Goal: Task Accomplishment & Management: Use online tool/utility

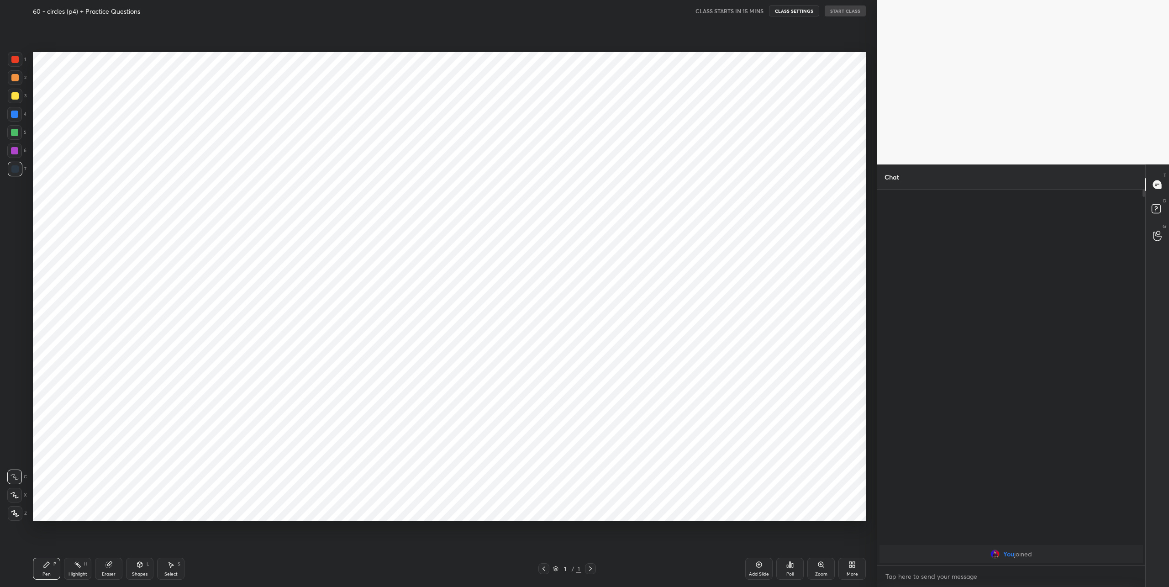
scroll to position [45147, 44835]
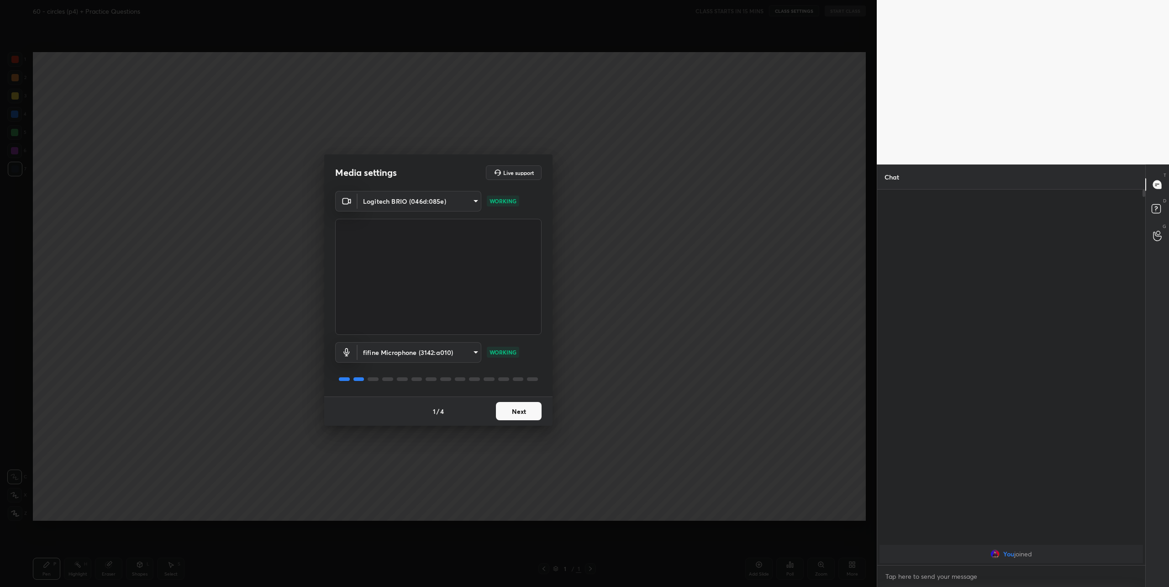
click at [517, 409] on button "Next" at bounding box center [519, 411] width 46 height 18
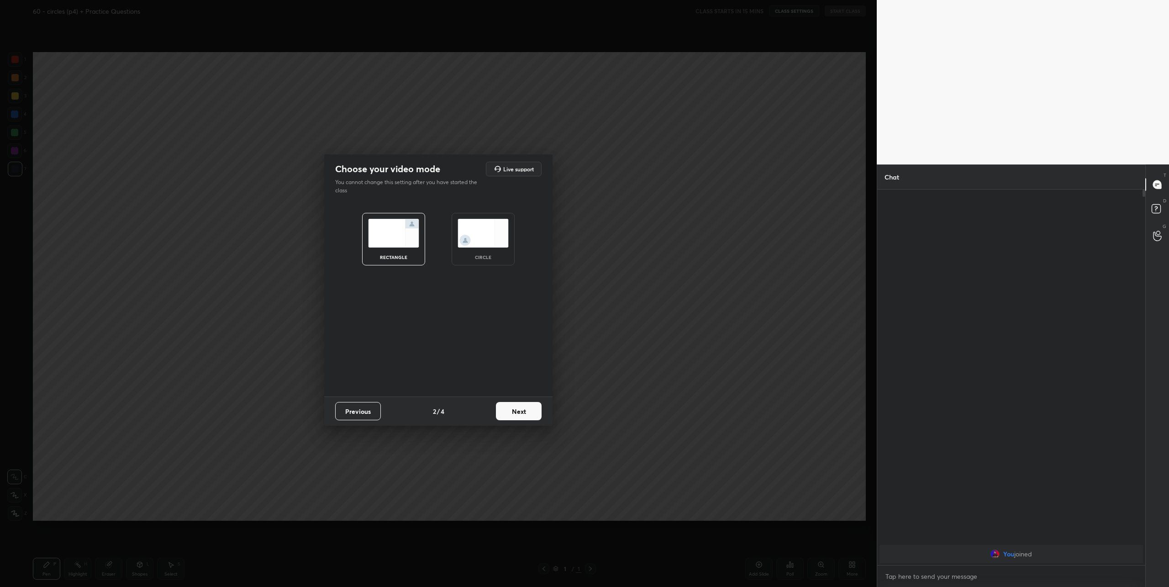
click at [470, 228] on img at bounding box center [483, 233] width 51 height 29
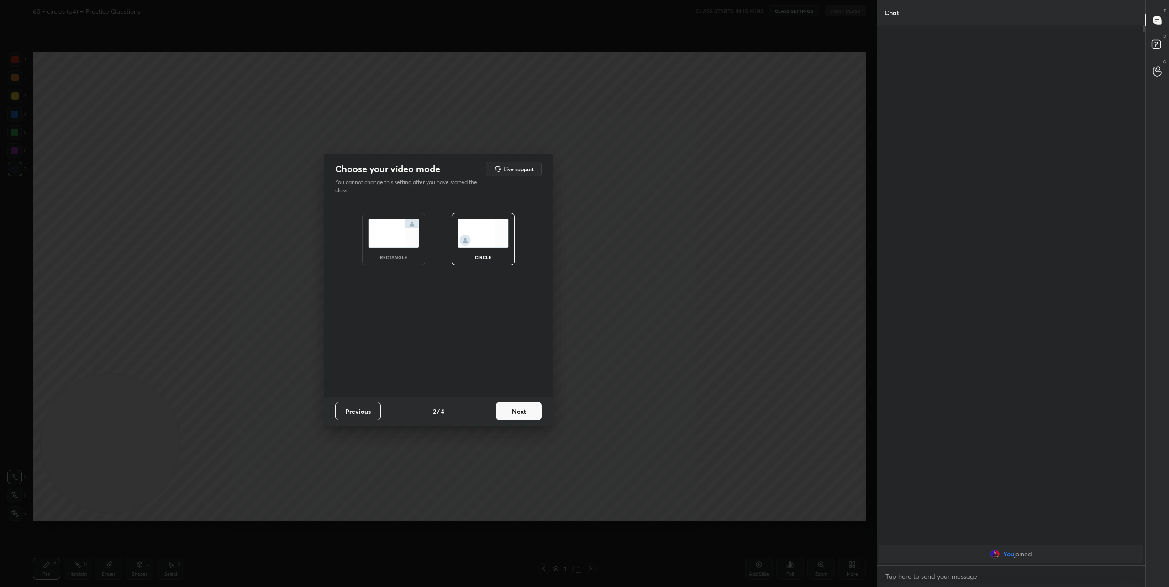
click at [529, 413] on button "Next" at bounding box center [519, 411] width 46 height 18
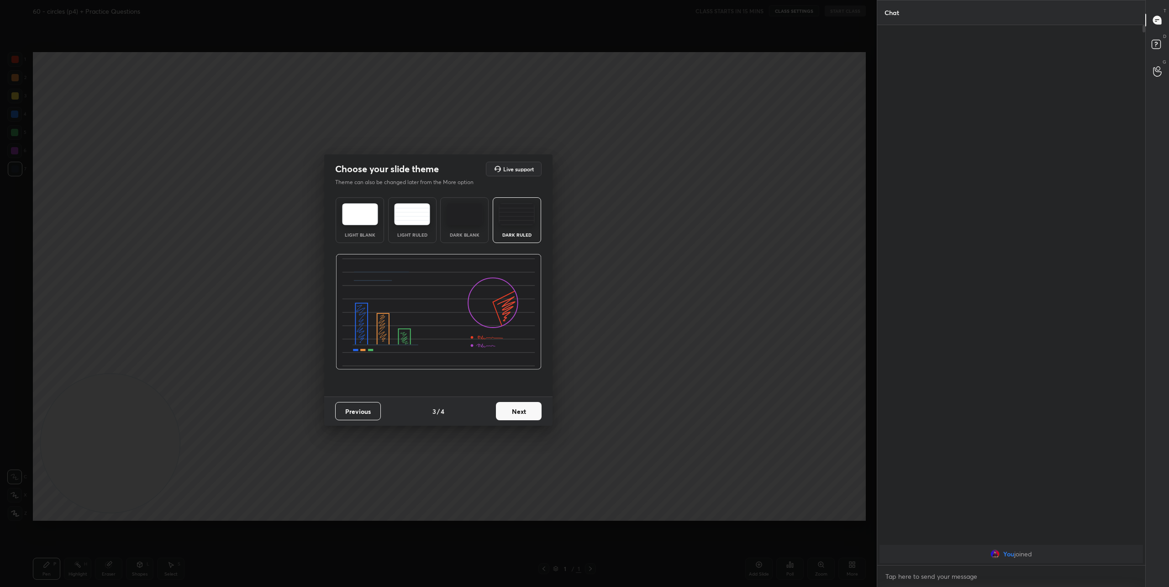
click at [529, 413] on button "Next" at bounding box center [519, 411] width 46 height 18
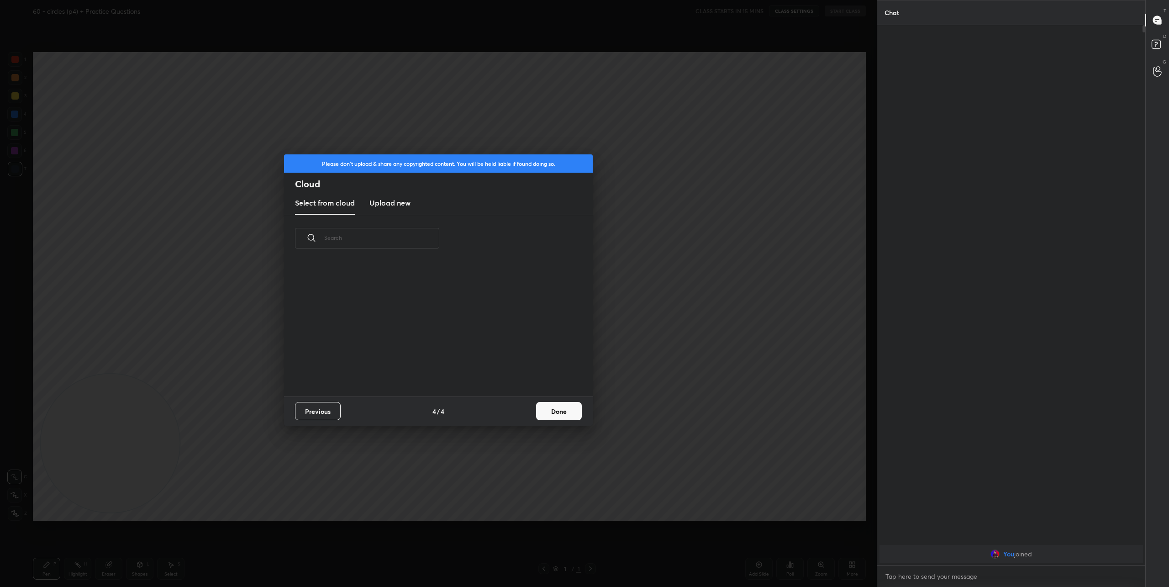
scroll to position [135, 293]
click at [391, 205] on h3 "Upload new" at bounding box center [390, 202] width 41 height 11
click at [445, 364] on label "Browse" at bounding box center [438, 359] width 41 height 15
click at [418, 364] on input "Browse" at bounding box center [418, 359] width 0 height 15
click at [551, 414] on button "Done" at bounding box center [559, 411] width 46 height 18
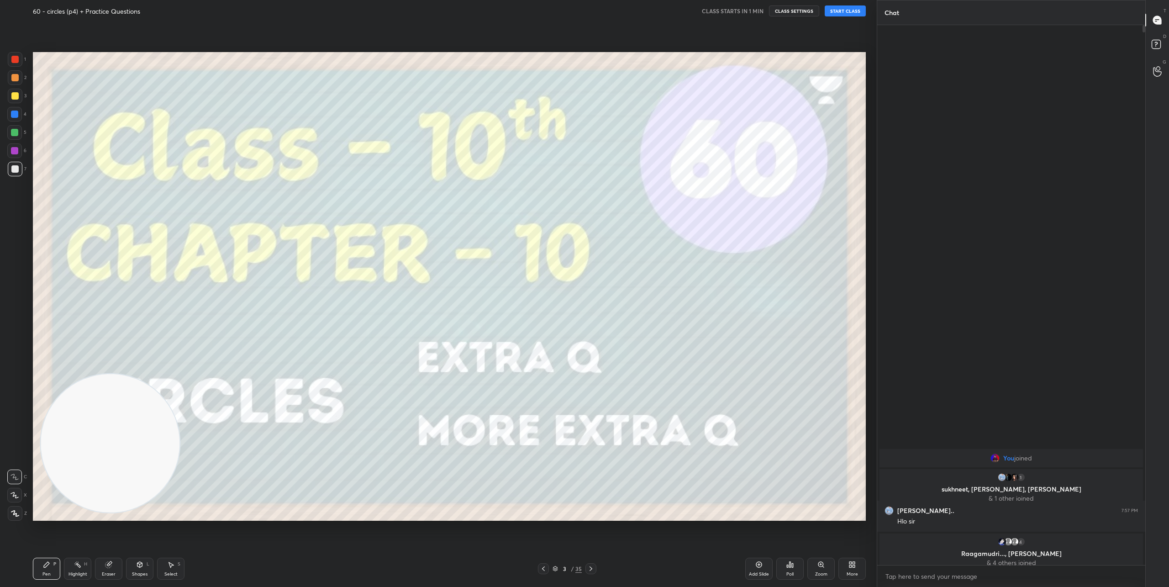
click at [734, 33] on div "Setting up your live class" at bounding box center [449, 286] width 840 height 528
click at [839, 15] on button "START CLASS" at bounding box center [845, 10] width 41 height 11
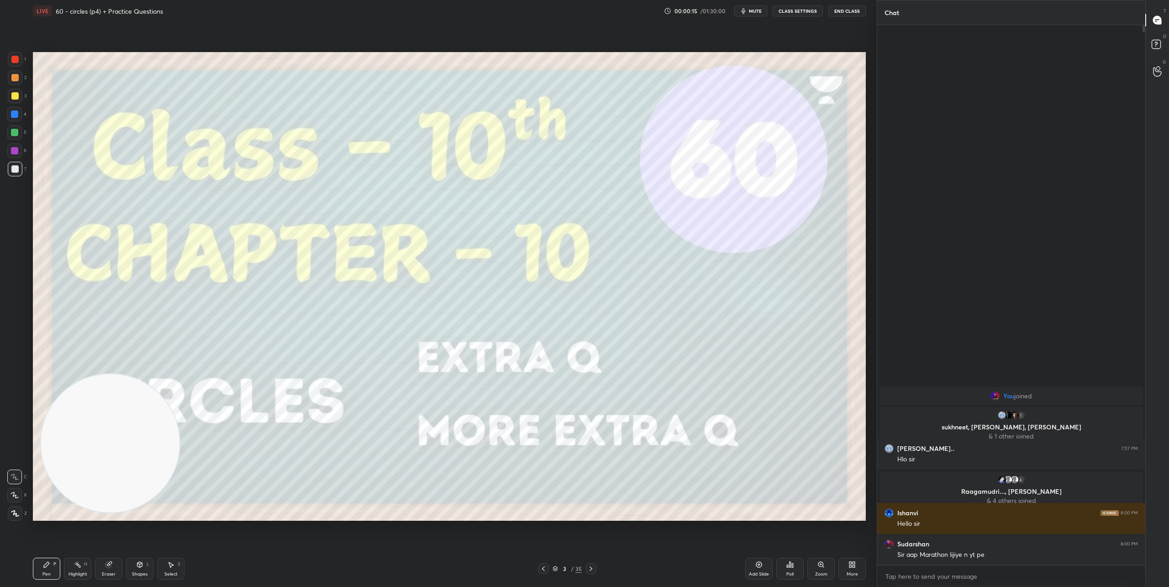
click at [17, 496] on icon at bounding box center [15, 495] width 8 height 6
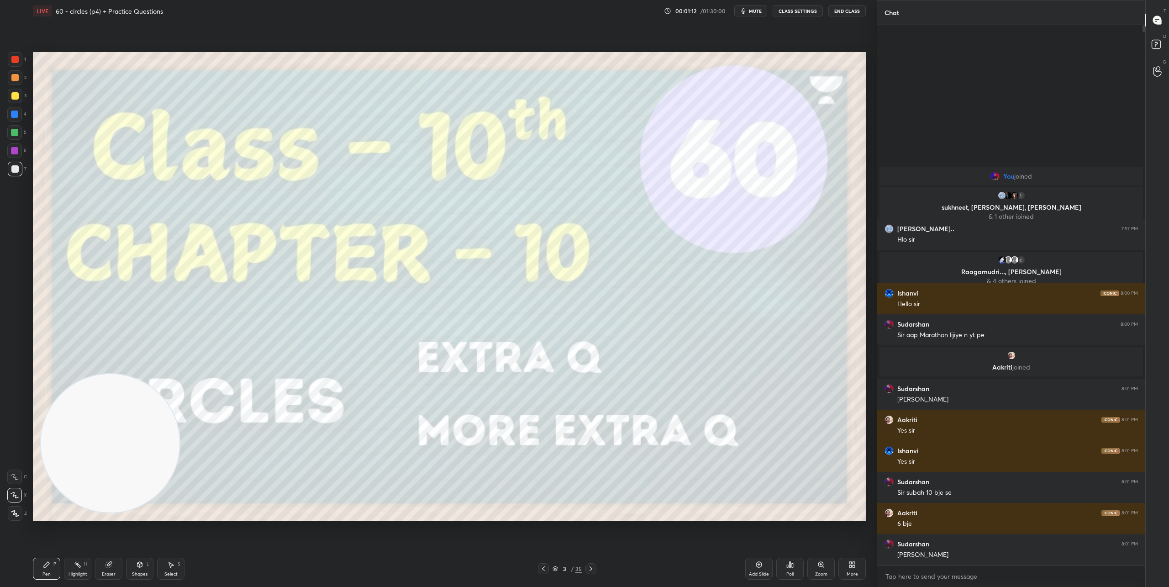
click at [106, 568] on icon at bounding box center [108, 564] width 7 height 7
click at [11, 445] on icon at bounding box center [15, 447] width 8 height 8
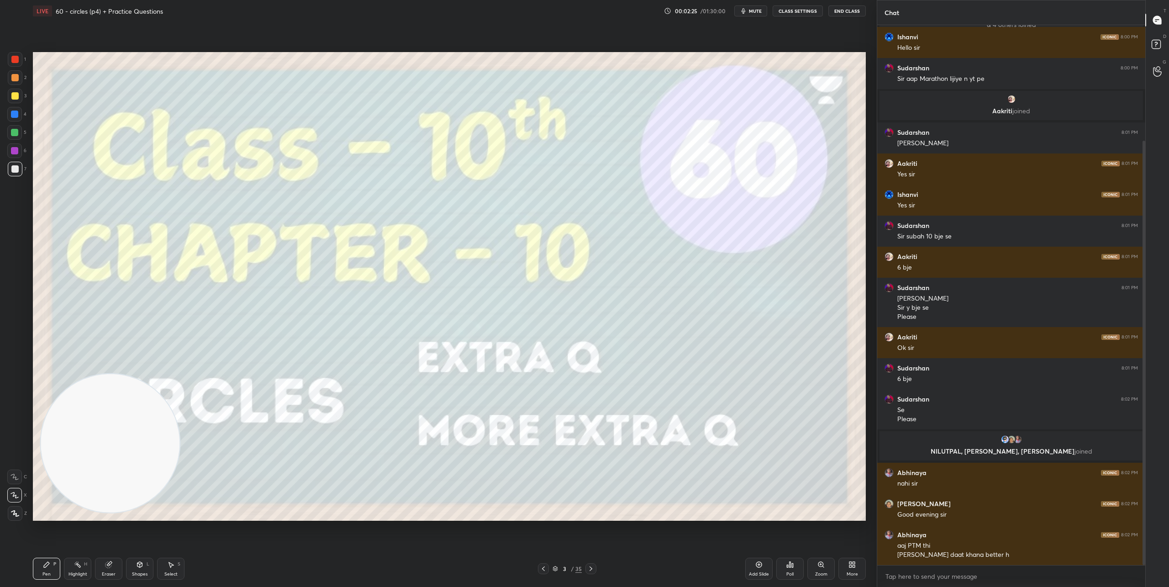
scroll to position [147, 0]
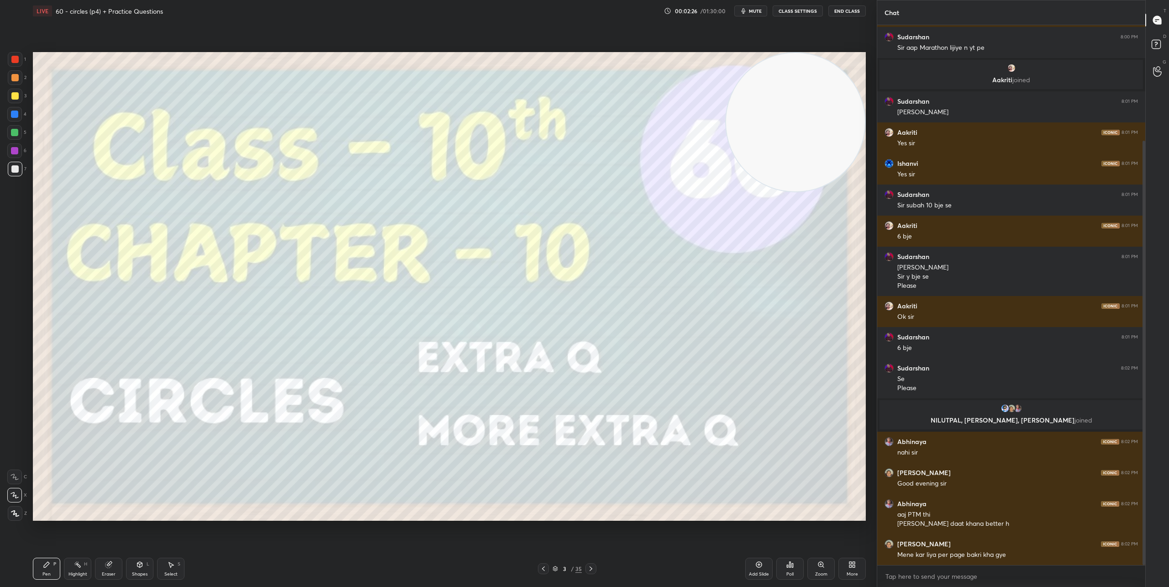
drag, startPoint x: 133, startPoint y: 450, endPoint x: 814, endPoint y: 147, distance: 745.5
click at [847, 117] on video at bounding box center [795, 122] width 139 height 139
click at [592, 569] on icon at bounding box center [591, 568] width 3 height 5
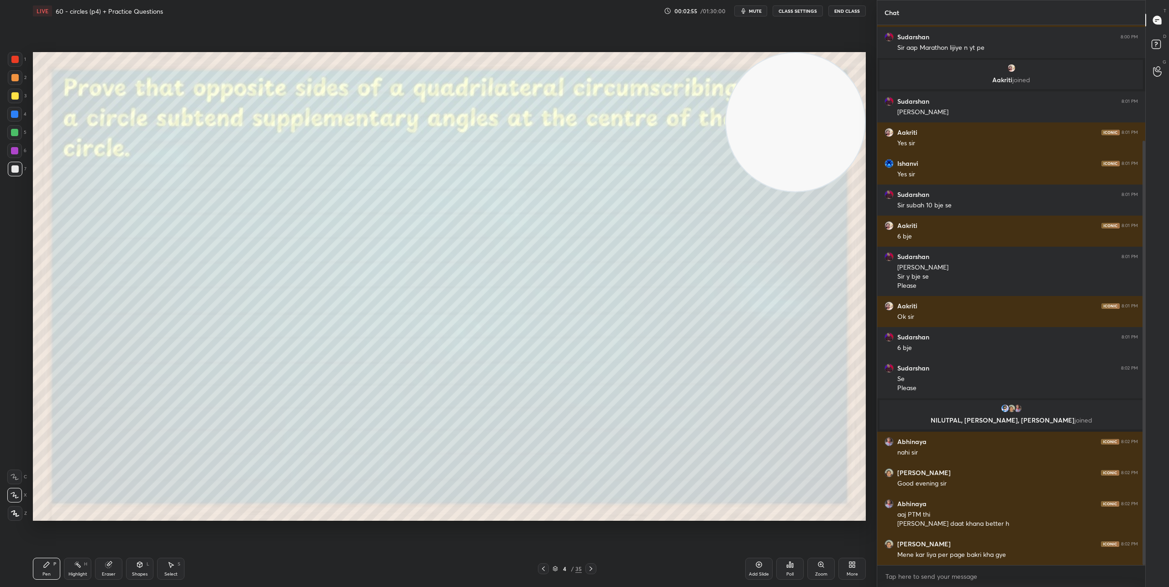
scroll to position [178, 0]
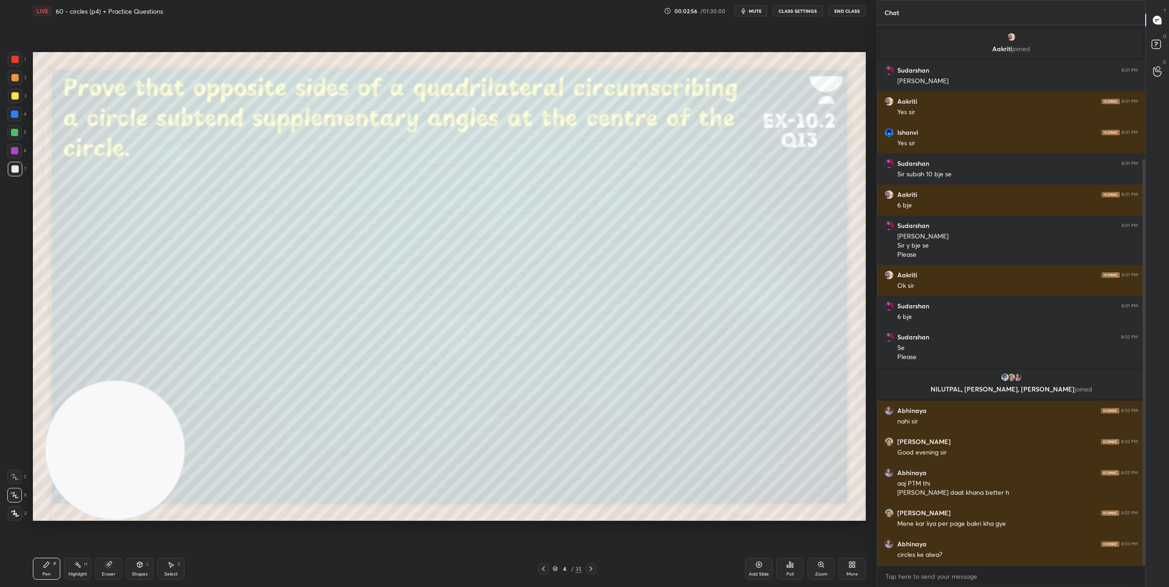
drag, startPoint x: 790, startPoint y: 153, endPoint x: 97, endPoint y: 512, distance: 780.2
click at [97, 512] on video at bounding box center [115, 450] width 139 height 139
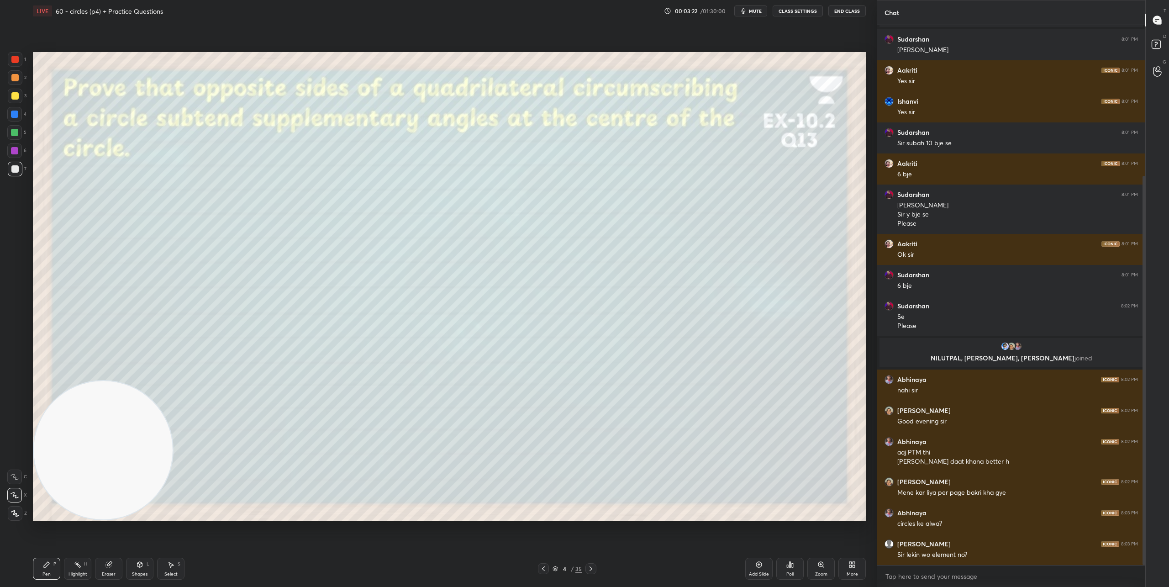
click at [592, 568] on icon at bounding box center [590, 568] width 7 height 7
click at [542, 570] on icon at bounding box center [543, 568] width 7 height 7
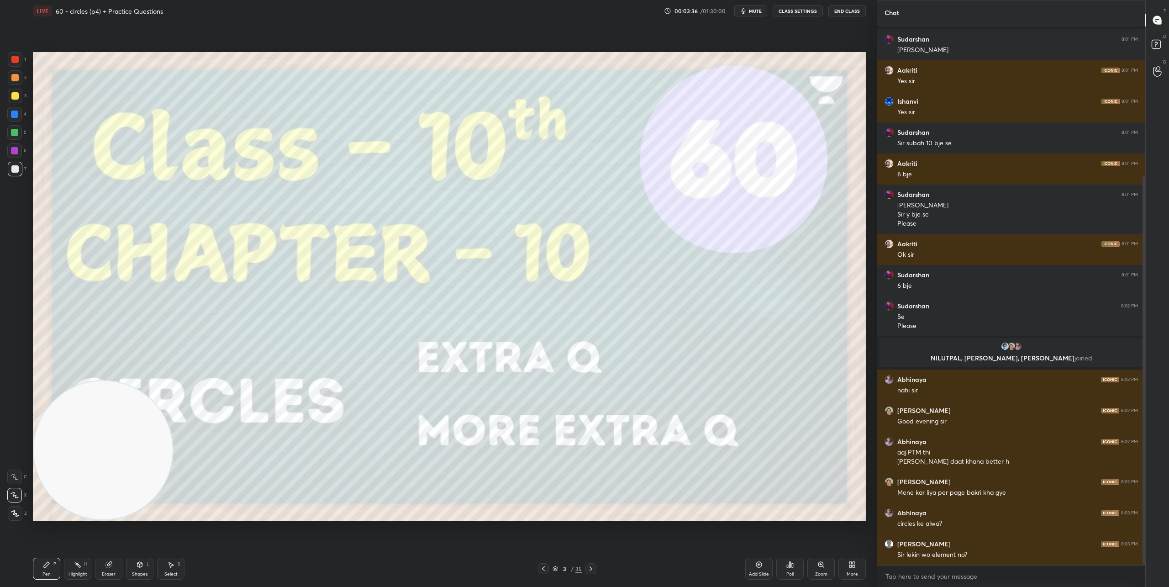
click at [542, 570] on icon at bounding box center [543, 568] width 7 height 7
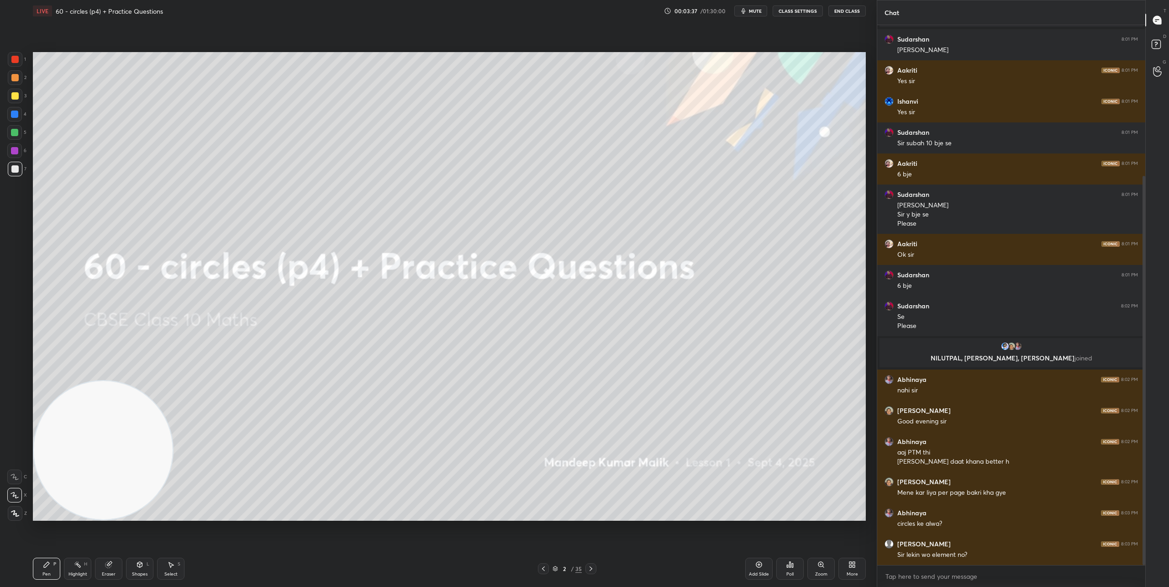
click at [590, 566] on icon at bounding box center [590, 568] width 7 height 7
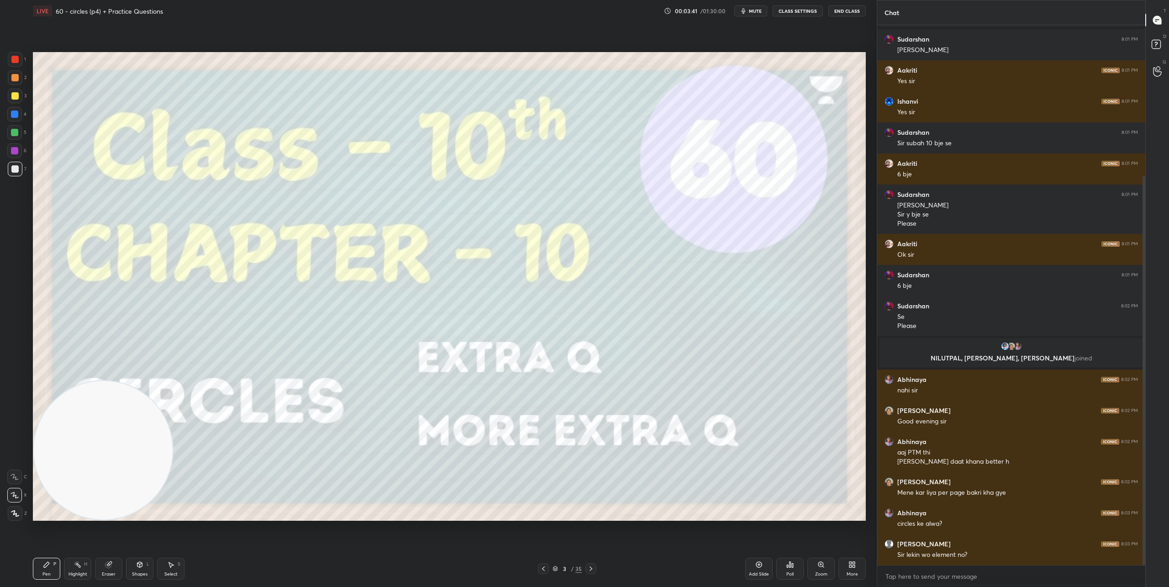
click at [590, 566] on icon at bounding box center [590, 568] width 7 height 7
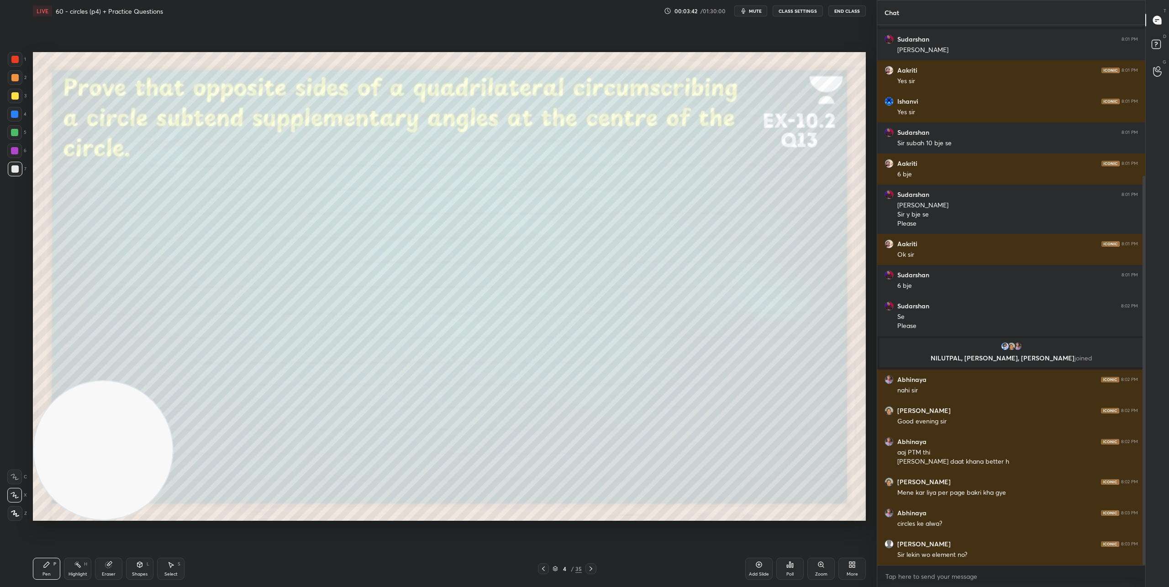
click at [590, 566] on icon at bounding box center [590, 568] width 7 height 7
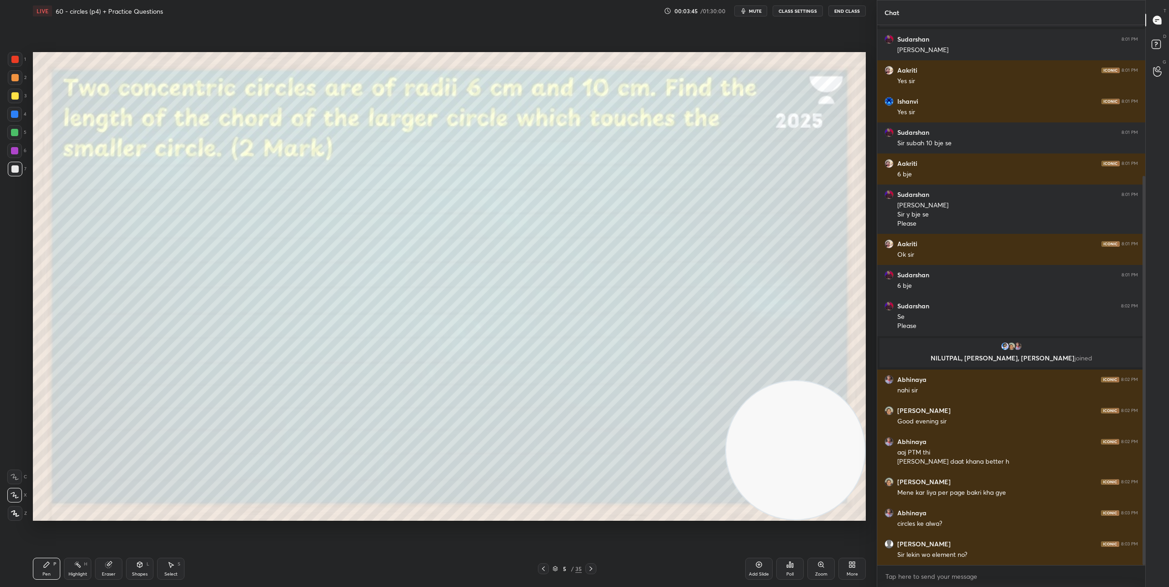
drag, startPoint x: 122, startPoint y: 464, endPoint x: 842, endPoint y: 539, distance: 724.2
click at [842, 539] on div "Setting up your live class Poll for secs No correct answer Start poll" at bounding box center [449, 286] width 840 height 528
click at [138, 567] on icon at bounding box center [139, 564] width 7 height 7
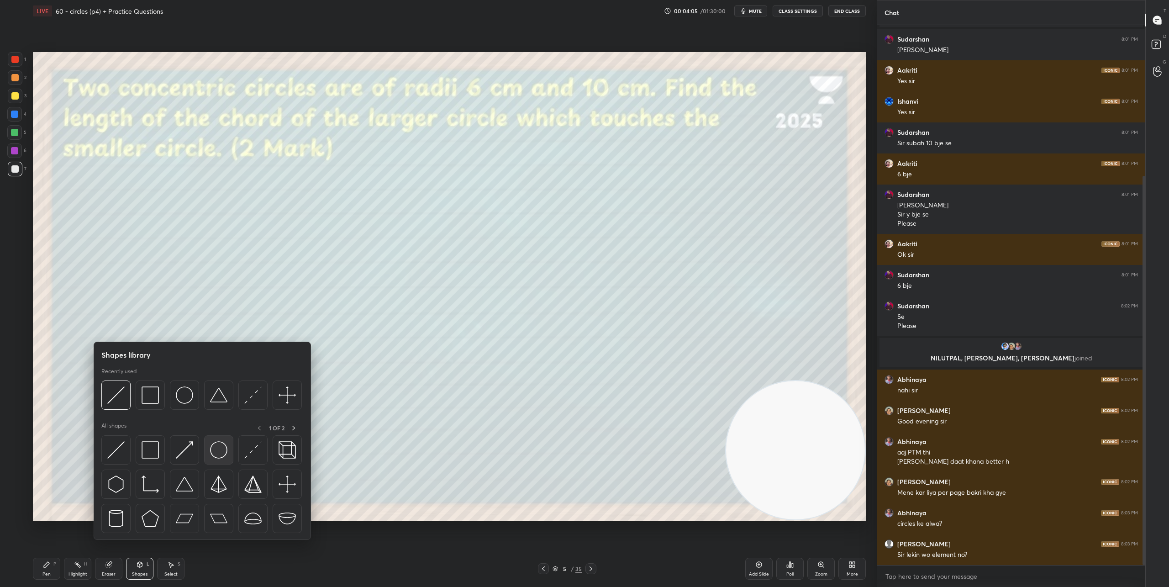
click at [224, 450] on img at bounding box center [218, 449] width 17 height 17
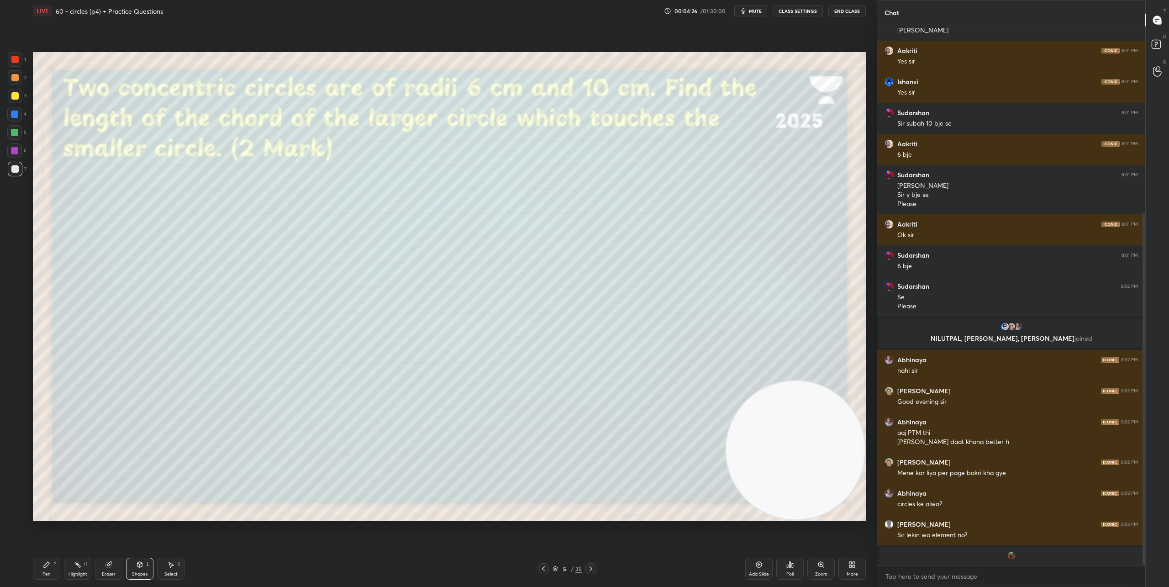
scroll to position [287, 0]
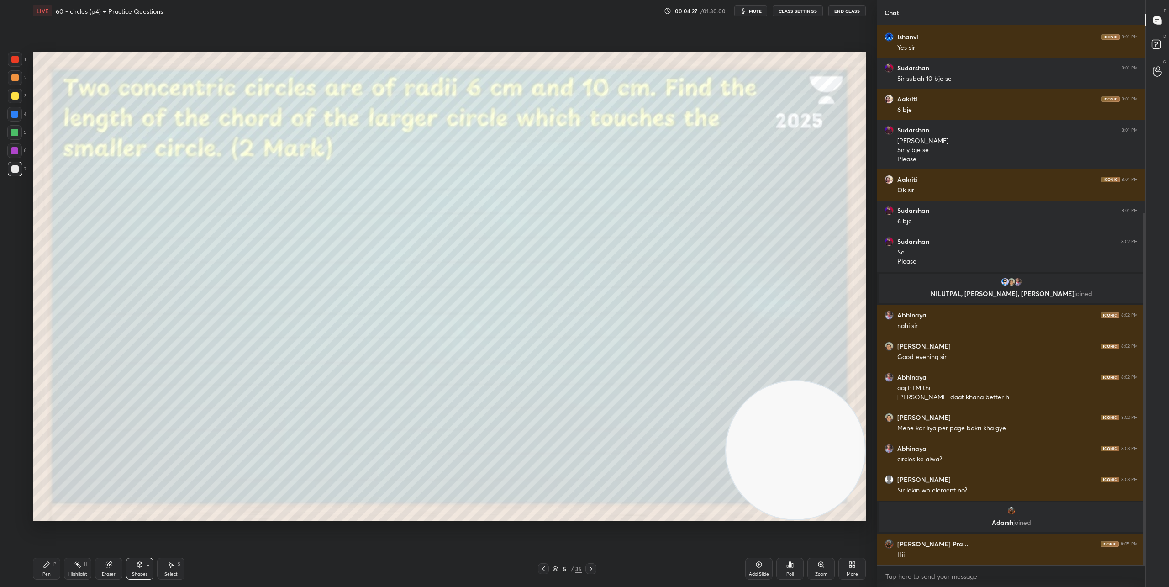
click at [140, 569] on div "Shapes L" at bounding box center [139, 569] width 27 height 22
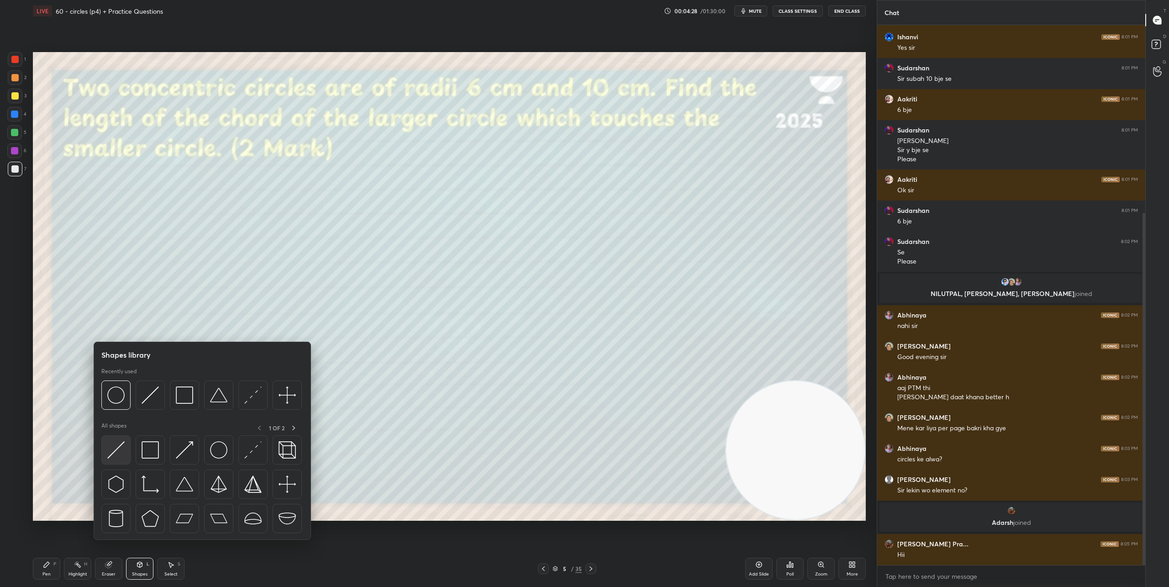
click at [109, 451] on img at bounding box center [115, 449] width 17 height 17
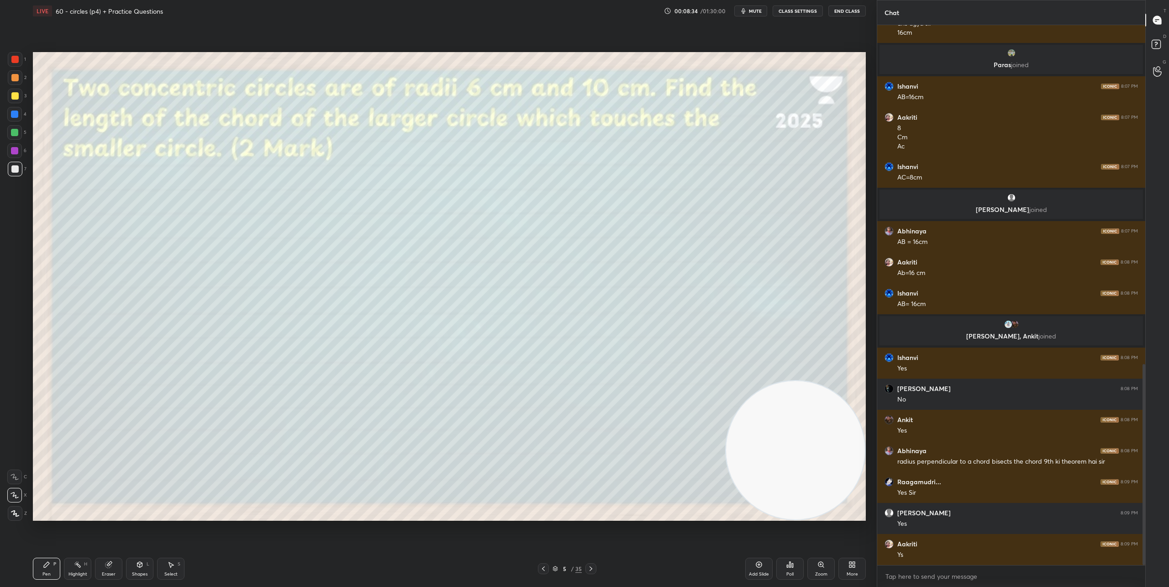
scroll to position [941, 0]
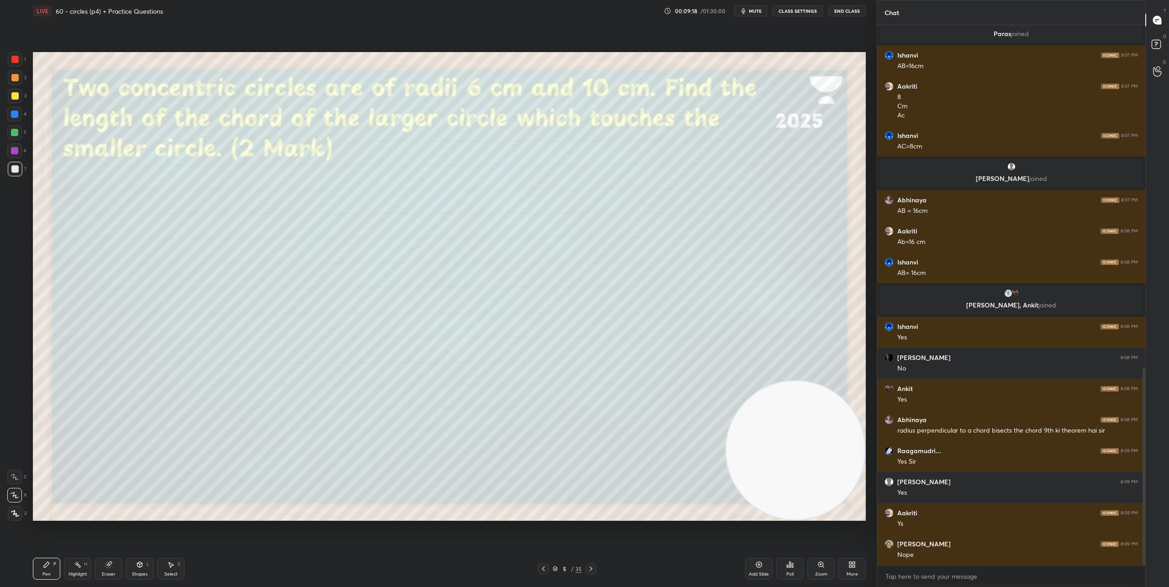
click at [587, 570] on icon at bounding box center [590, 568] width 7 height 7
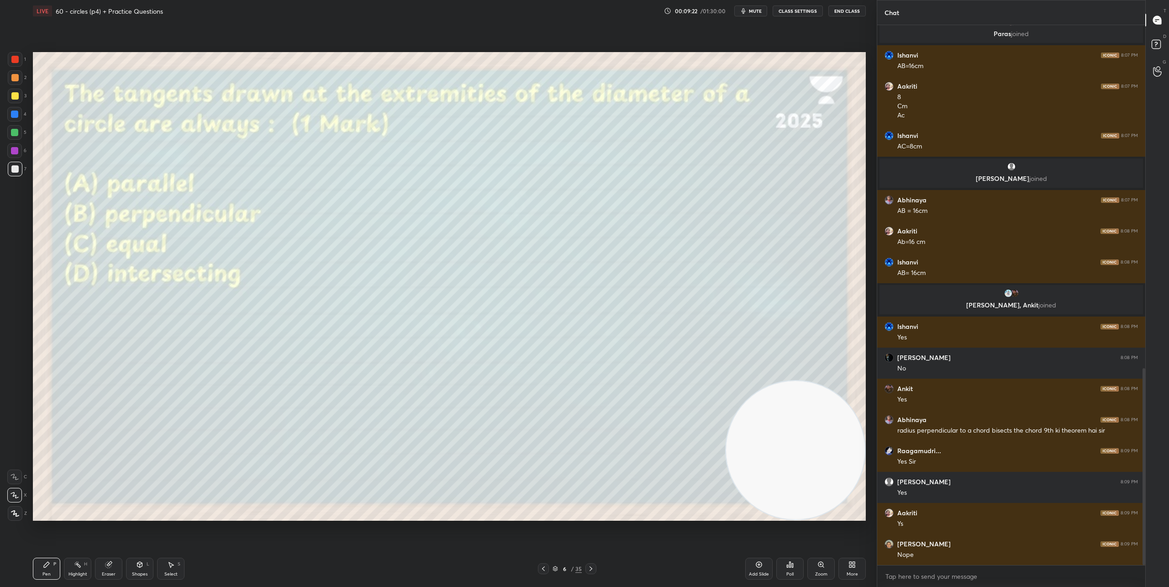
click at [795, 566] on div "Poll" at bounding box center [789, 569] width 27 height 22
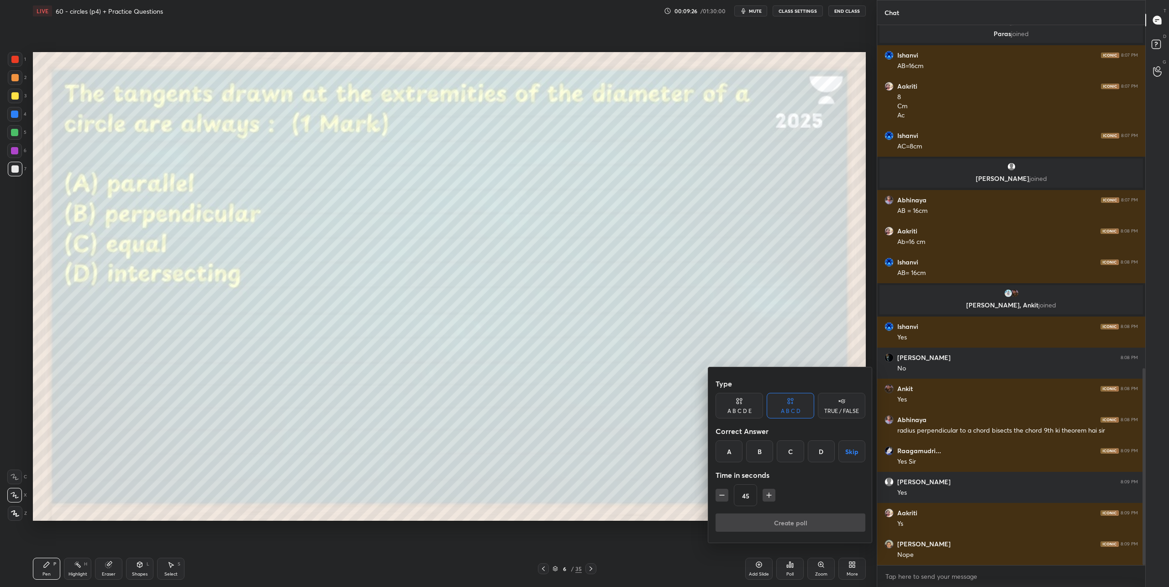
click at [734, 456] on div "A" at bounding box center [729, 451] width 27 height 22
click at [771, 519] on button "Create poll" at bounding box center [791, 522] width 150 height 18
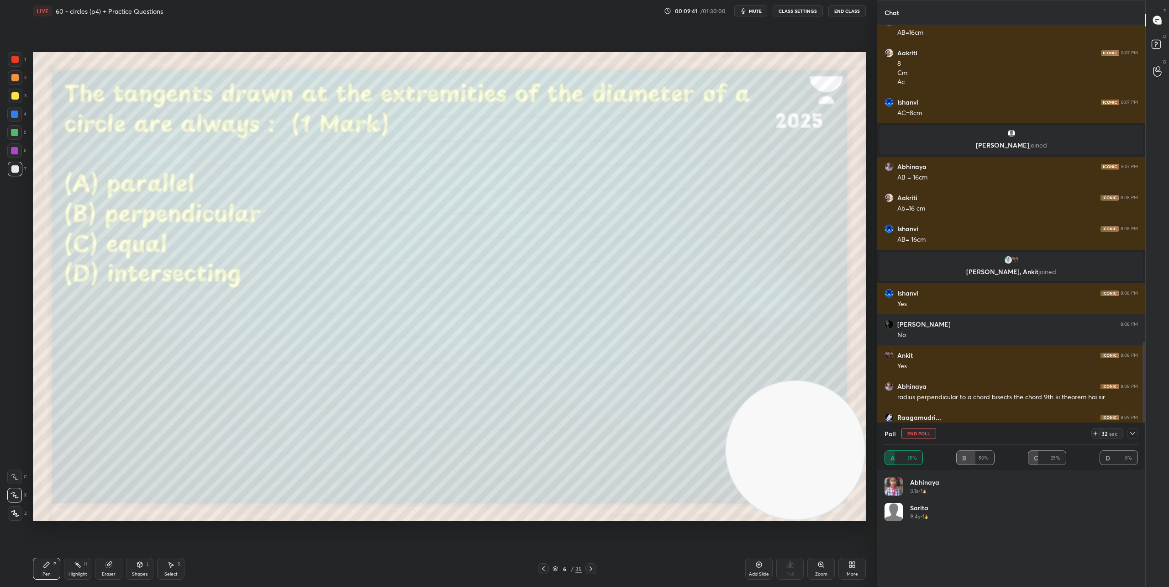
scroll to position [951, 0]
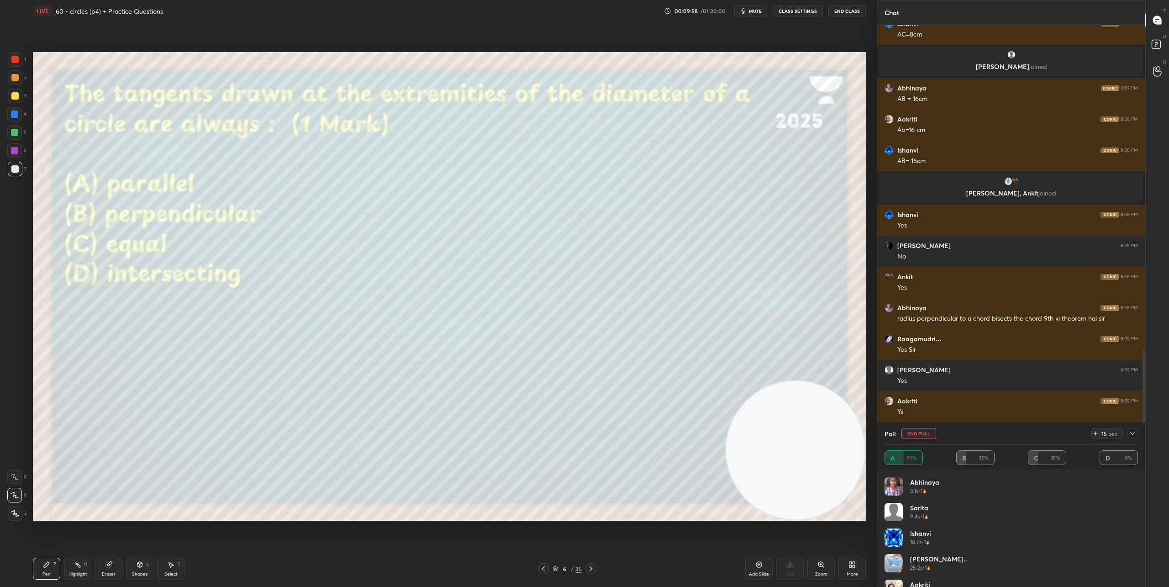
click at [1096, 432] on icon at bounding box center [1095, 433] width 7 height 7
click at [1131, 433] on icon at bounding box center [1132, 433] width 7 height 7
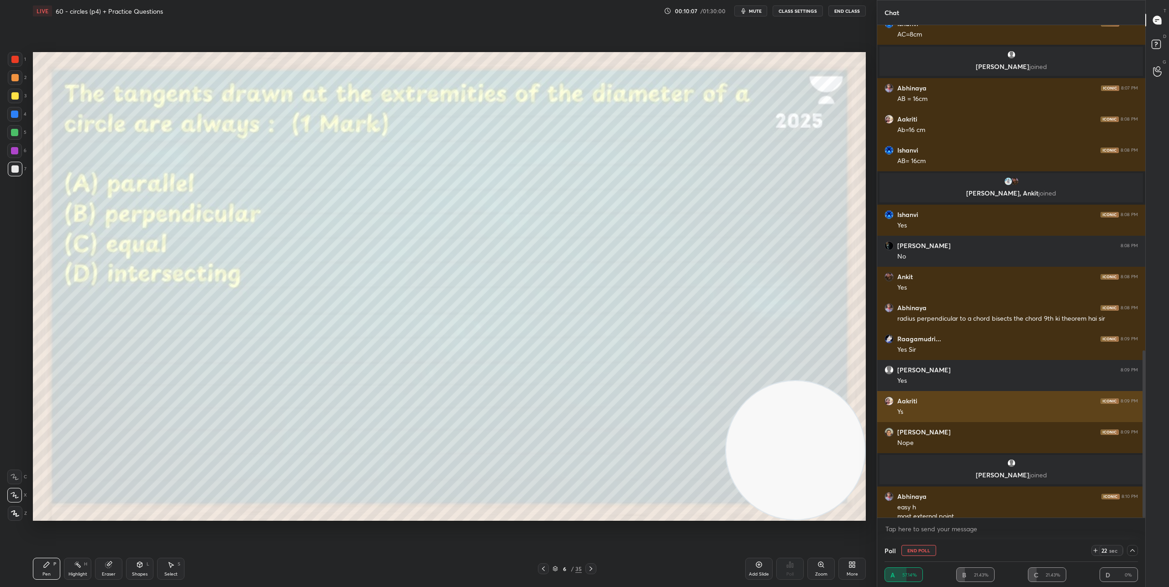
scroll to position [960, 0]
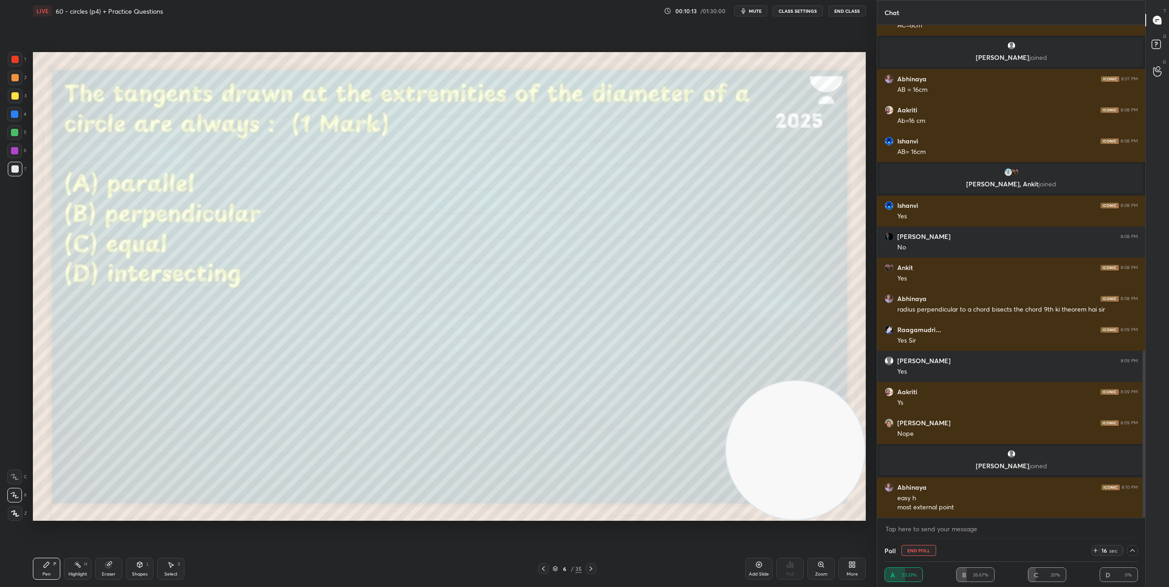
click at [1134, 551] on icon at bounding box center [1132, 550] width 5 height 3
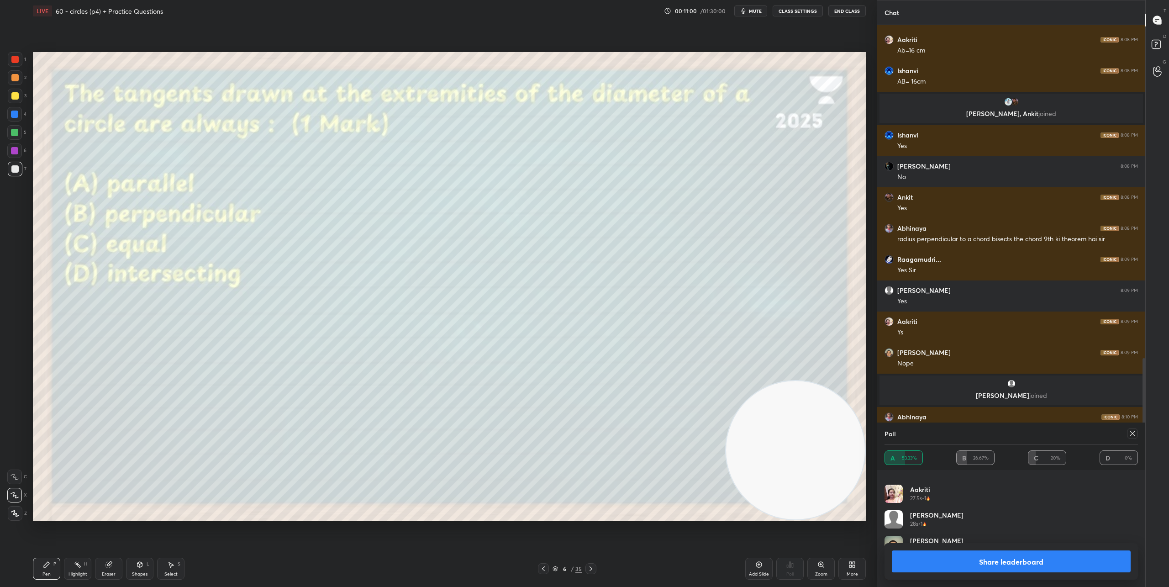
scroll to position [1061, 0]
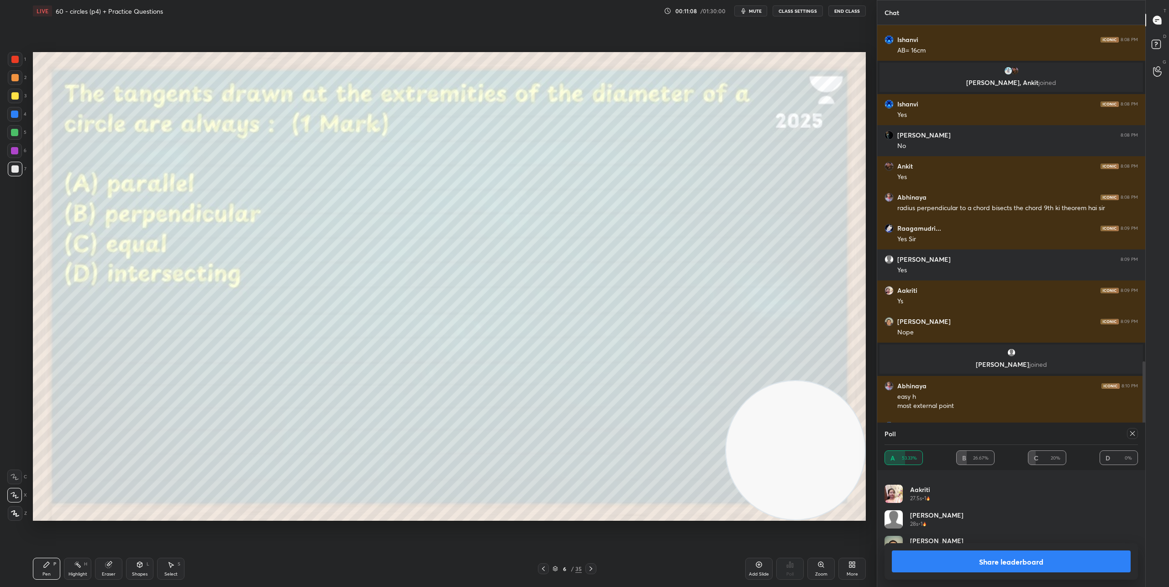
click at [589, 567] on icon at bounding box center [590, 568] width 7 height 7
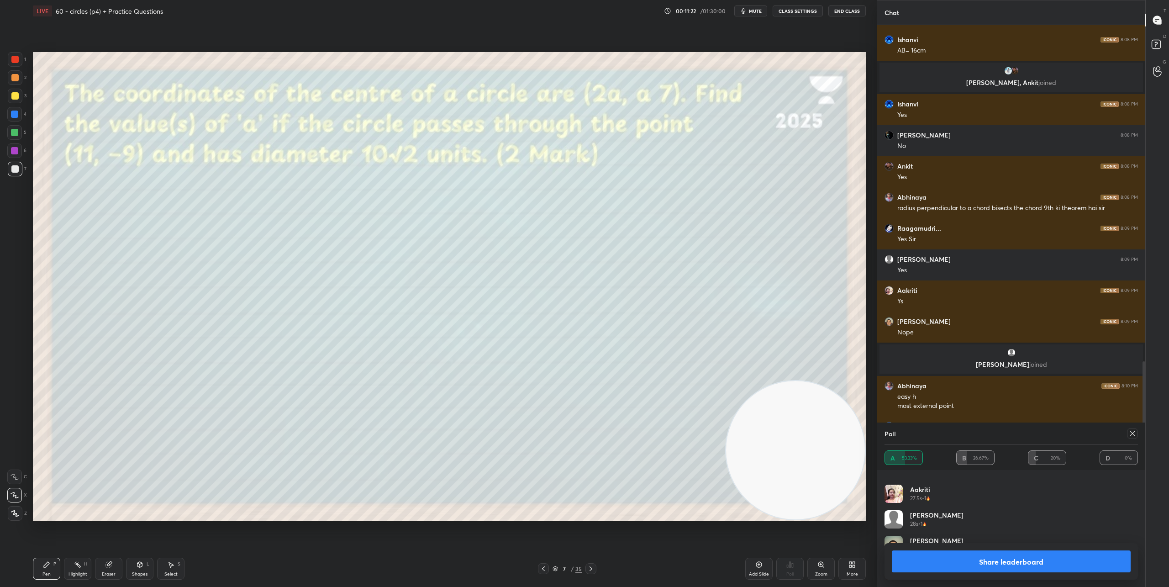
click at [1131, 433] on icon at bounding box center [1132, 433] width 7 height 7
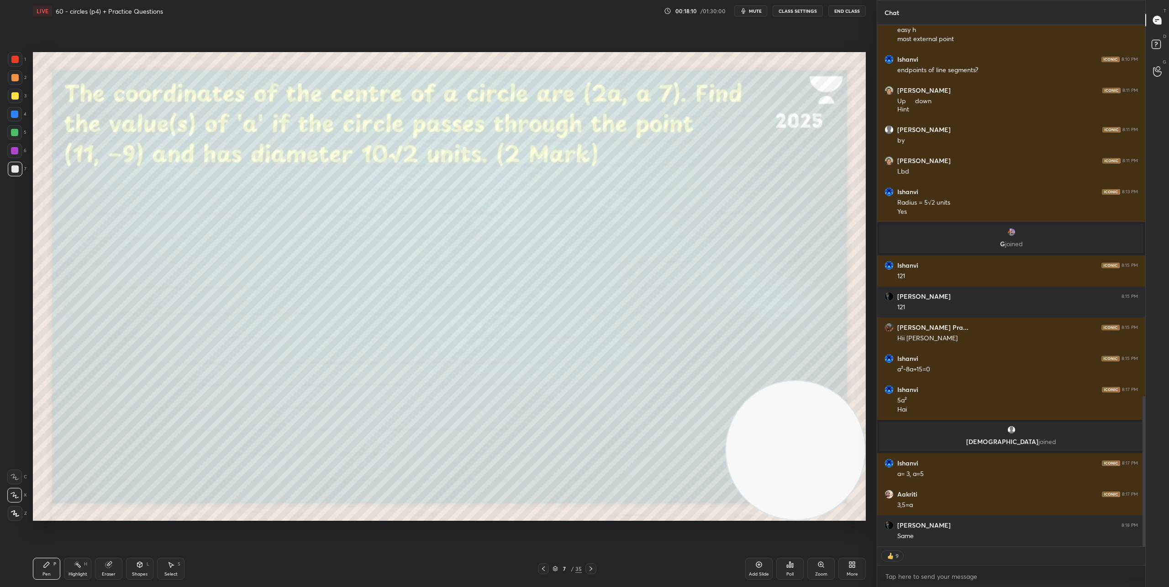
scroll to position [1319, 0]
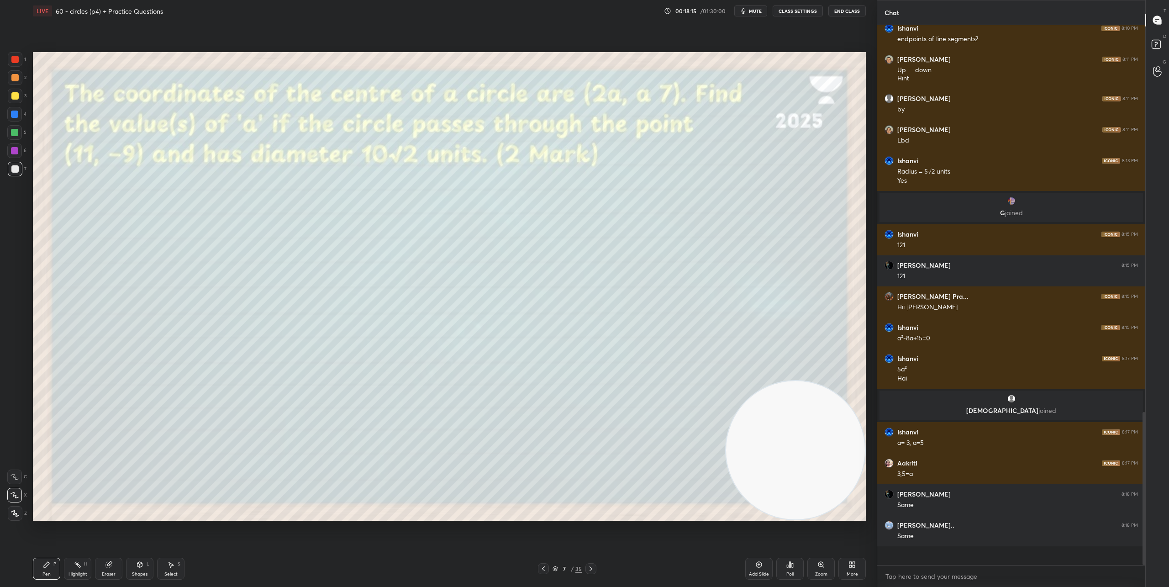
type textarea "x"
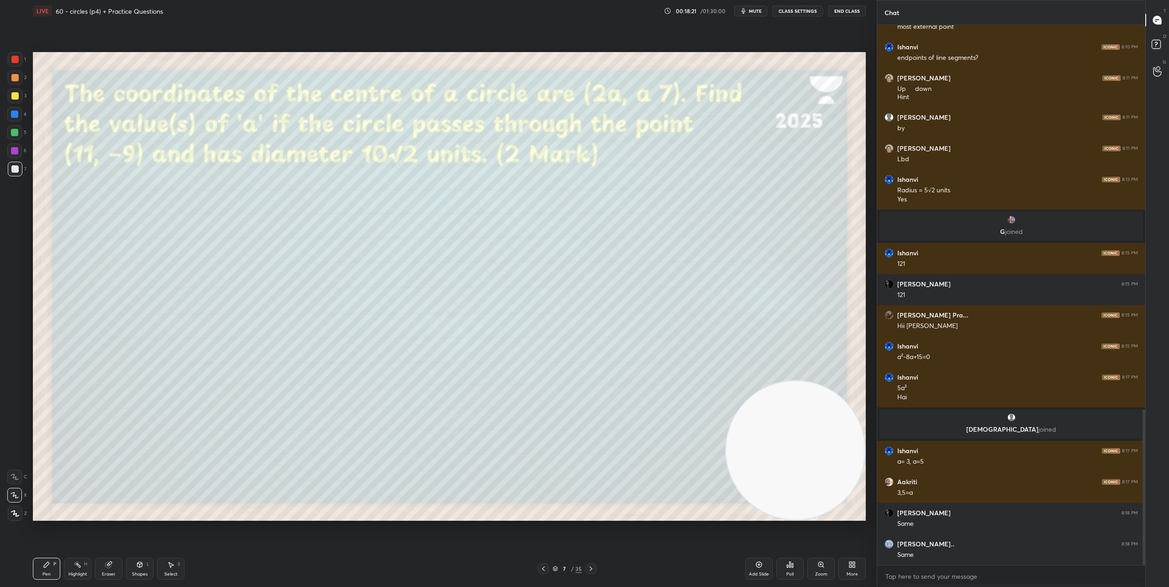
scroll to position [1331, 0]
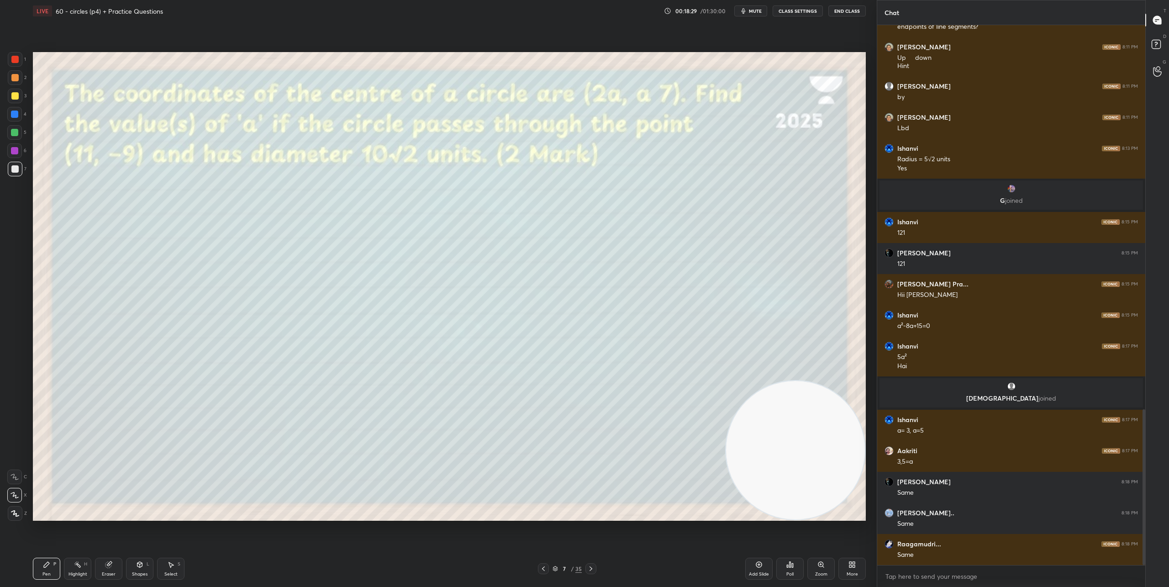
click at [591, 570] on icon at bounding box center [590, 568] width 7 height 7
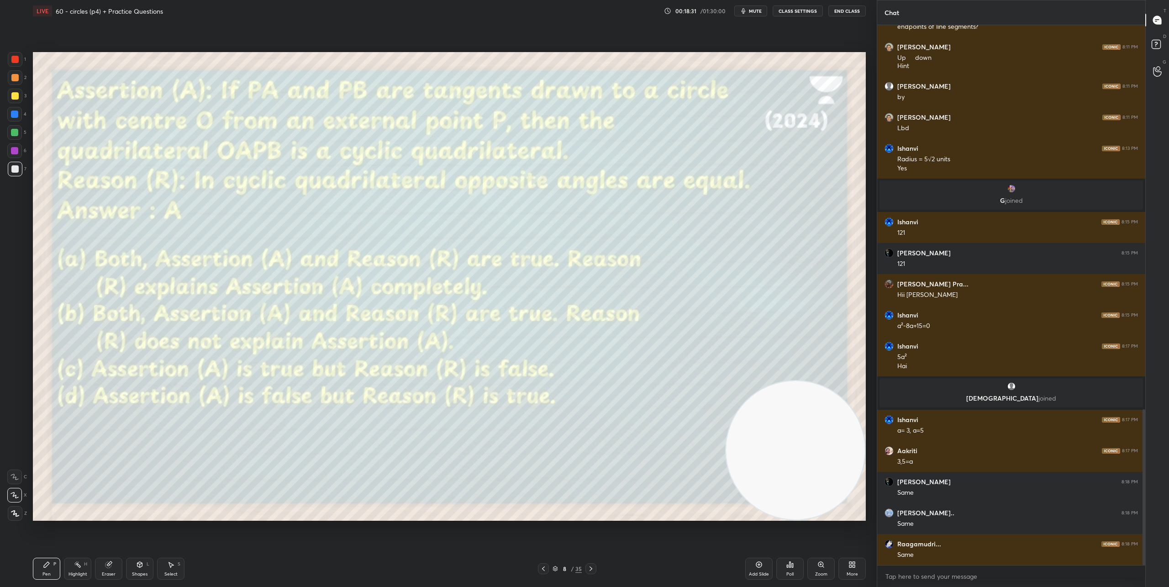
scroll to position [1363, 0]
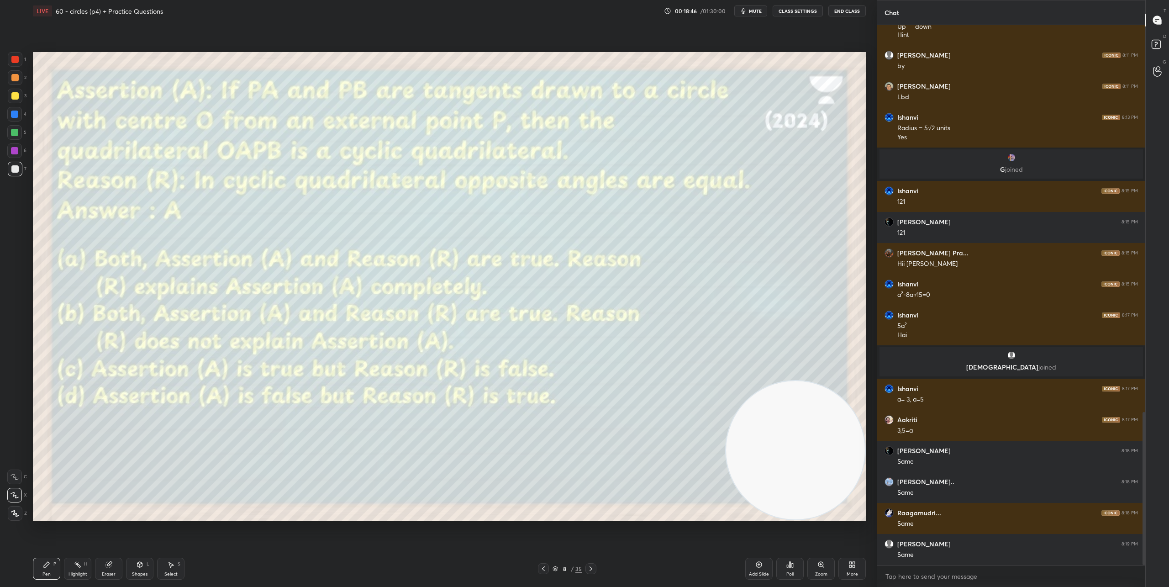
click at [792, 568] on icon at bounding box center [790, 564] width 7 height 7
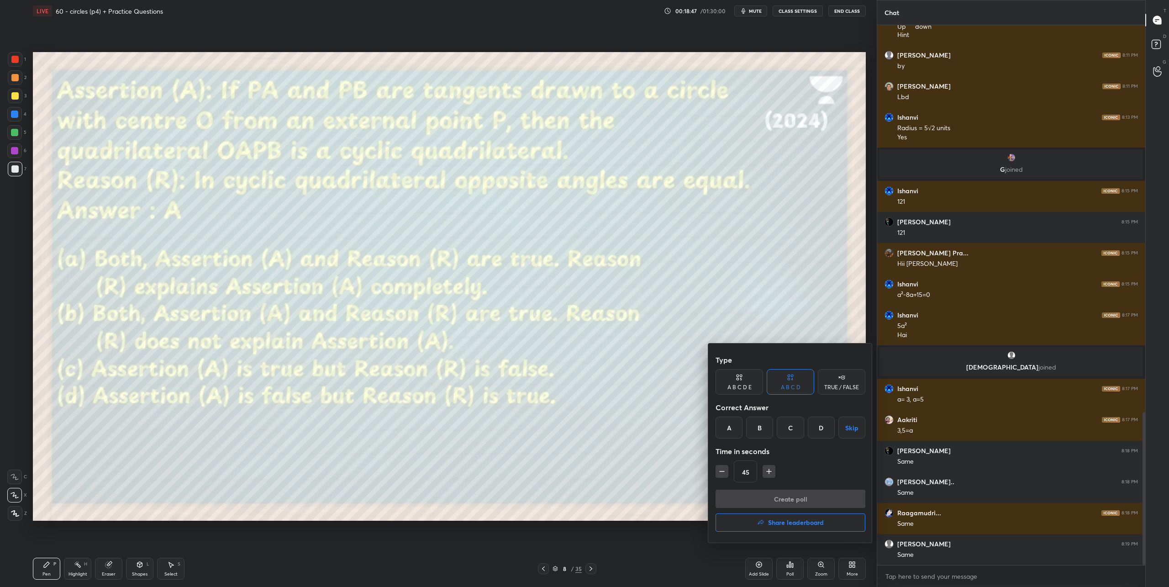
click at [796, 423] on div "C" at bounding box center [790, 428] width 27 height 22
click at [771, 475] on icon "button" at bounding box center [769, 471] width 9 height 9
type input "90"
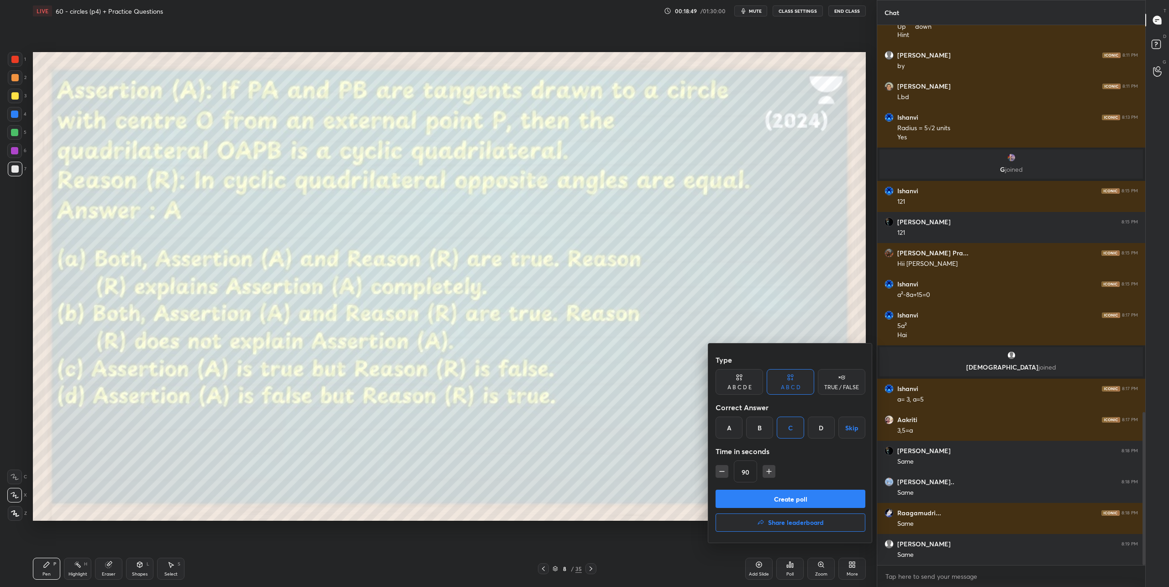
click at [782, 494] on button "Create poll" at bounding box center [791, 499] width 150 height 18
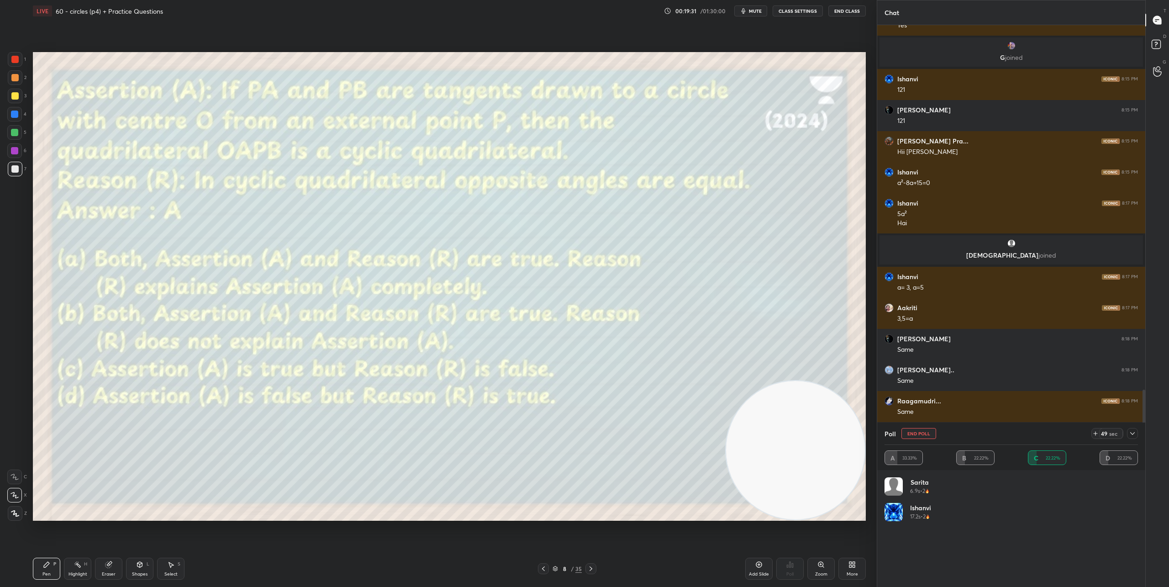
scroll to position [1404, 0]
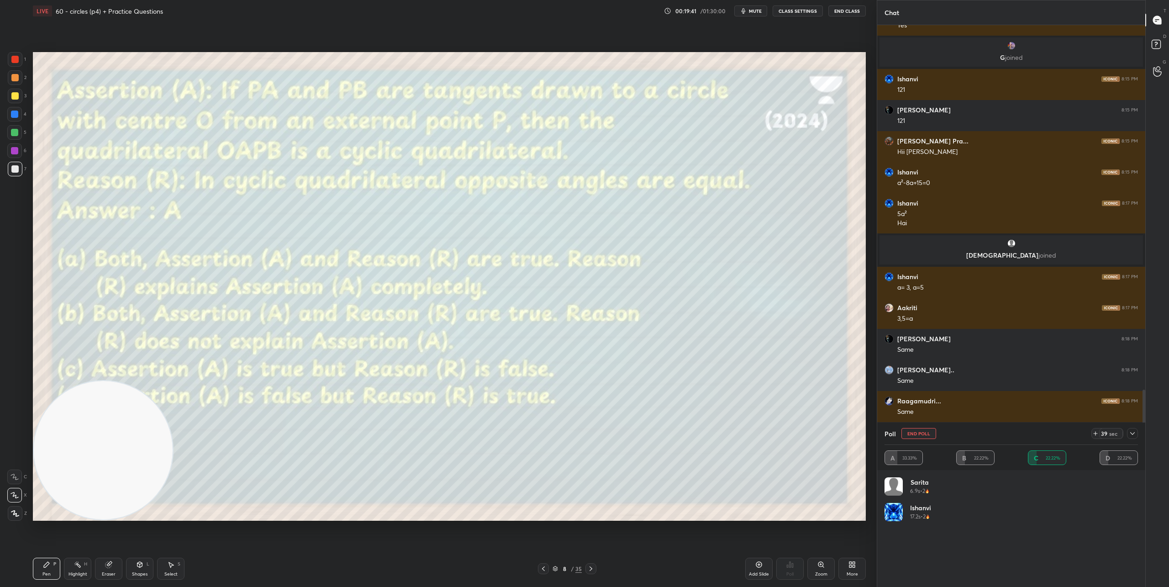
drag, startPoint x: 807, startPoint y: 447, endPoint x: 95, endPoint y: 444, distance: 711.2
click at [81, 459] on video at bounding box center [103, 450] width 139 height 139
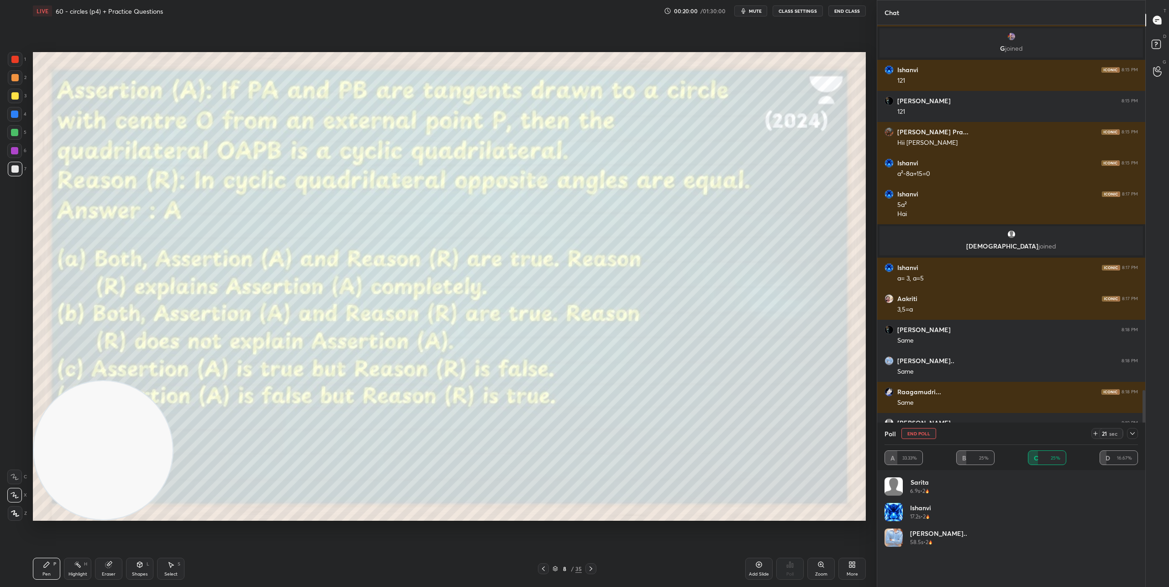
scroll to position [490, 265]
click at [1134, 433] on icon at bounding box center [1132, 433] width 7 height 7
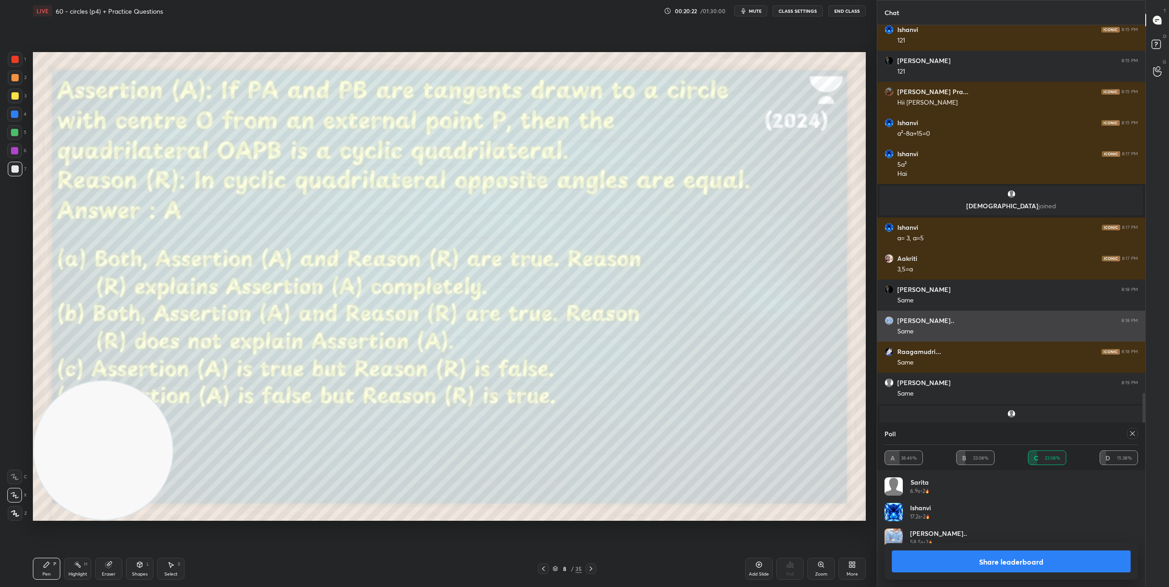
scroll to position [1484, 0]
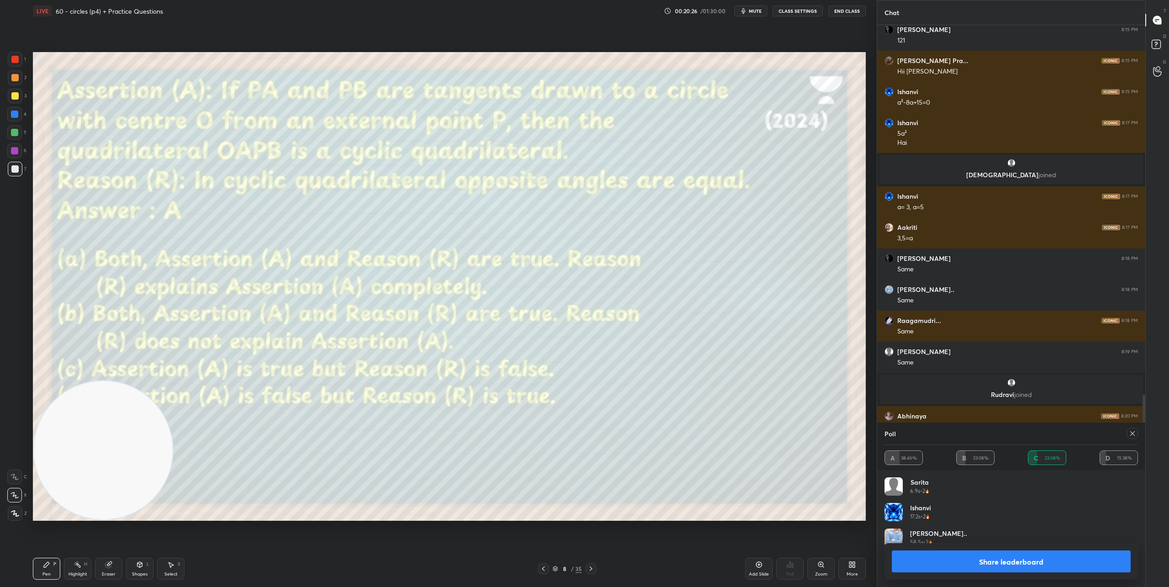
click at [1133, 433] on icon at bounding box center [1132, 433] width 5 height 5
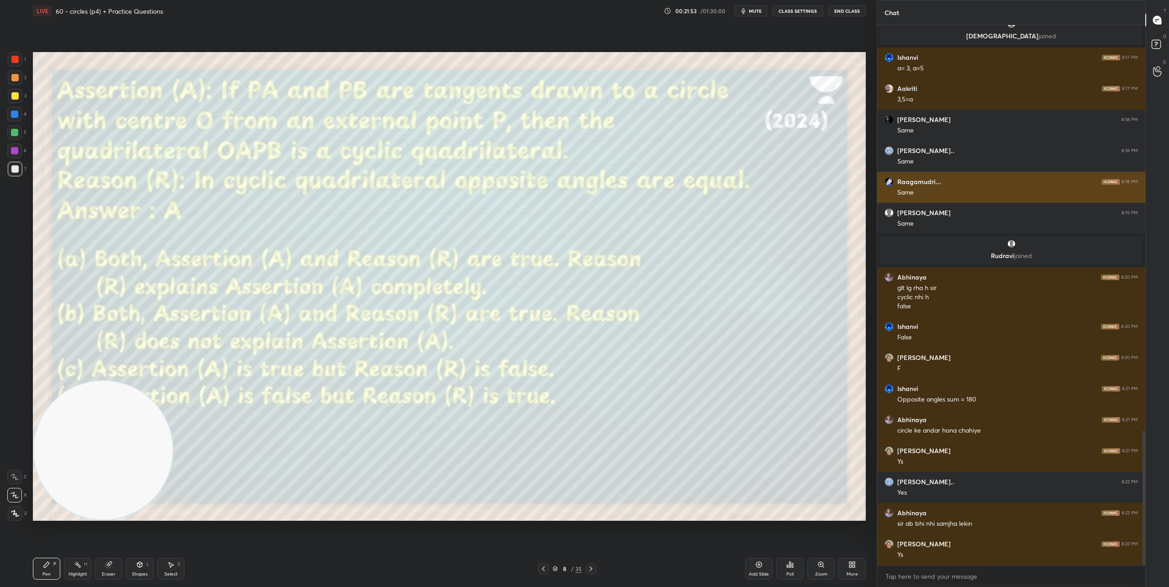
scroll to position [1654, 0]
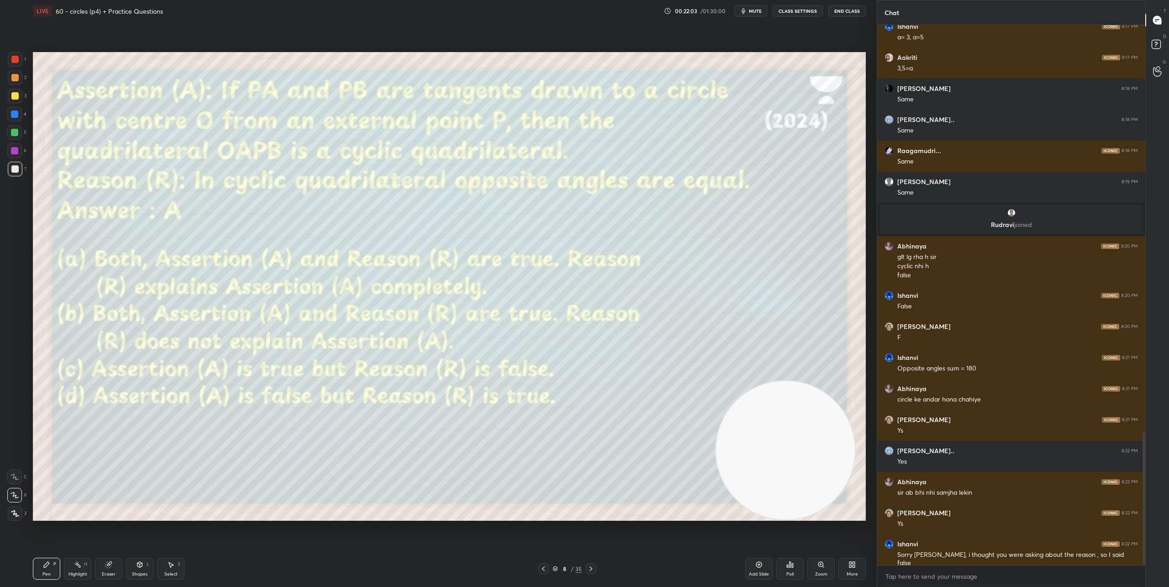
drag, startPoint x: 139, startPoint y: 440, endPoint x: 846, endPoint y: 498, distance: 709.9
click at [849, 494] on video at bounding box center [785, 450] width 139 height 139
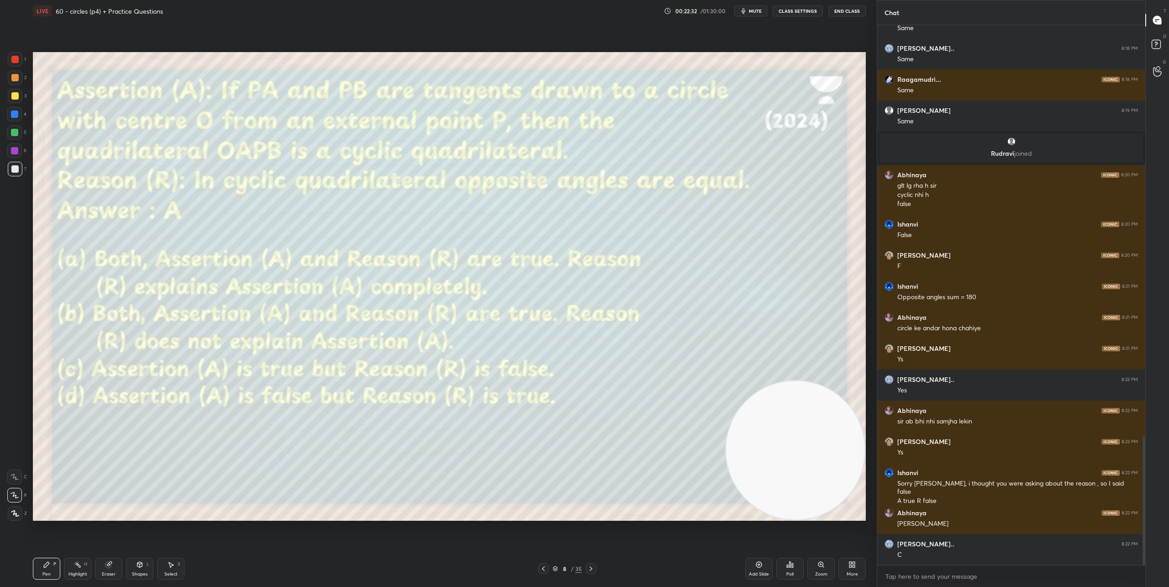
scroll to position [1757, 0]
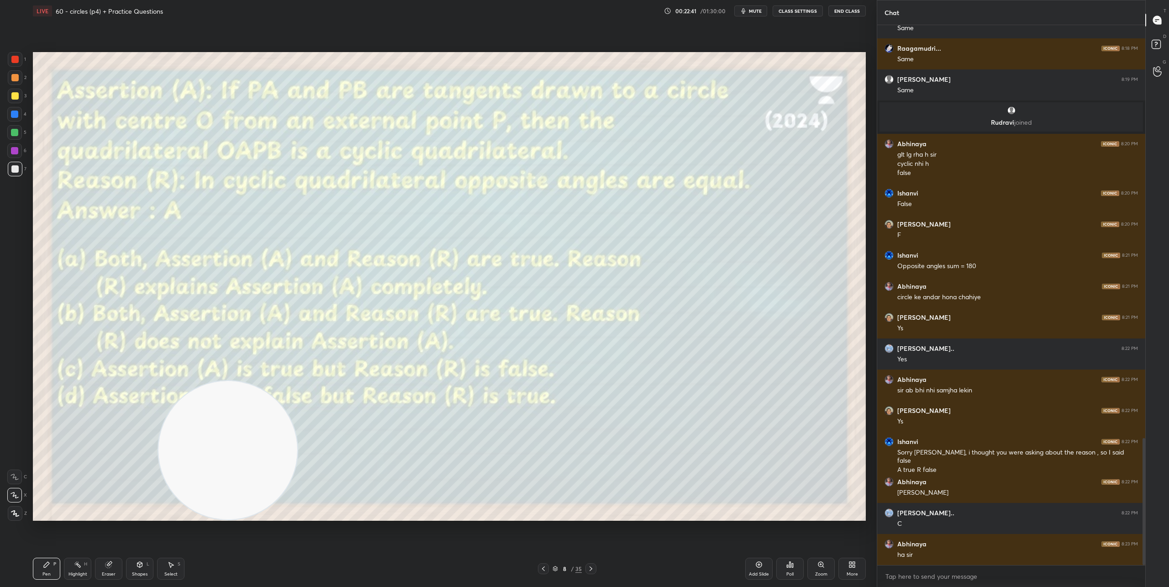
drag, startPoint x: 778, startPoint y: 435, endPoint x: 109, endPoint y: 479, distance: 671.0
click at [158, 480] on video at bounding box center [227, 450] width 139 height 139
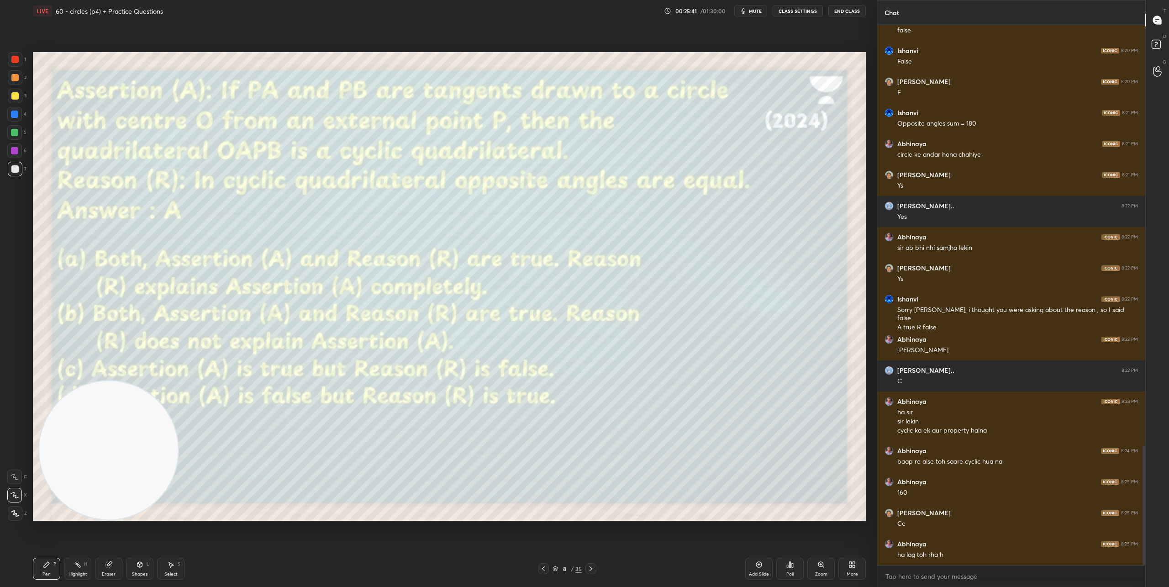
scroll to position [1938, 0]
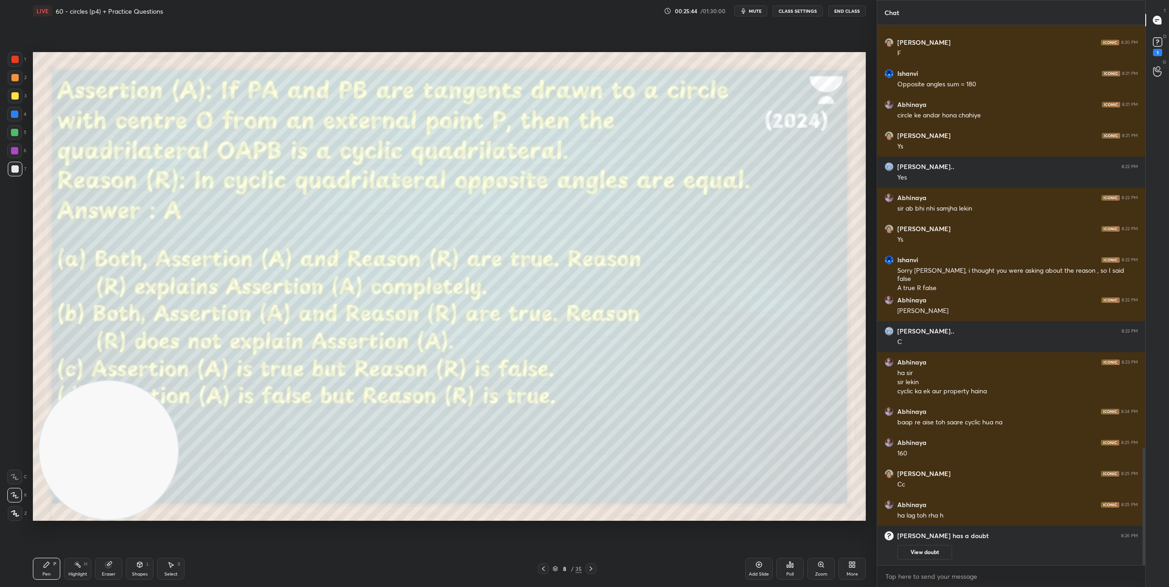
click at [589, 569] on icon at bounding box center [590, 568] width 7 height 7
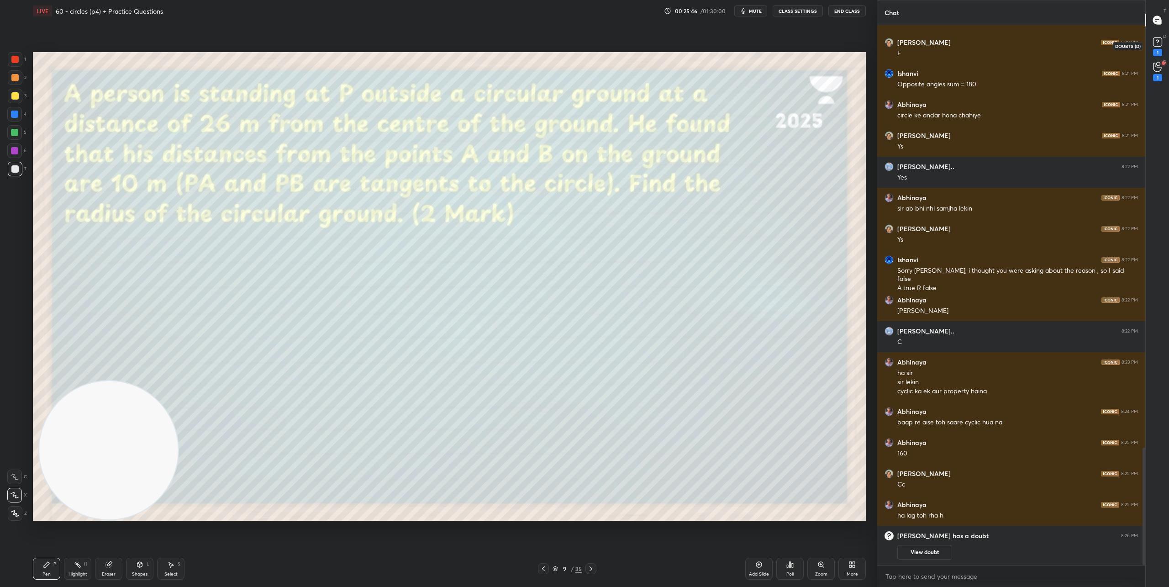
click at [1158, 42] on icon at bounding box center [1157, 42] width 3 height 4
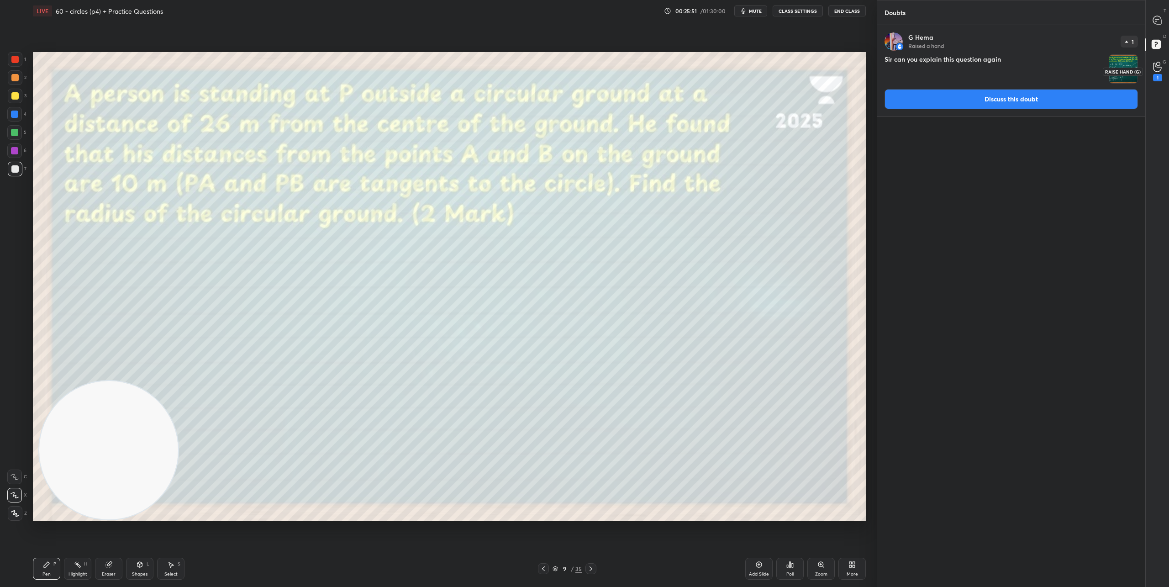
click at [1162, 69] on icon at bounding box center [1157, 67] width 9 height 11
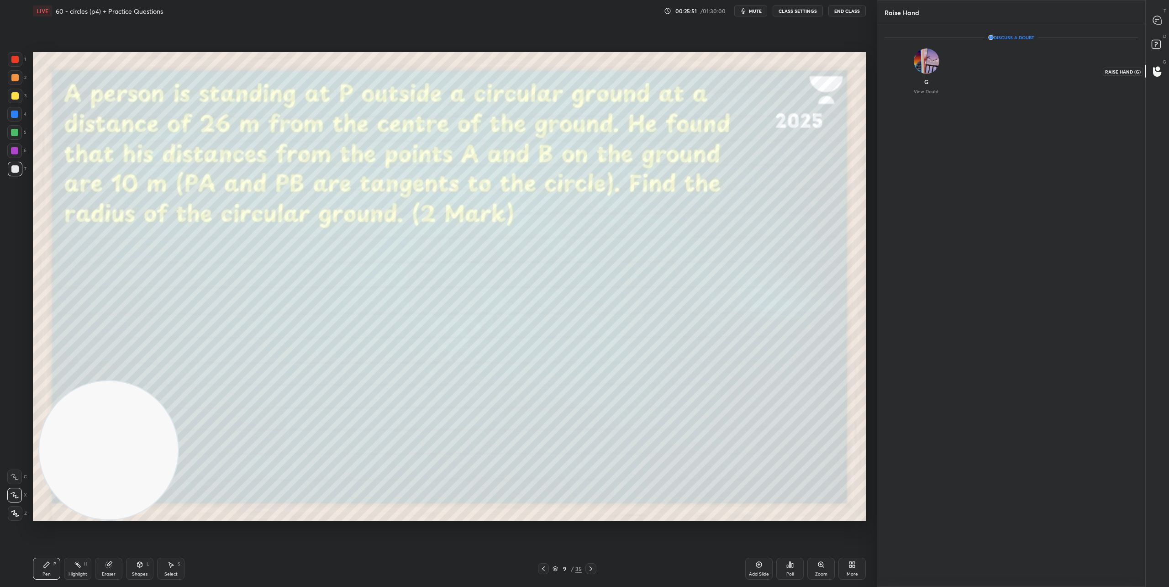
scroll to position [3, 3]
click at [921, 64] on img "grid" at bounding box center [927, 61] width 26 height 26
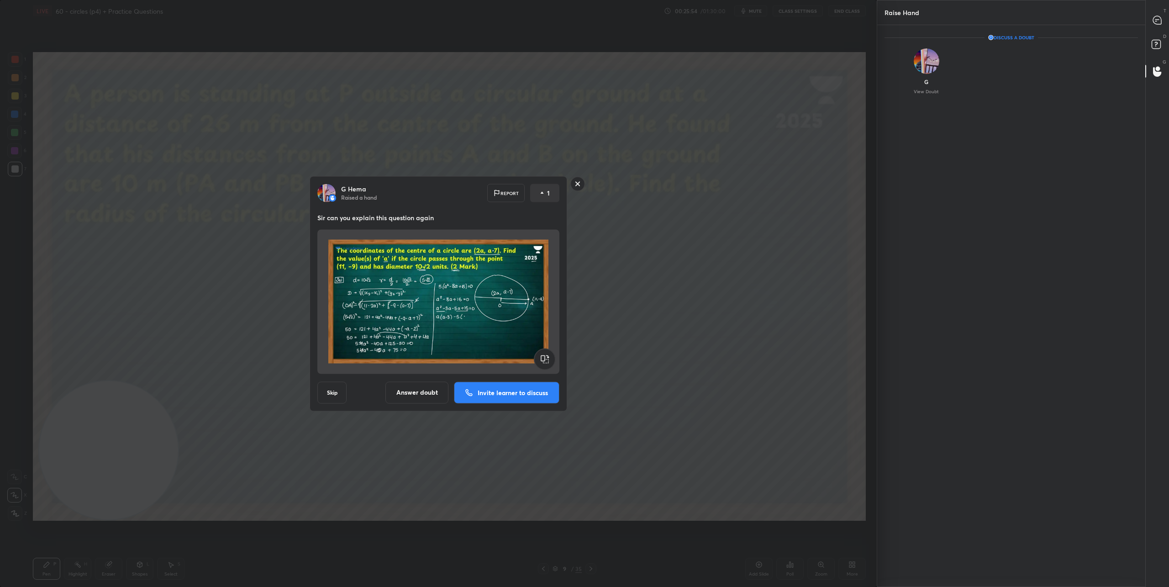
click at [500, 389] on p "Invite learner to discuss" at bounding box center [513, 392] width 70 height 6
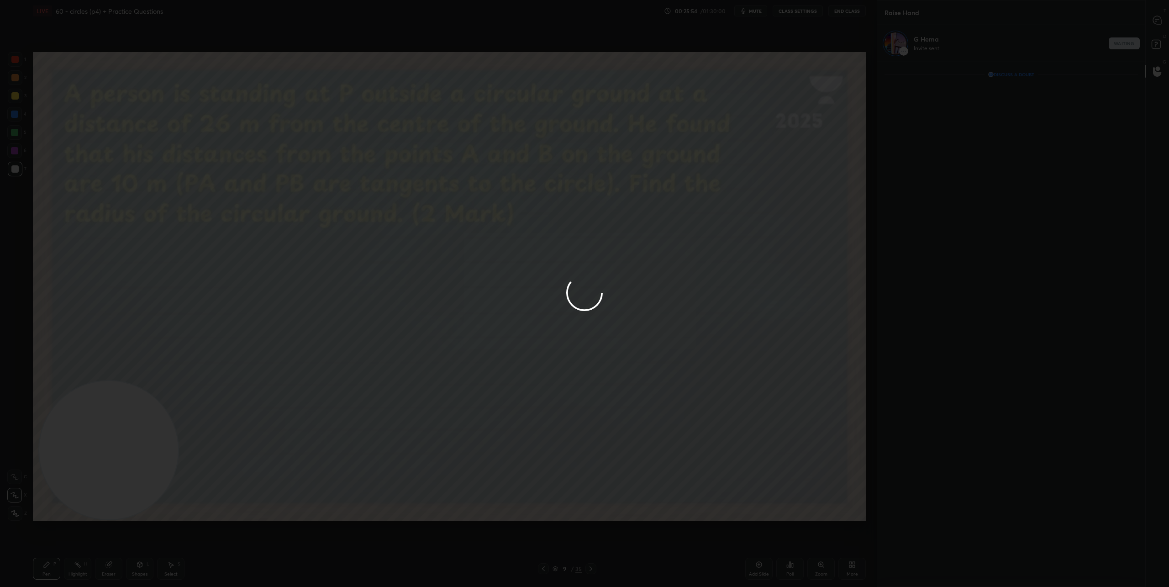
scroll to position [522, 265]
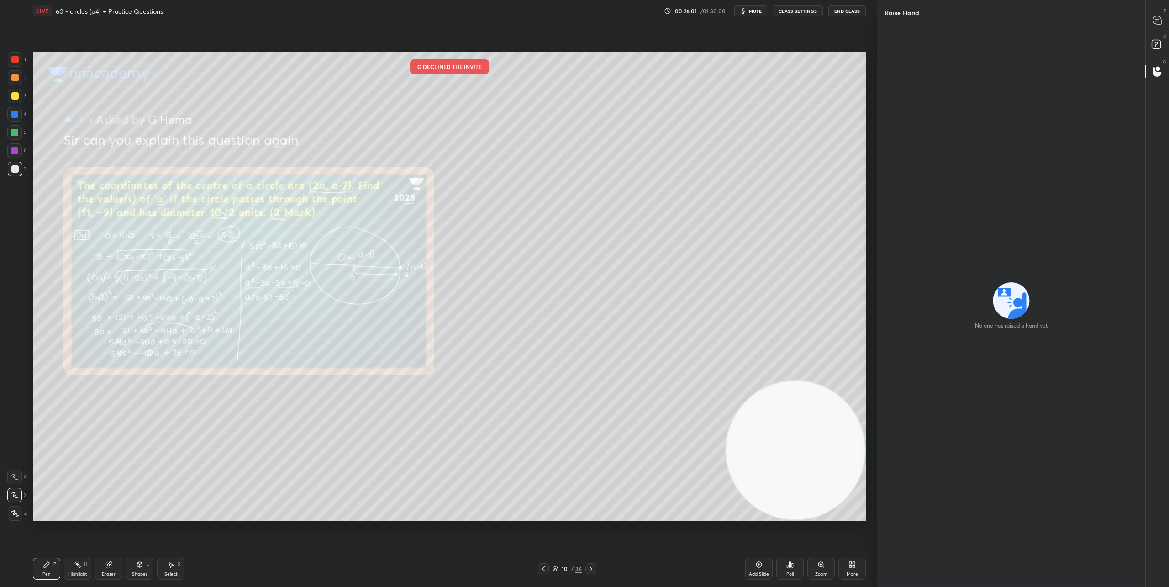
drag, startPoint x: 131, startPoint y: 453, endPoint x: 1088, endPoint y: 563, distance: 962.8
click at [1087, 564] on div "1 2 3 4 5 6 7 C X Z C X Z E E Erase all H H LIVE 60 - circles (p4) + Practice Q…" at bounding box center [584, 293] width 1169 height 587
click at [1157, 22] on icon at bounding box center [1157, 20] width 8 height 8
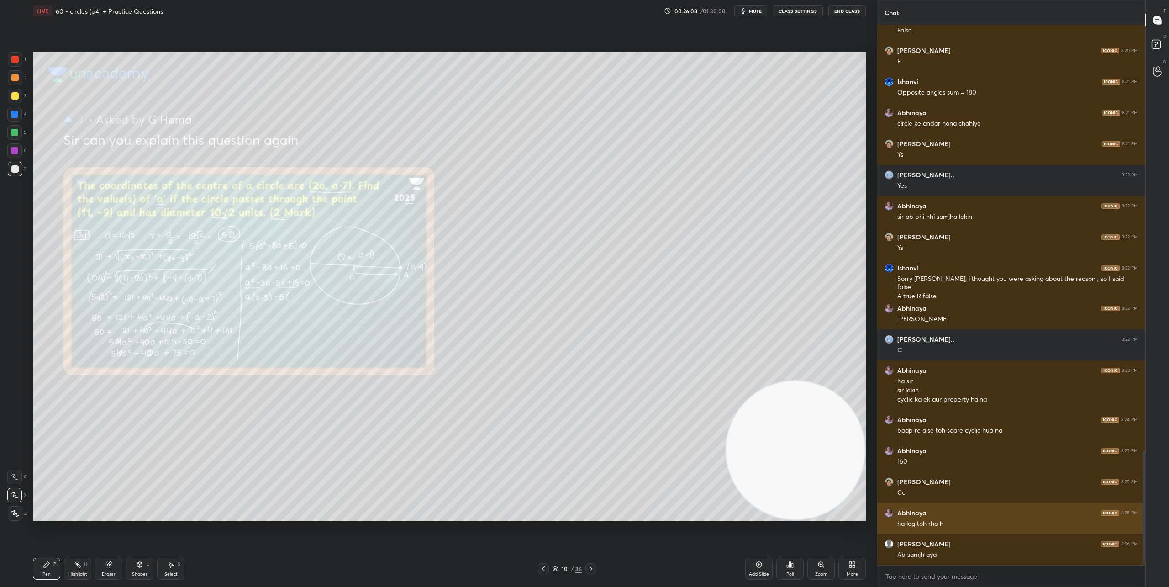
scroll to position [2045, 0]
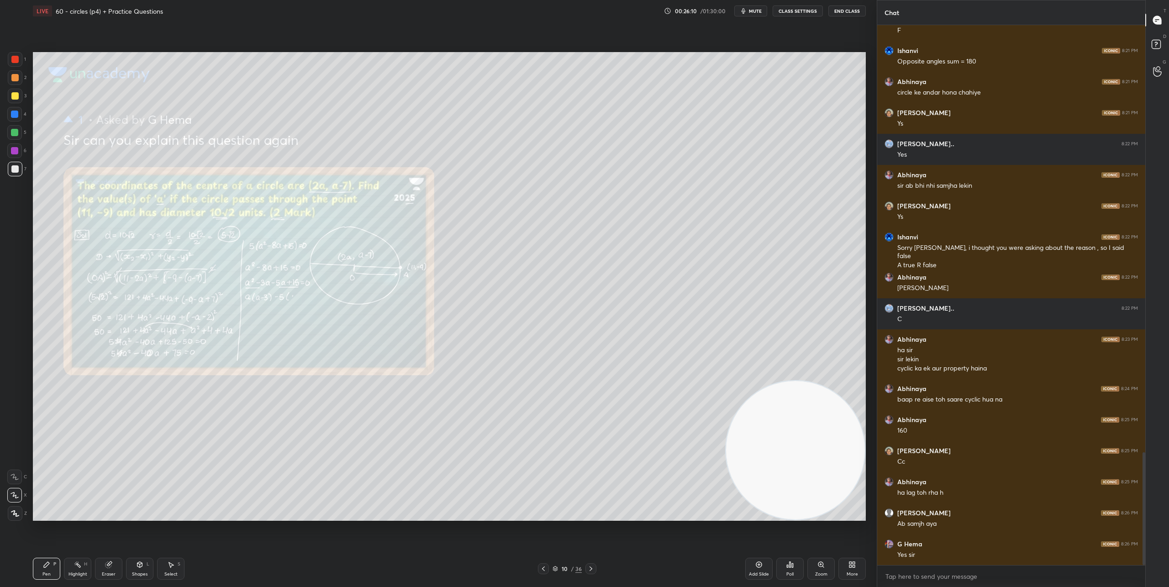
click at [543, 565] on icon at bounding box center [543, 568] width 7 height 7
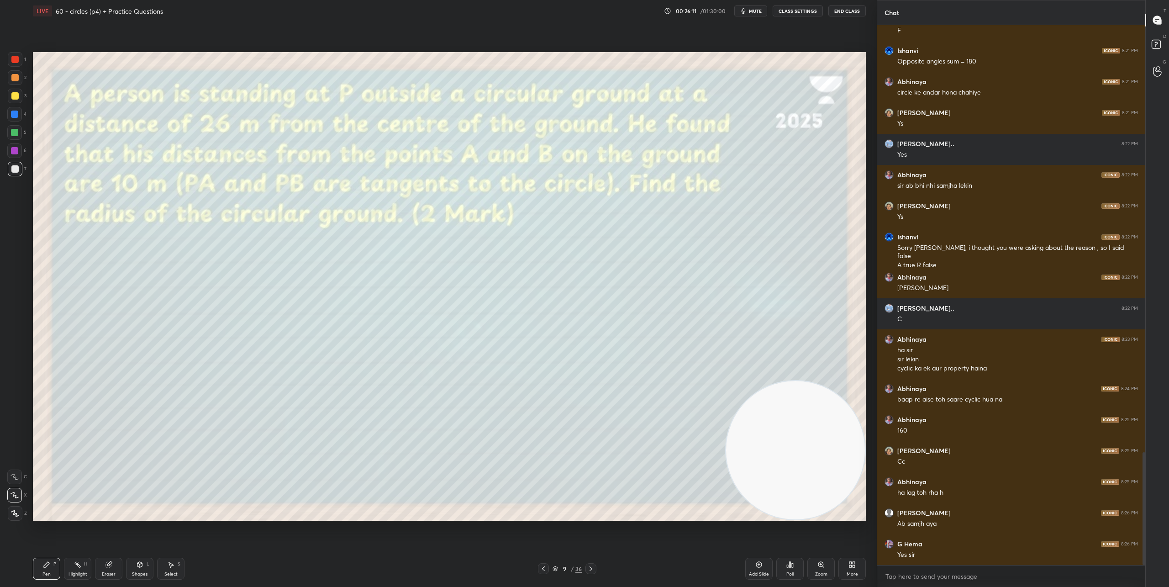
click at [543, 565] on icon at bounding box center [543, 568] width 7 height 7
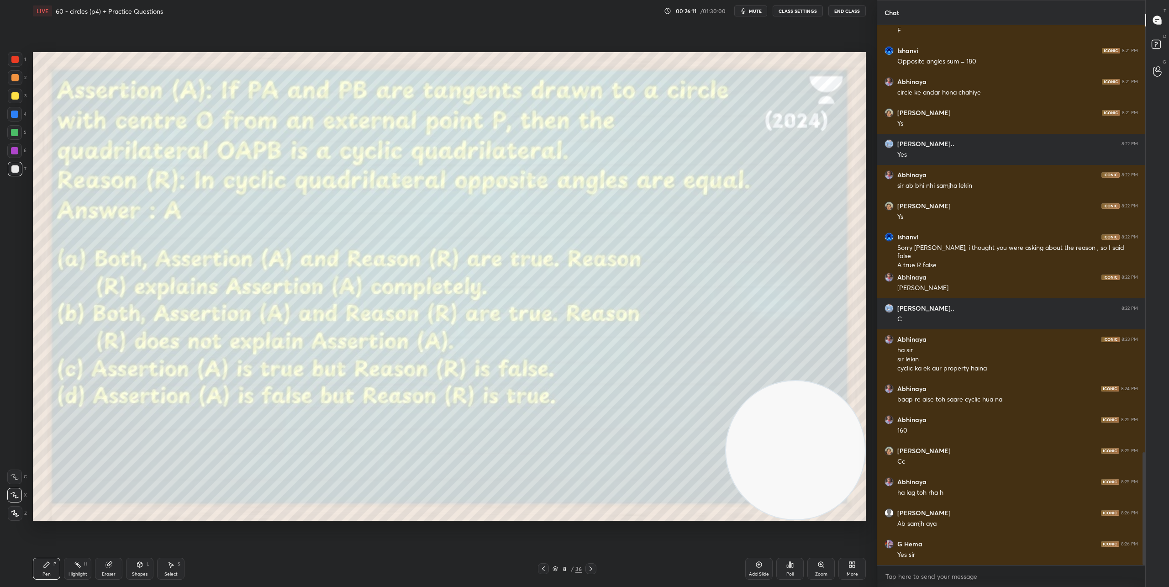
click at [543, 565] on icon at bounding box center [543, 568] width 7 height 7
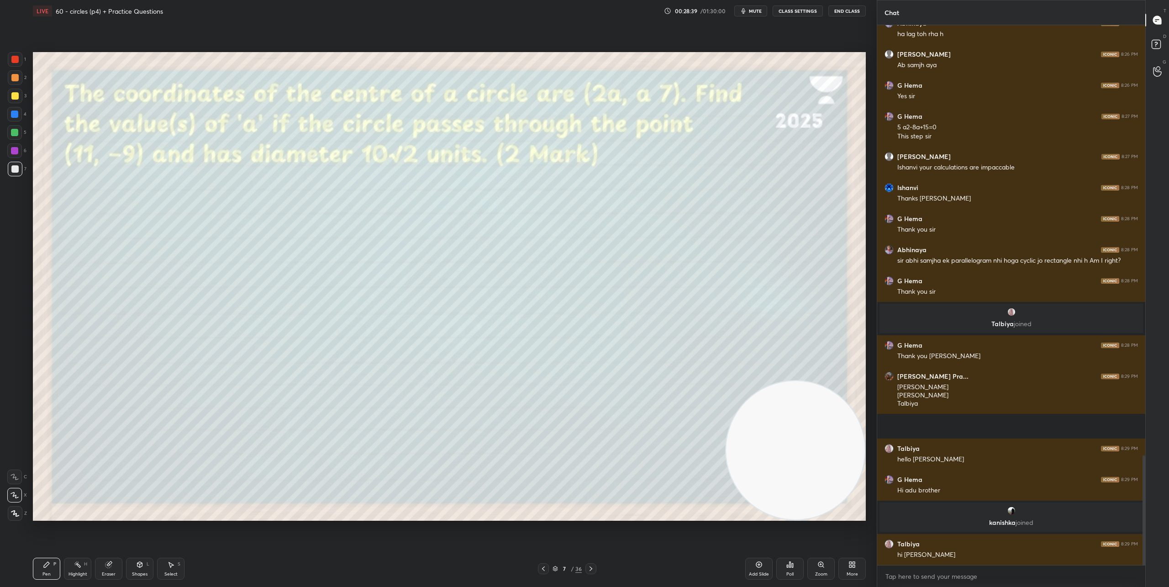
scroll to position [2118, 0]
click at [593, 571] on icon at bounding box center [590, 568] width 7 height 7
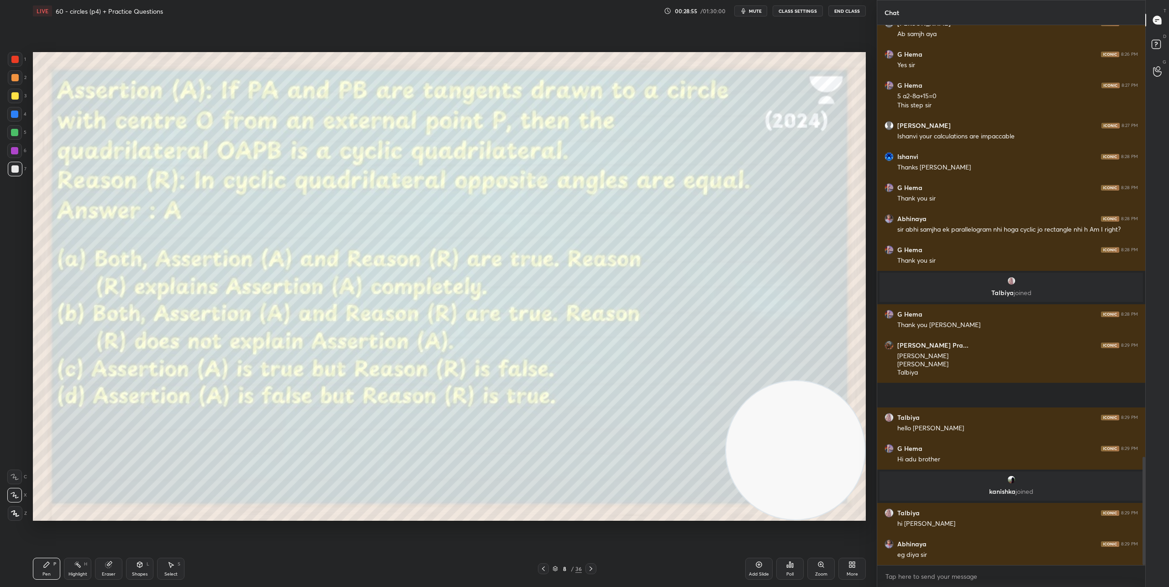
click at [593, 571] on icon at bounding box center [590, 568] width 7 height 7
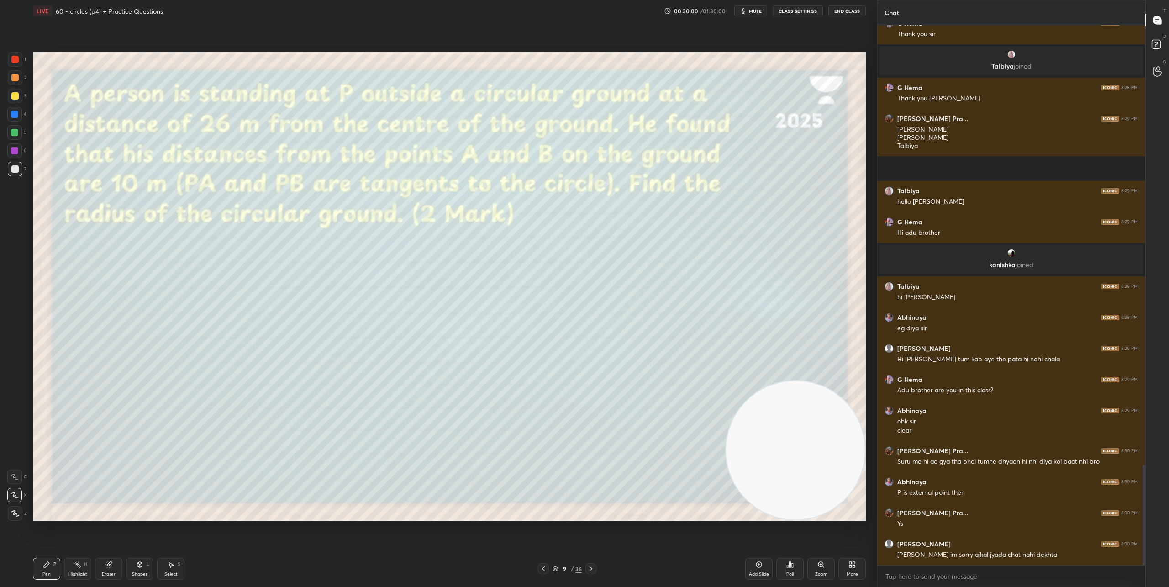
scroll to position [2407, 0]
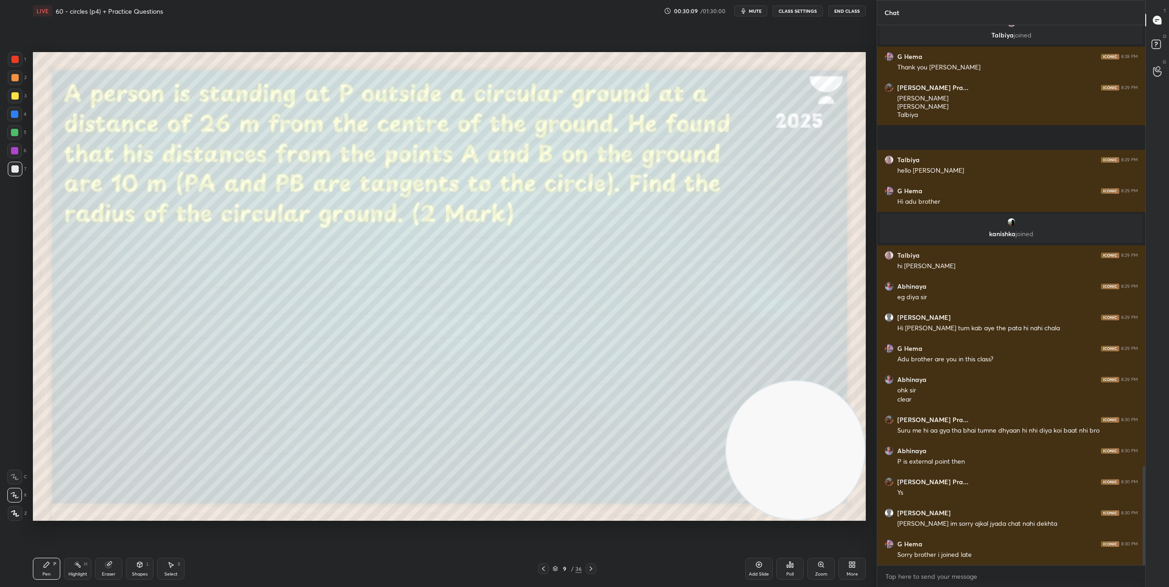
click at [147, 569] on div "Shapes L" at bounding box center [139, 569] width 27 height 22
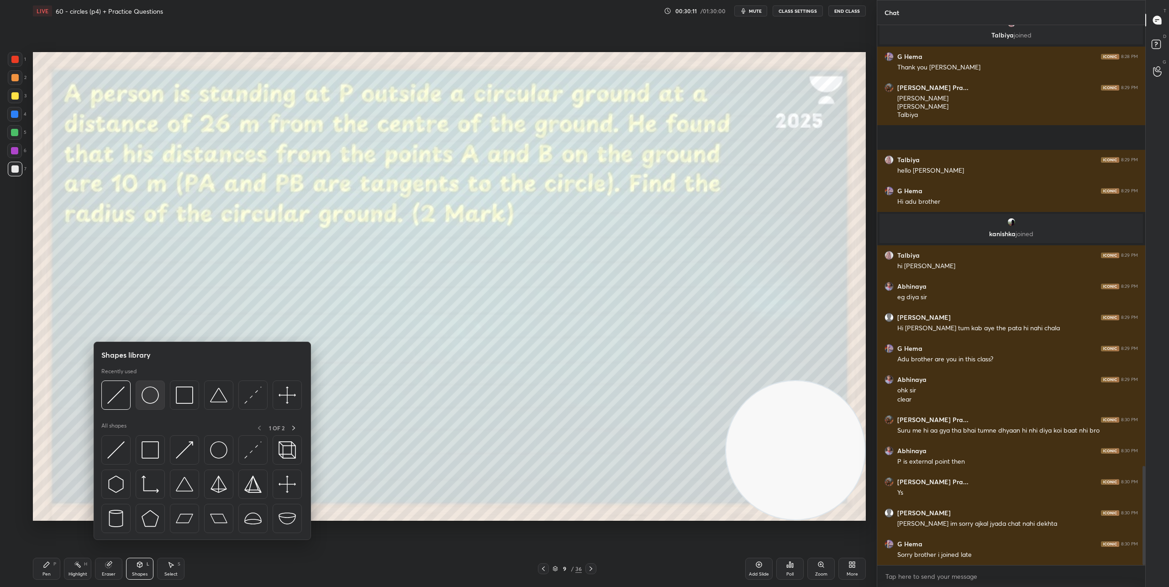
click at [155, 398] on img at bounding box center [150, 394] width 17 height 17
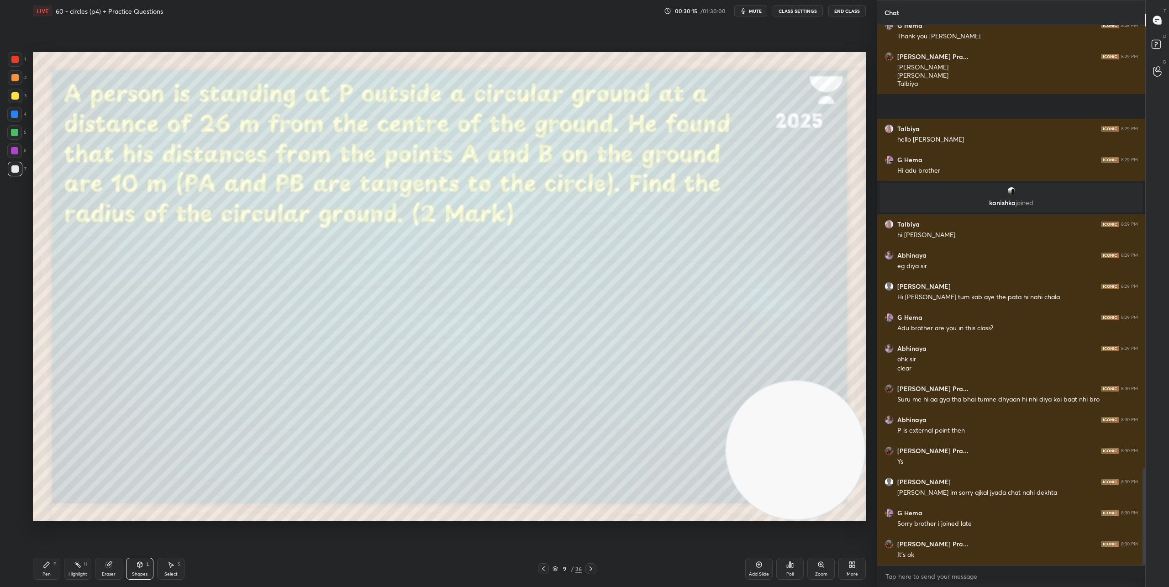
scroll to position [2469, 0]
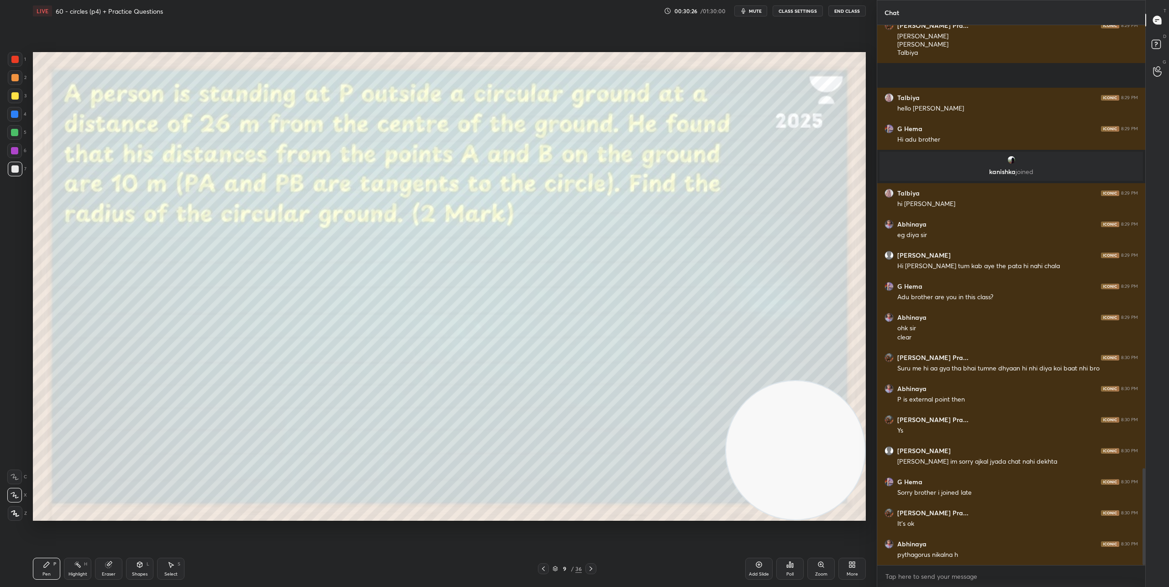
click at [137, 572] on div "Shapes" at bounding box center [140, 574] width 16 height 5
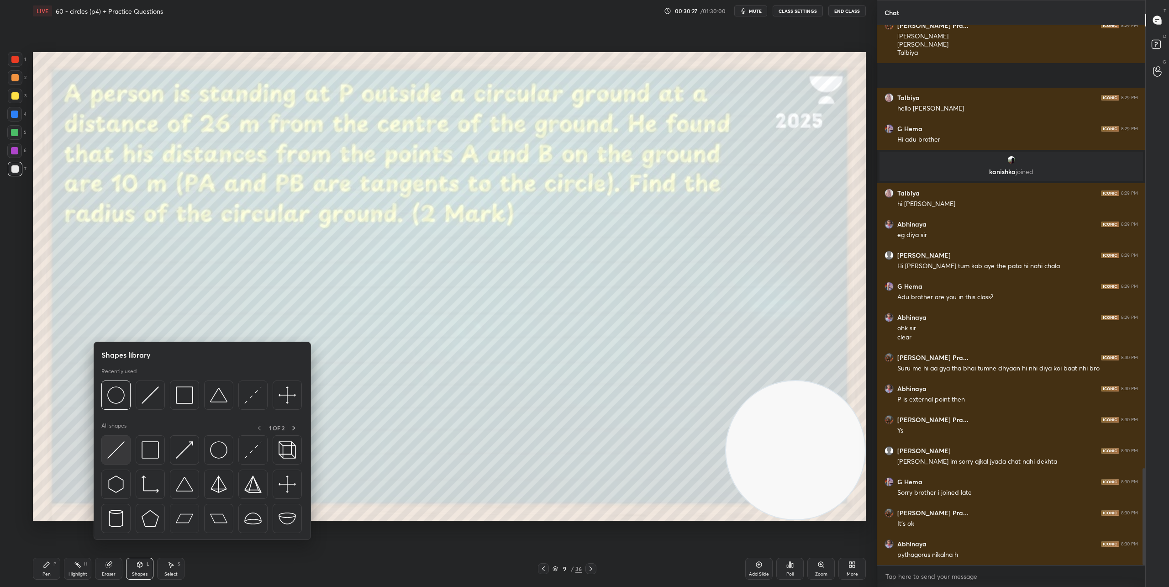
click at [113, 454] on img at bounding box center [115, 449] width 17 height 17
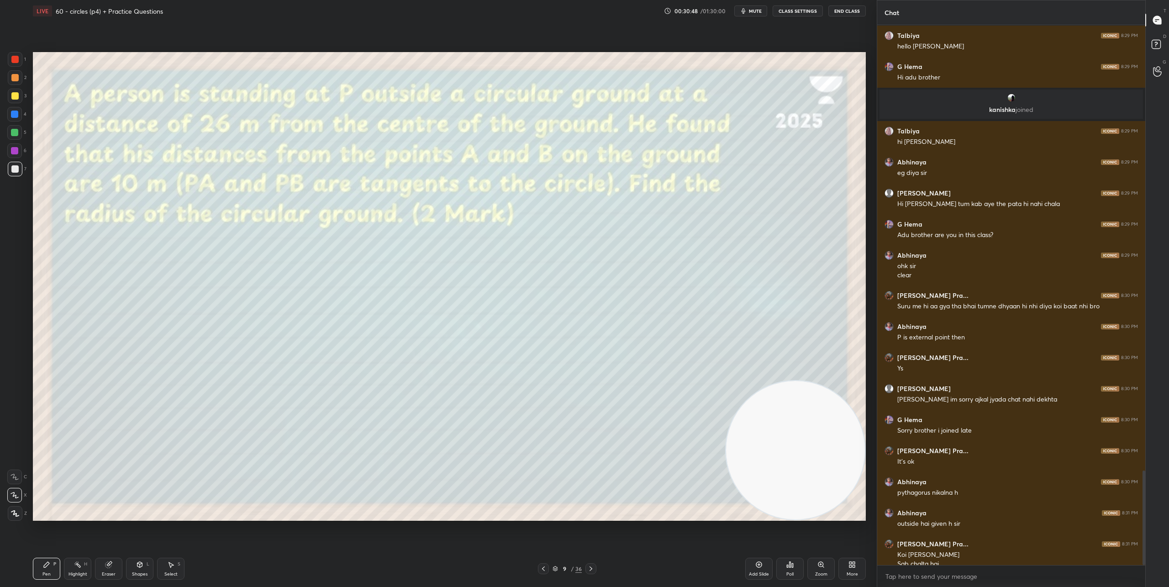
scroll to position [2540, 0]
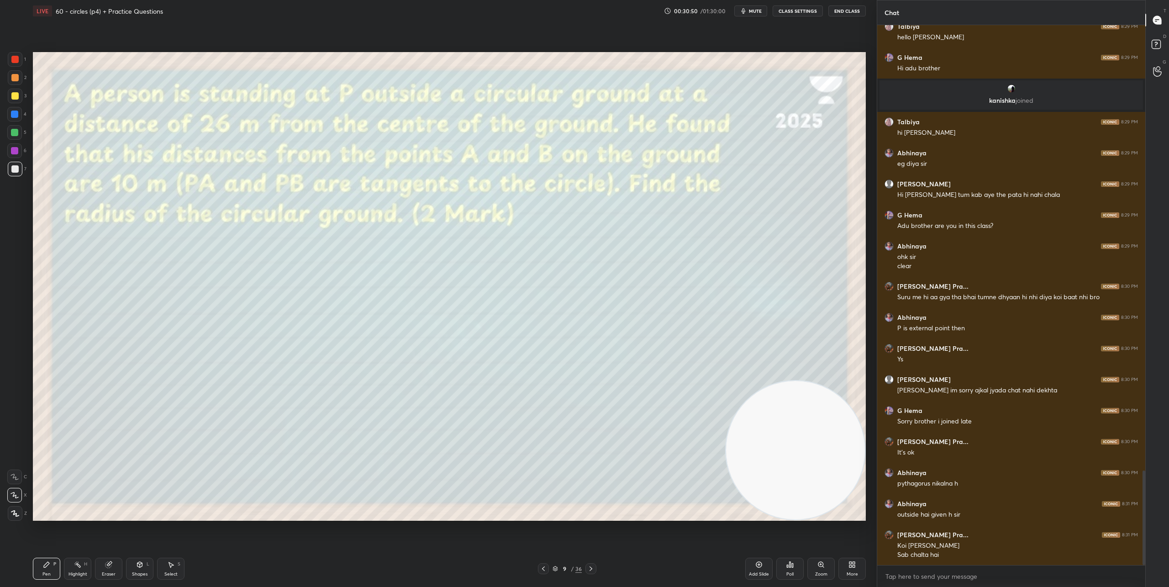
click at [144, 573] on div "Shapes" at bounding box center [140, 574] width 16 height 5
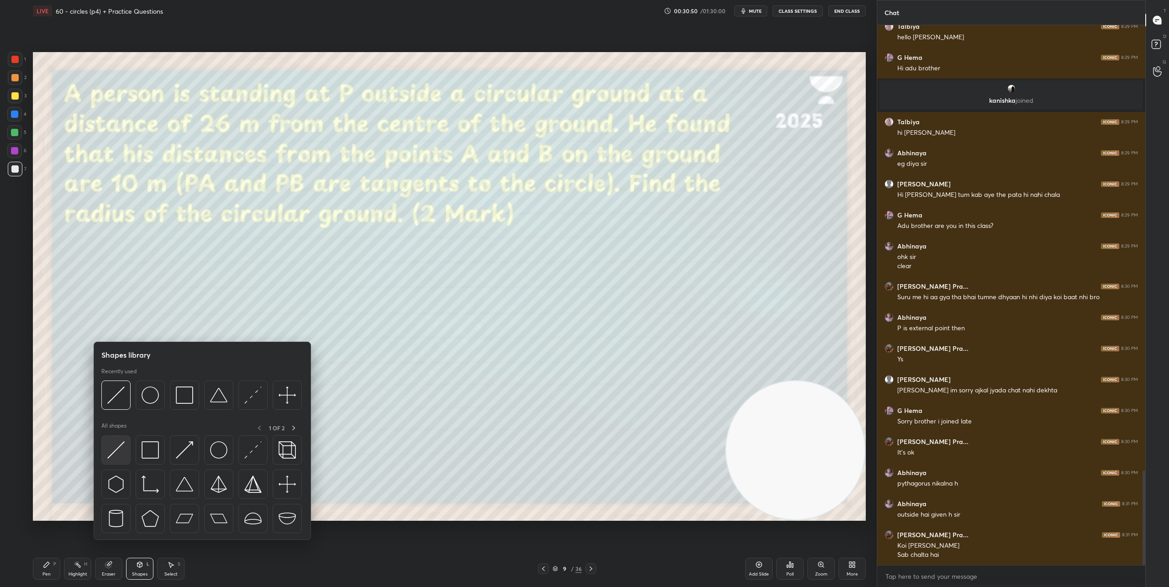
click at [114, 446] on img at bounding box center [115, 449] width 17 height 17
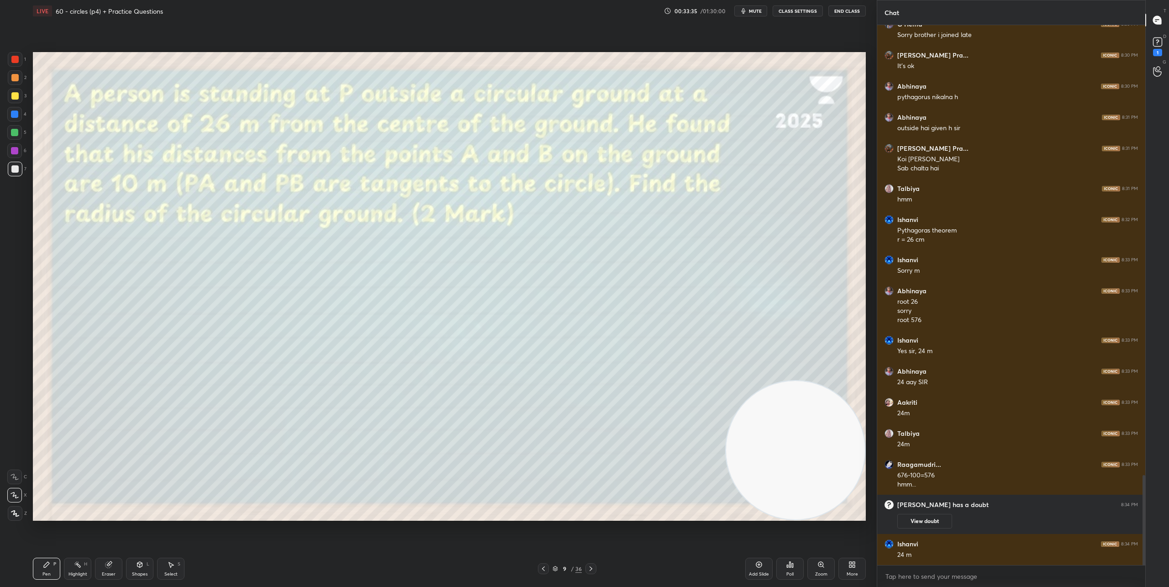
scroll to position [2701, 0]
click at [1165, 40] on div "1" at bounding box center [1158, 45] width 18 height 16
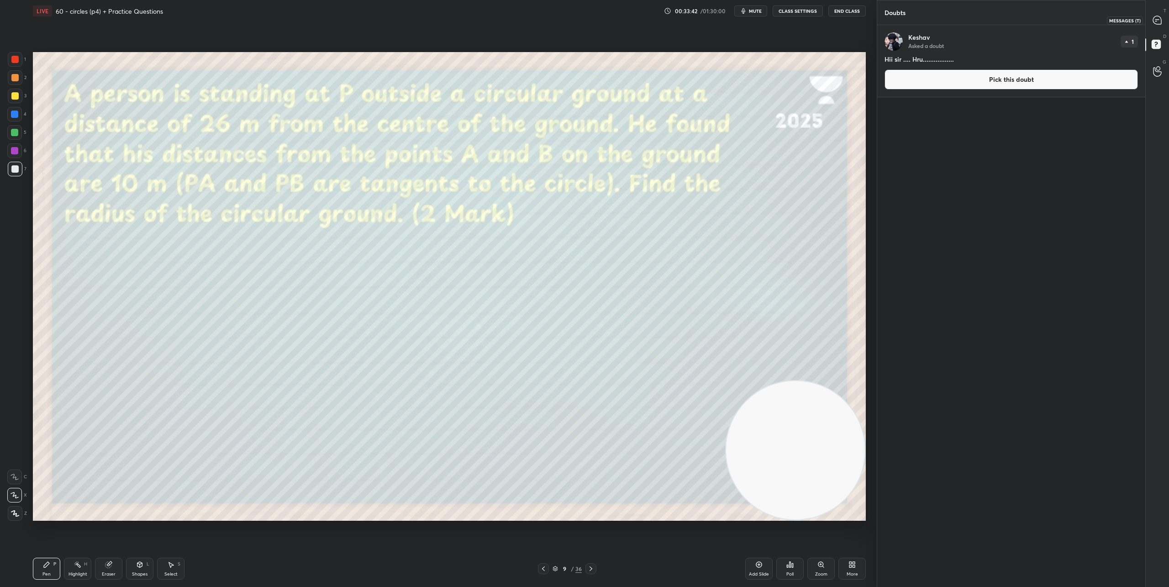
click at [1159, 16] on icon at bounding box center [1158, 21] width 10 height 10
type textarea "x"
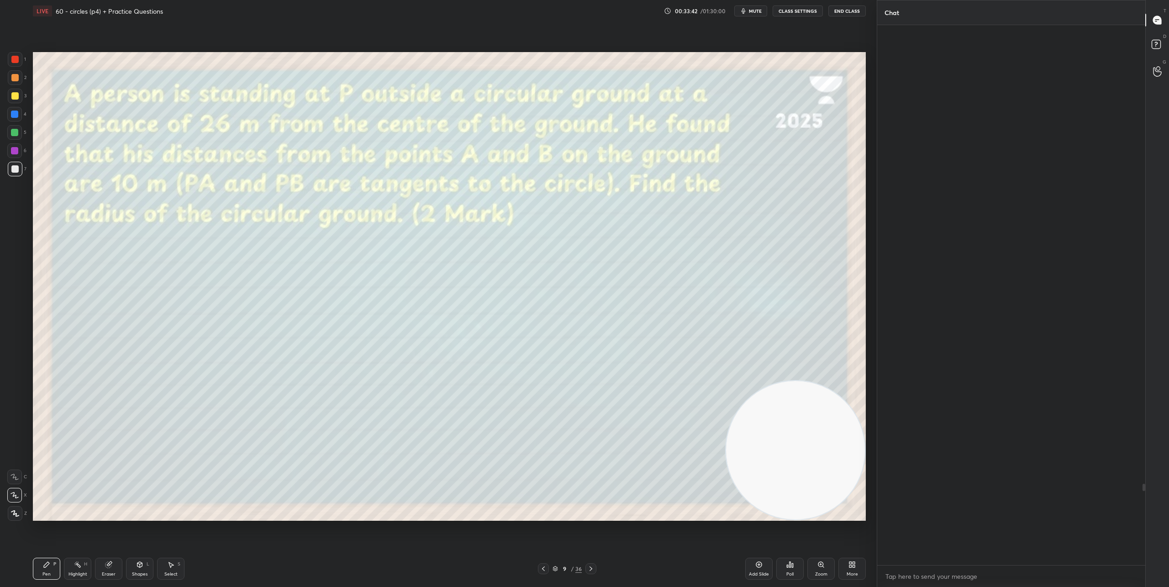
scroll to position [537, 265]
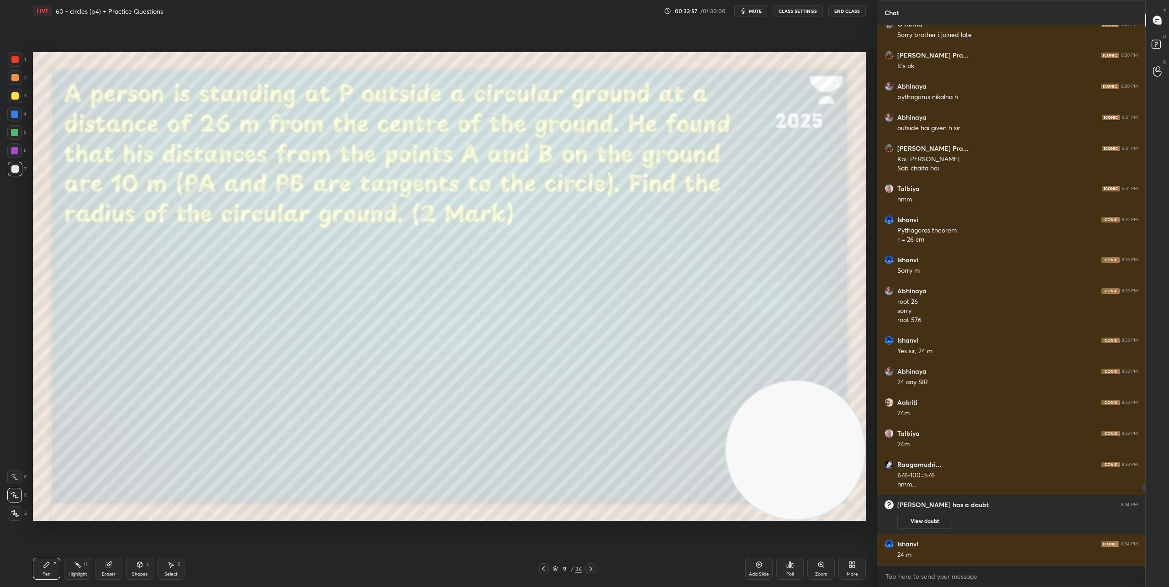
click at [592, 570] on icon at bounding box center [590, 568] width 7 height 7
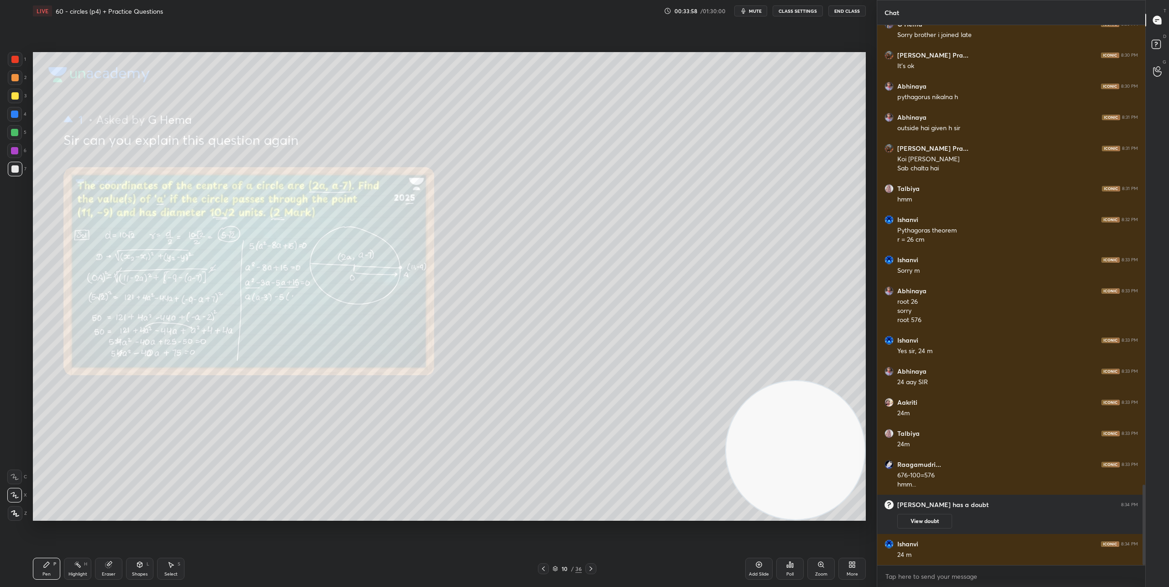
scroll to position [3083, 0]
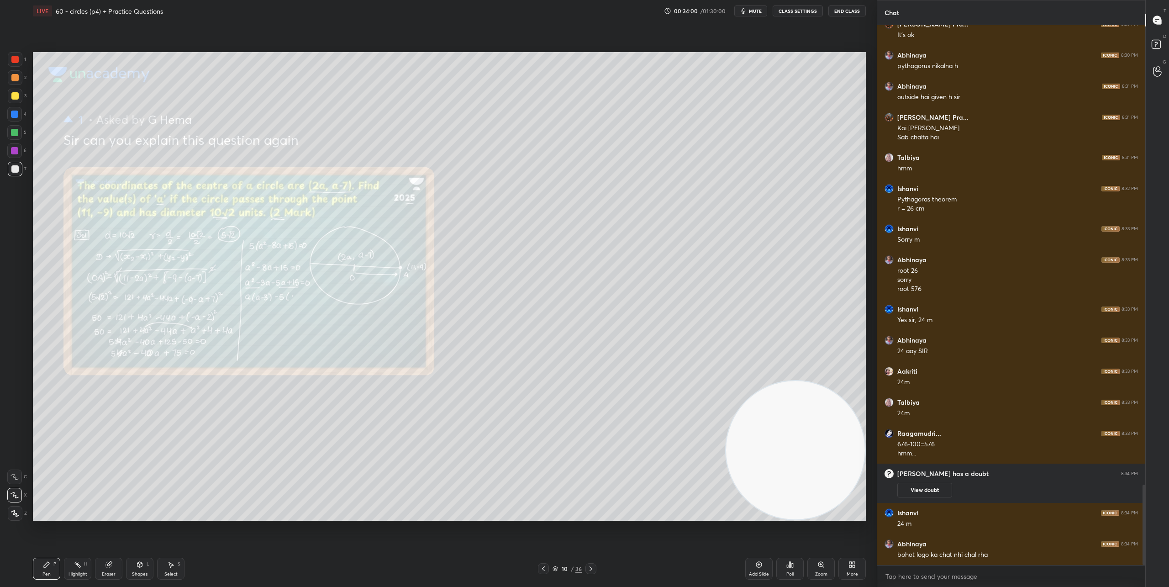
click at [592, 570] on icon at bounding box center [590, 568] width 7 height 7
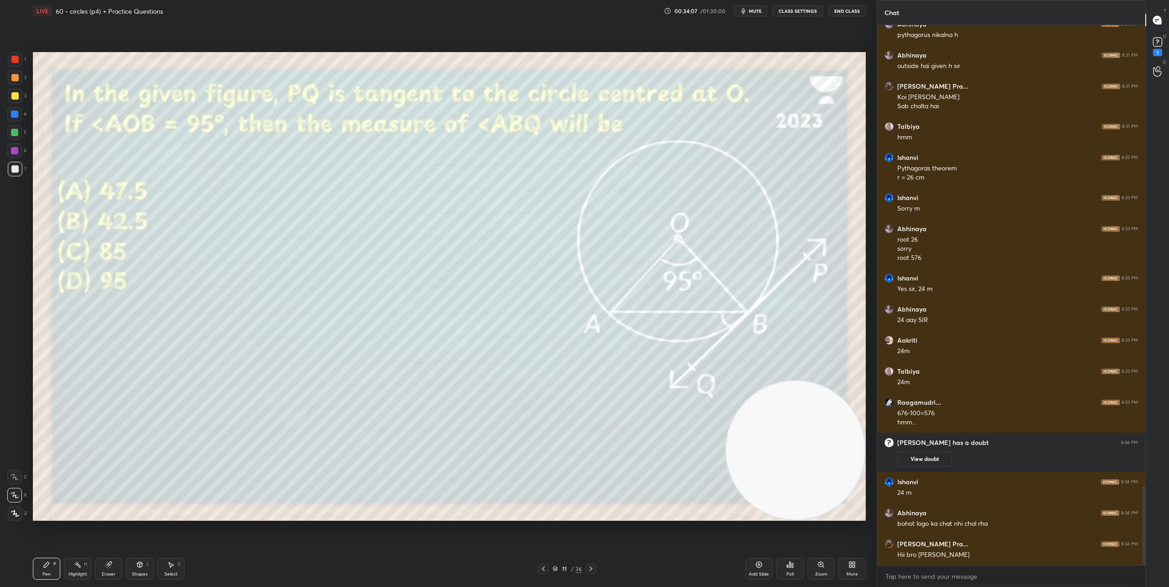
scroll to position [3153, 0]
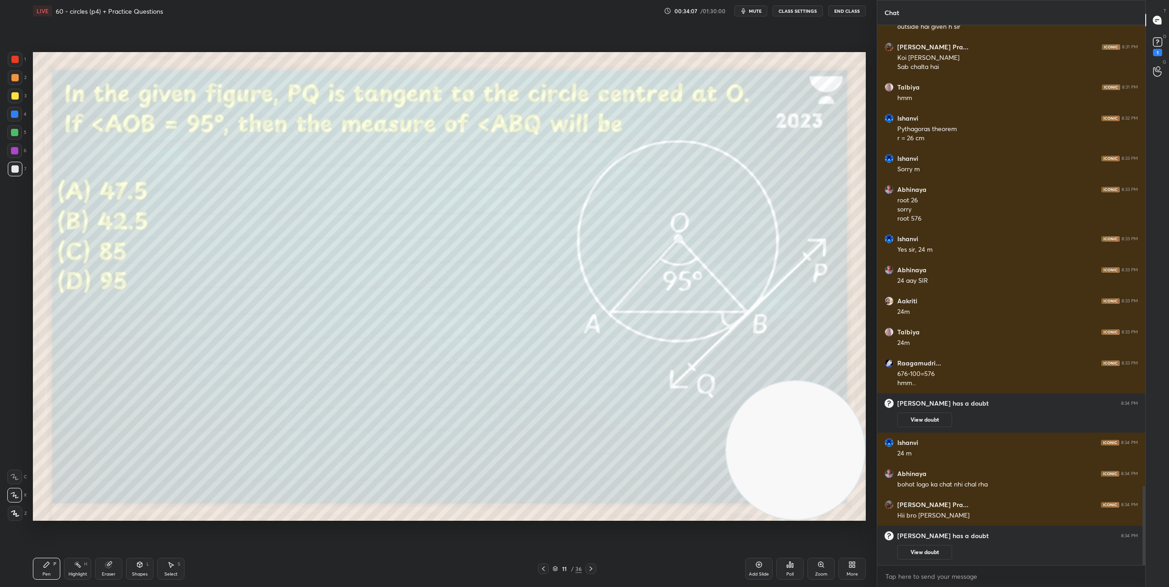
click at [793, 570] on div "Poll" at bounding box center [789, 569] width 27 height 22
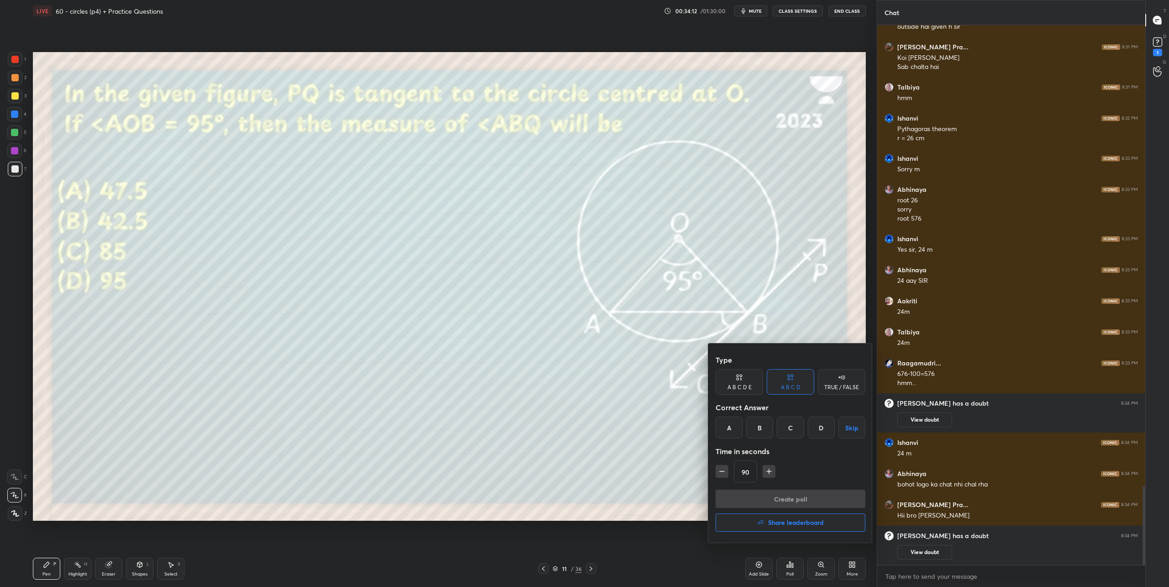
click at [727, 431] on div "A" at bounding box center [729, 428] width 27 height 22
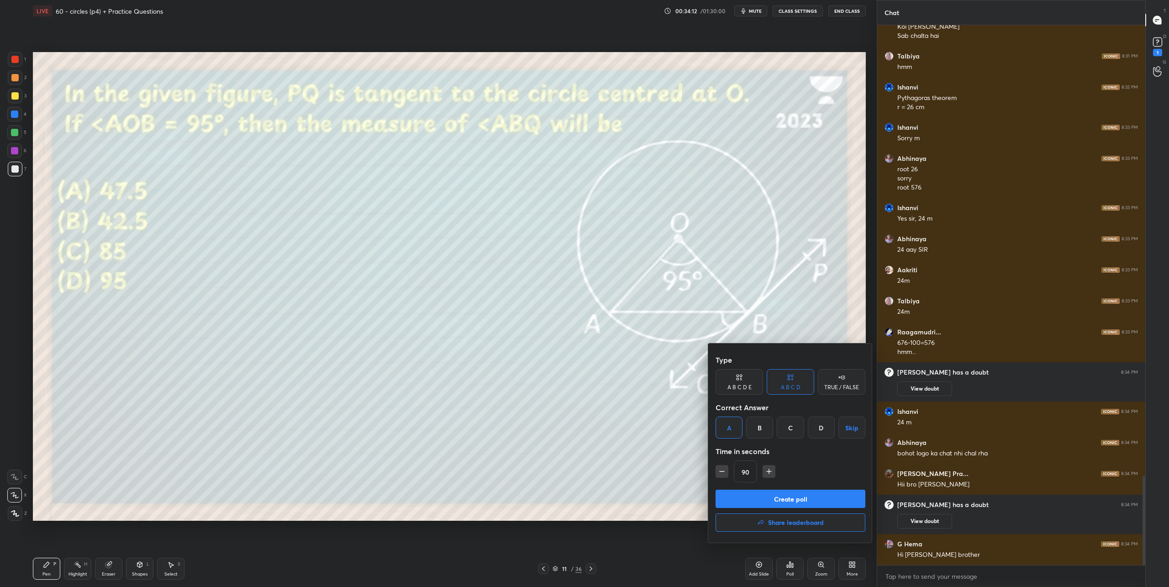
scroll to position [2739, 0]
click at [765, 470] on icon "button" at bounding box center [769, 471] width 9 height 9
type input "105"
click at [764, 470] on div "105" at bounding box center [791, 471] width 150 height 22
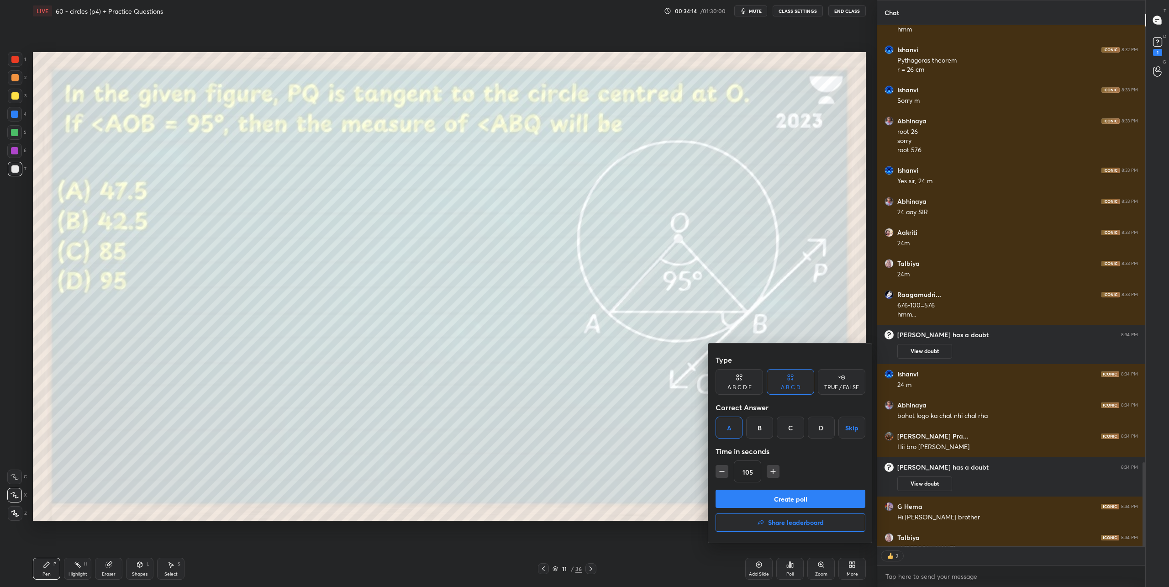
click at [767, 494] on button "Create poll" at bounding box center [791, 499] width 150 height 18
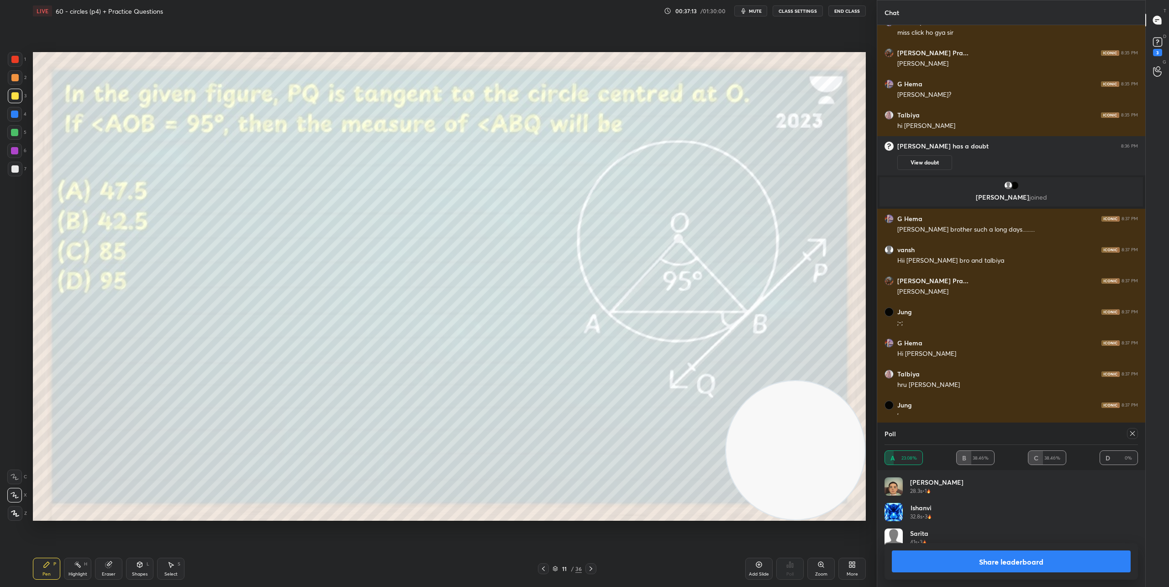
scroll to position [3366, 0]
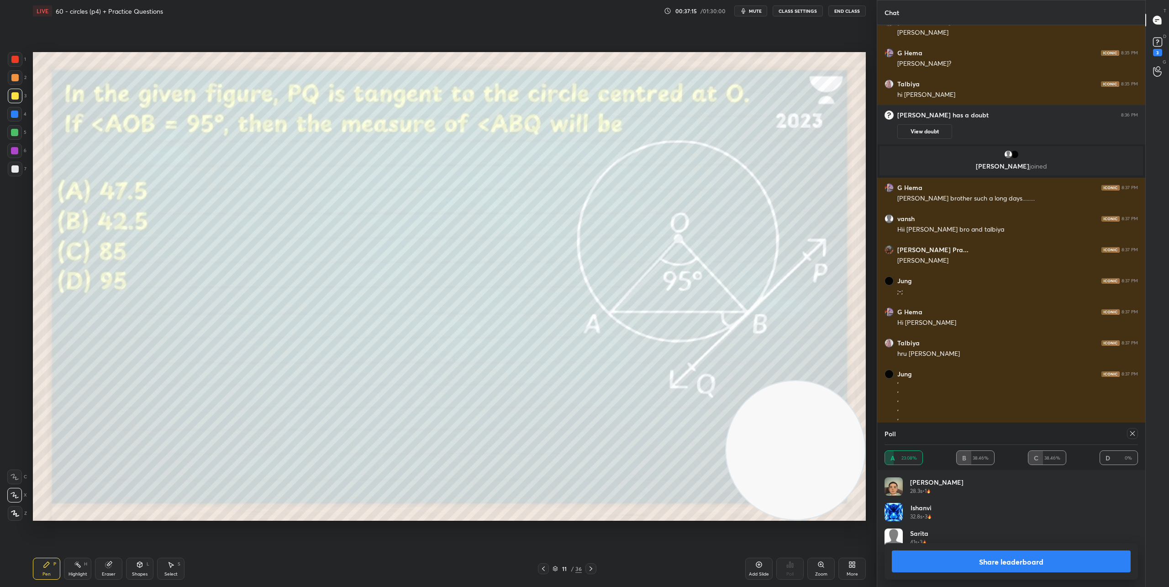
click at [1043, 565] on button "Share leaderboard" at bounding box center [1011, 561] width 239 height 22
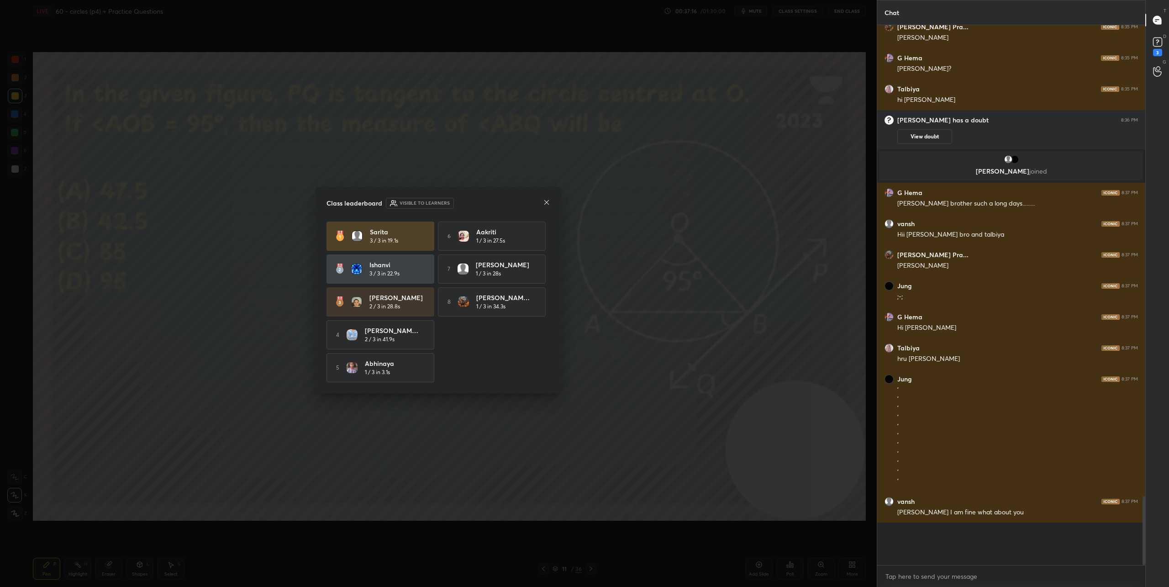
scroll to position [526, 265]
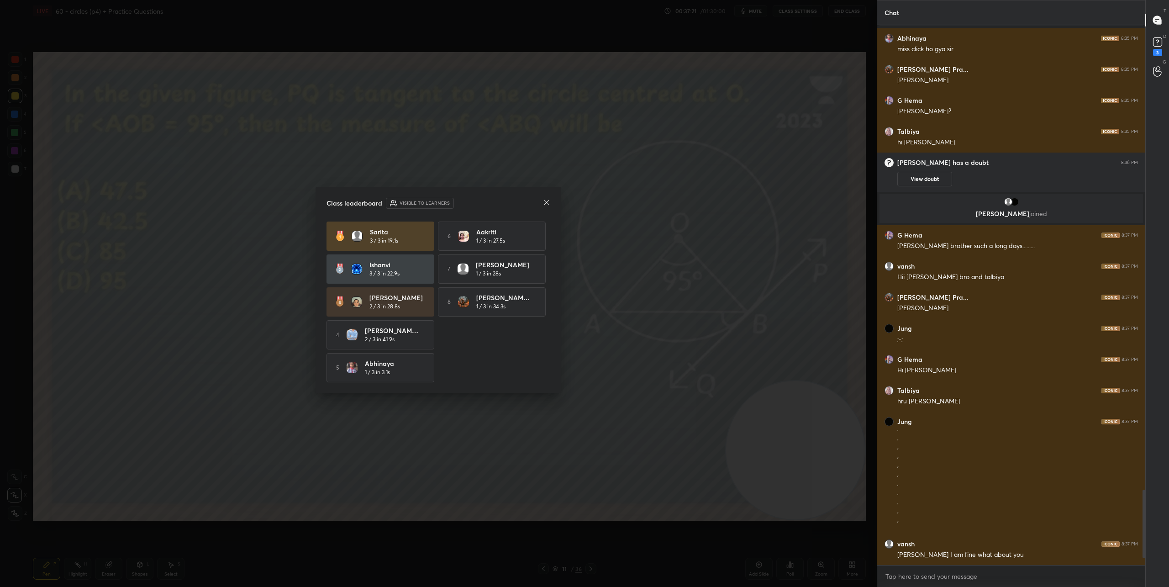
click at [545, 201] on icon at bounding box center [546, 202] width 7 height 7
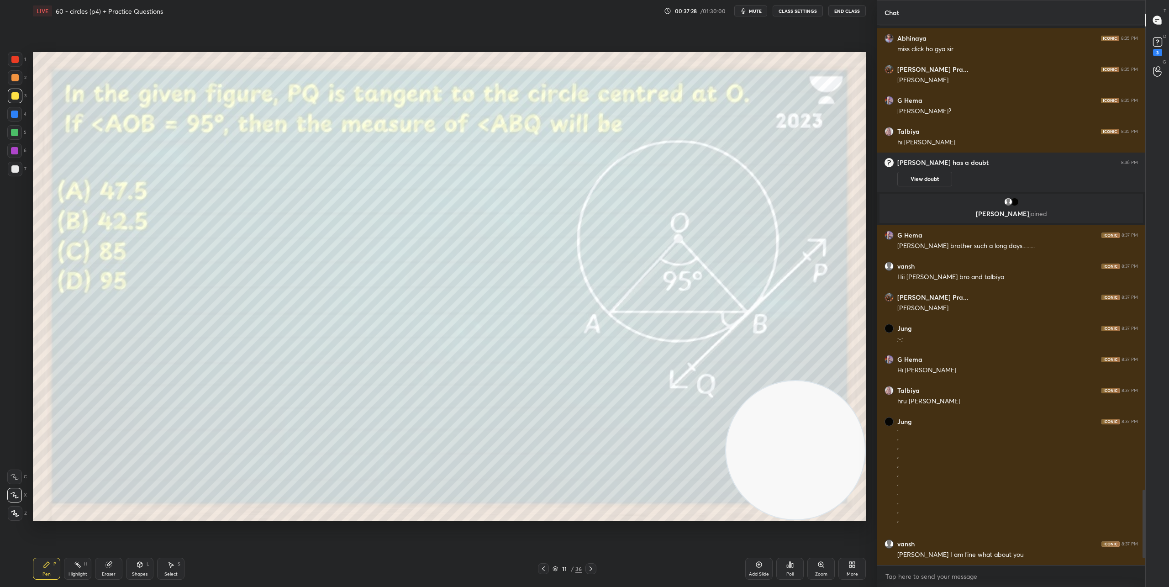
click at [589, 566] on icon at bounding box center [590, 568] width 7 height 7
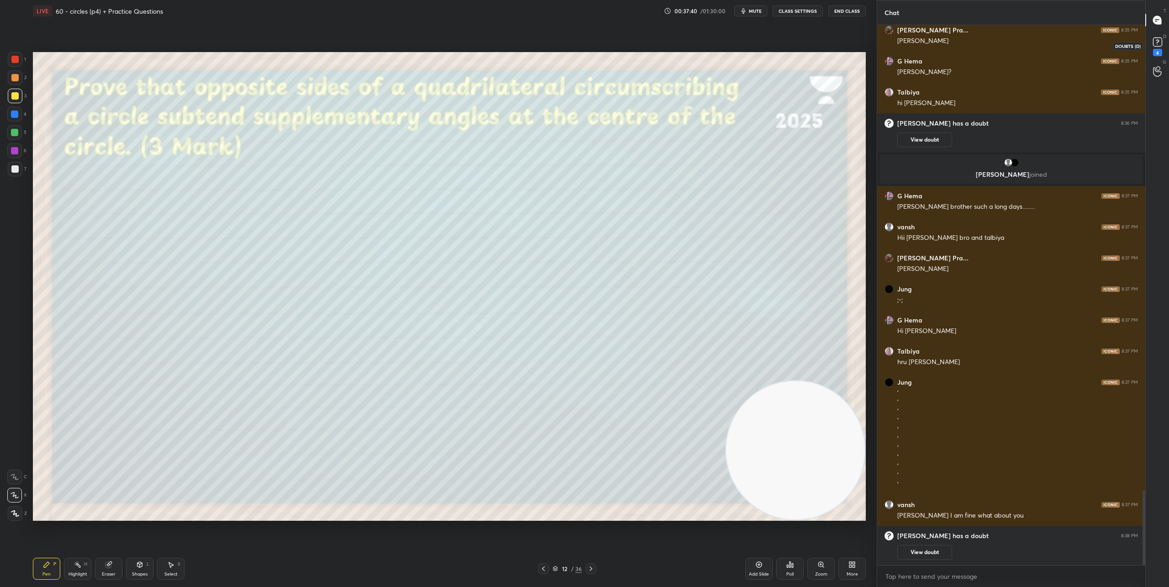
click at [1155, 43] on rect at bounding box center [1157, 42] width 9 height 9
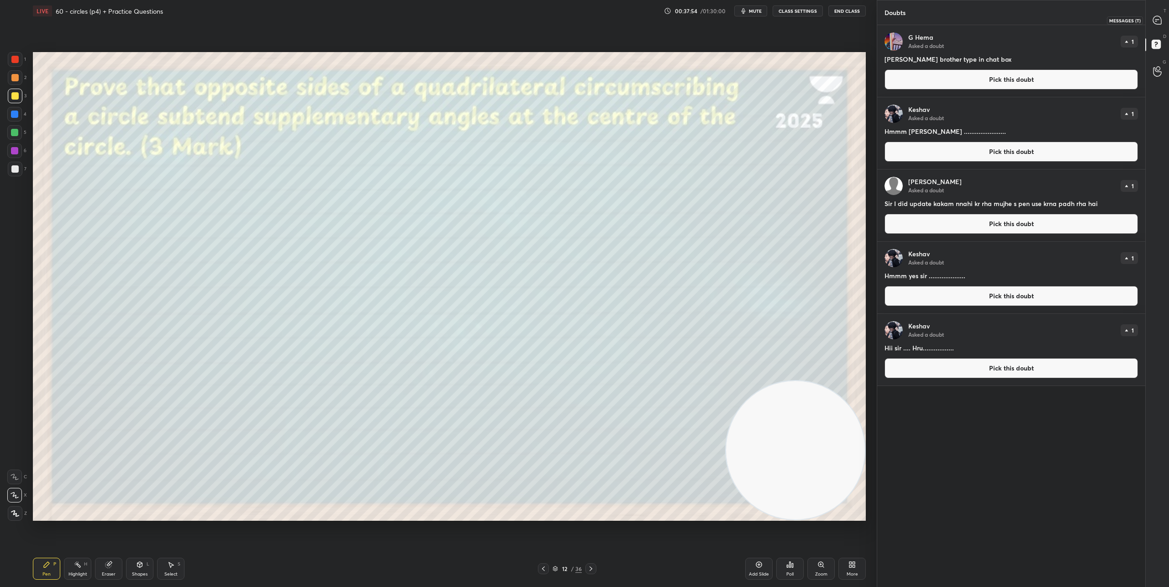
click at [1158, 22] on icon at bounding box center [1157, 20] width 8 height 8
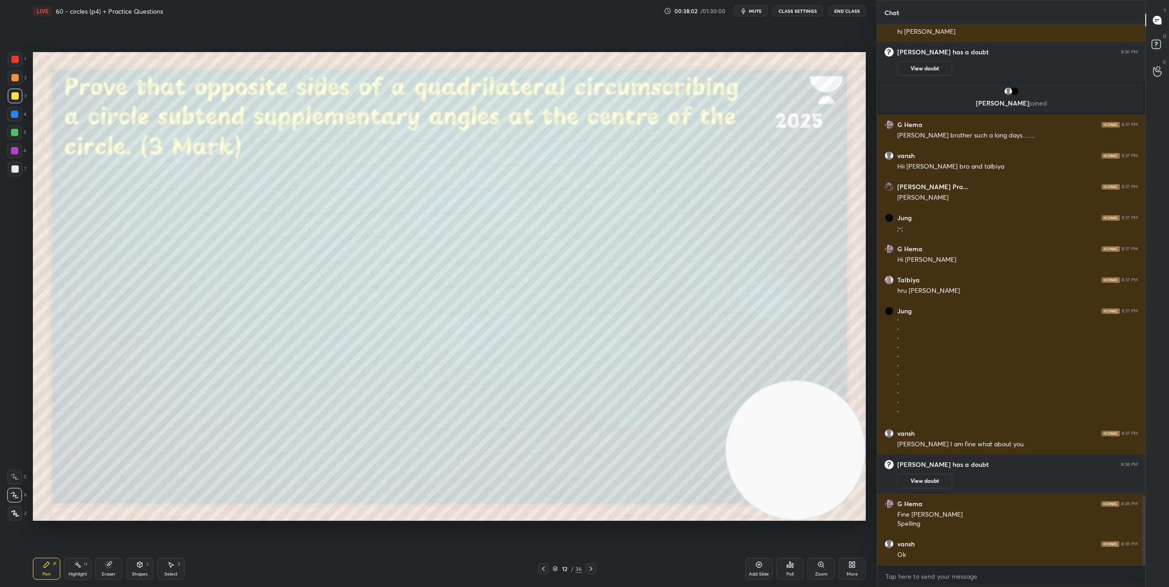
click at [138, 565] on icon at bounding box center [139, 564] width 5 height 5
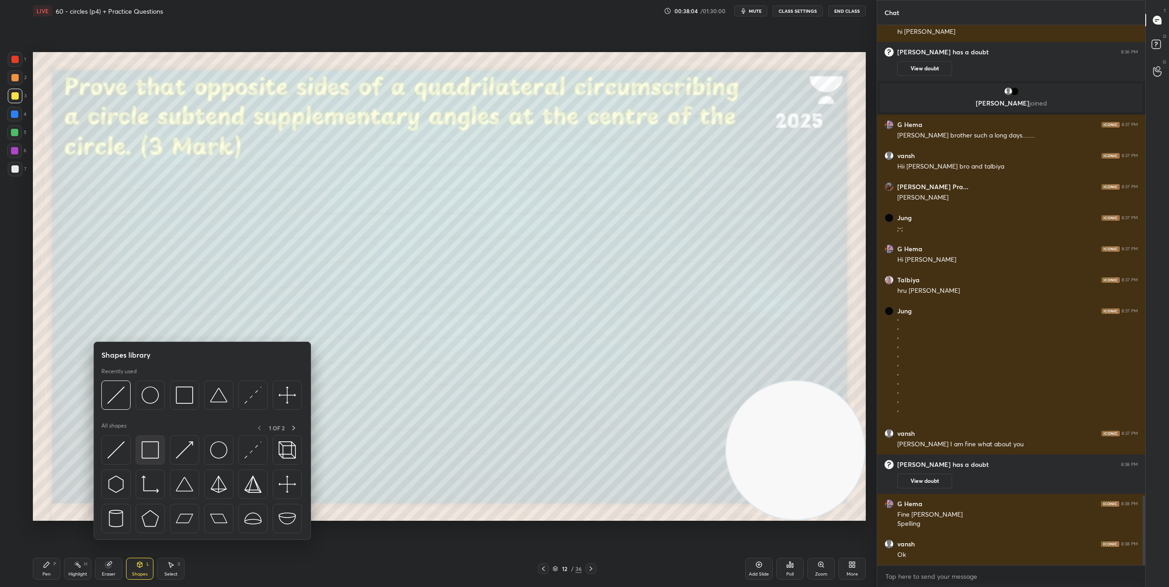
click at [157, 456] on img at bounding box center [150, 449] width 17 height 17
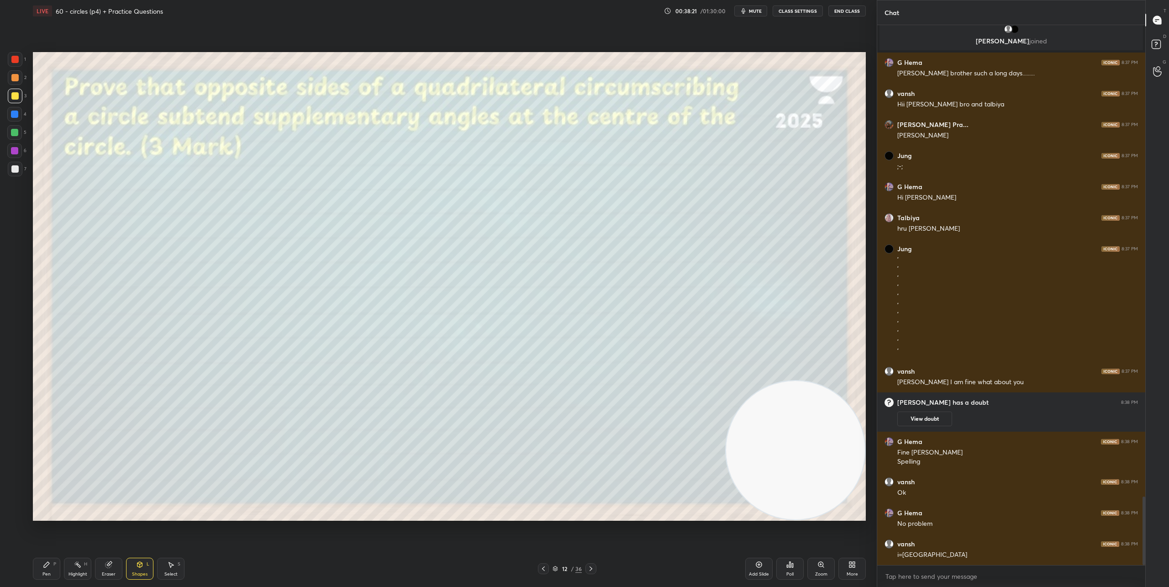
scroll to position [3746, 0]
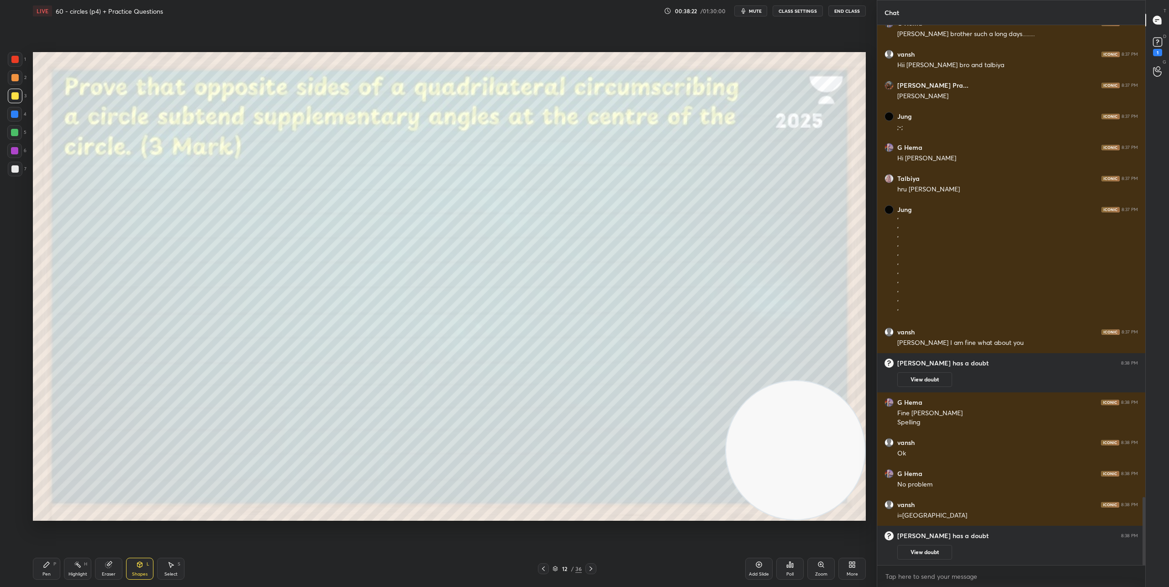
click at [142, 570] on div "Shapes L" at bounding box center [139, 569] width 27 height 22
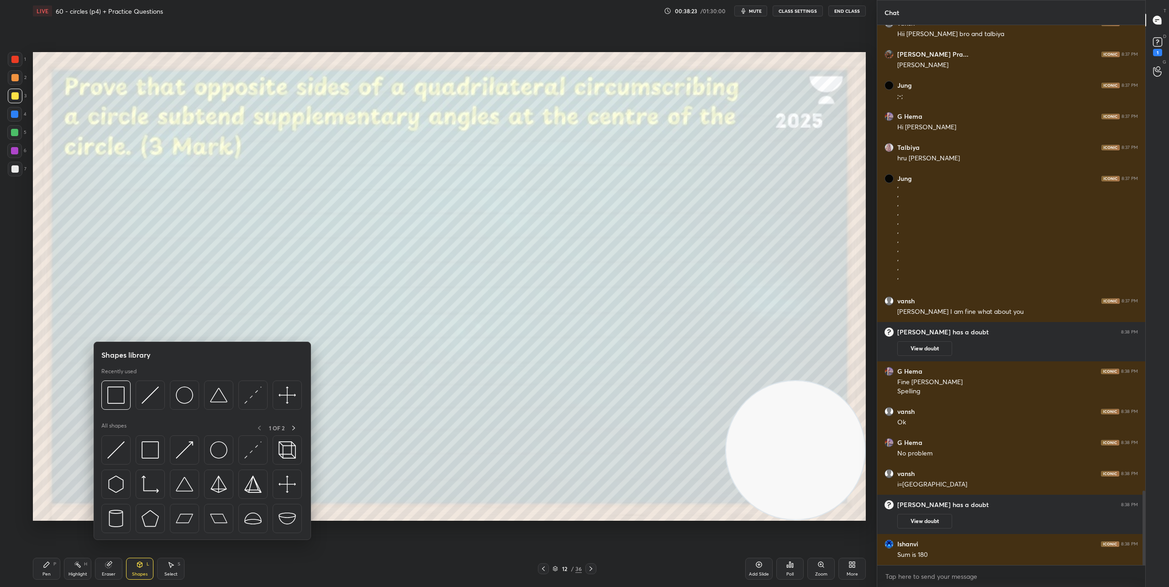
scroll to position [3368, 0]
click at [174, 391] on div at bounding box center [184, 394] width 29 height 29
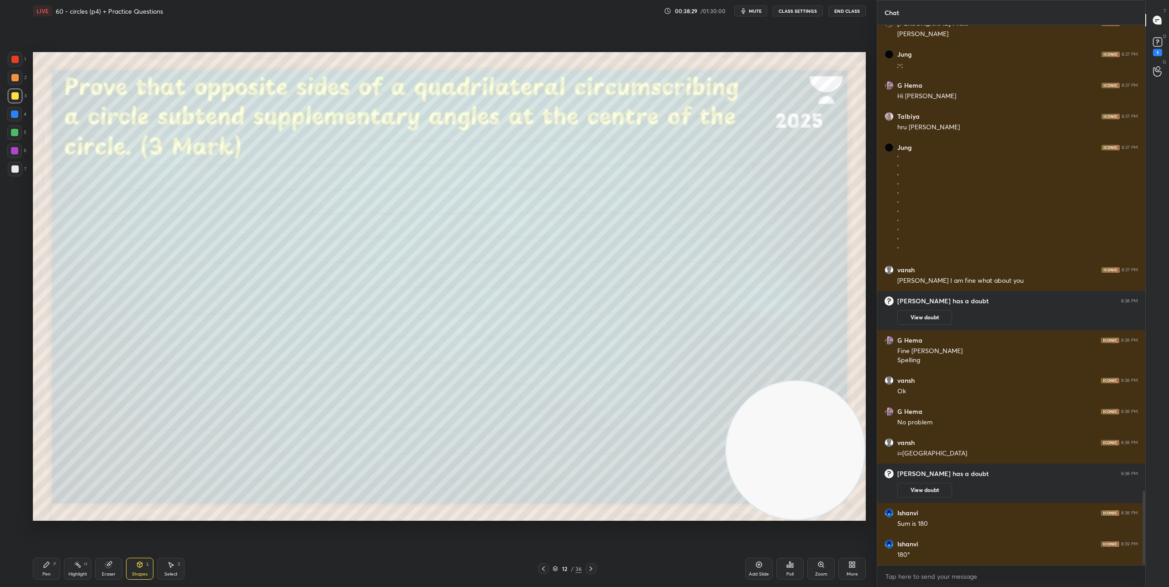
scroll to position [3430, 0]
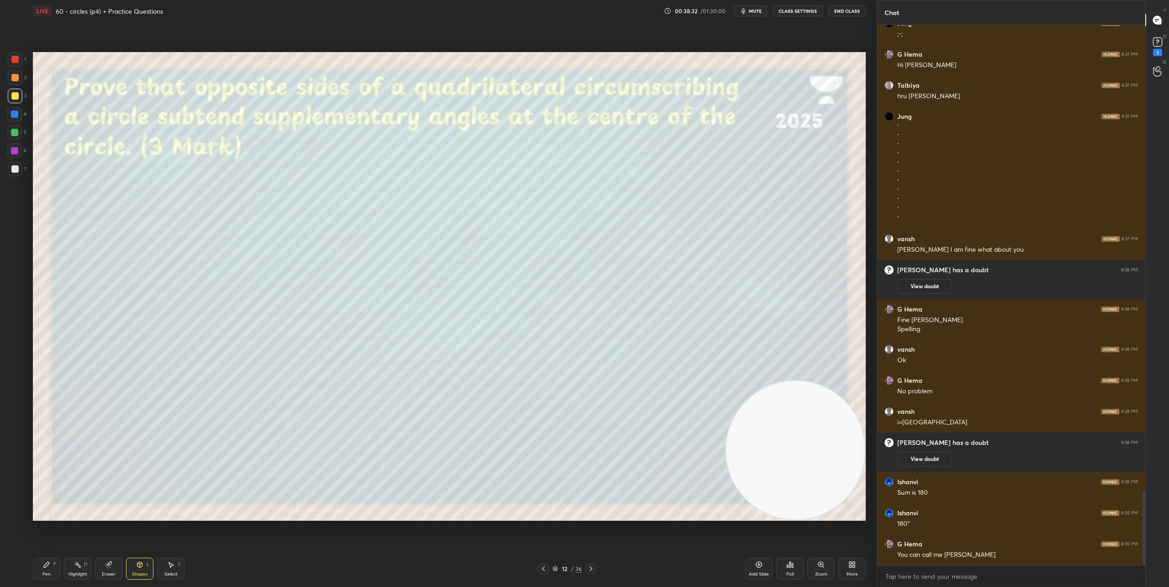
click at [138, 566] on icon at bounding box center [139, 564] width 5 height 5
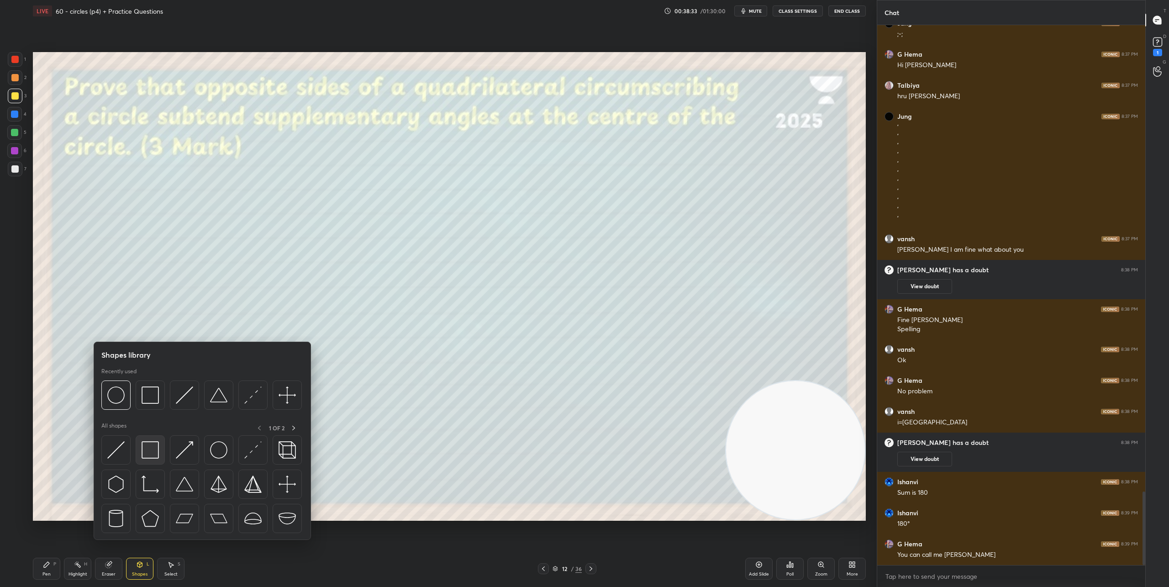
scroll to position [3439, 0]
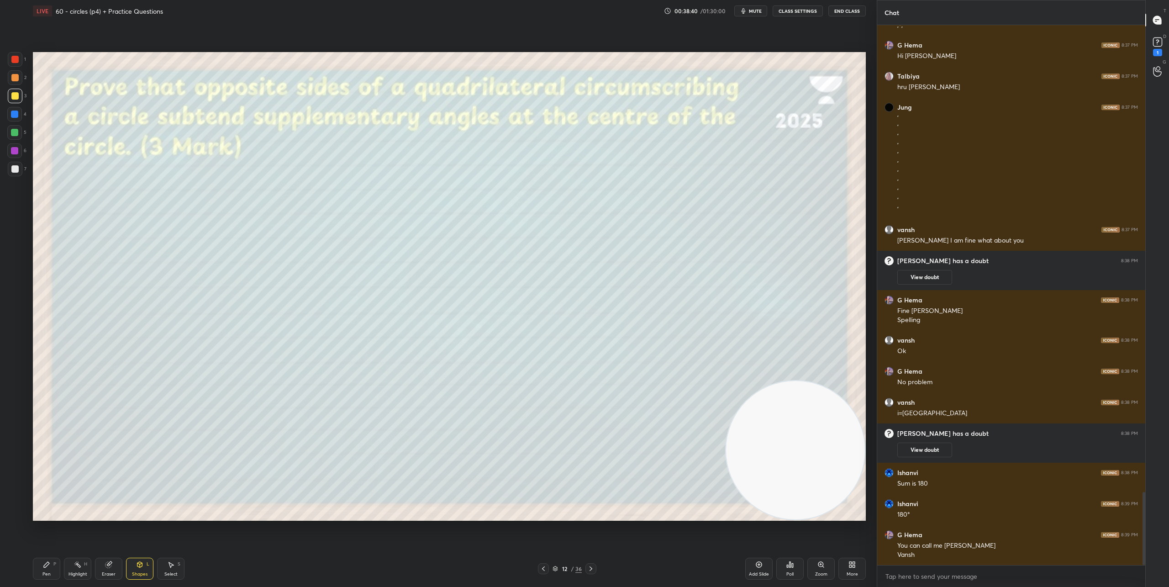
click at [141, 568] on div "Shapes L" at bounding box center [139, 569] width 27 height 22
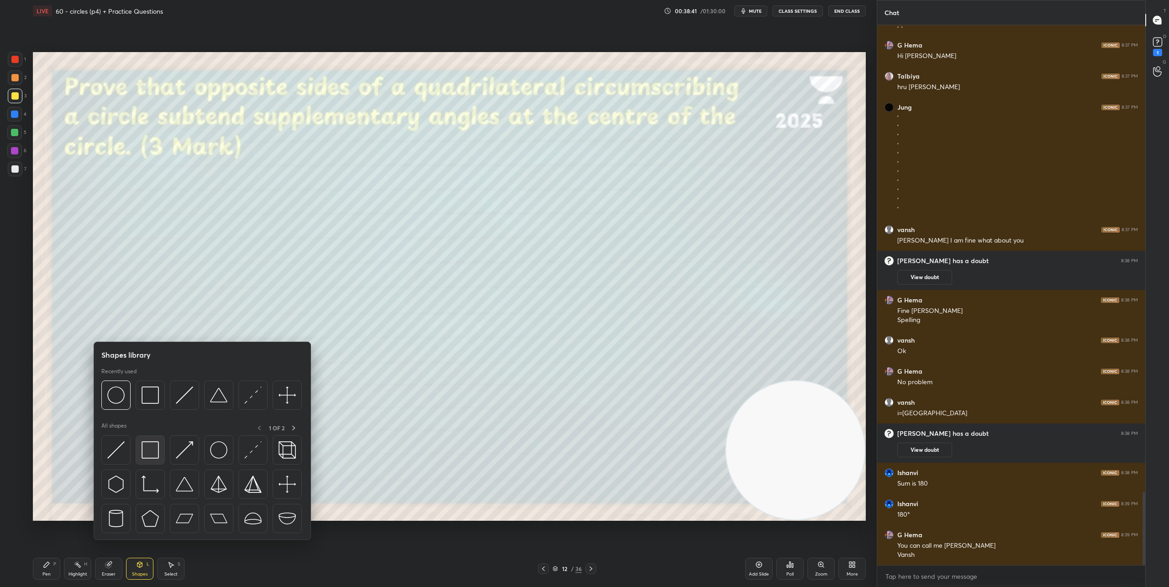
click at [151, 447] on img at bounding box center [150, 449] width 17 height 17
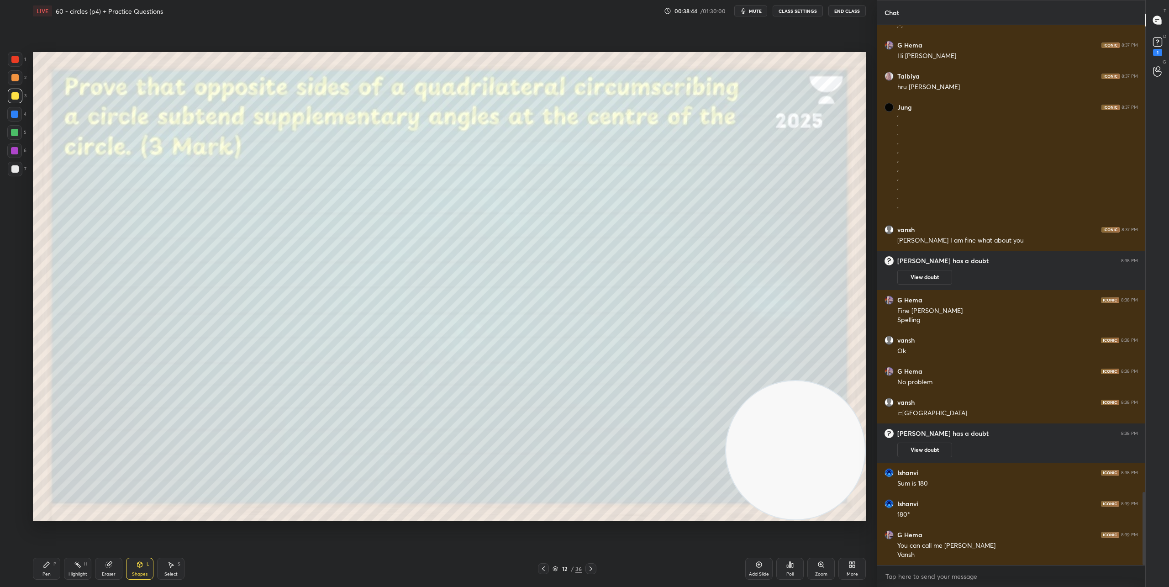
scroll to position [3470, 0]
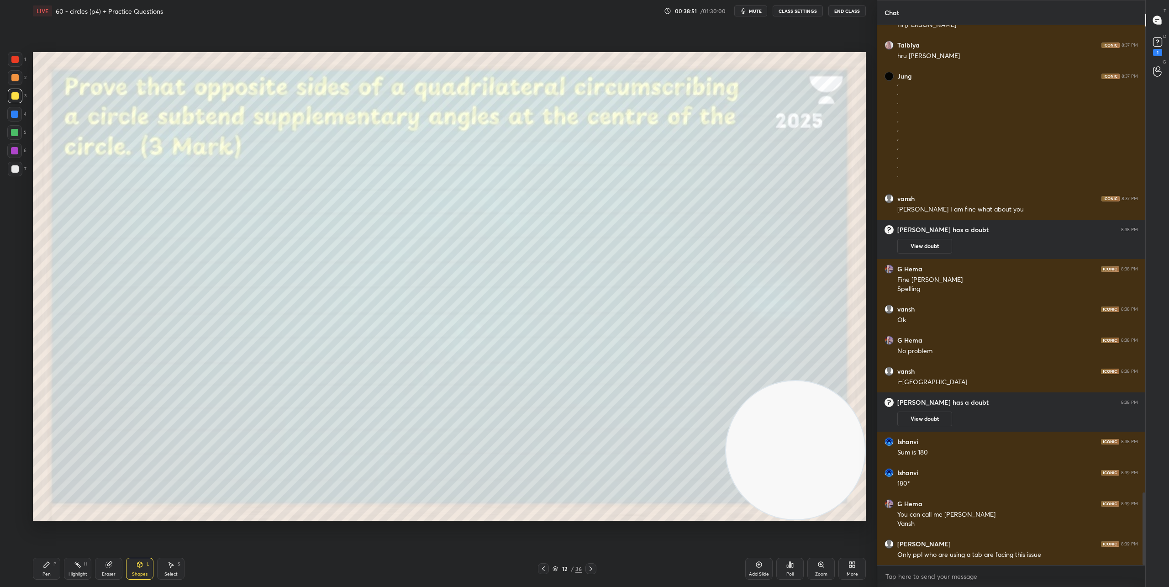
click at [51, 566] on div "Pen P" at bounding box center [46, 569] width 27 height 22
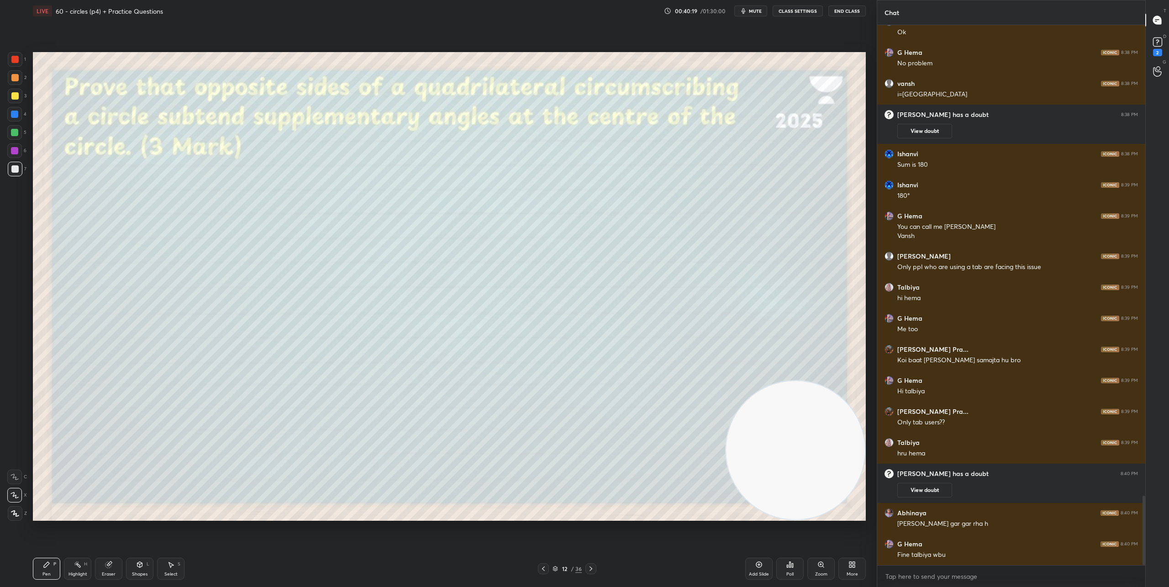
scroll to position [3697, 0]
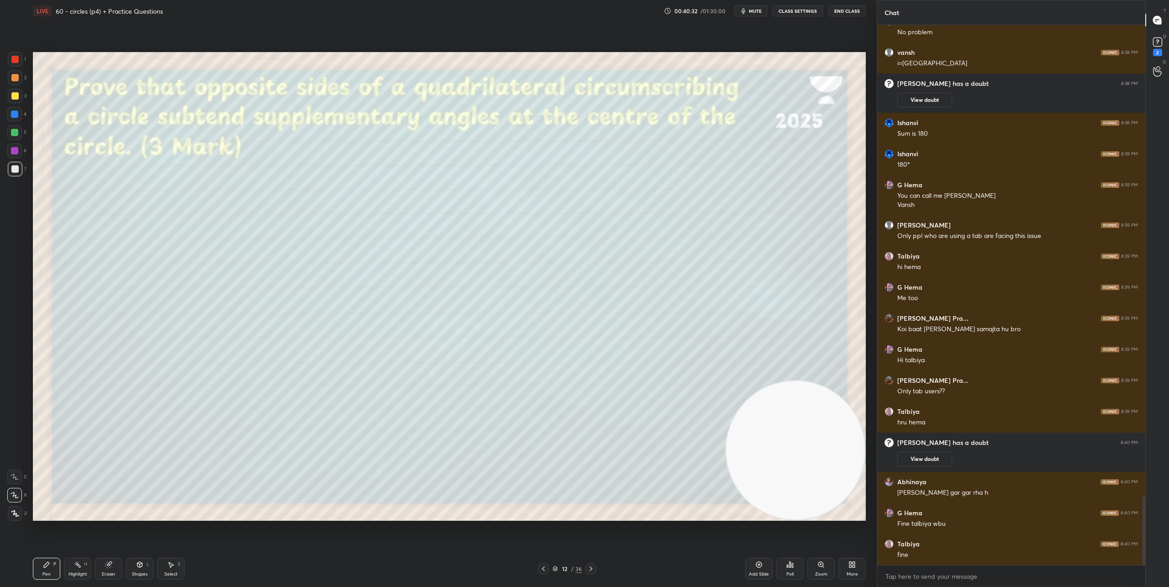
click at [138, 565] on icon at bounding box center [139, 564] width 5 height 5
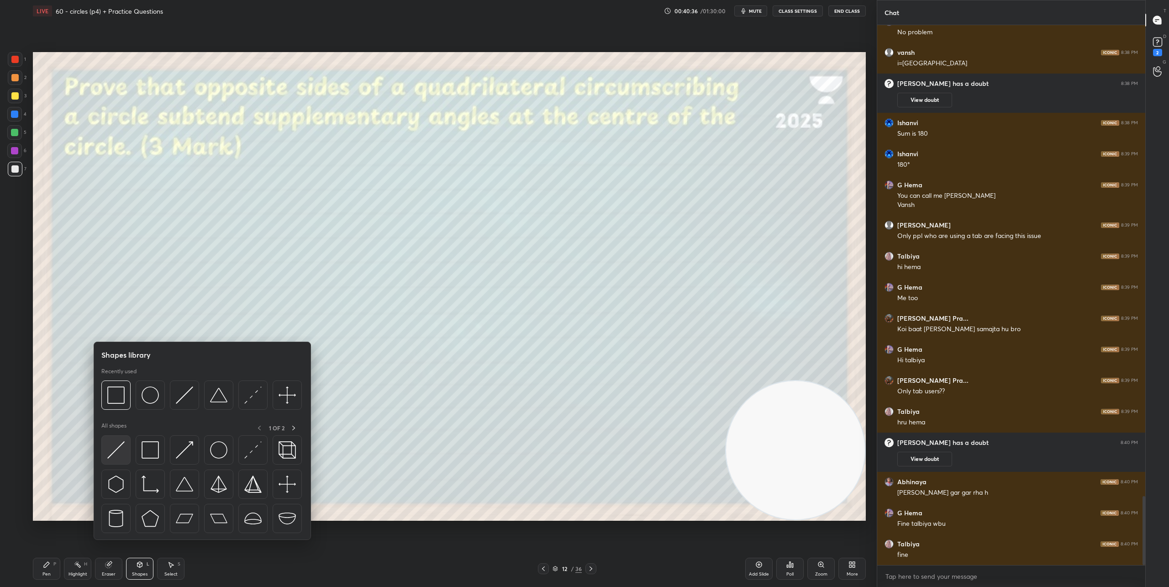
scroll to position [3728, 0]
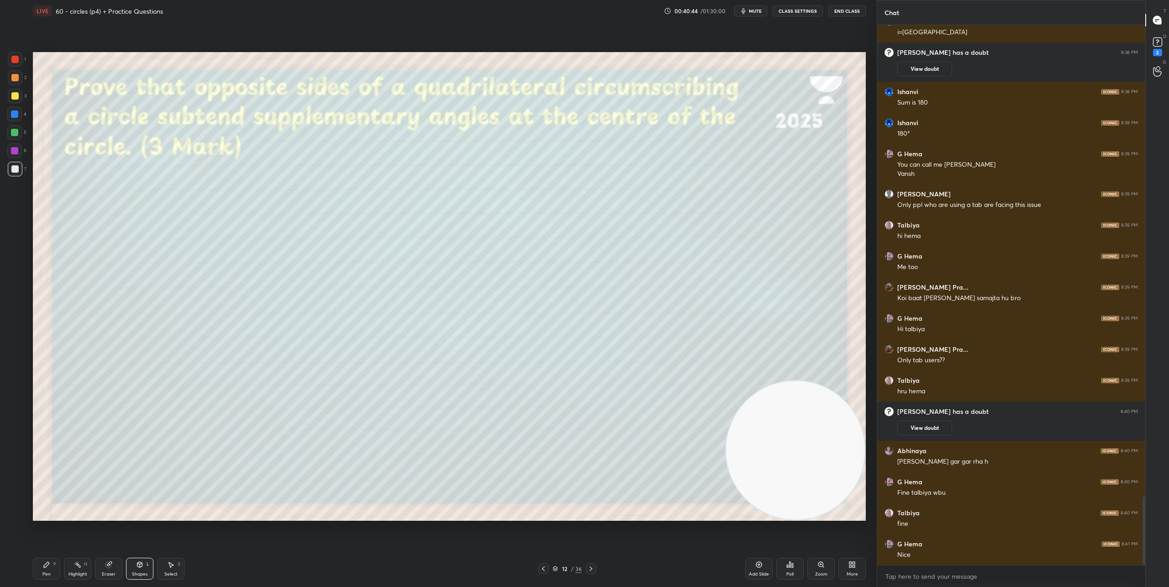
click at [136, 565] on icon at bounding box center [139, 564] width 7 height 7
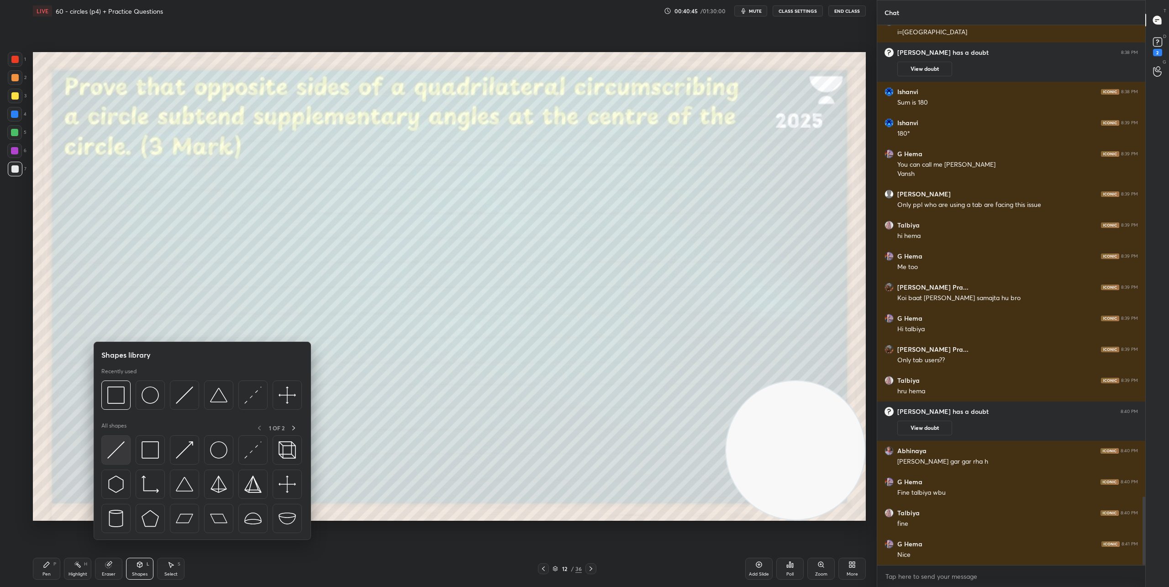
click at [116, 450] on img at bounding box center [115, 449] width 17 height 17
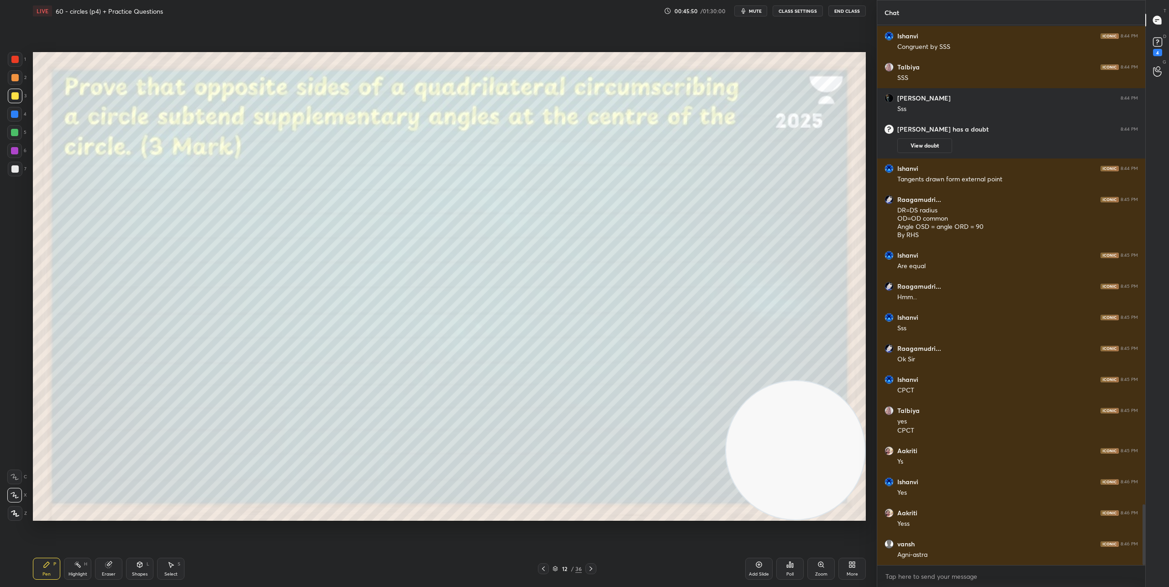
scroll to position [4261, 0]
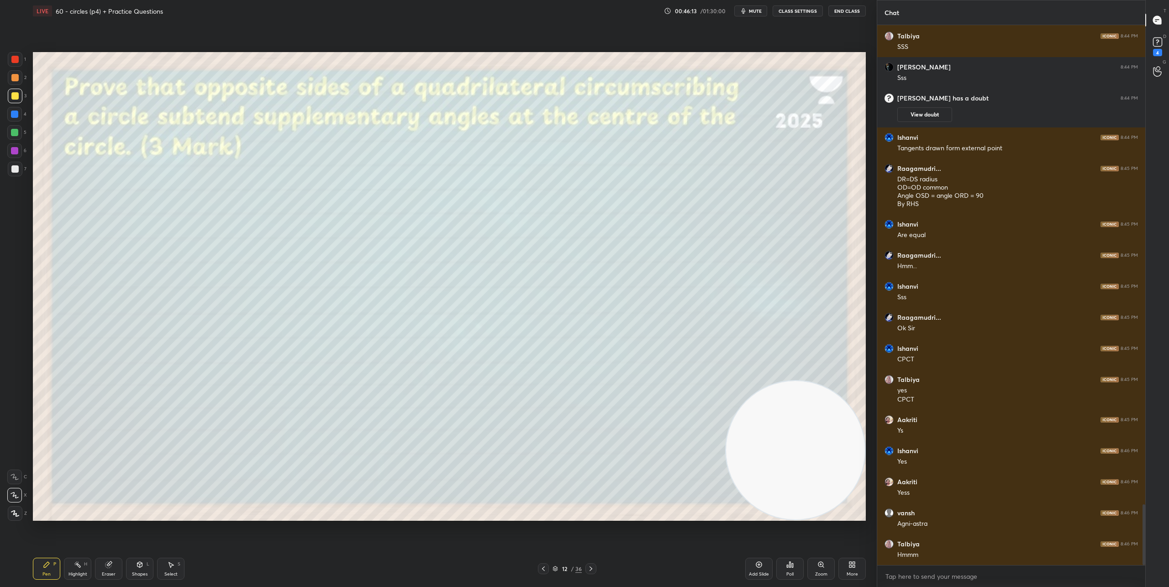
drag, startPoint x: 116, startPoint y: 568, endPoint x: 106, endPoint y: 523, distance: 45.7
click at [114, 563] on div "Eraser" at bounding box center [108, 569] width 27 height 22
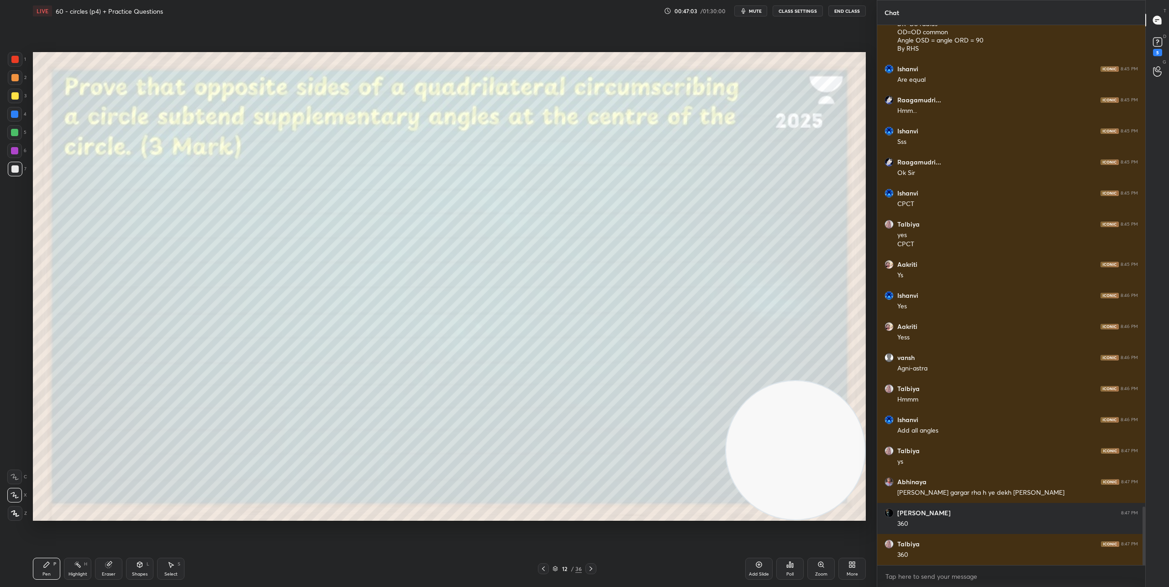
scroll to position [4455, 0]
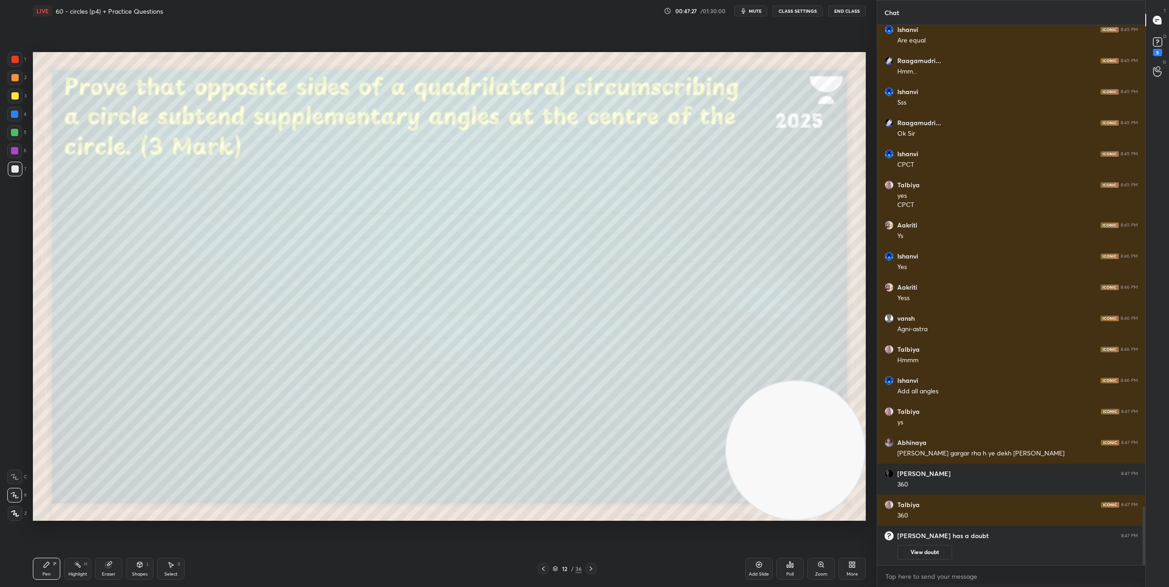
drag, startPoint x: 166, startPoint y: 568, endPoint x: 193, endPoint y: 539, distance: 40.1
click at [193, 539] on div "LIVE 60 - circles (p4) + Practice Questions 00:47:27 / 01:30:00 mute CLASS SETT…" at bounding box center [449, 293] width 840 height 587
drag, startPoint x: 171, startPoint y: 569, endPoint x: 302, endPoint y: 526, distance: 137.8
click at [177, 567] on div "Select S" at bounding box center [170, 569] width 27 height 22
drag, startPoint x: 518, startPoint y: 364, endPoint x: 420, endPoint y: 327, distance: 105.3
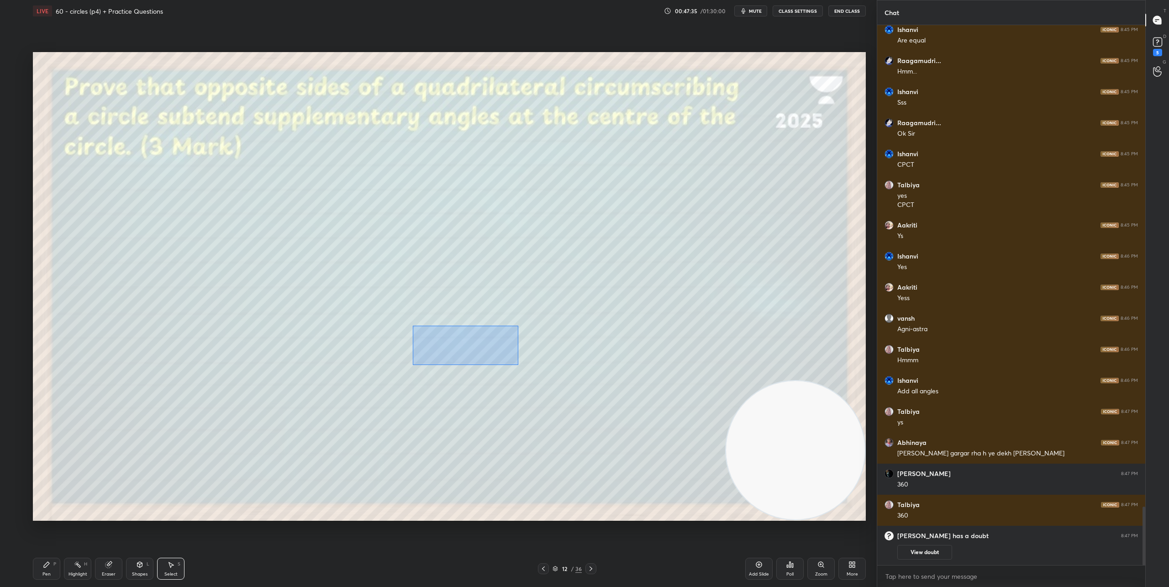
click at [413, 325] on div "0 ° Undo Copy Duplicate Duplicate to new slide Delete" at bounding box center [449, 286] width 833 height 469
drag, startPoint x: 458, startPoint y: 332, endPoint x: 490, endPoint y: 368, distance: 48.3
click at [459, 379] on div "0 ° Undo Copy Duplicate Duplicate to new slide Delete" at bounding box center [449, 286] width 833 height 469
drag, startPoint x: 496, startPoint y: 325, endPoint x: 518, endPoint y: 334, distance: 23.8
click at [525, 339] on div "0 ° Undo Copy Duplicate Duplicate to new slide Delete" at bounding box center [449, 286] width 833 height 469
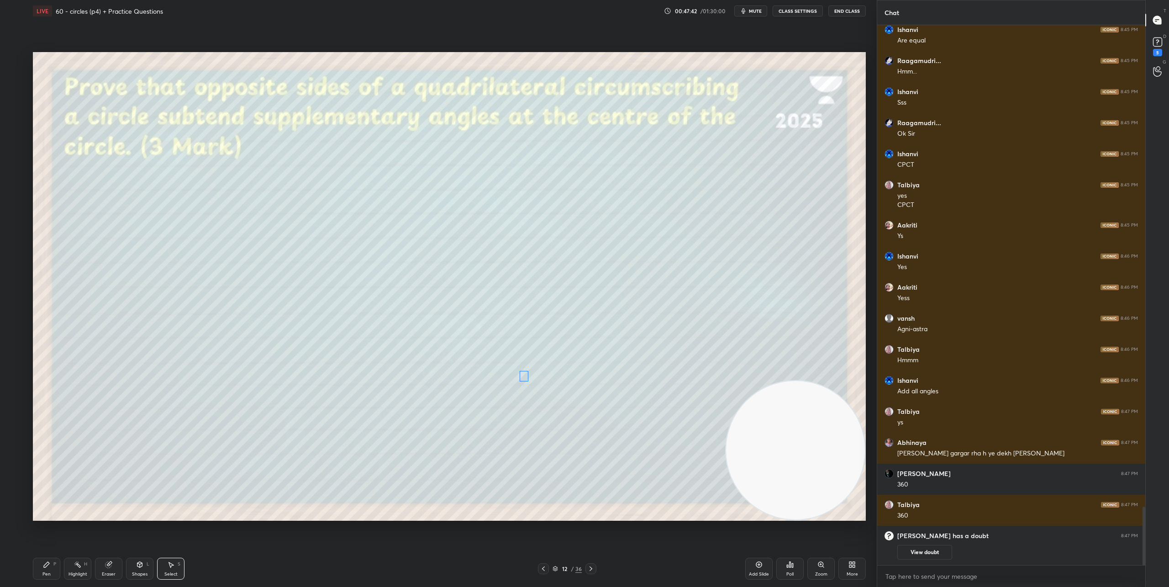
drag, startPoint x: 522, startPoint y: 330, endPoint x: 503, endPoint y: 406, distance: 77.8
click at [523, 377] on div "0 ° Undo Copy Duplicate Duplicate to new slide Delete" at bounding box center [449, 286] width 833 height 469
click at [473, 423] on div "0 ° Undo Copy Duplicate Duplicate to new slide Delete" at bounding box center [449, 286] width 833 height 469
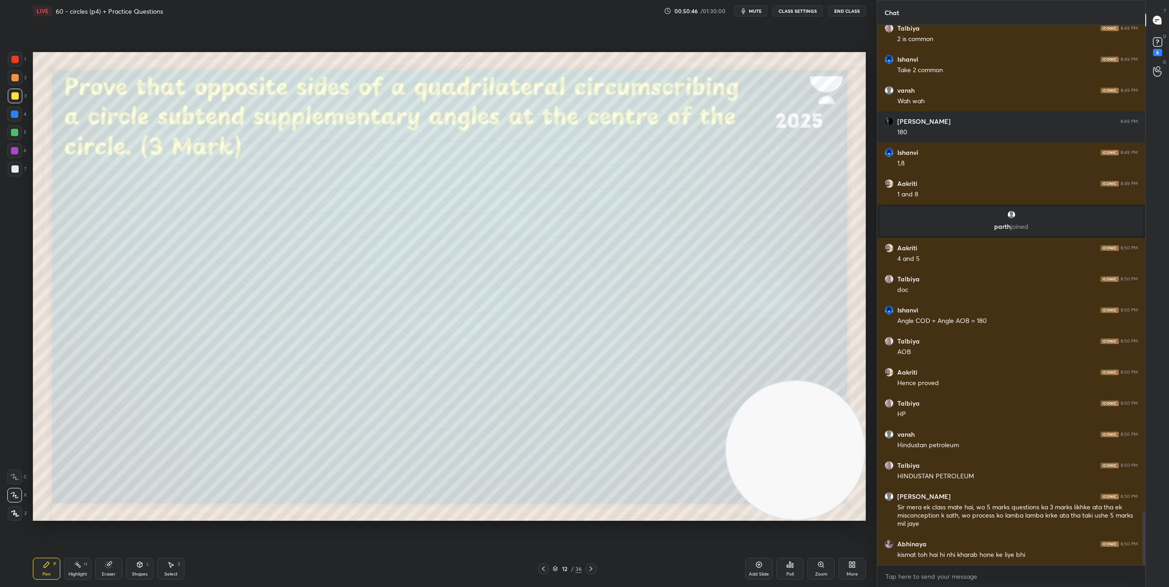
scroll to position [4868, 0]
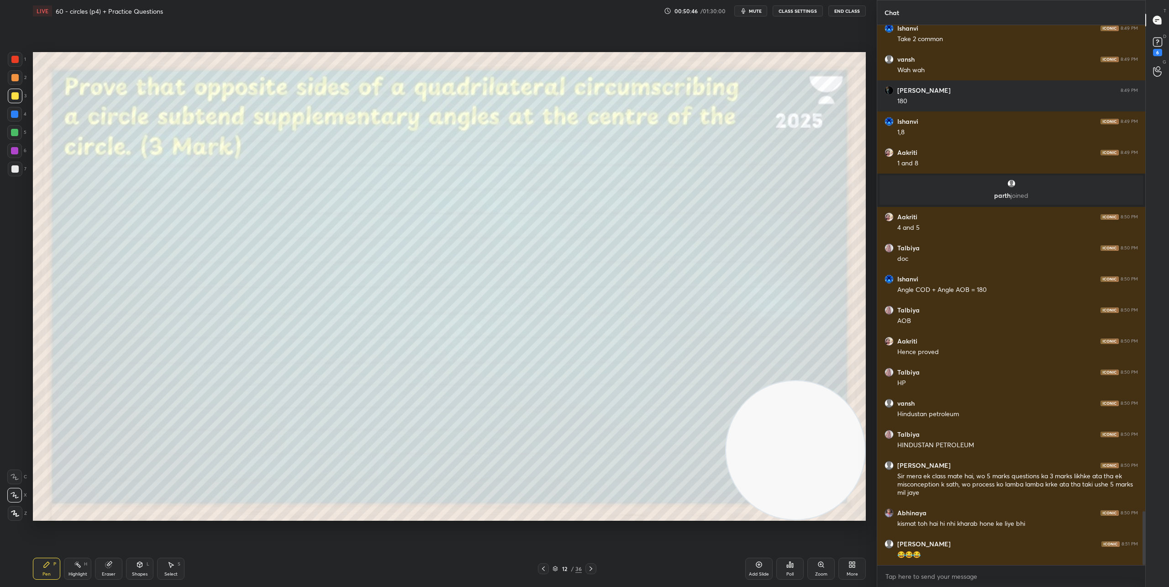
click at [592, 570] on icon at bounding box center [590, 568] width 7 height 7
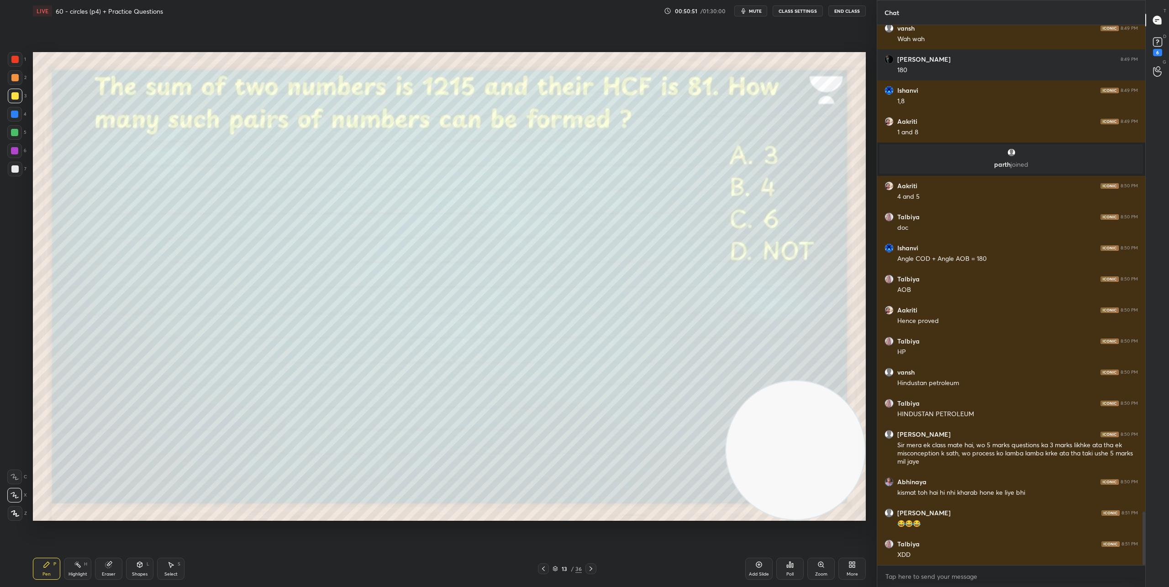
click at [540, 568] on icon at bounding box center [543, 568] width 7 height 7
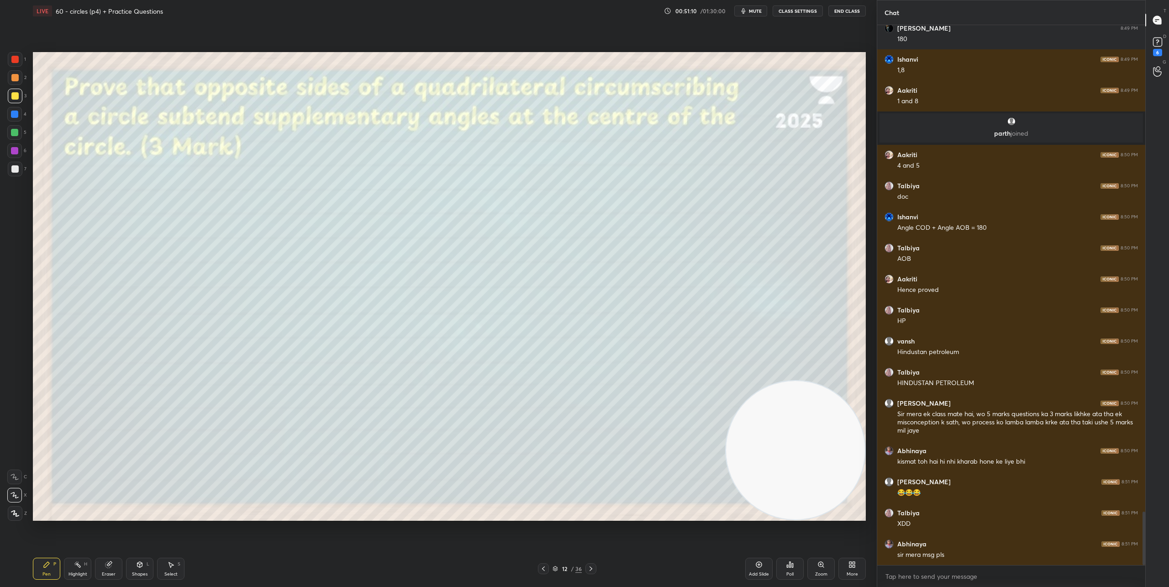
click at [591, 570] on icon at bounding box center [590, 568] width 7 height 7
click at [789, 569] on div "Poll" at bounding box center [789, 569] width 27 height 22
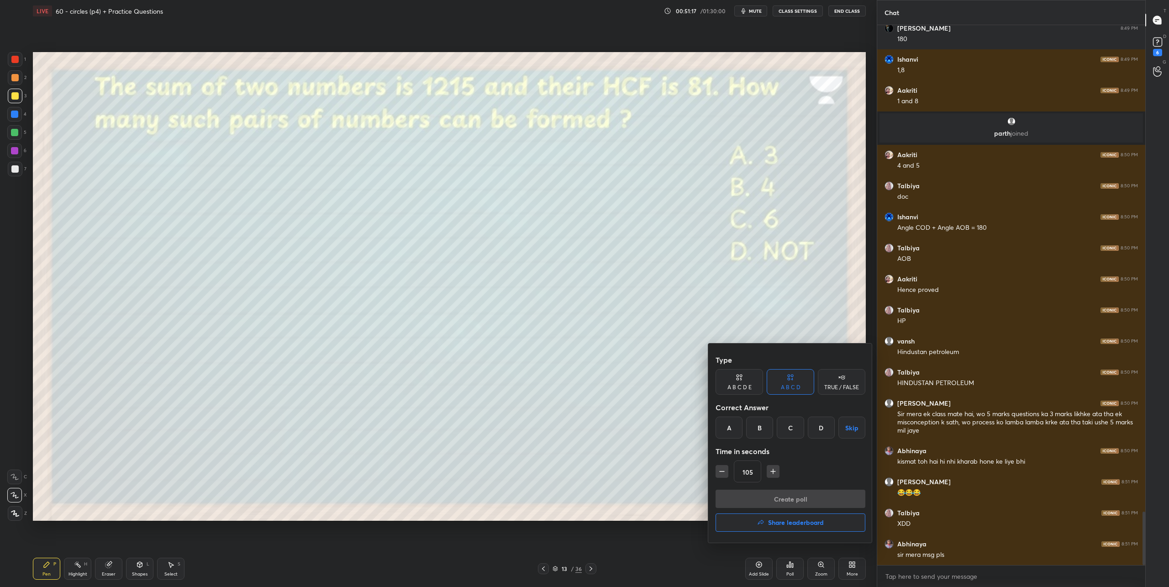
click at [758, 428] on div "B" at bounding box center [759, 428] width 27 height 22
click at [782, 495] on button "Create poll" at bounding box center [791, 499] width 150 height 18
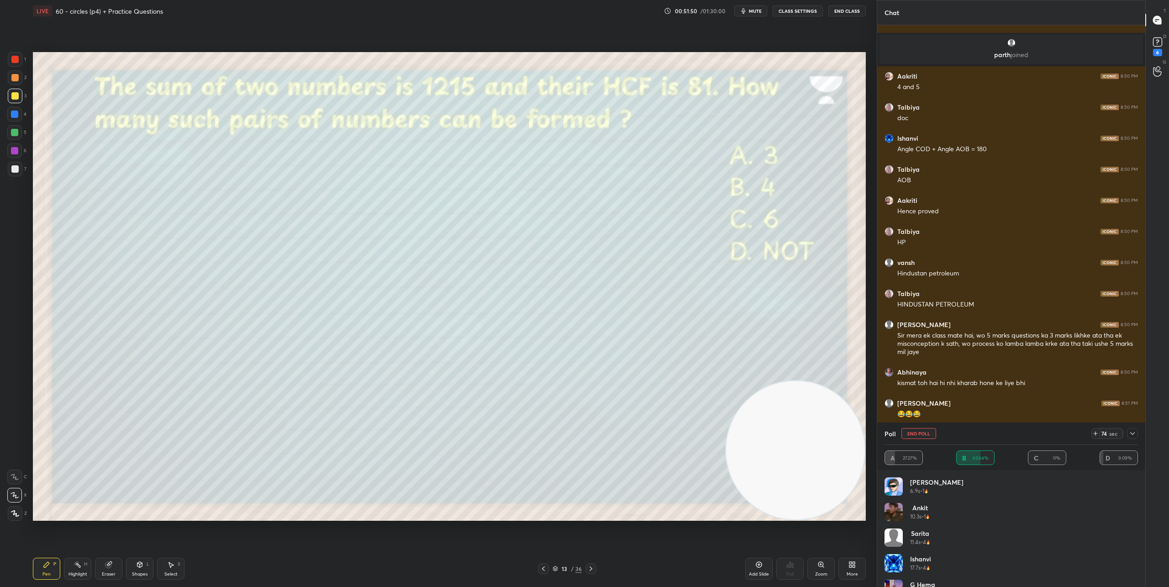
scroll to position [69, 0]
click at [1133, 432] on icon at bounding box center [1132, 433] width 7 height 7
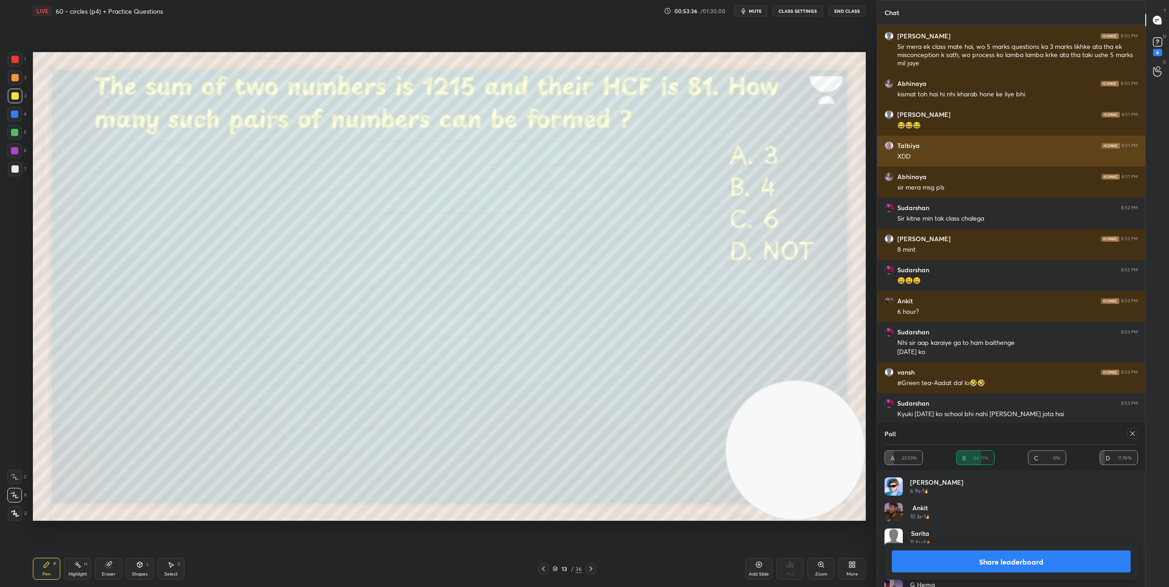
scroll to position [5328, 0]
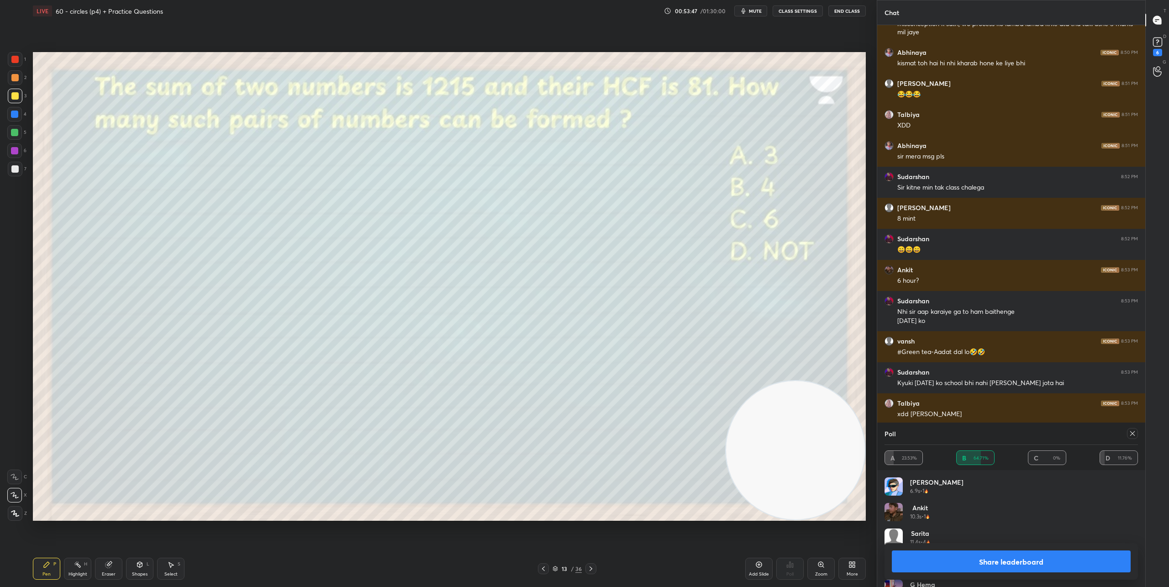
drag, startPoint x: 1136, startPoint y: 432, endPoint x: 1115, endPoint y: 425, distance: 22.1
click at [1136, 432] on icon at bounding box center [1132, 433] width 7 height 7
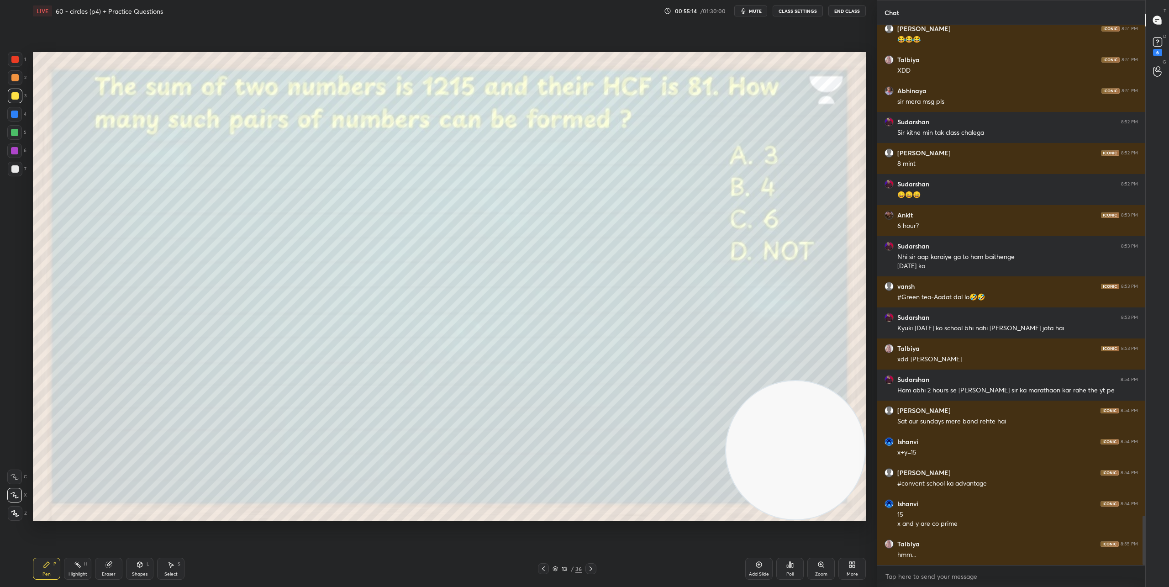
scroll to position [5392, 0]
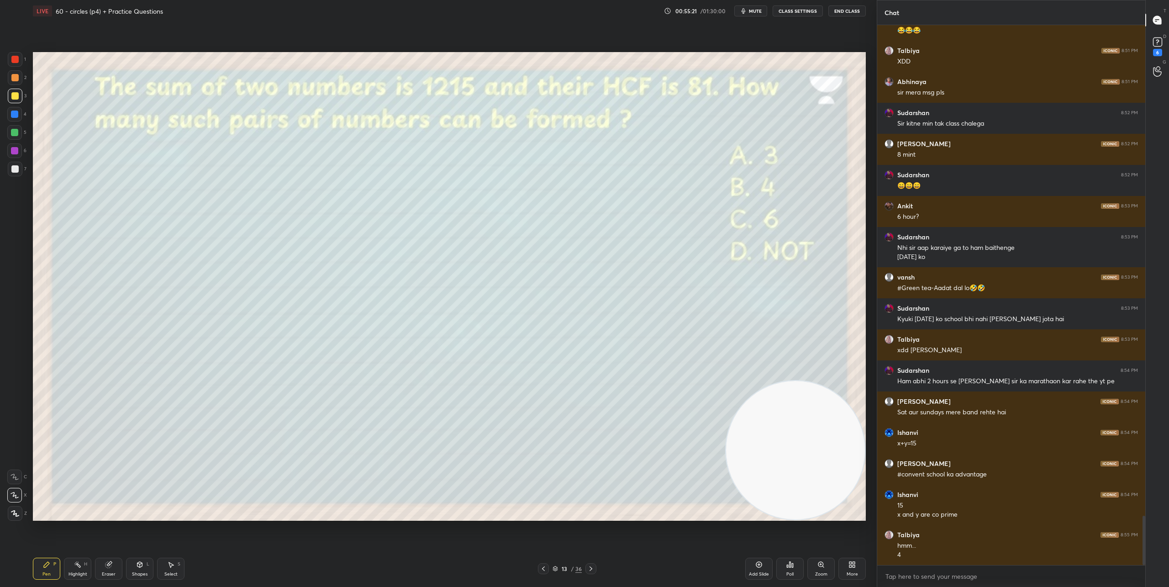
click at [594, 570] on icon at bounding box center [590, 568] width 7 height 7
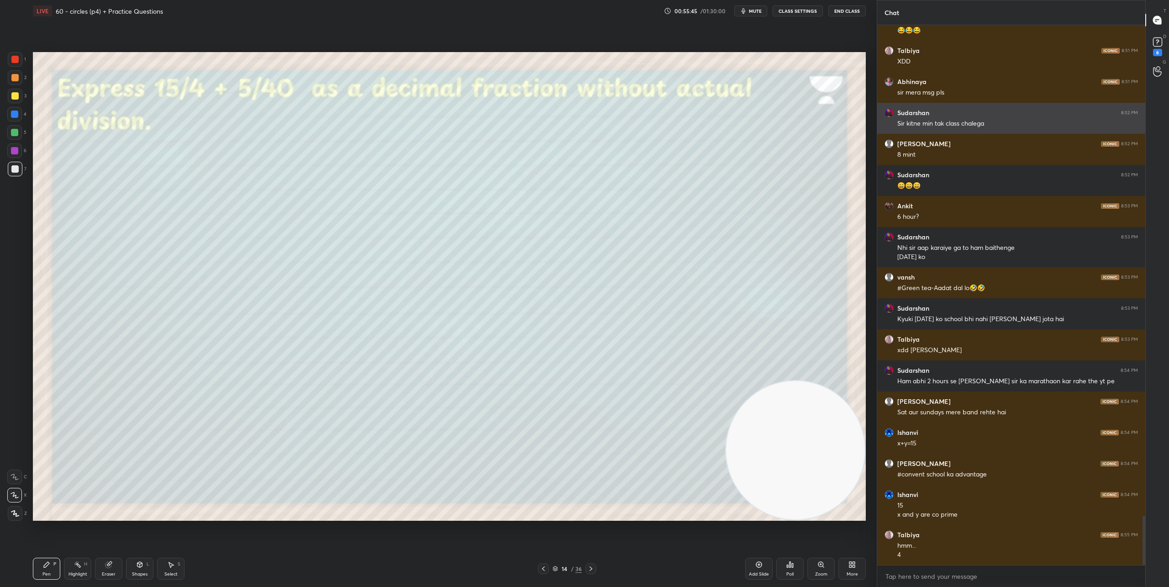
scroll to position [5431, 0]
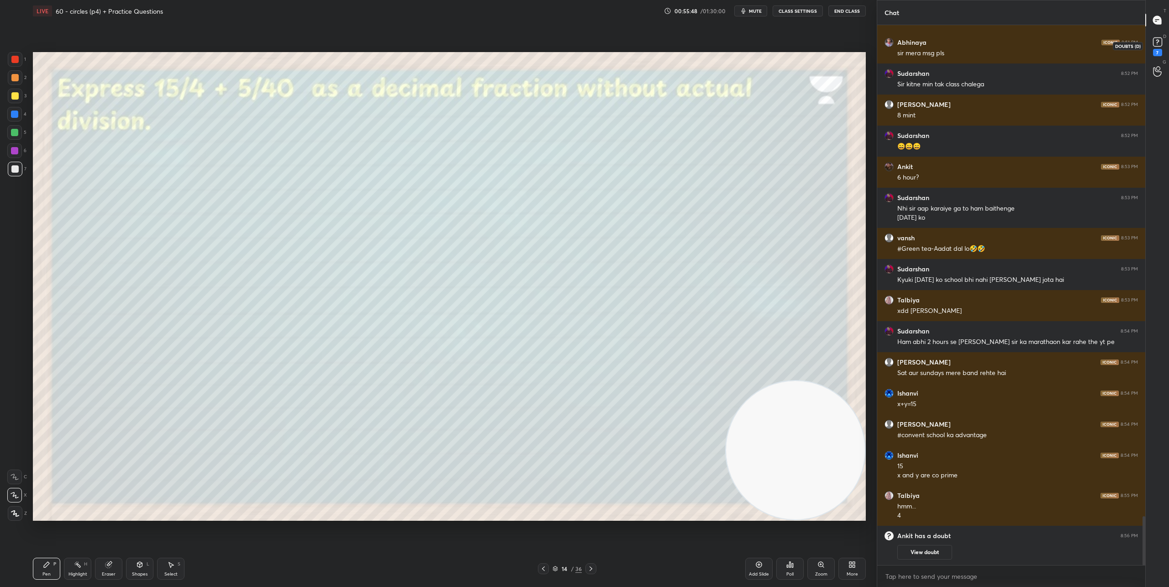
click at [1162, 43] on rect at bounding box center [1157, 42] width 9 height 9
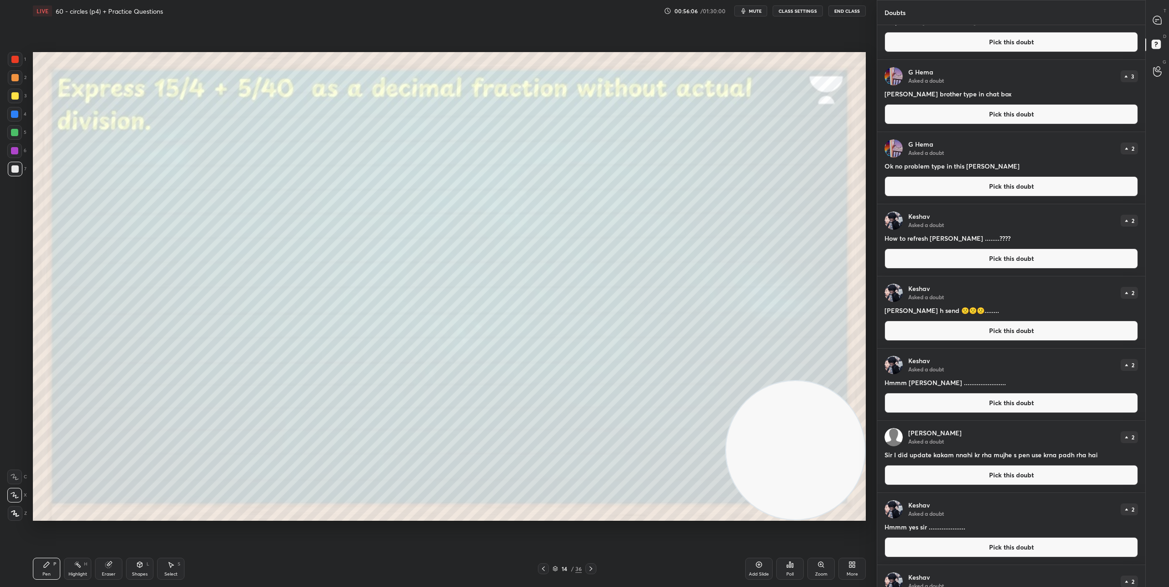
scroll to position [0, 0]
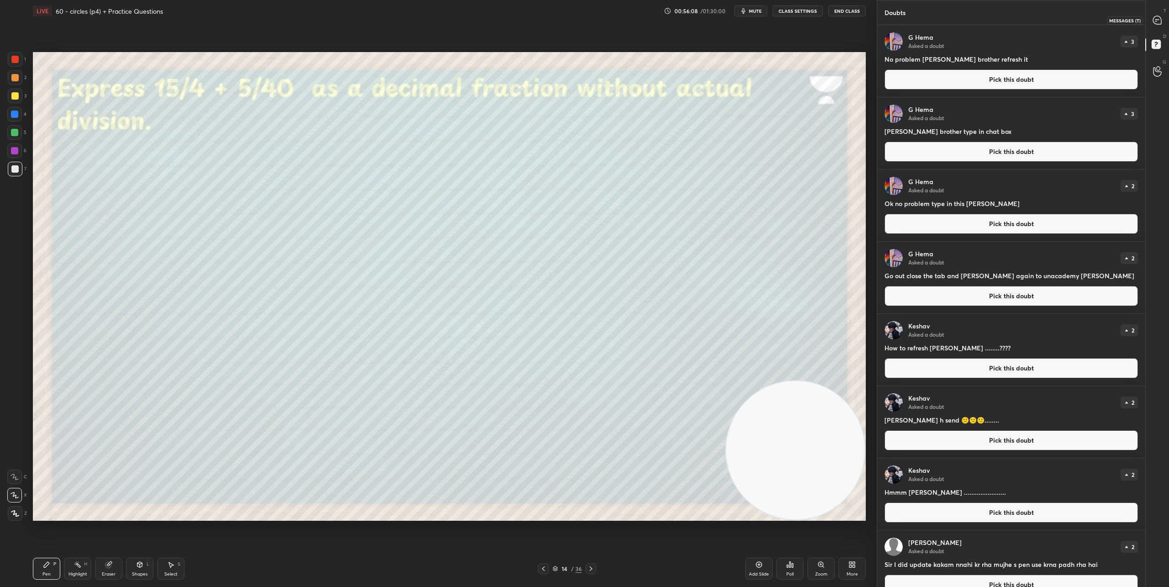
click at [1154, 17] on icon at bounding box center [1157, 20] width 8 height 8
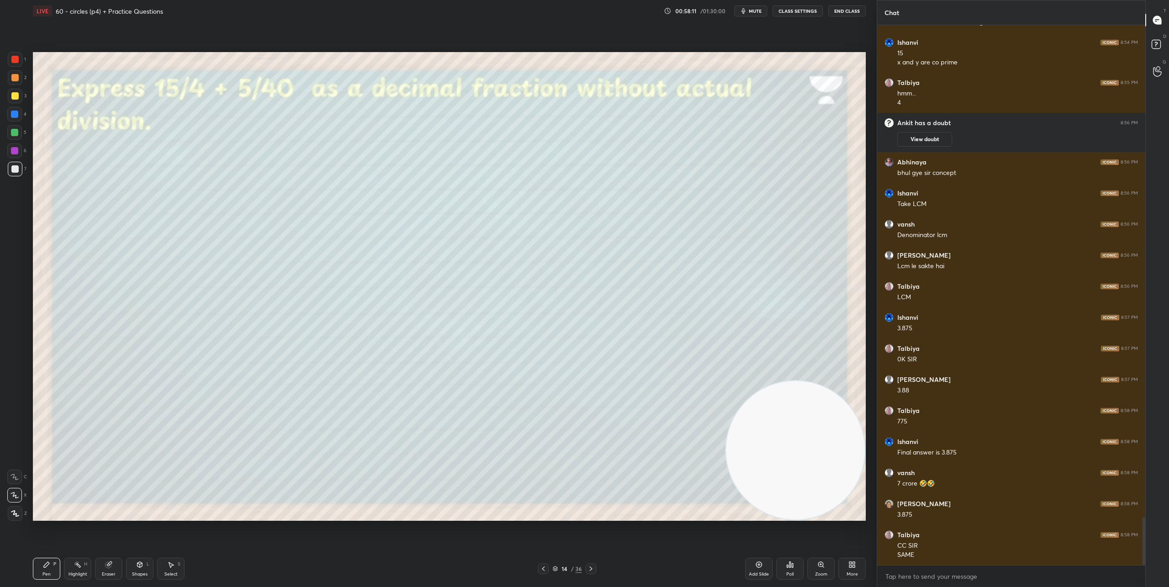
scroll to position [5568, 0]
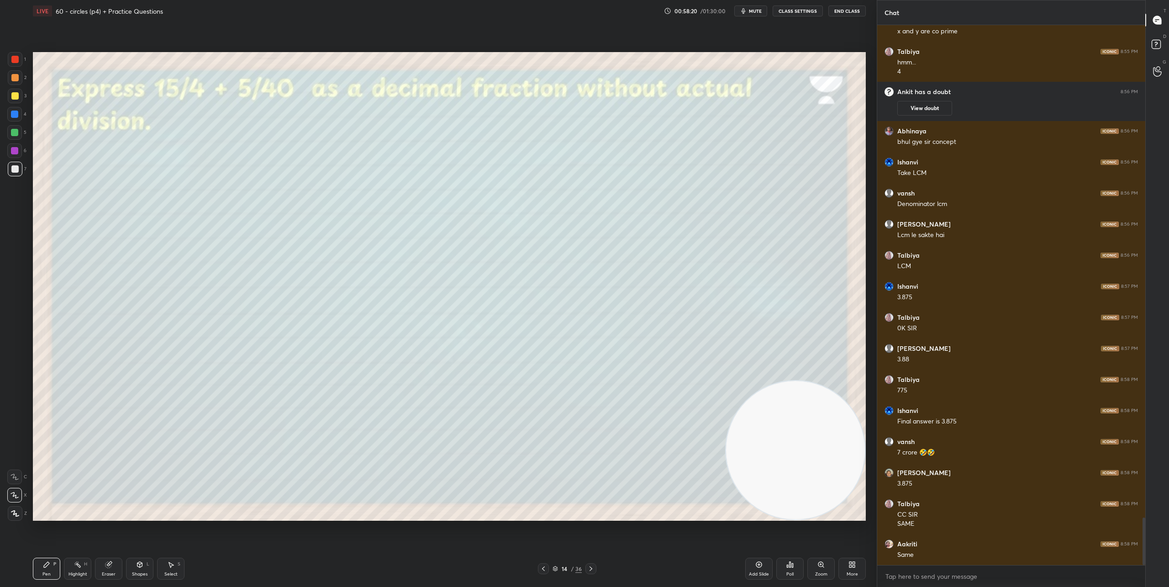
click at [588, 570] on icon at bounding box center [590, 568] width 7 height 7
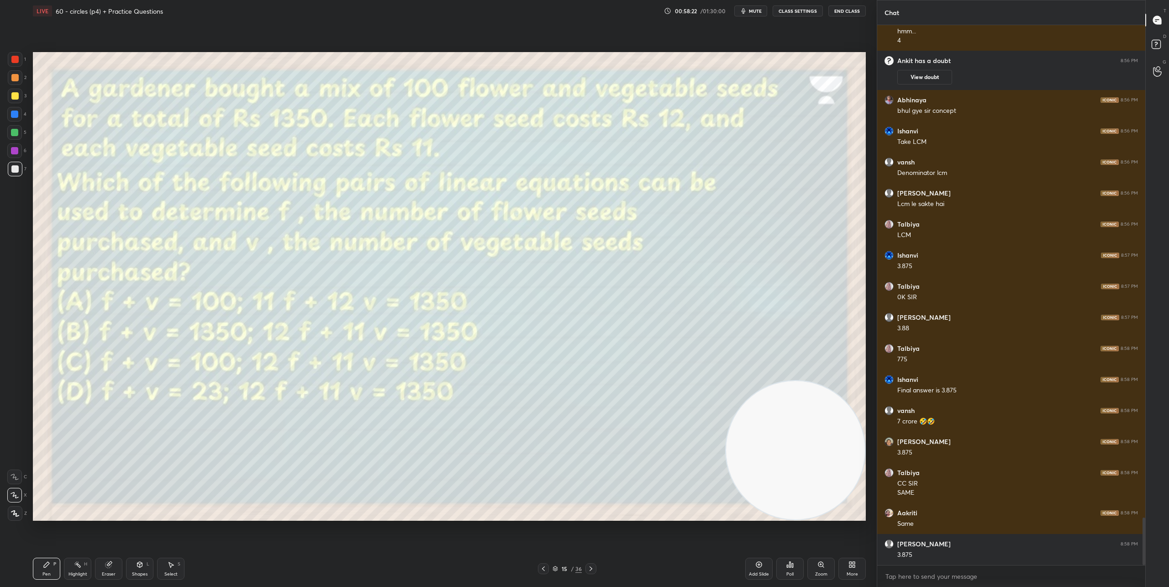
click at [788, 567] on icon at bounding box center [787, 566] width 1 height 2
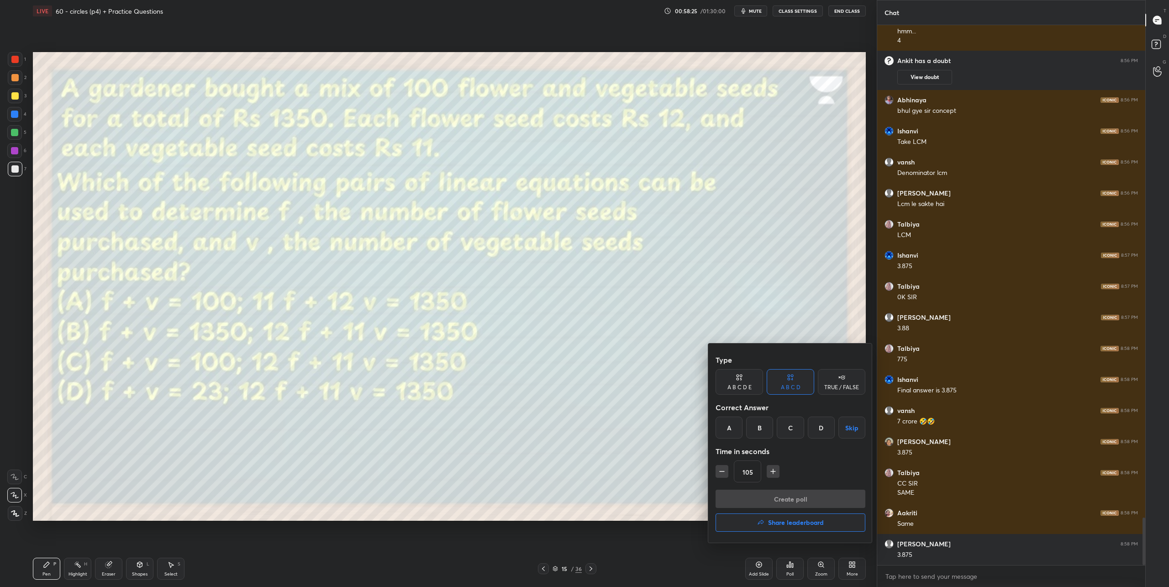
click at [787, 428] on div "C" at bounding box center [790, 428] width 27 height 22
click at [790, 493] on button "Create poll" at bounding box center [791, 499] width 150 height 18
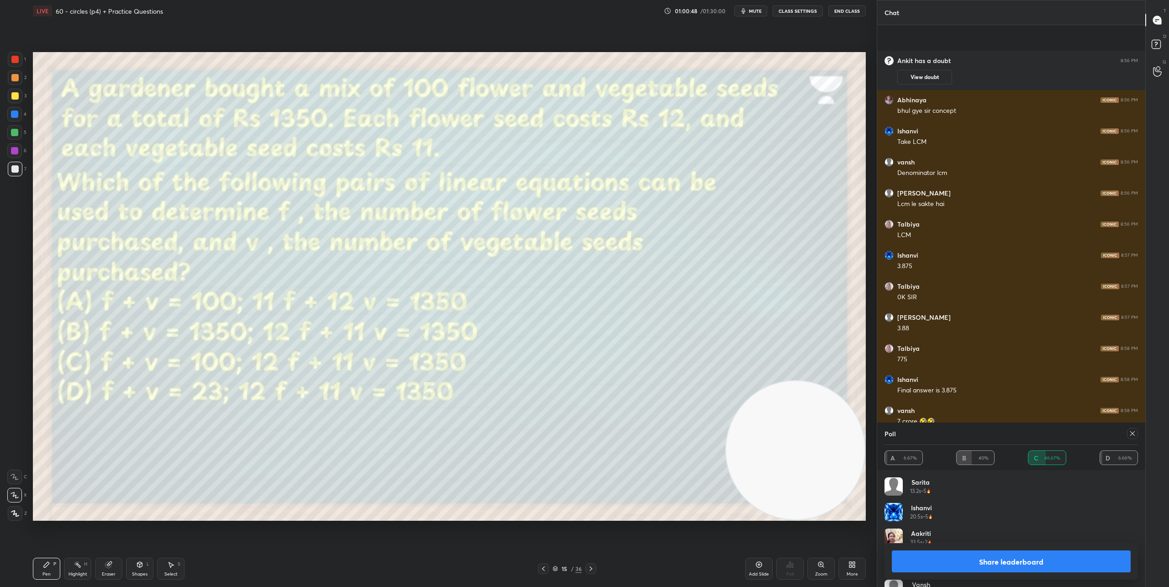
scroll to position [5677, 0]
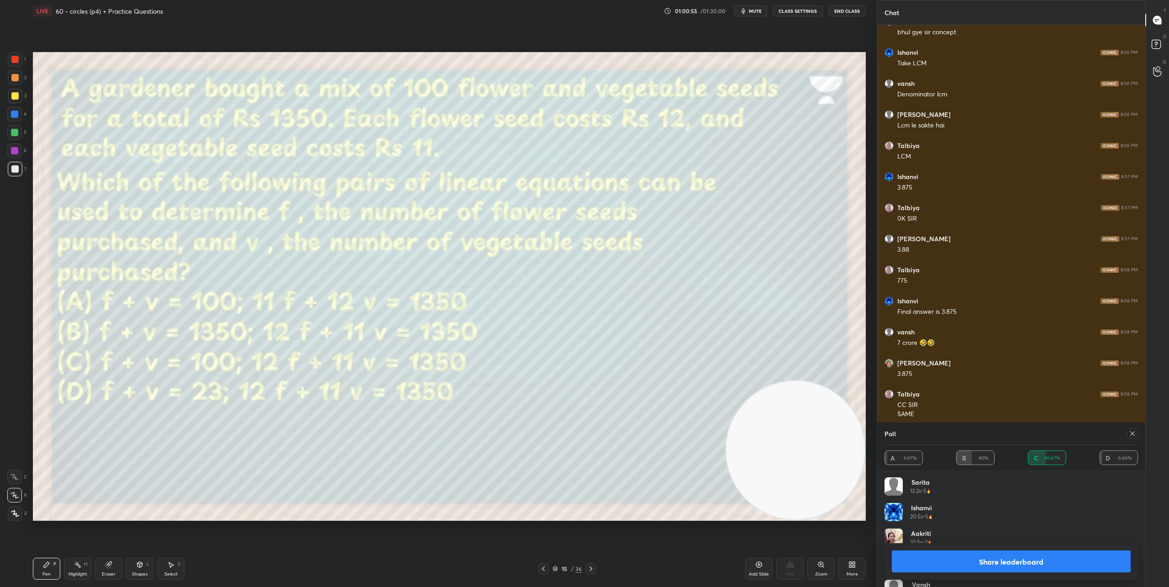
click at [996, 557] on button "Share leaderboard" at bounding box center [1011, 561] width 239 height 22
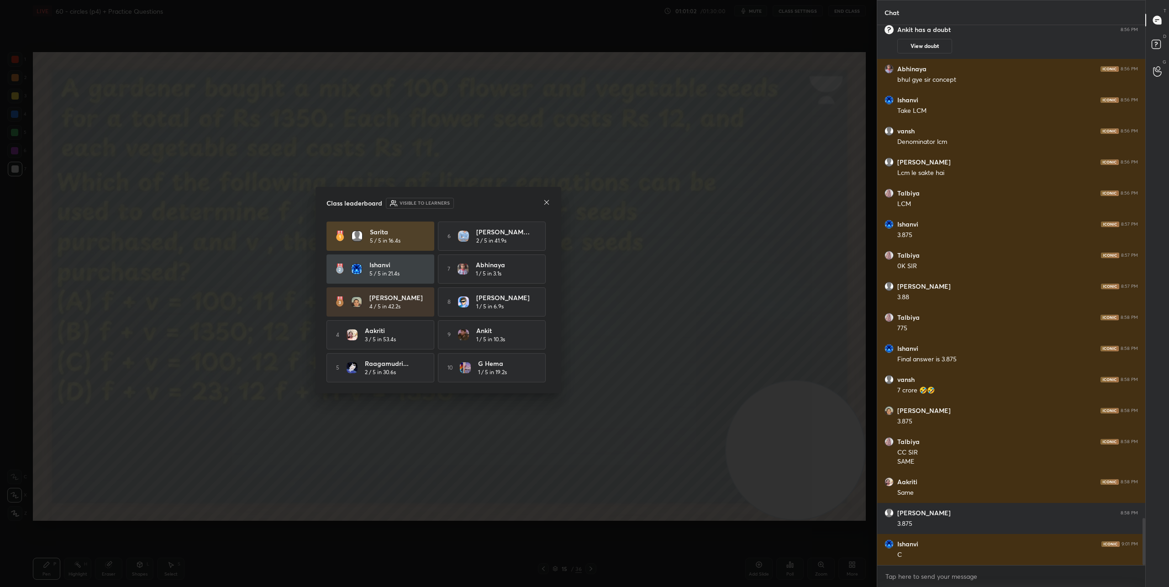
scroll to position [5661, 0]
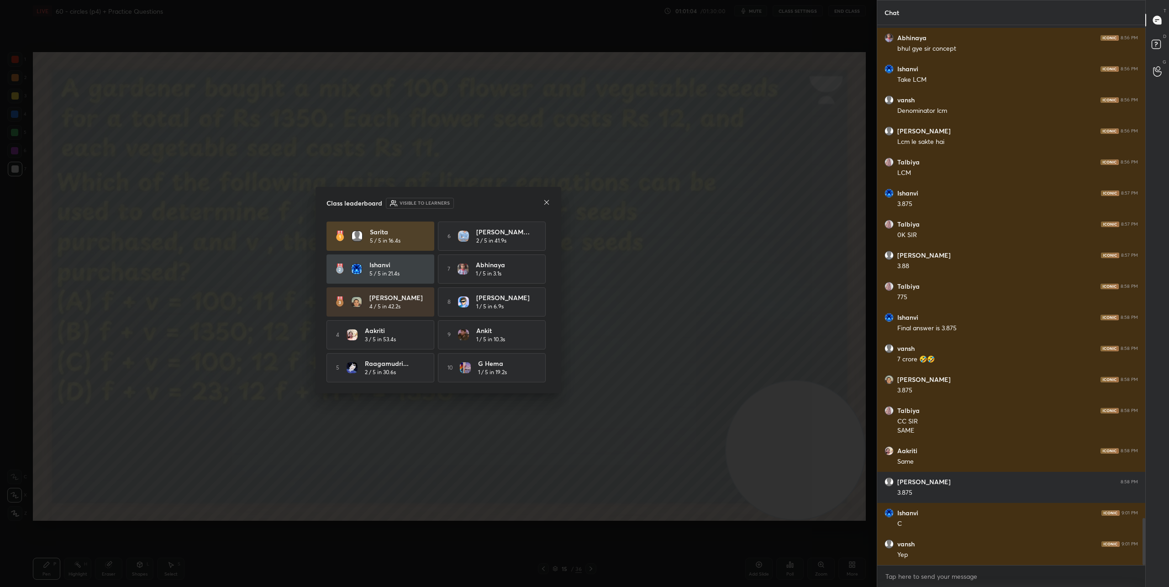
click at [546, 200] on icon at bounding box center [546, 202] width 7 height 7
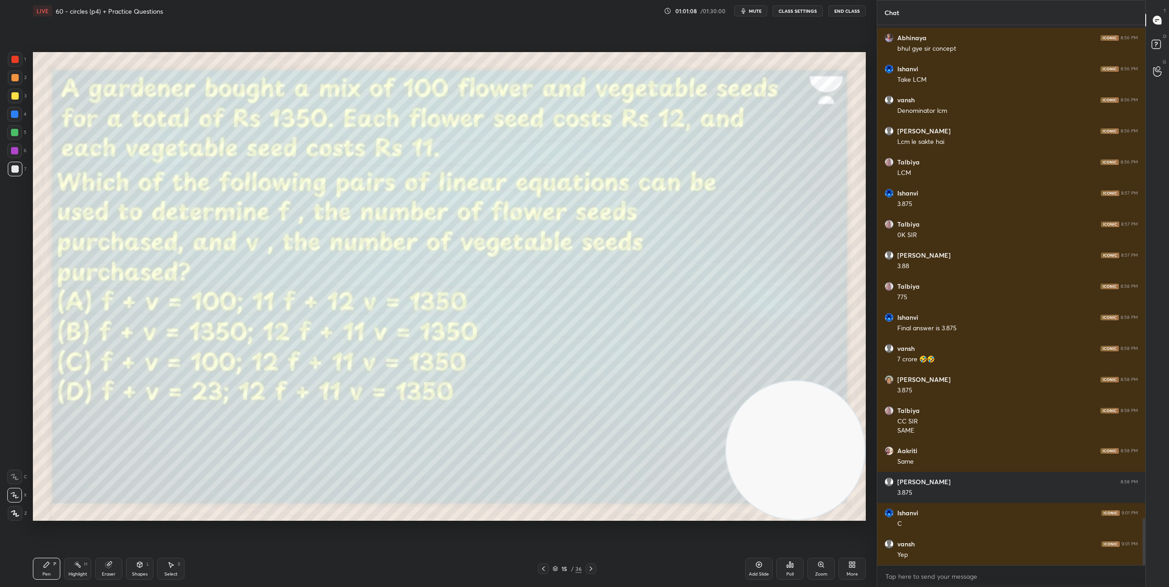
click at [590, 569] on icon at bounding box center [590, 568] width 7 height 7
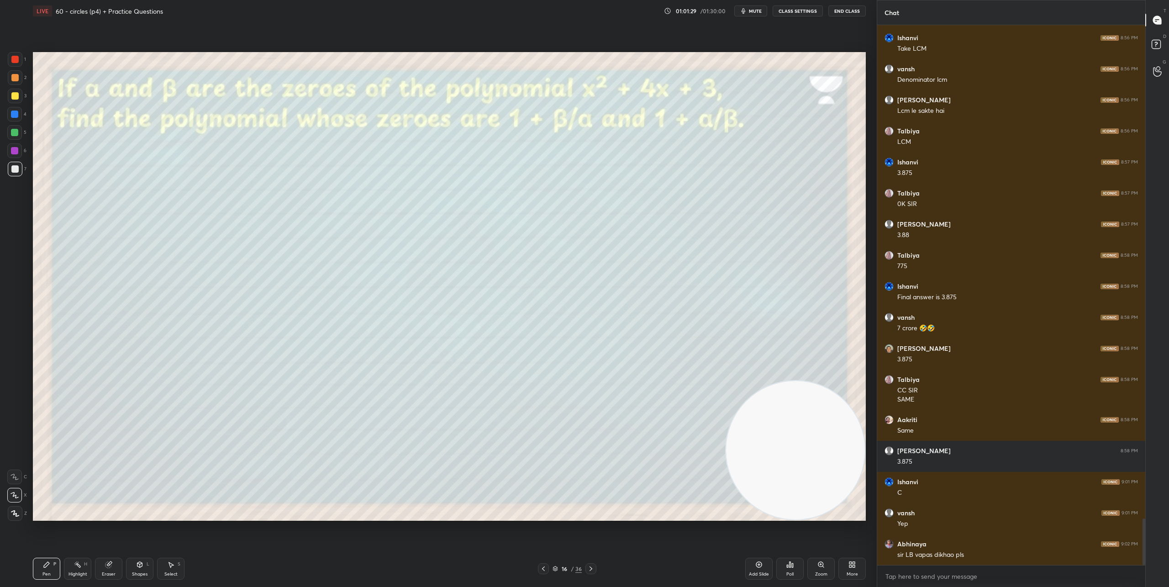
scroll to position [5723, 0]
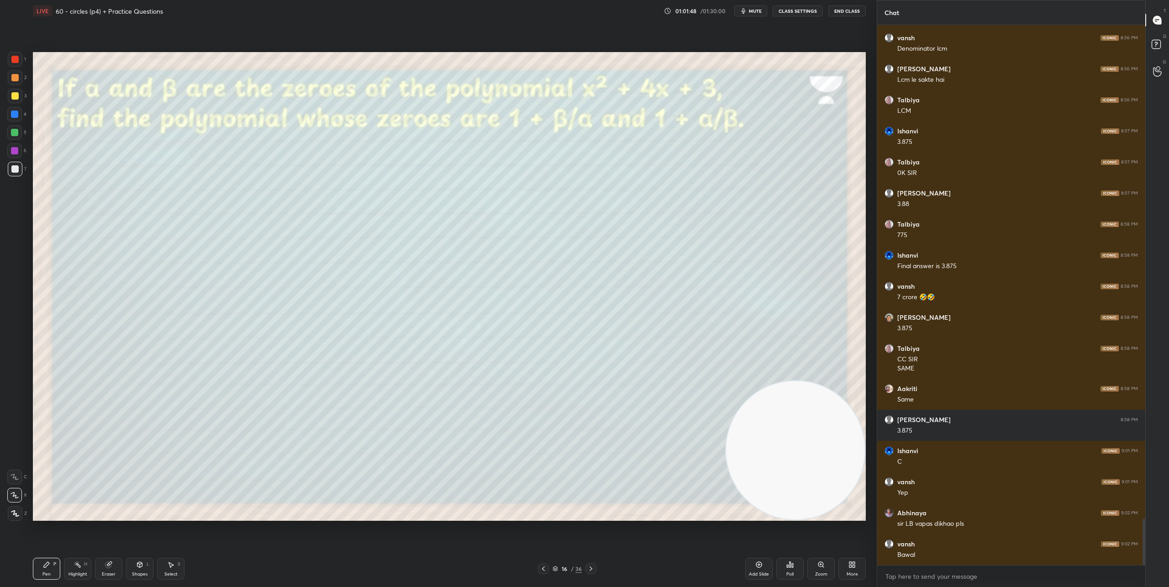
click at [794, 572] on div "Poll" at bounding box center [789, 569] width 27 height 22
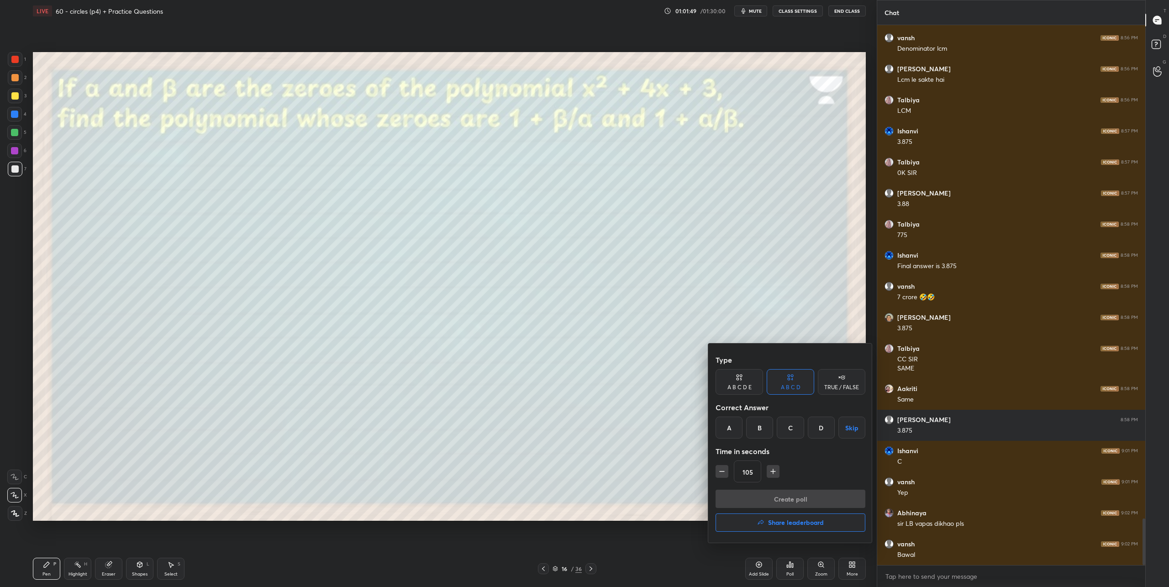
click at [815, 521] on h4 "Share leaderboard" at bounding box center [796, 522] width 56 height 6
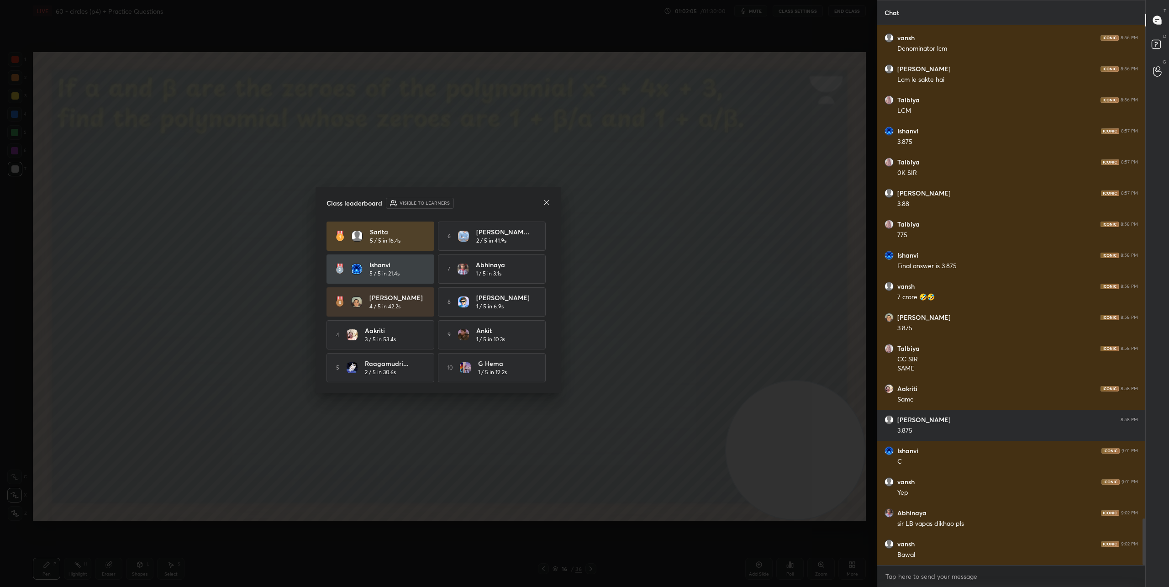
click at [548, 201] on icon at bounding box center [546, 202] width 7 height 7
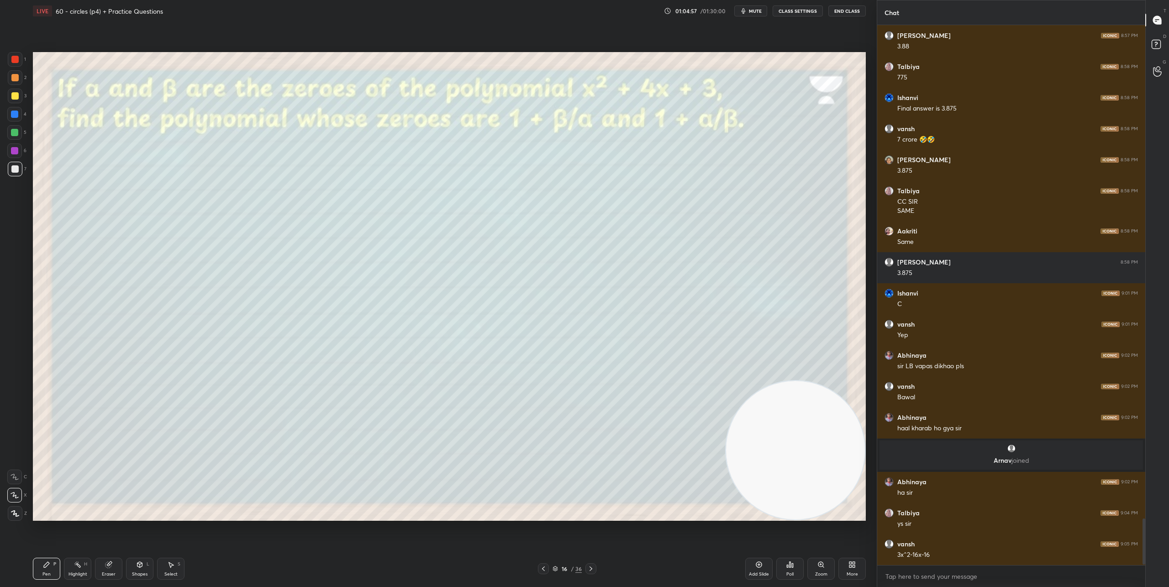
scroll to position [3, 3]
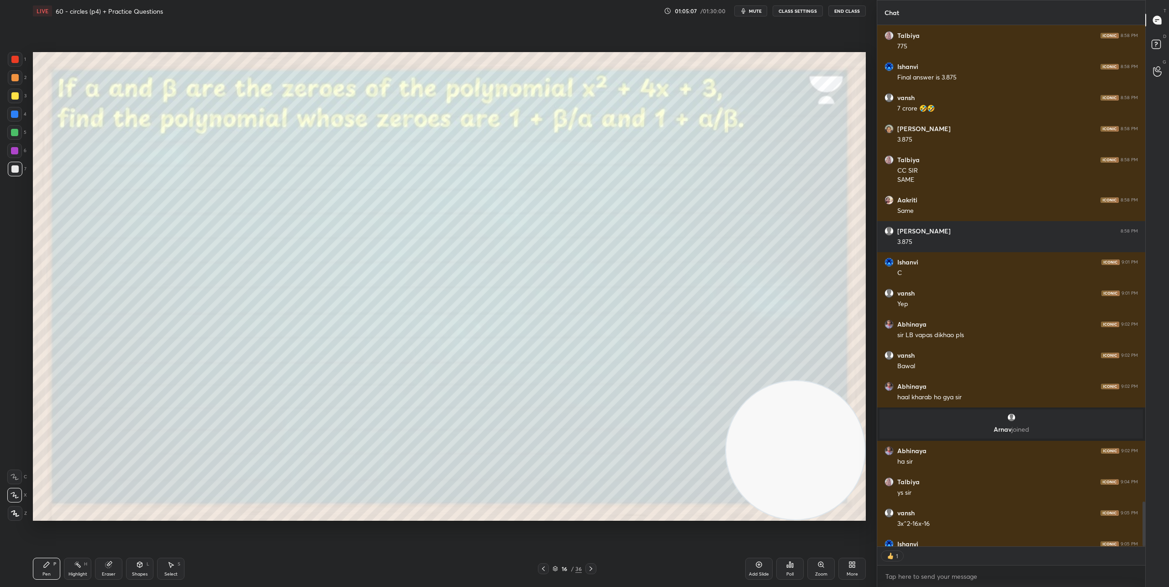
type textarea "x"
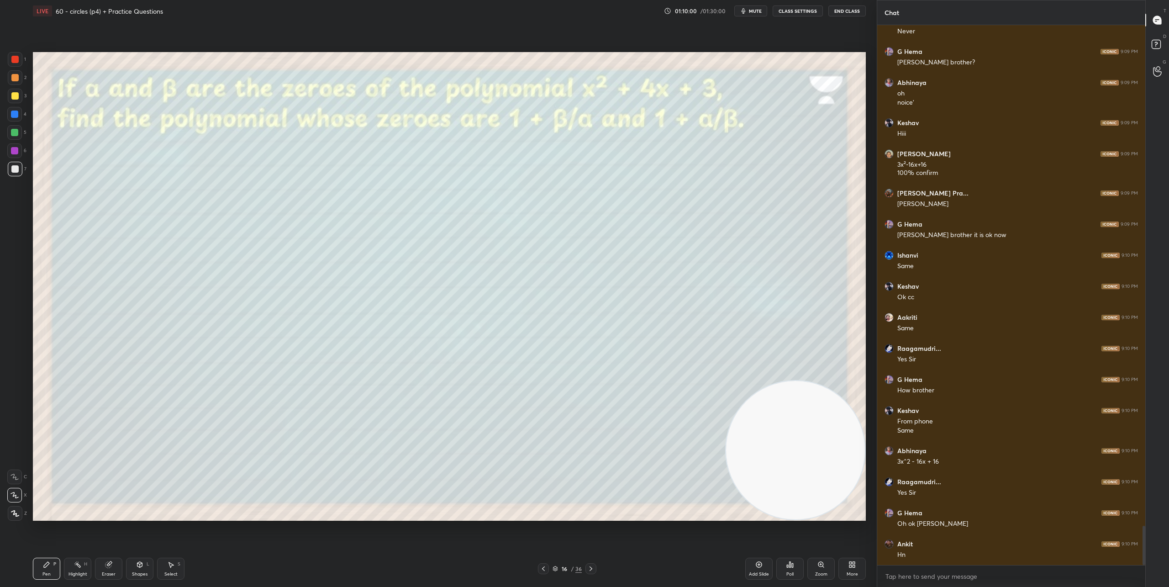
scroll to position [6877, 0]
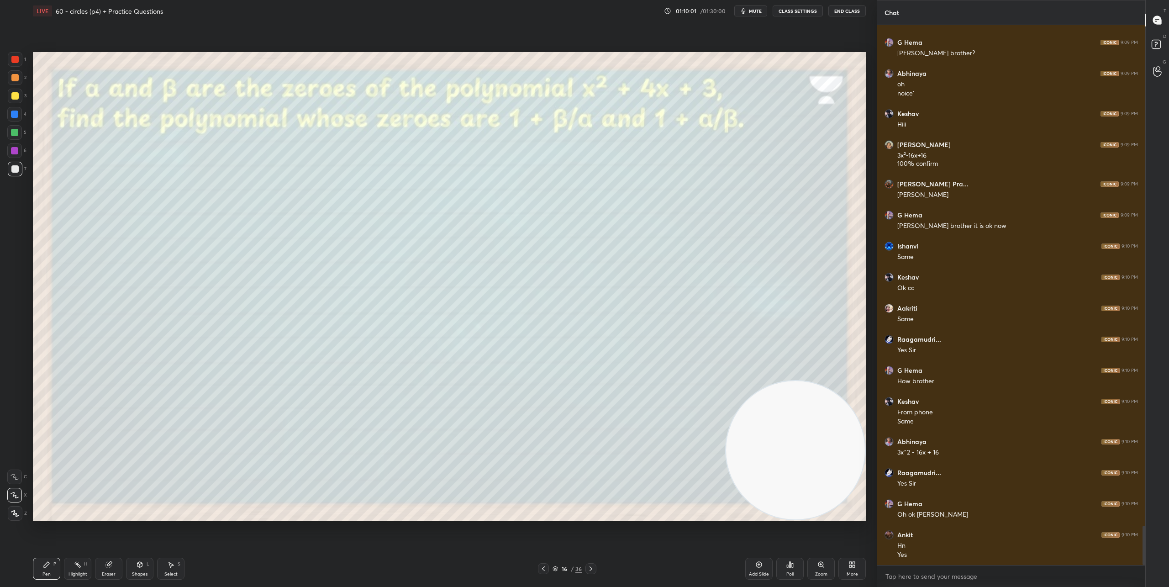
click at [593, 570] on icon at bounding box center [590, 568] width 7 height 7
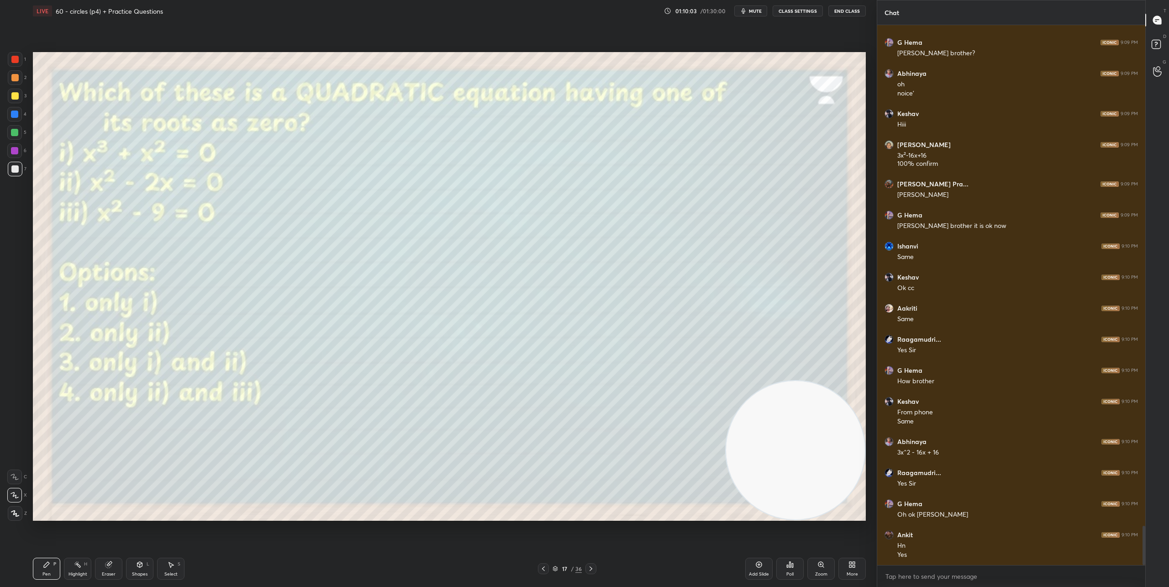
click at [789, 572] on div "Poll" at bounding box center [790, 574] width 7 height 5
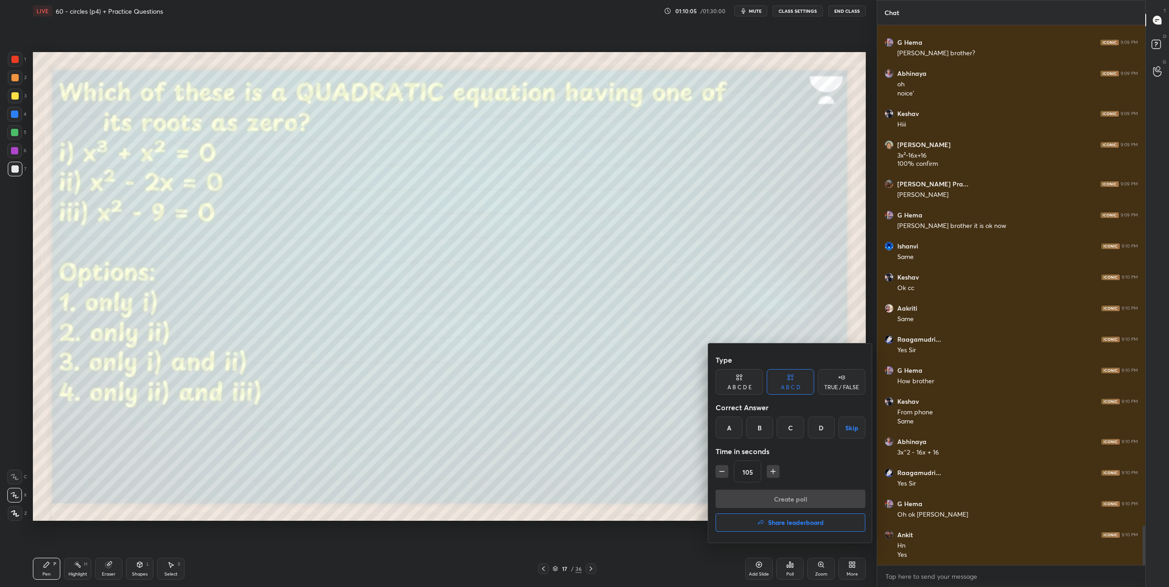
click at [772, 475] on icon "button" at bounding box center [773, 471] width 9 height 9
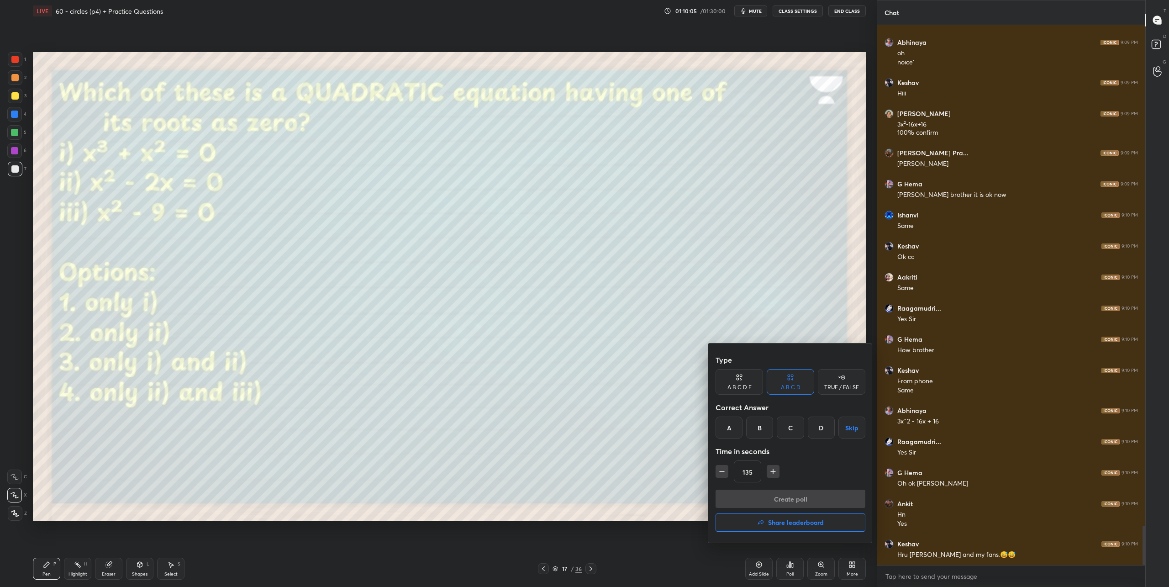
click at [772, 475] on icon "button" at bounding box center [773, 471] width 9 height 9
type input "150"
click at [796, 429] on div "C" at bounding box center [790, 428] width 27 height 22
click at [794, 495] on button "Create poll" at bounding box center [791, 499] width 150 height 18
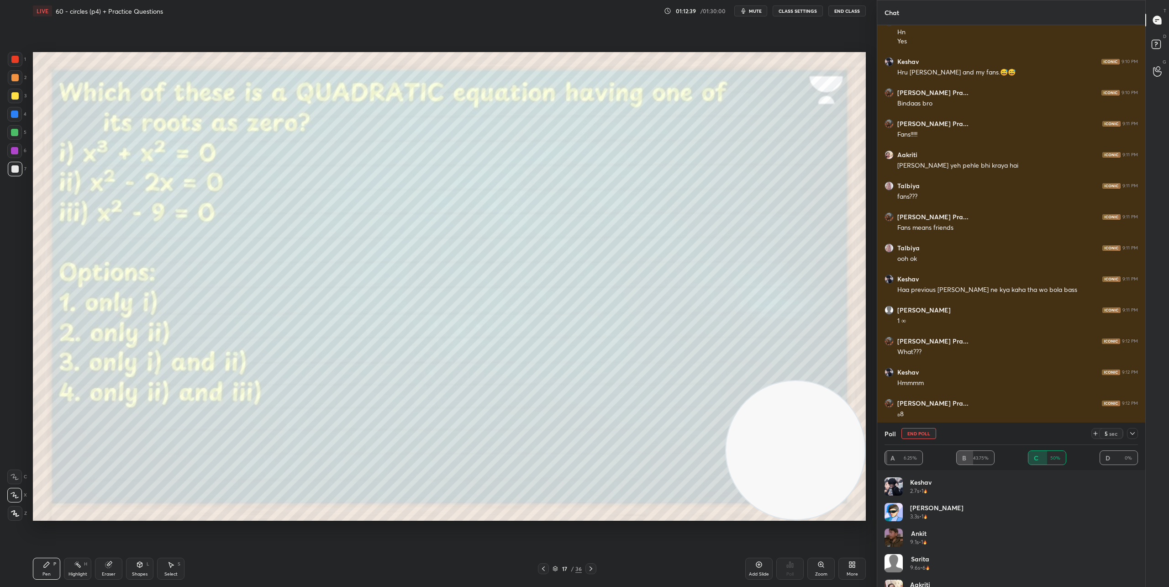
scroll to position [7421, 0]
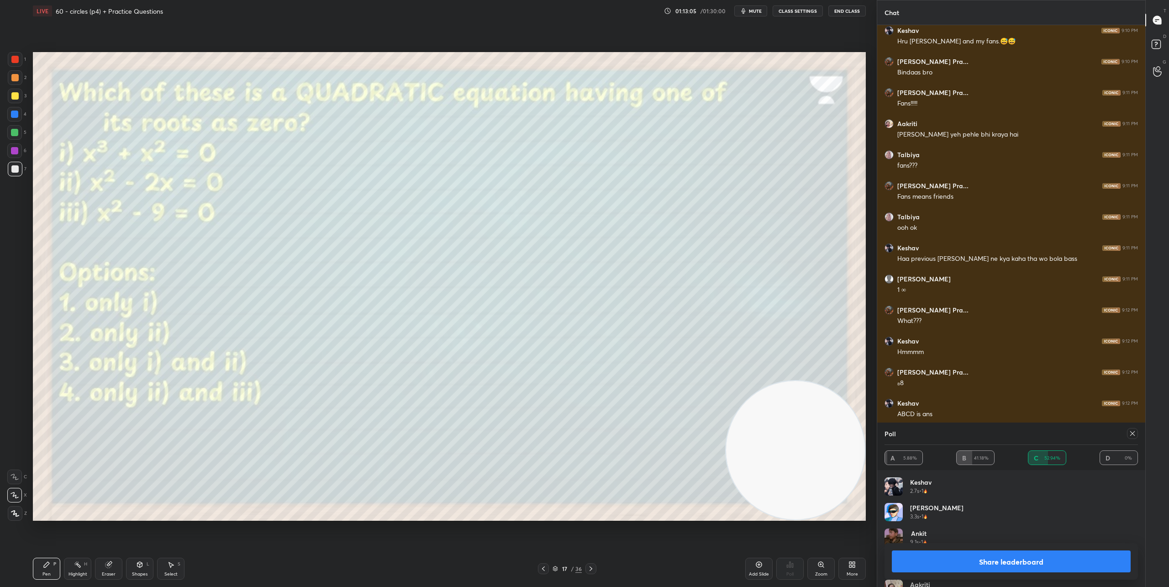
click at [1017, 556] on button "Share leaderboard" at bounding box center [1011, 561] width 239 height 22
type textarea "x"
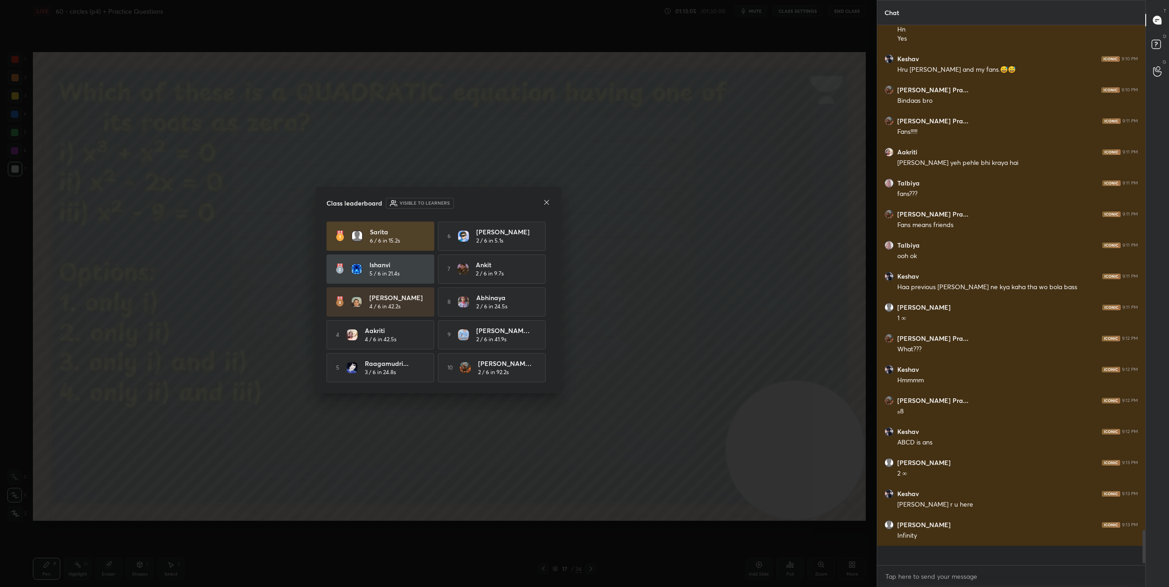
scroll to position [559, 265]
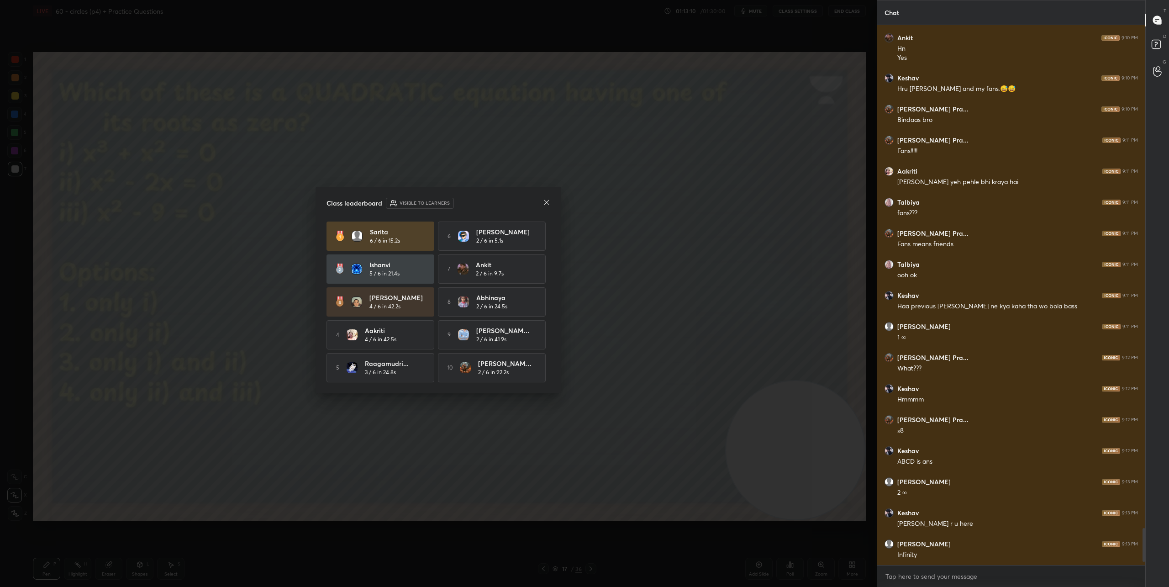
click at [545, 203] on icon at bounding box center [546, 202] width 7 height 7
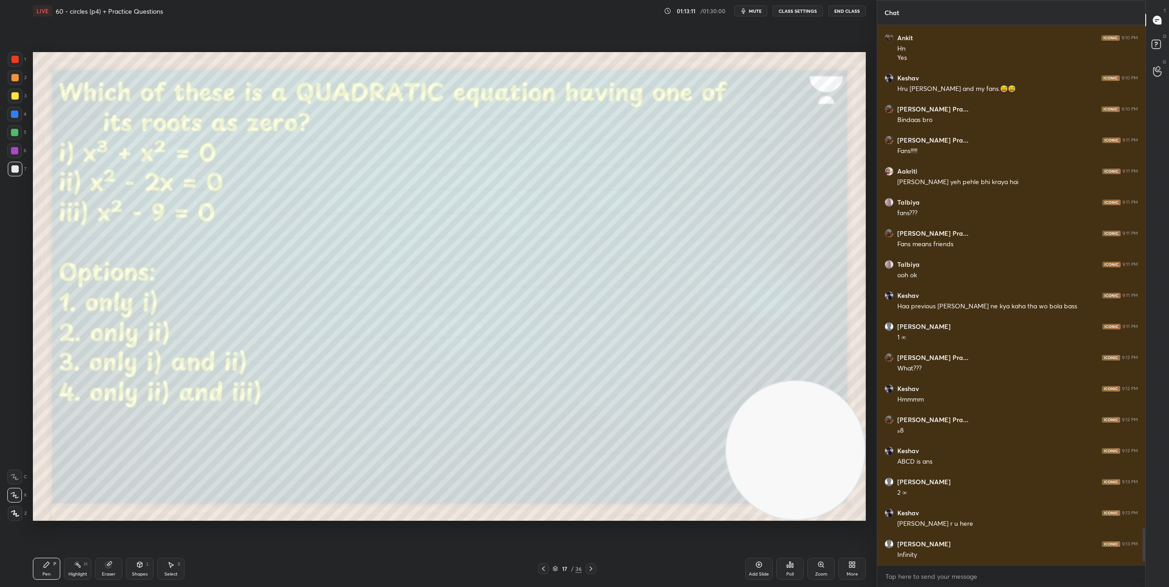
click at [593, 569] on icon at bounding box center [590, 568] width 7 height 7
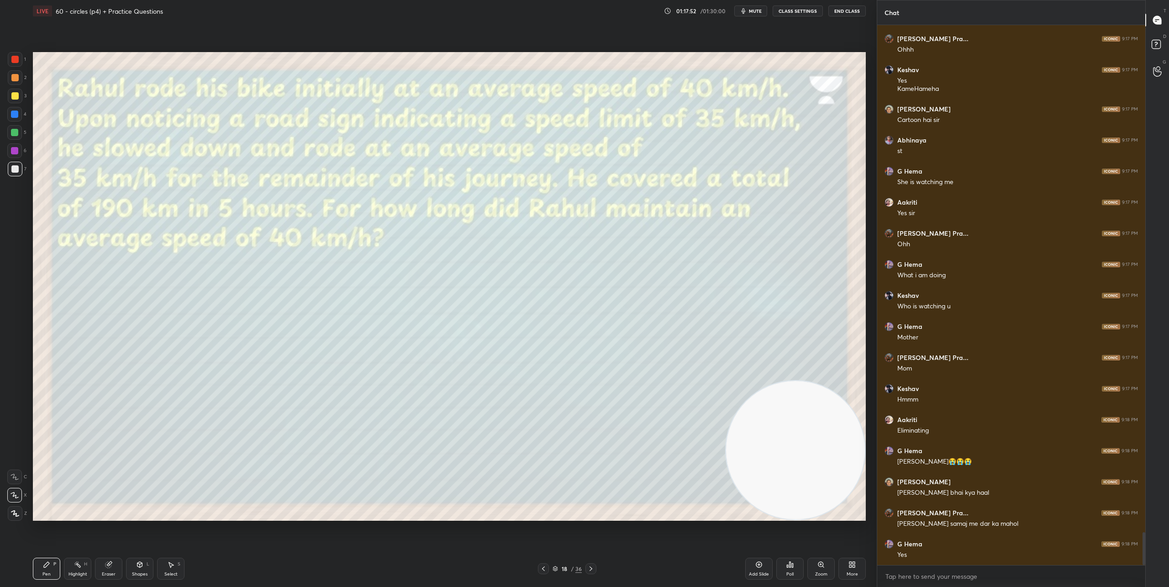
scroll to position [8354, 0]
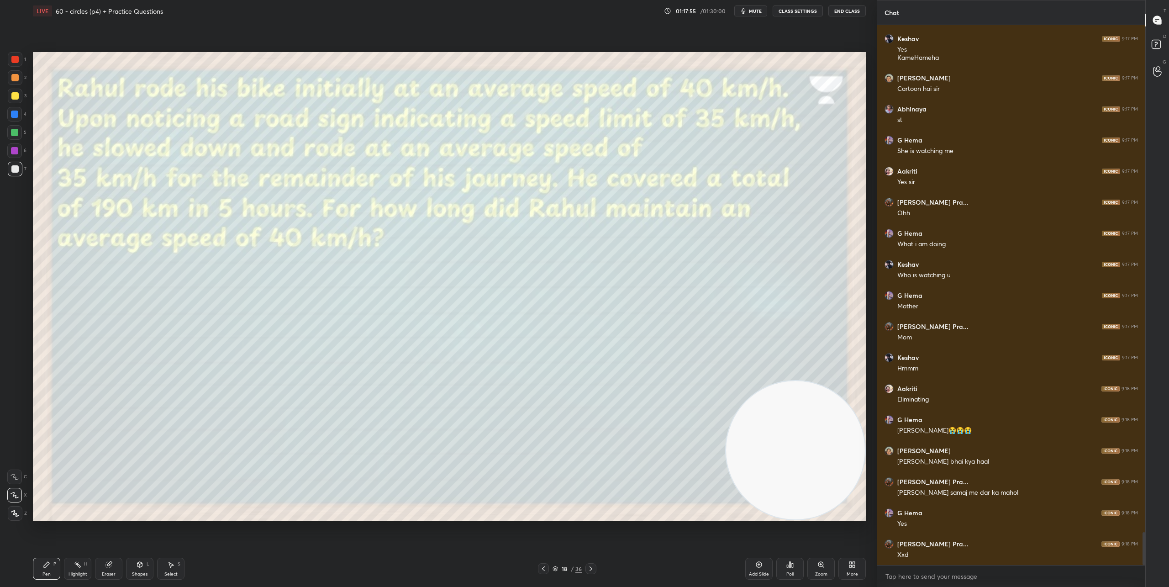
click at [141, 569] on div "Shapes L" at bounding box center [139, 569] width 27 height 22
click at [110, 569] on div "Eraser" at bounding box center [108, 569] width 27 height 22
click at [18, 414] on div at bounding box center [14, 410] width 15 height 15
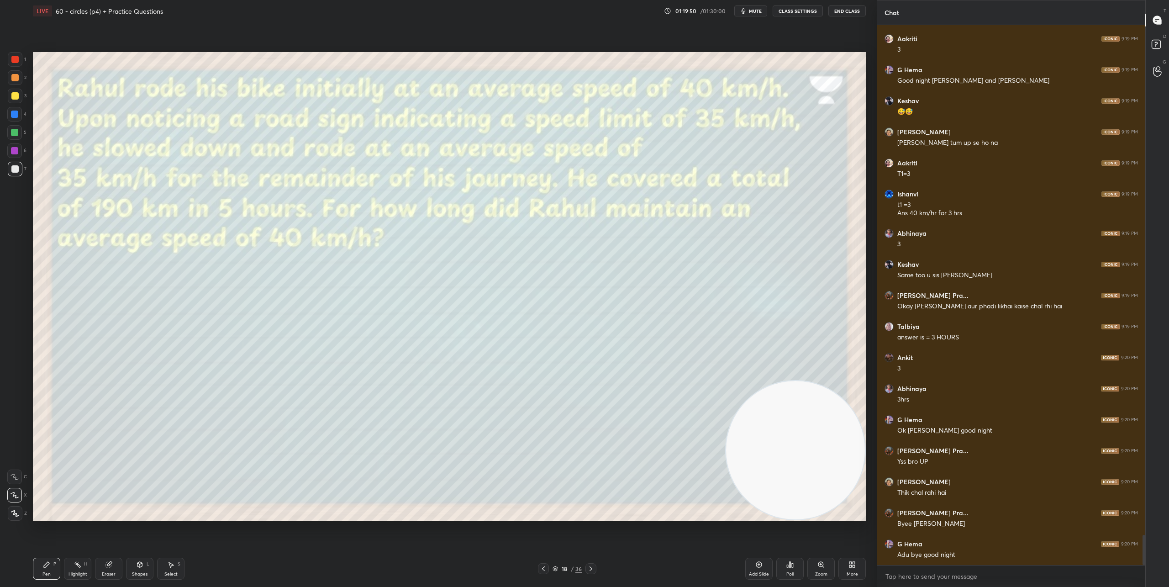
scroll to position [9210, 0]
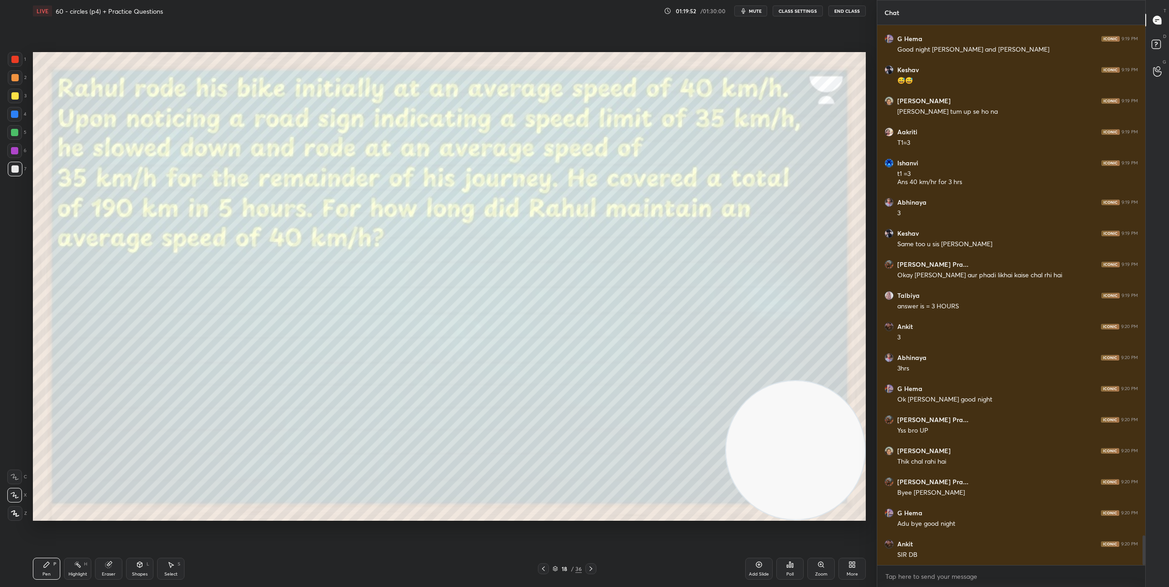
click at [592, 570] on icon at bounding box center [590, 568] width 7 height 7
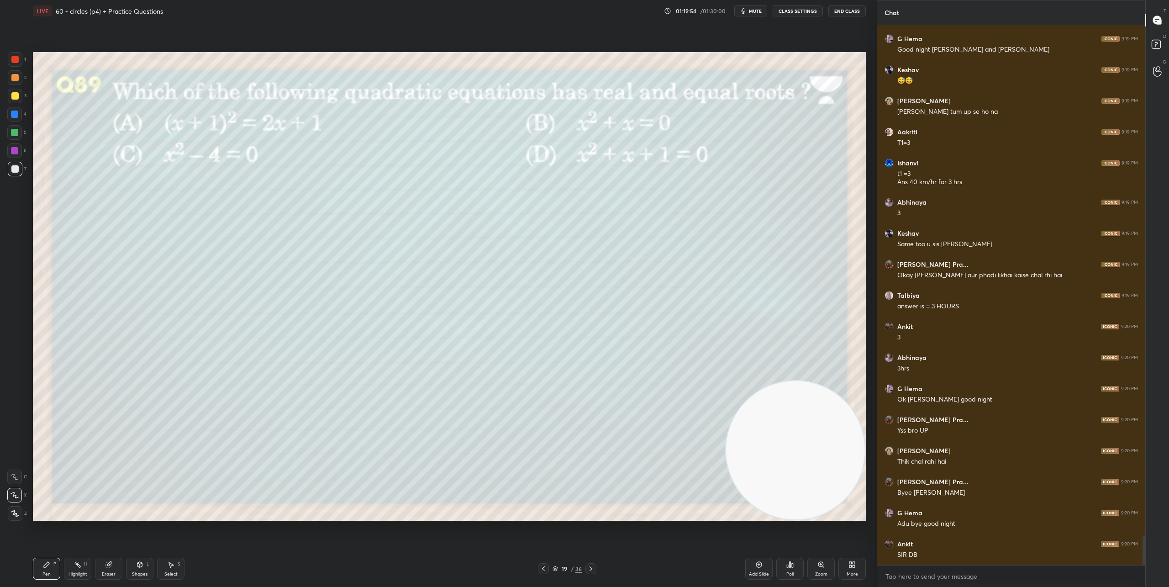
click at [795, 568] on div "Poll" at bounding box center [789, 569] width 27 height 22
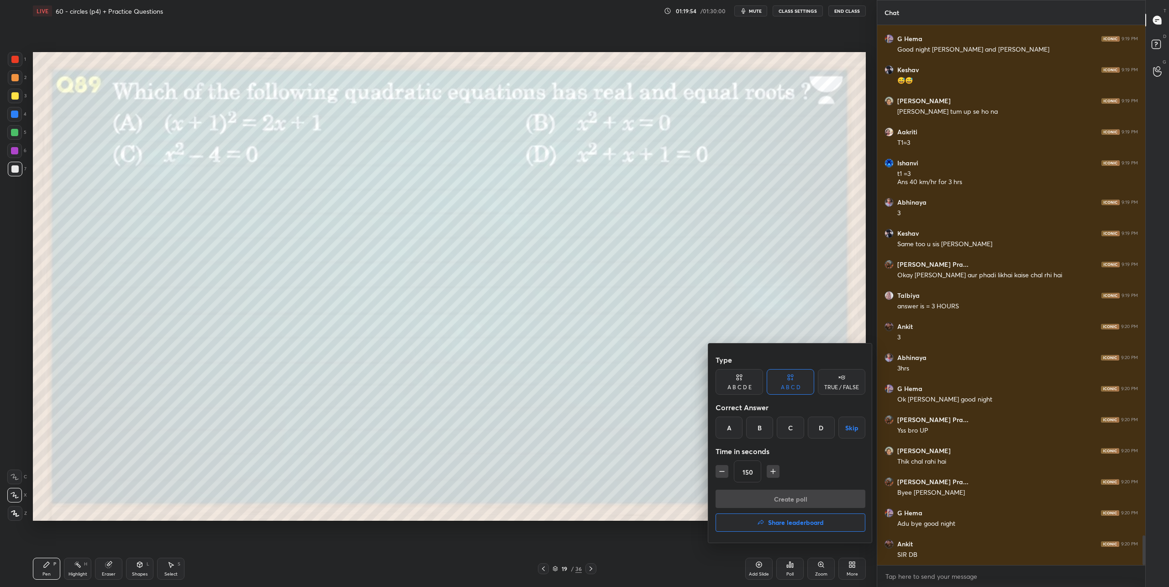
scroll to position [9241, 0]
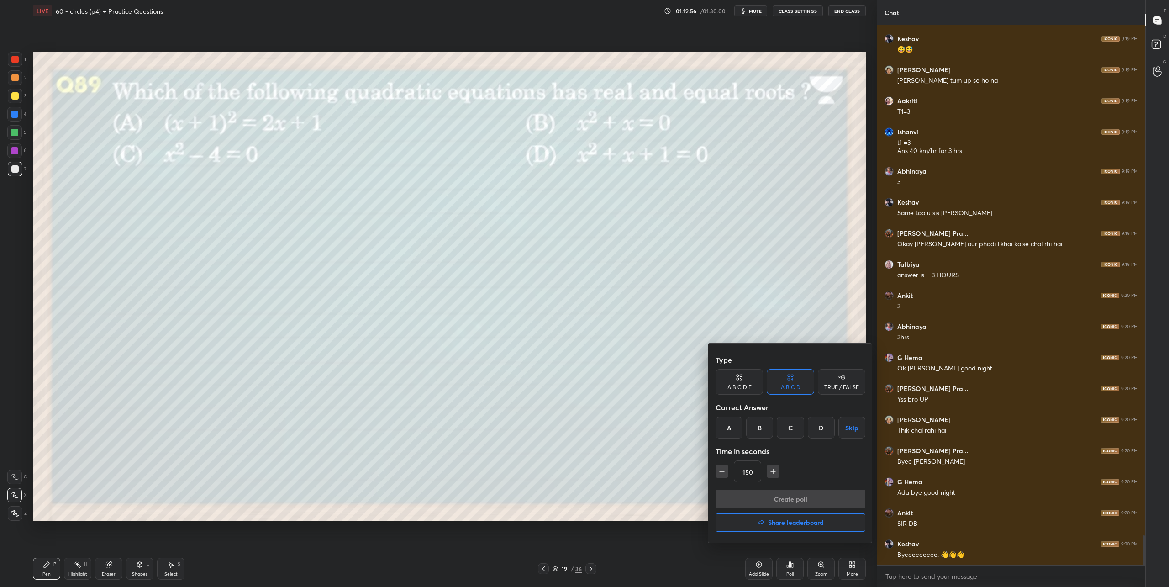
click at [724, 473] on icon "button" at bounding box center [722, 471] width 9 height 9
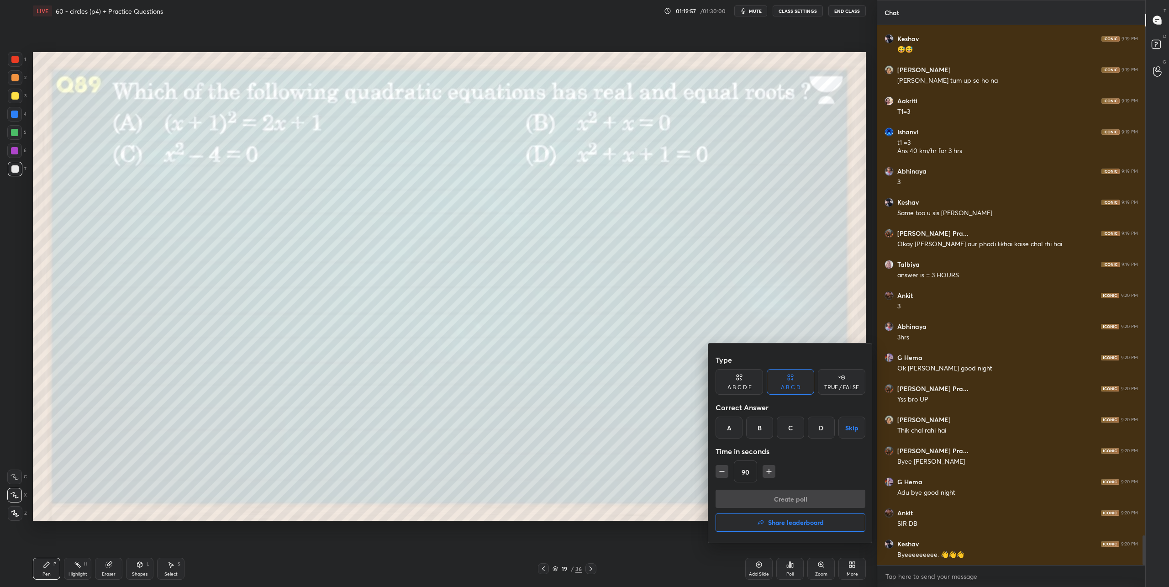
type input "75"
click at [729, 431] on div "A" at bounding box center [729, 428] width 27 height 22
click at [760, 498] on button "Create poll" at bounding box center [791, 499] width 150 height 18
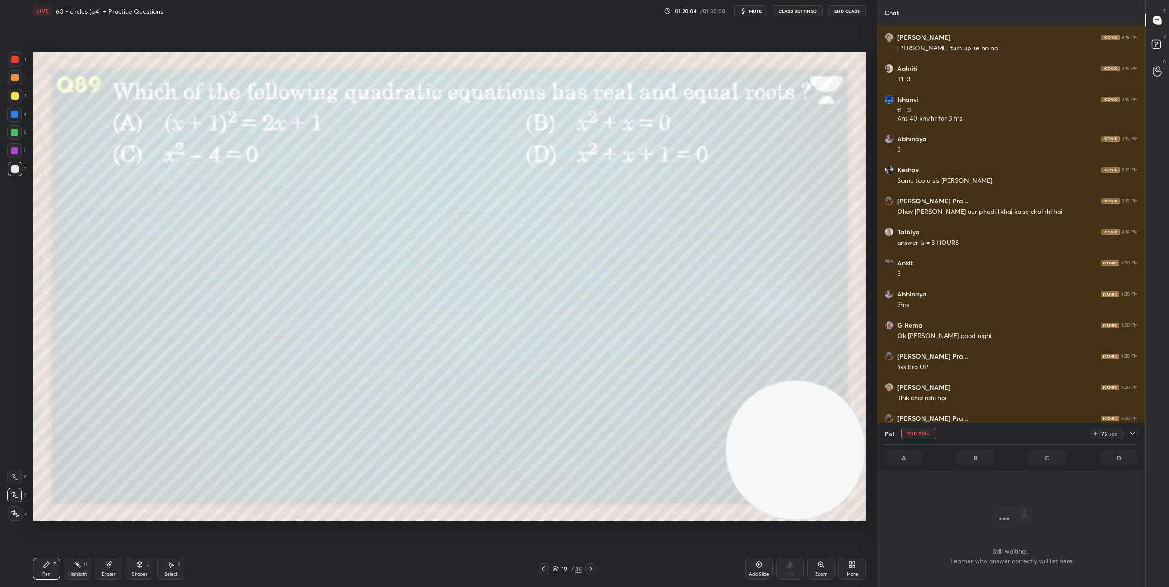
scroll to position [490, 265]
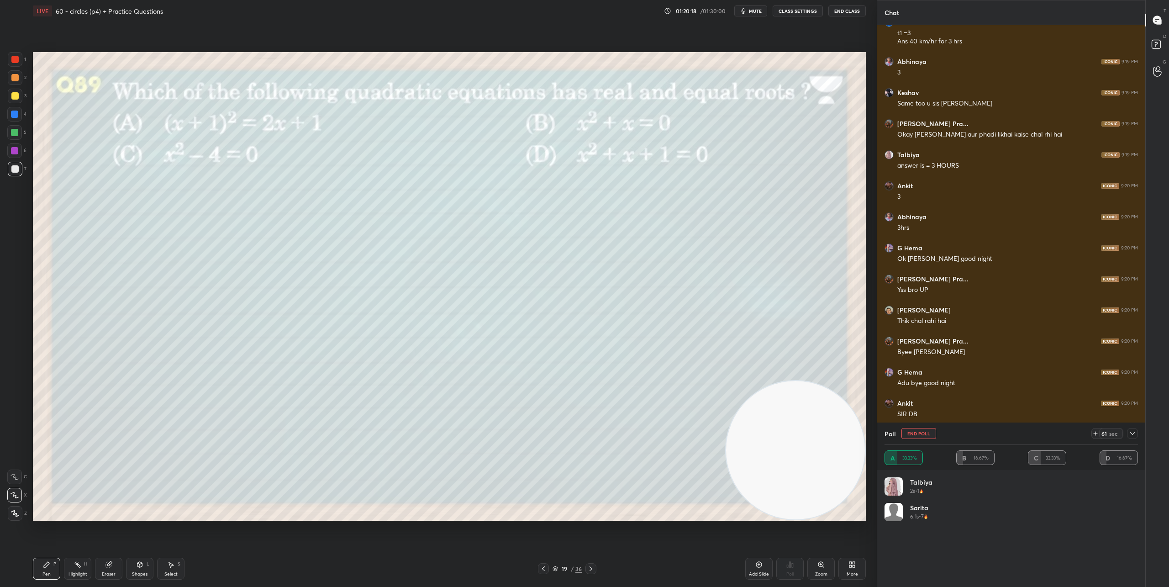
click at [1096, 433] on icon at bounding box center [1095, 433] width 7 height 7
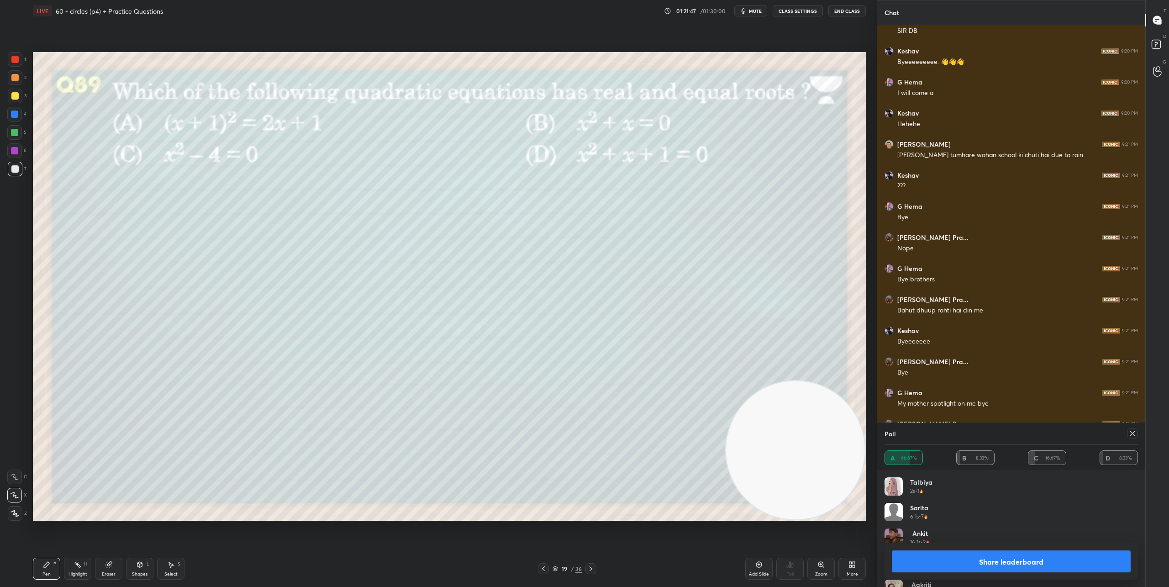
scroll to position [8603, 0]
click at [592, 570] on icon at bounding box center [590, 568] width 7 height 7
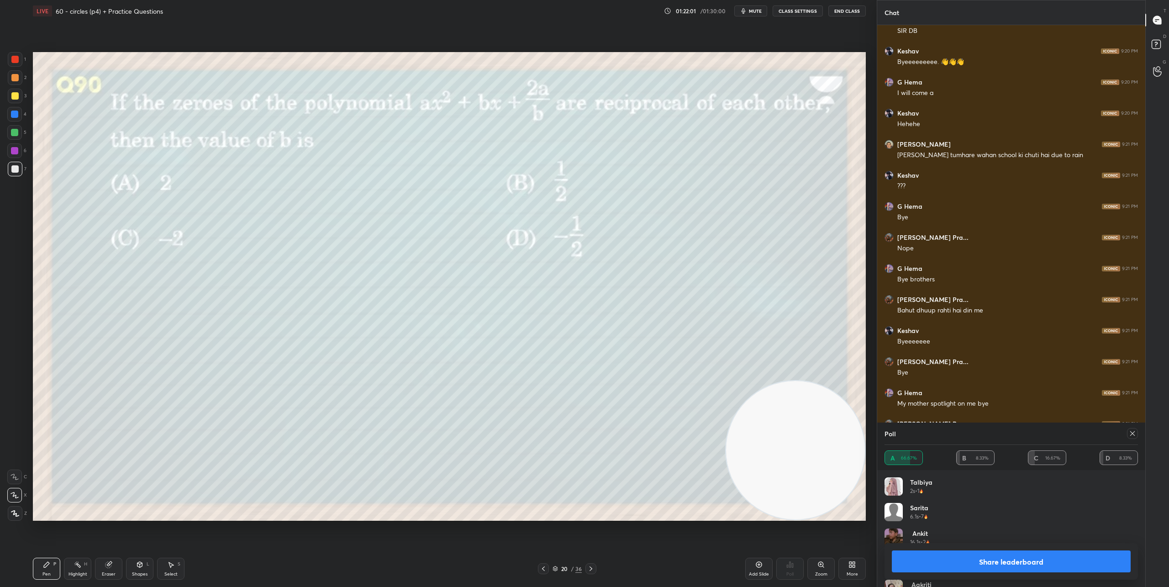
click at [1129, 432] on icon at bounding box center [1132, 433] width 7 height 7
type textarea "x"
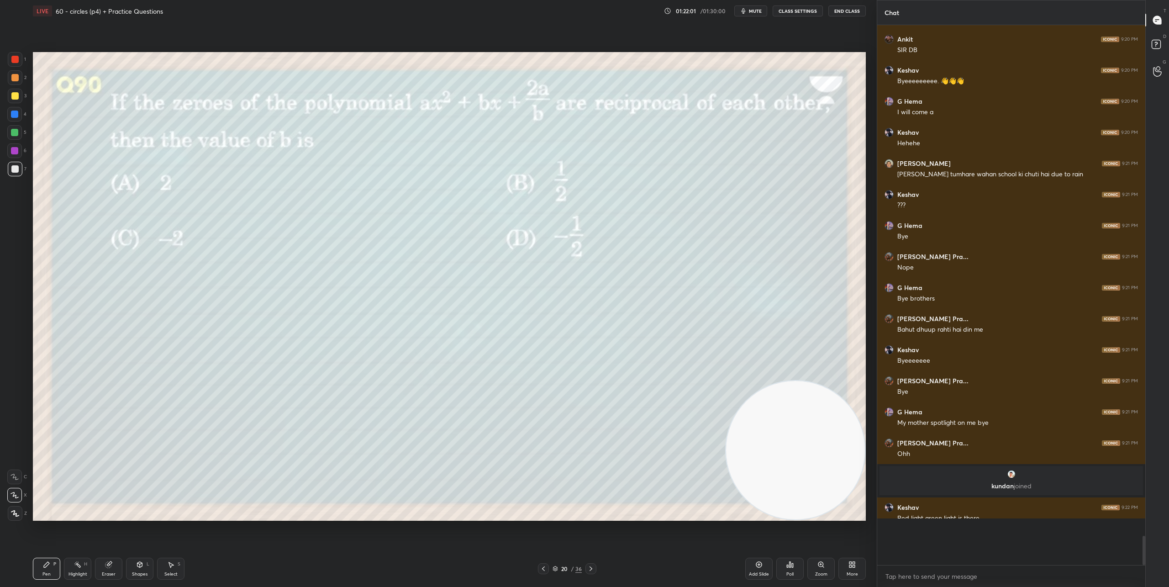
scroll to position [534, 265]
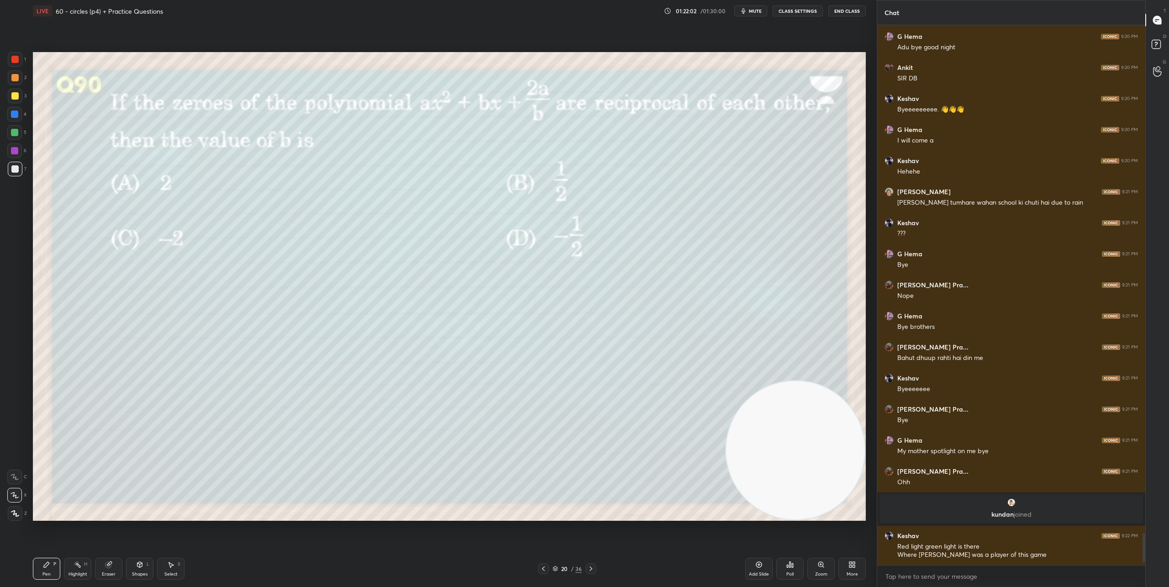
click at [792, 566] on icon at bounding box center [792, 565] width 1 height 4
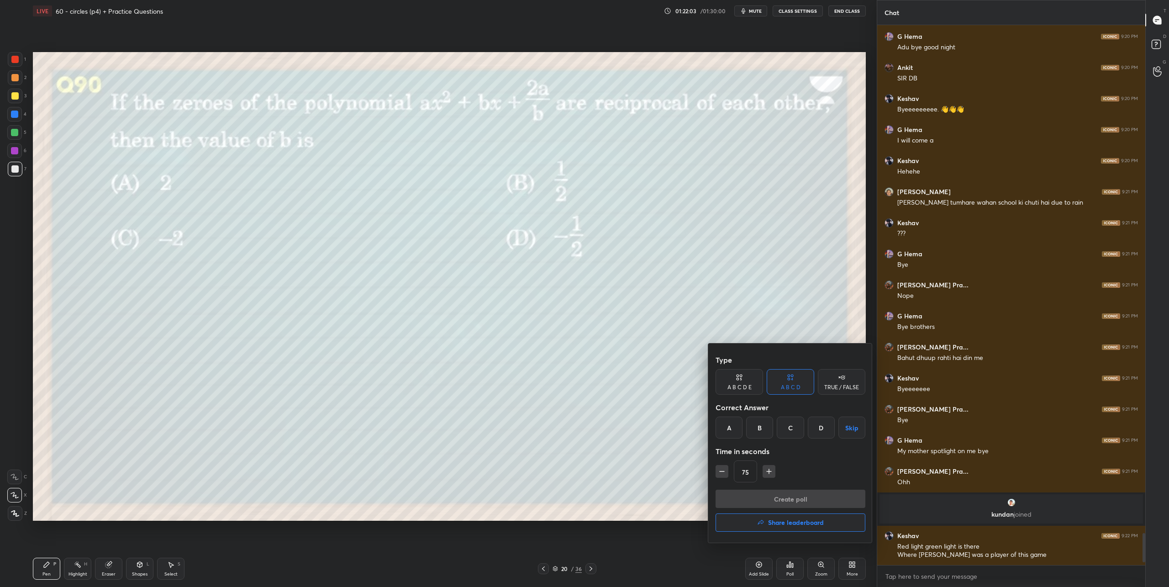
scroll to position [8587, 0]
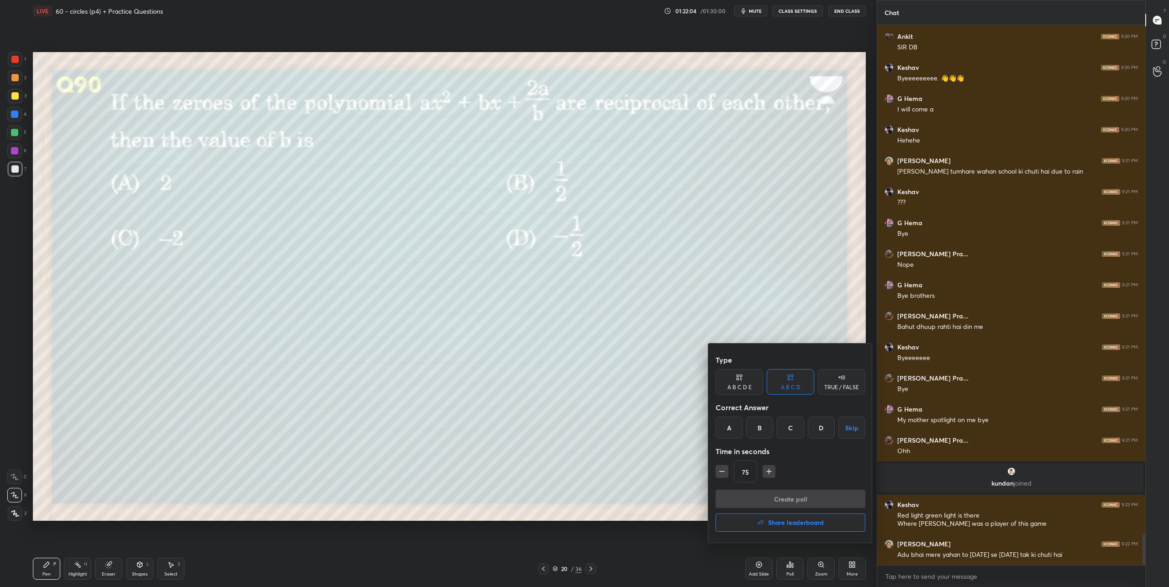
click at [770, 473] on icon "button" at bounding box center [769, 471] width 9 height 9
type input "90"
click at [736, 431] on div "A" at bounding box center [729, 428] width 27 height 22
click at [779, 499] on button "Create poll" at bounding box center [791, 499] width 150 height 18
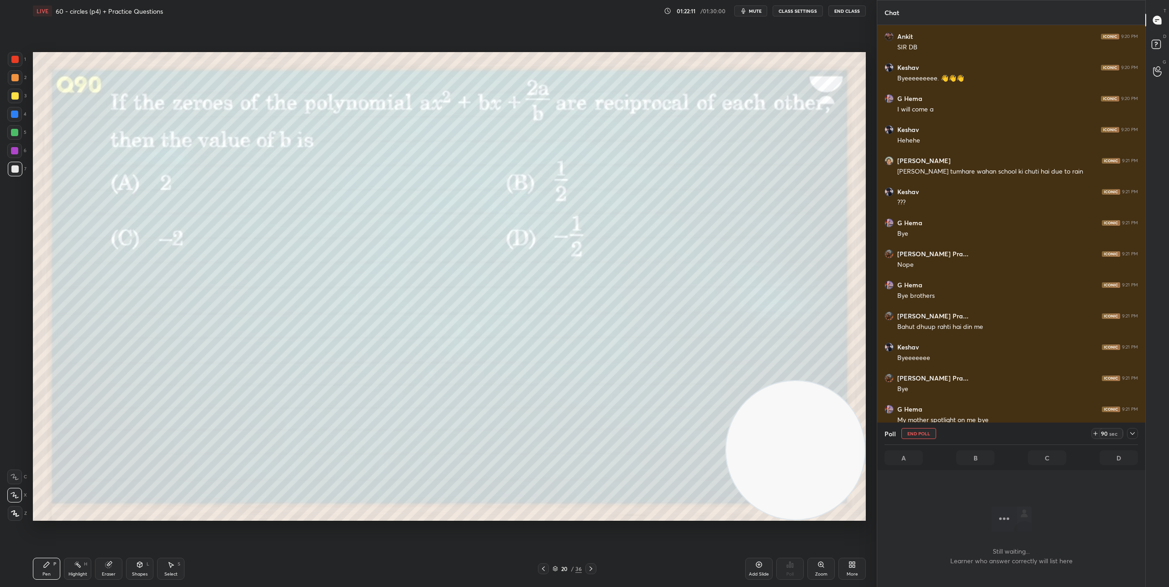
scroll to position [490, 265]
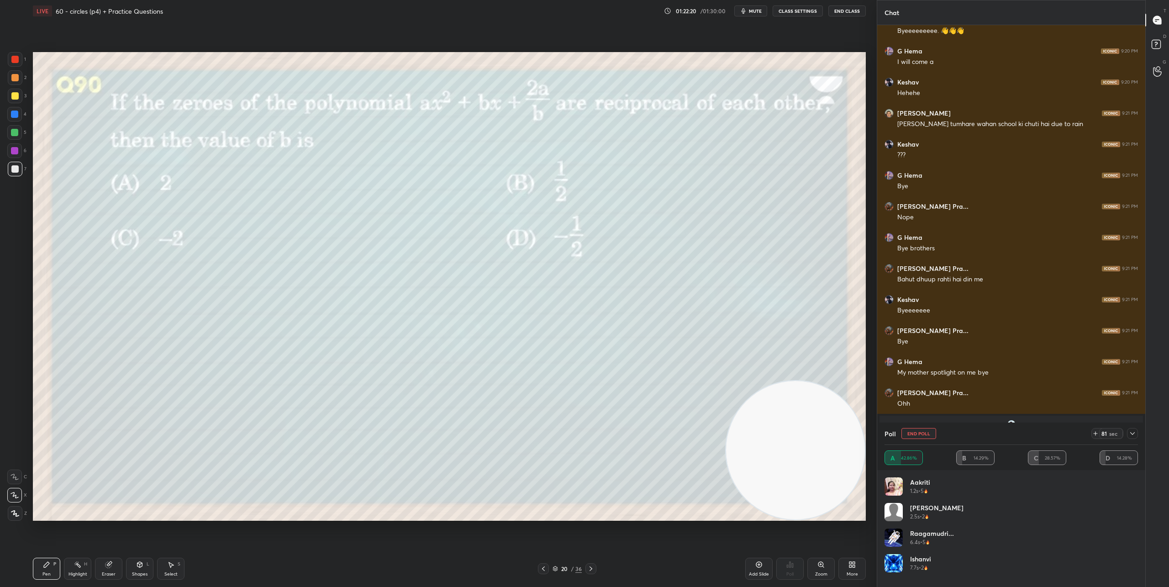
click at [1132, 430] on icon at bounding box center [1132, 433] width 7 height 7
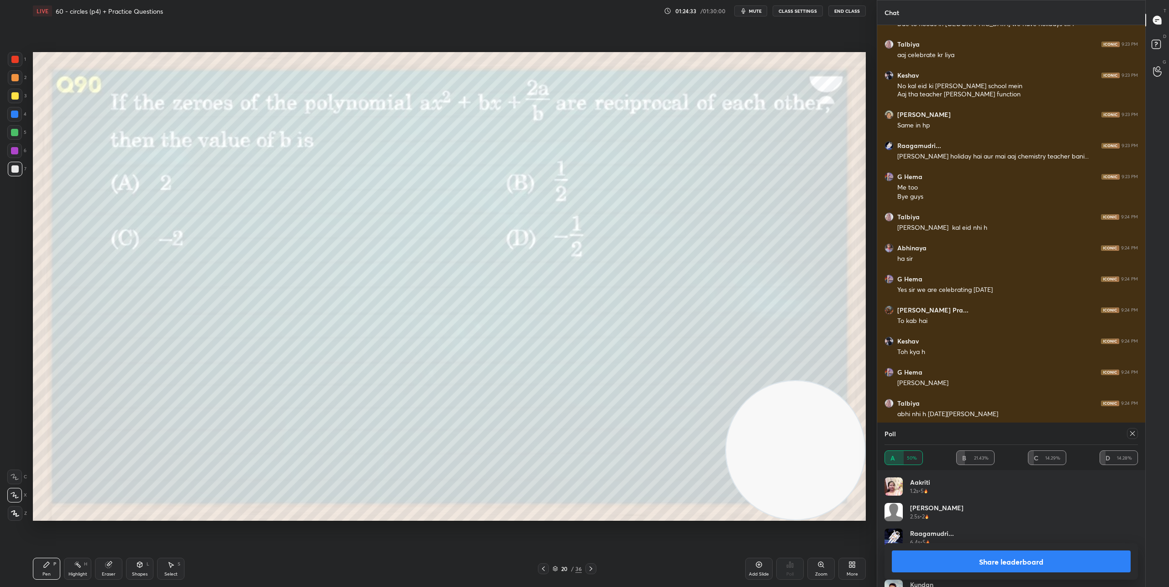
scroll to position [9459, 0]
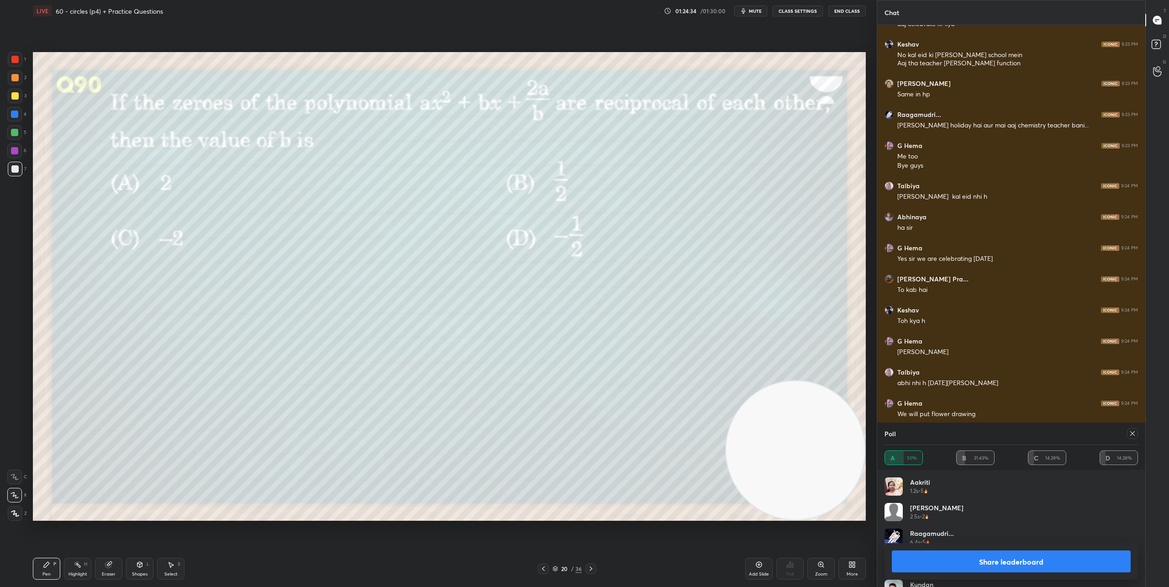
click at [1131, 434] on icon at bounding box center [1132, 433] width 5 height 5
type textarea "x"
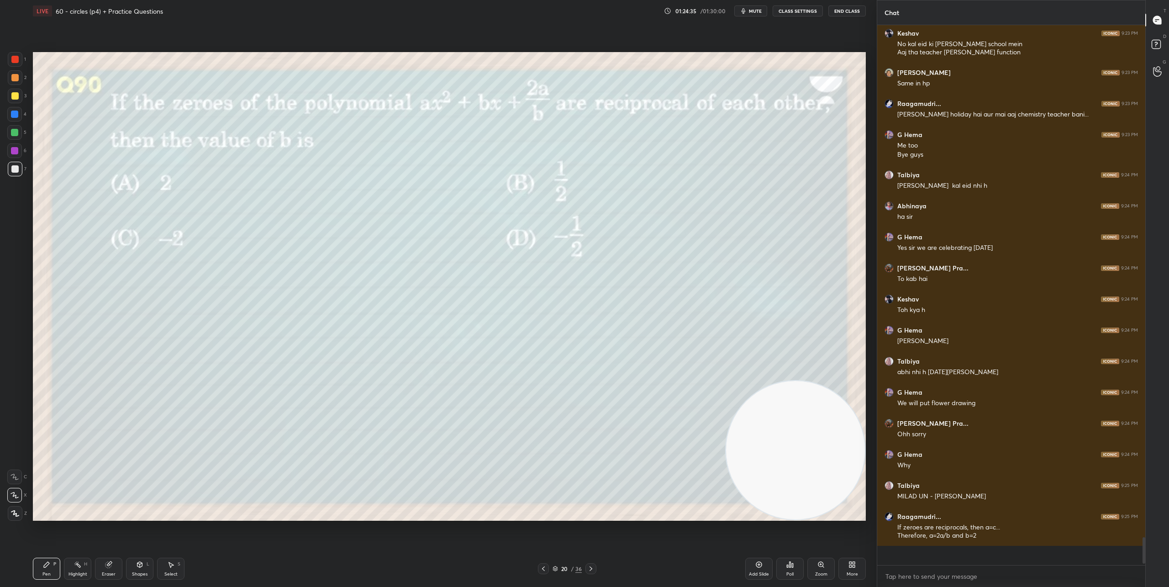
scroll to position [537, 265]
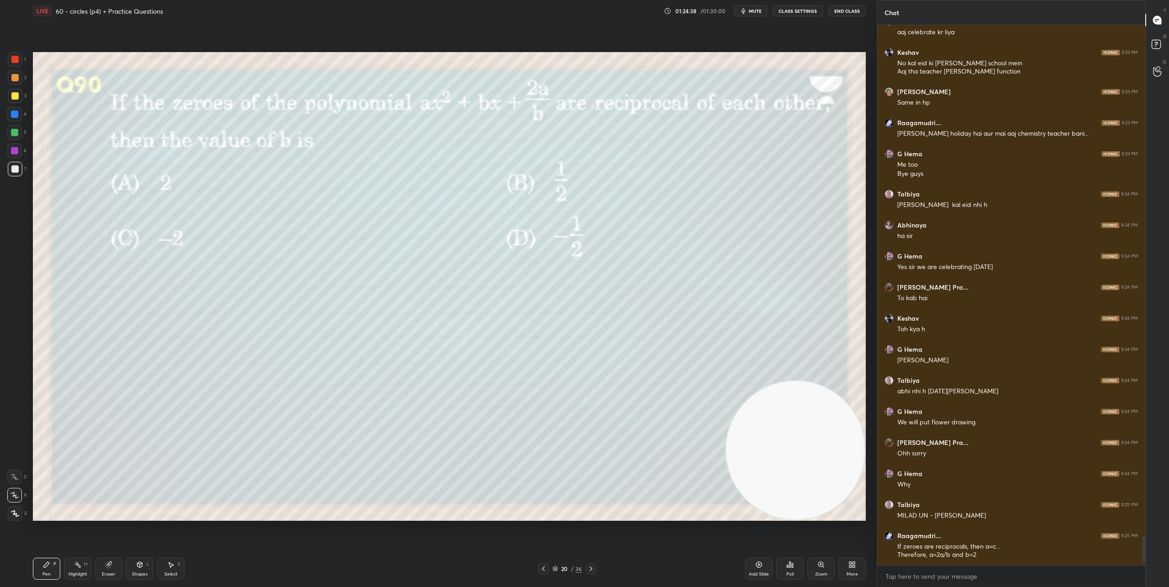
click at [593, 568] on icon at bounding box center [590, 568] width 7 height 7
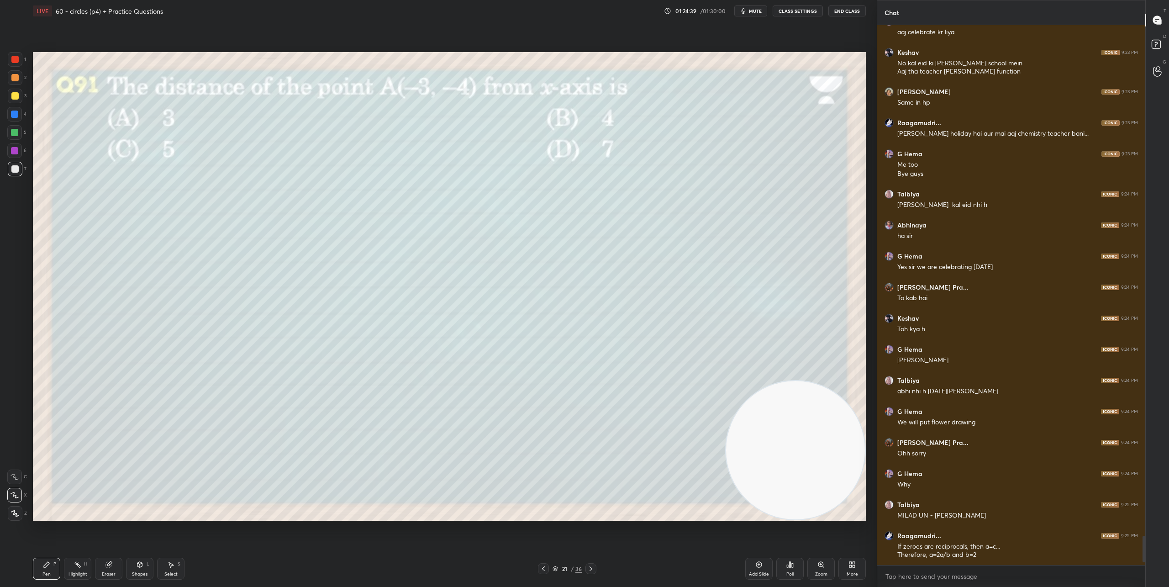
click at [794, 567] on div "Poll" at bounding box center [789, 569] width 27 height 22
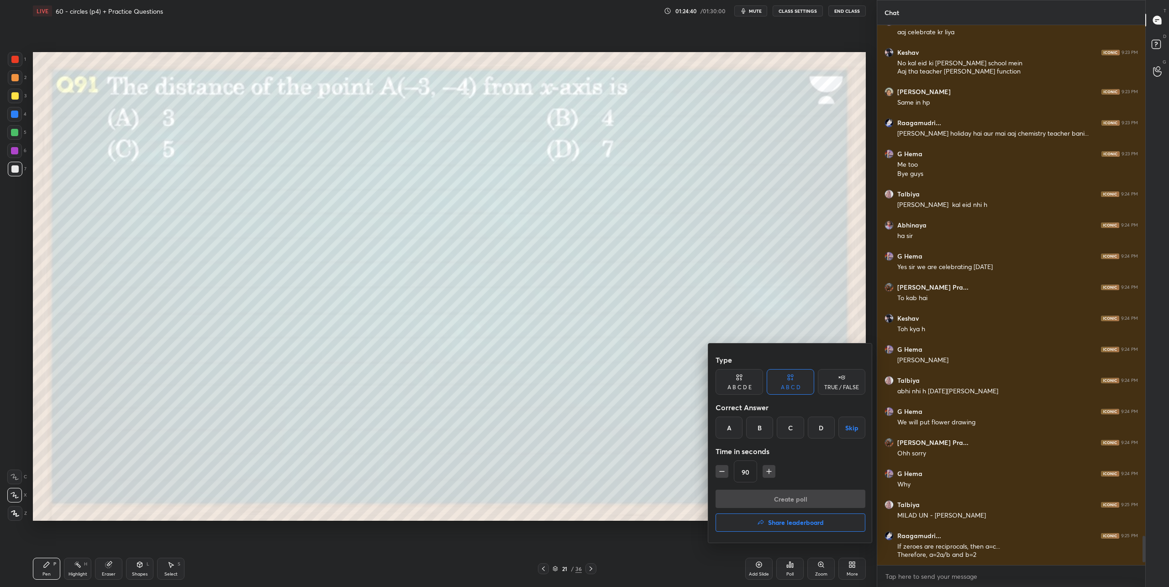
click at [720, 471] on icon "button" at bounding box center [722, 471] width 5 height 0
type input "60"
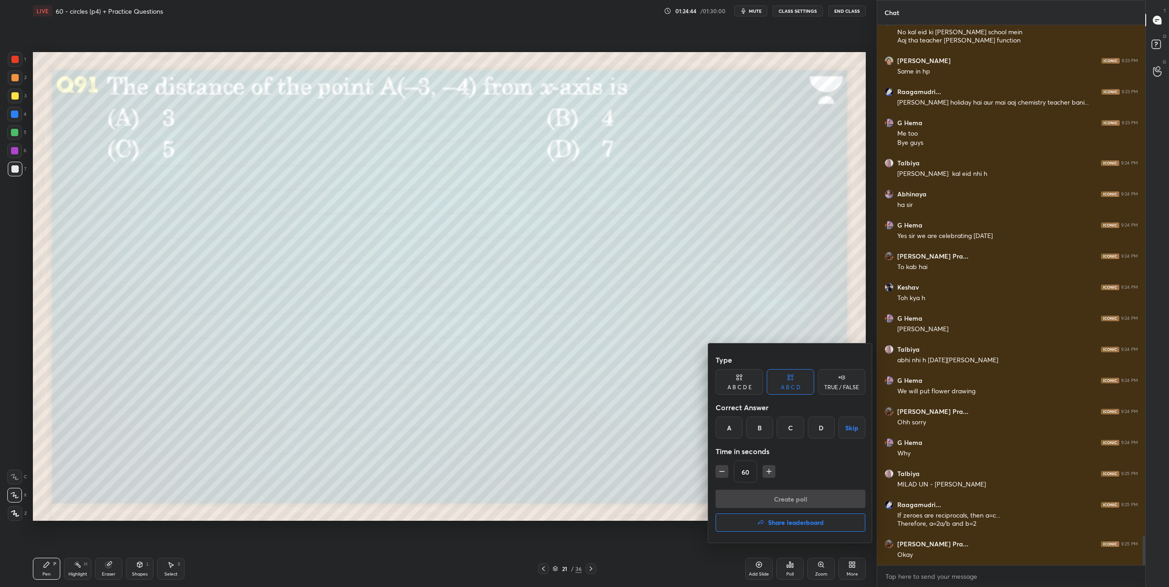
click at [792, 430] on div "C" at bounding box center [790, 428] width 27 height 22
click at [764, 429] on div "B" at bounding box center [759, 428] width 27 height 22
click at [765, 496] on button "Create poll" at bounding box center [791, 499] width 150 height 18
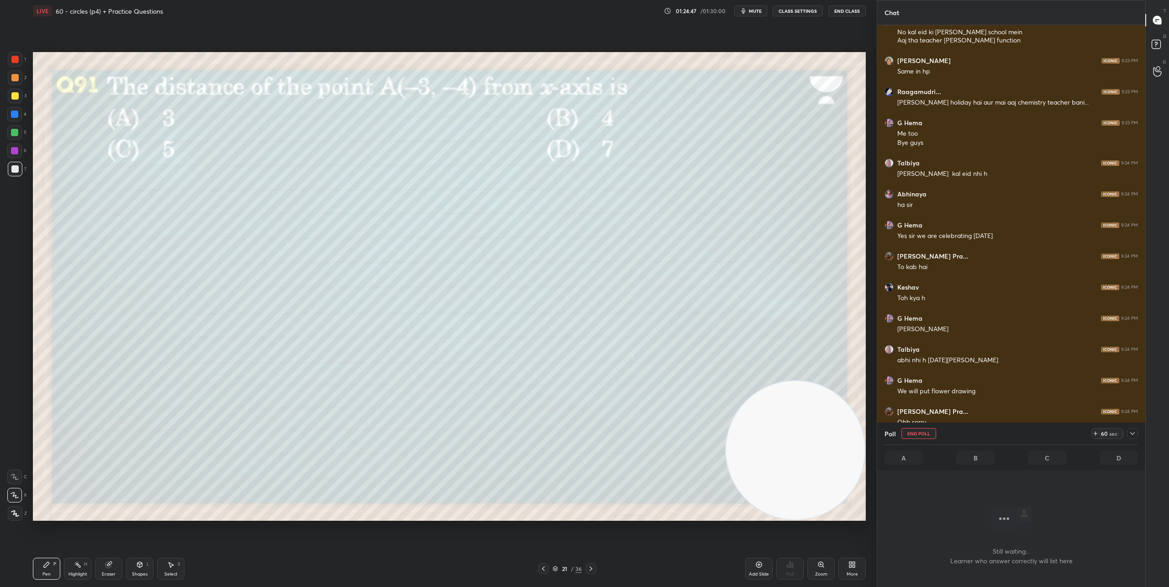
scroll to position [3, 3]
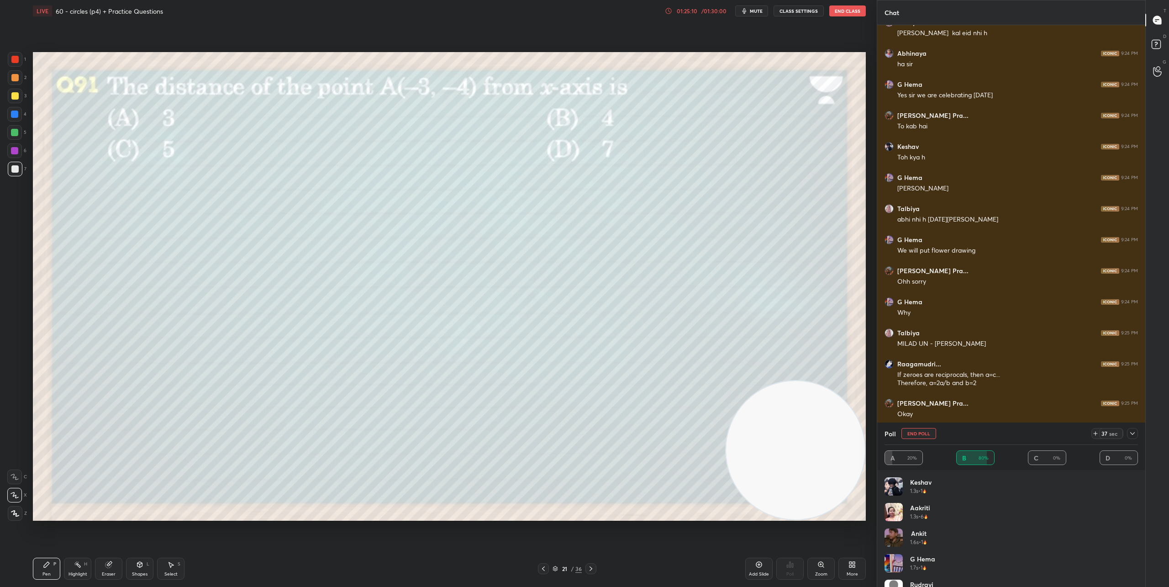
click at [1135, 435] on icon at bounding box center [1132, 433] width 7 height 7
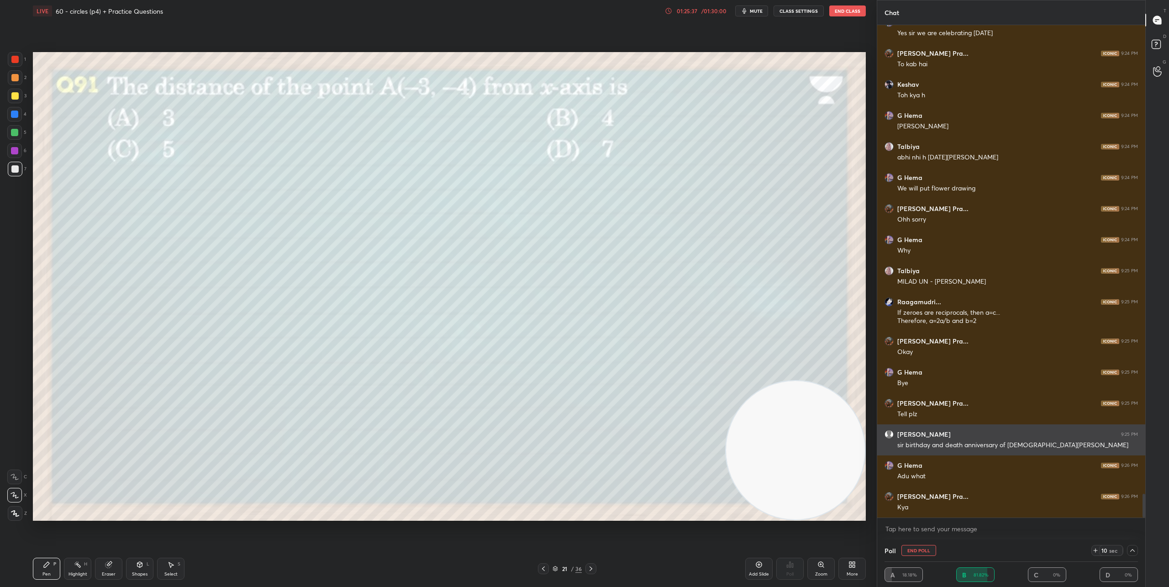
scroll to position [9716, 0]
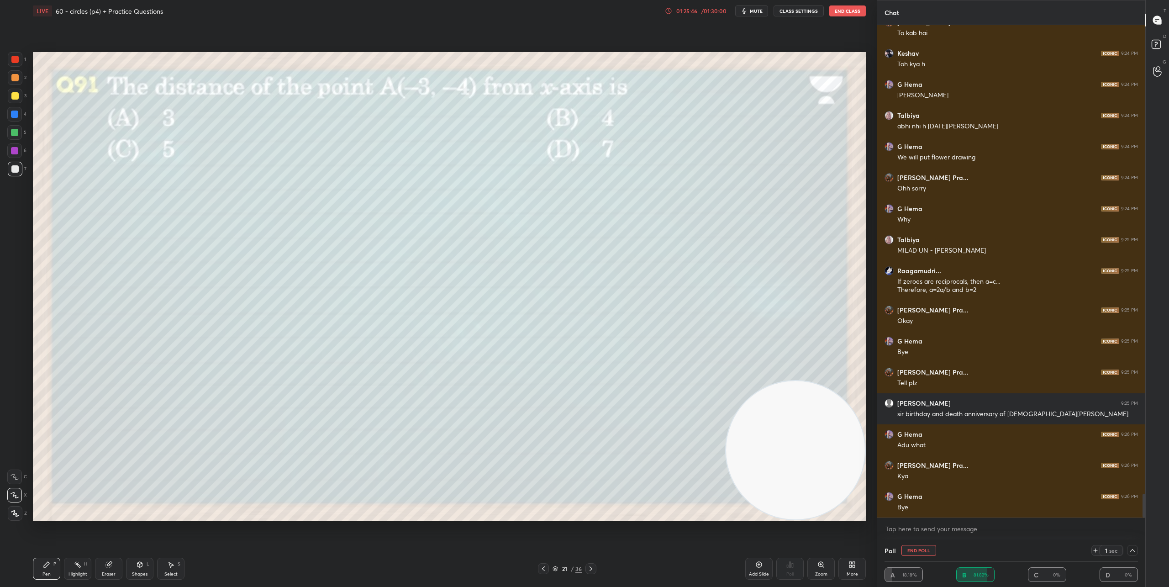
click at [1134, 551] on icon at bounding box center [1132, 550] width 7 height 7
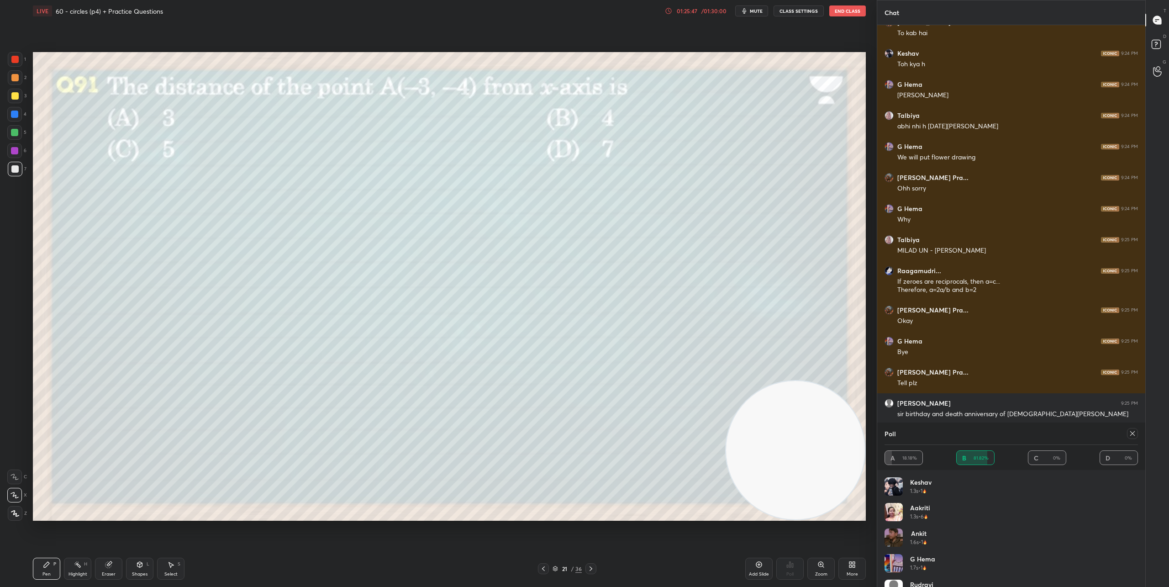
scroll to position [9747, 0]
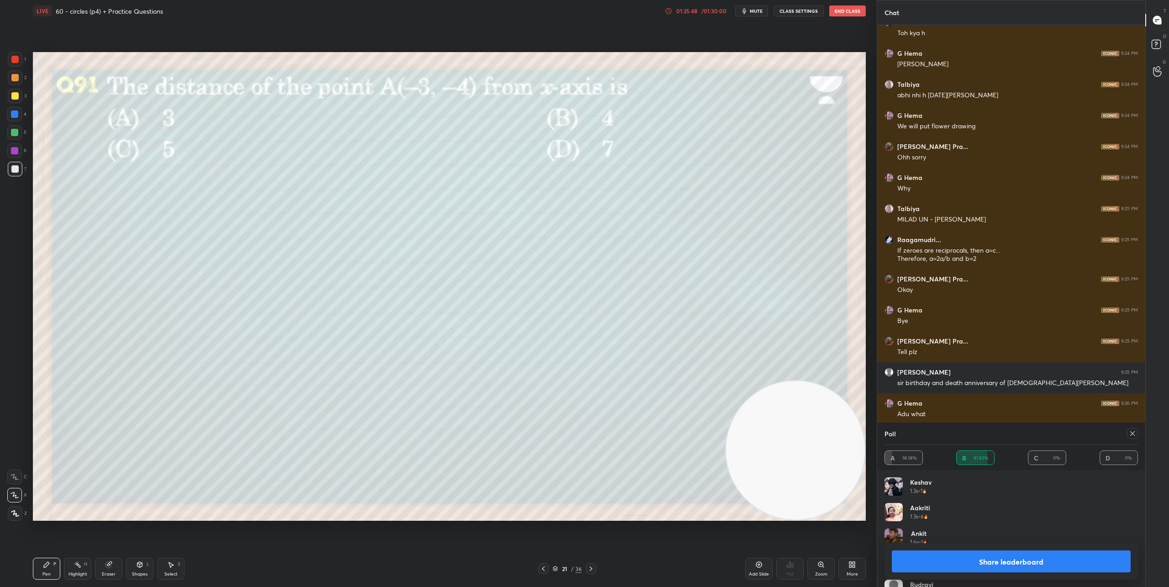
click at [594, 568] on icon at bounding box center [590, 568] width 7 height 7
click at [1132, 434] on icon at bounding box center [1132, 433] width 7 height 7
type textarea "x"
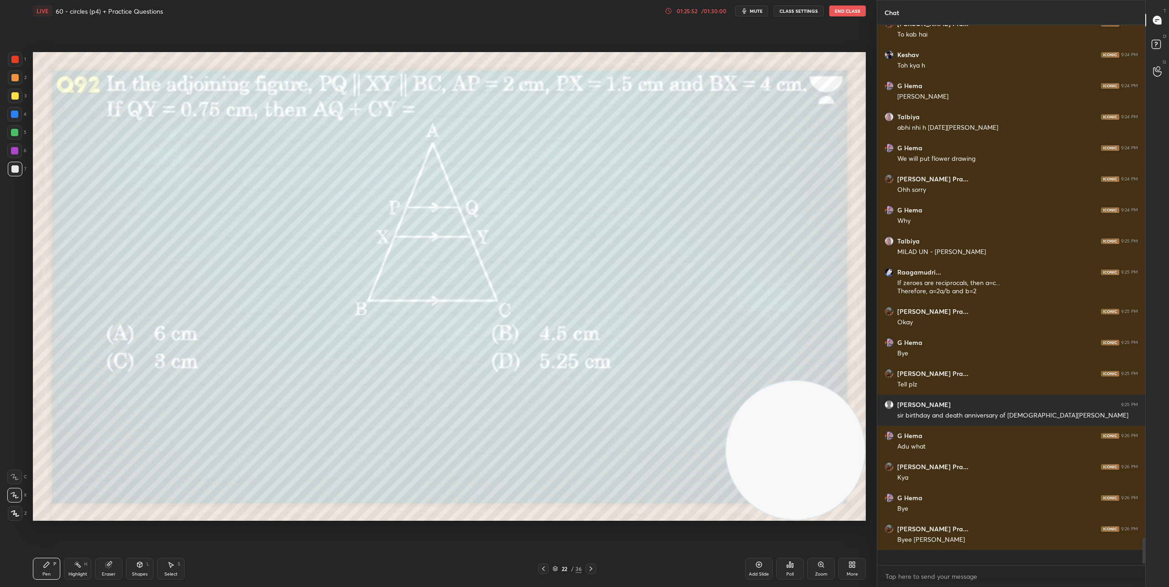
scroll to position [554, 265]
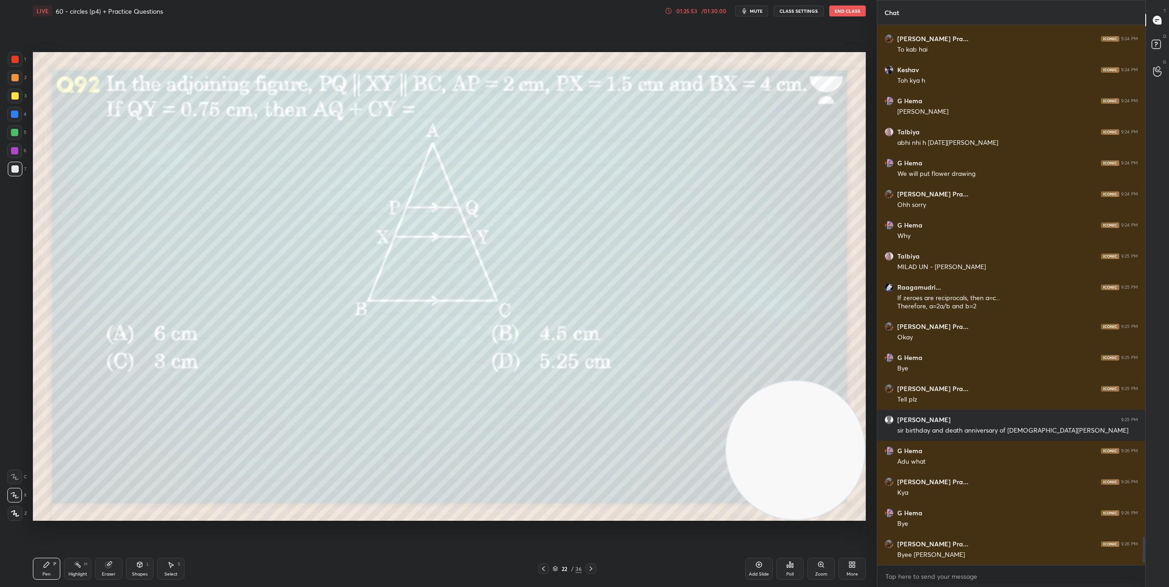
click at [793, 570] on div "Poll" at bounding box center [789, 569] width 27 height 22
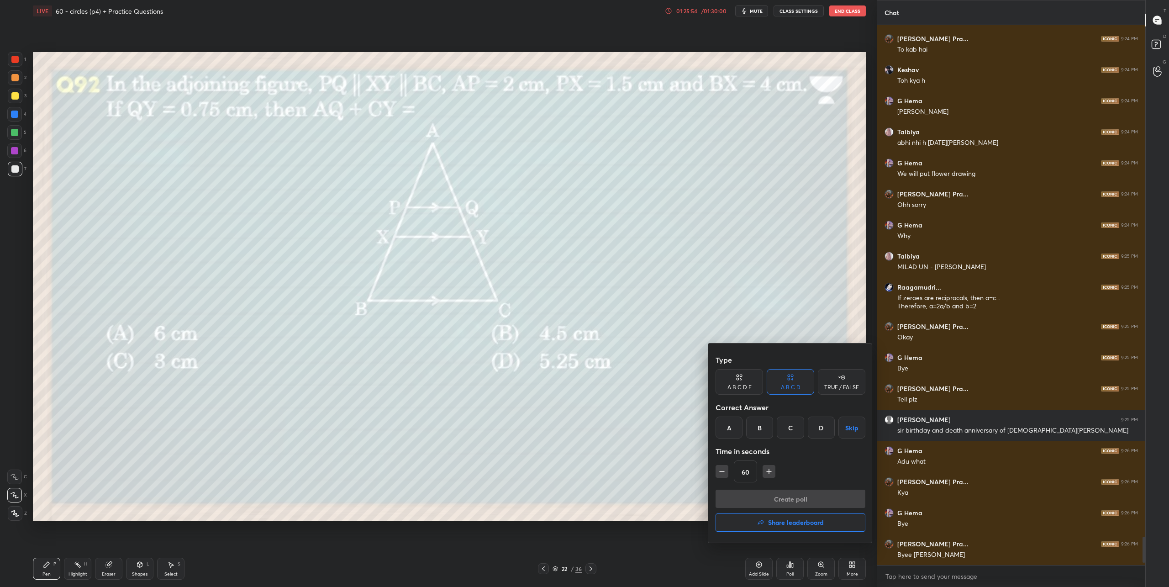
click at [771, 477] on button "button" at bounding box center [769, 471] width 13 height 13
type input "90"
click at [794, 426] on div "C" at bounding box center [790, 428] width 27 height 22
click at [784, 494] on button "Create poll" at bounding box center [791, 499] width 150 height 18
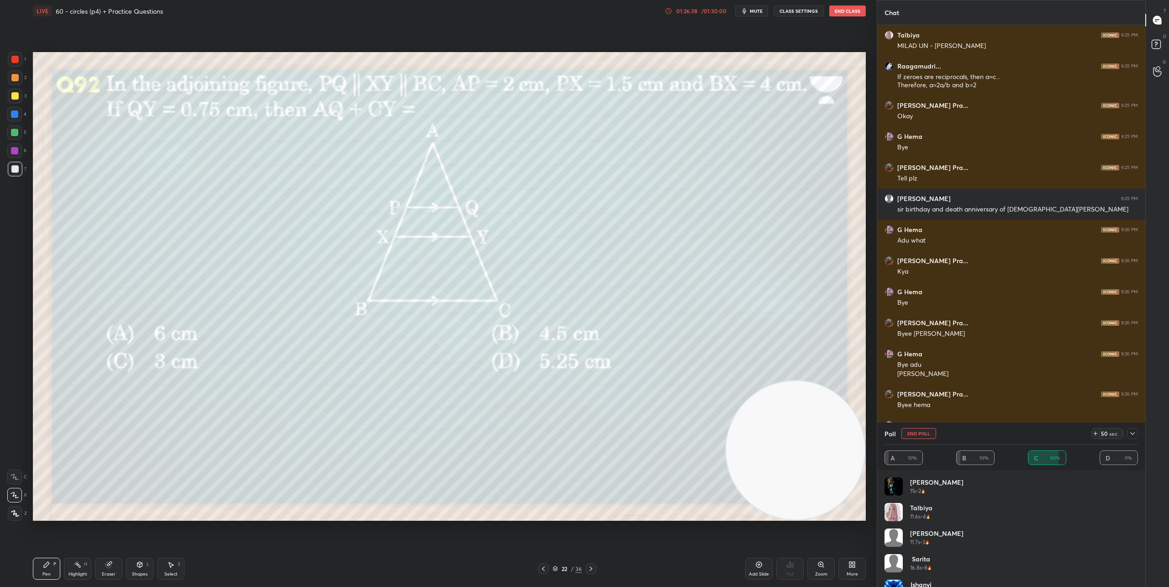
click at [1136, 433] on icon at bounding box center [1132, 433] width 7 height 7
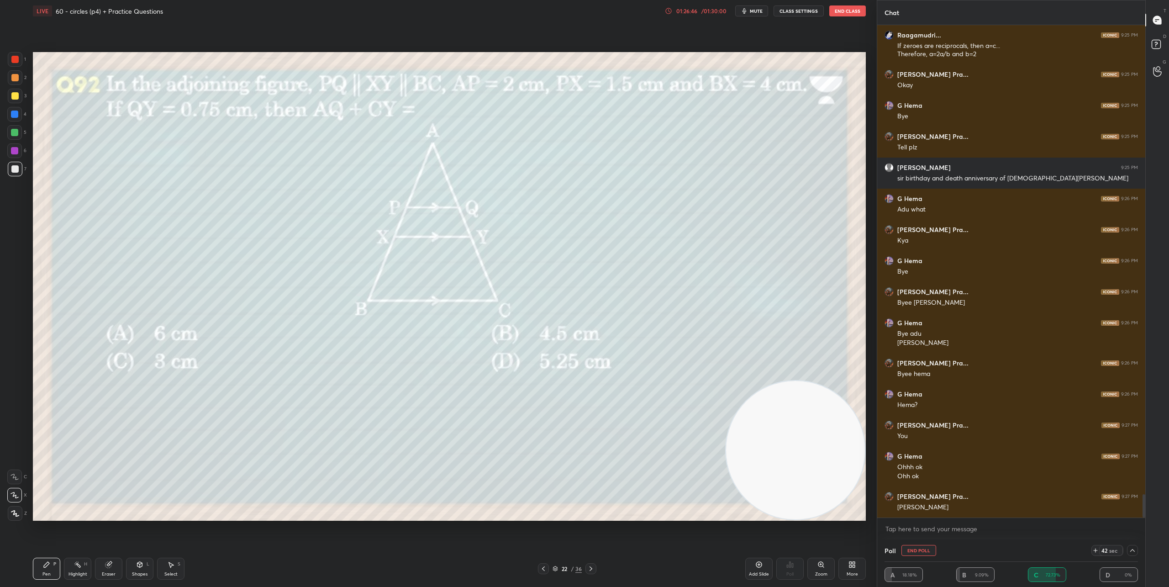
click at [1131, 548] on icon at bounding box center [1132, 550] width 7 height 7
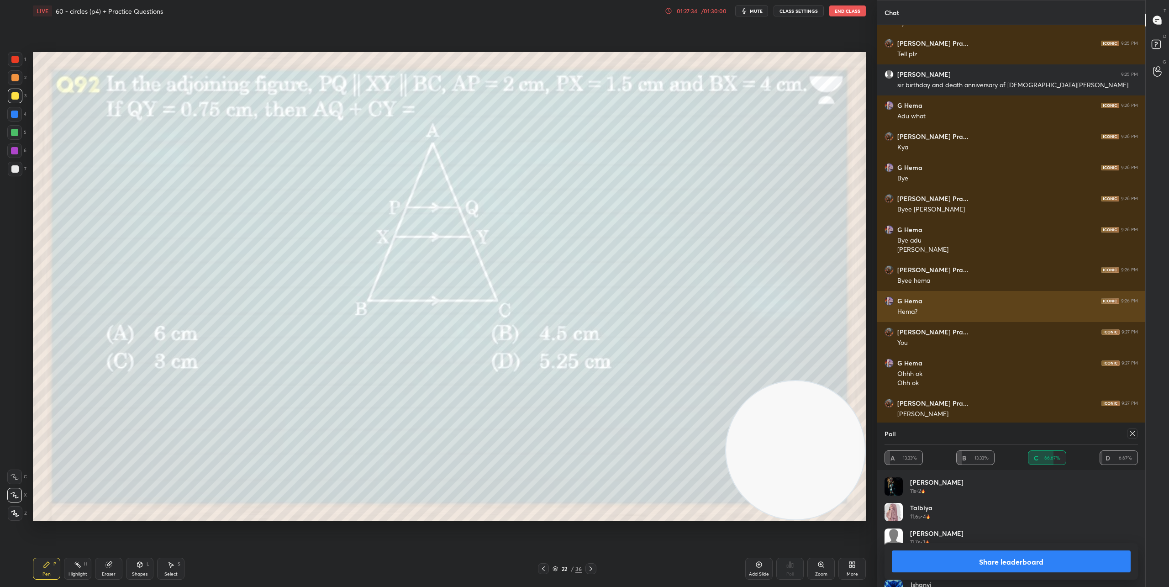
scroll to position [10076, 0]
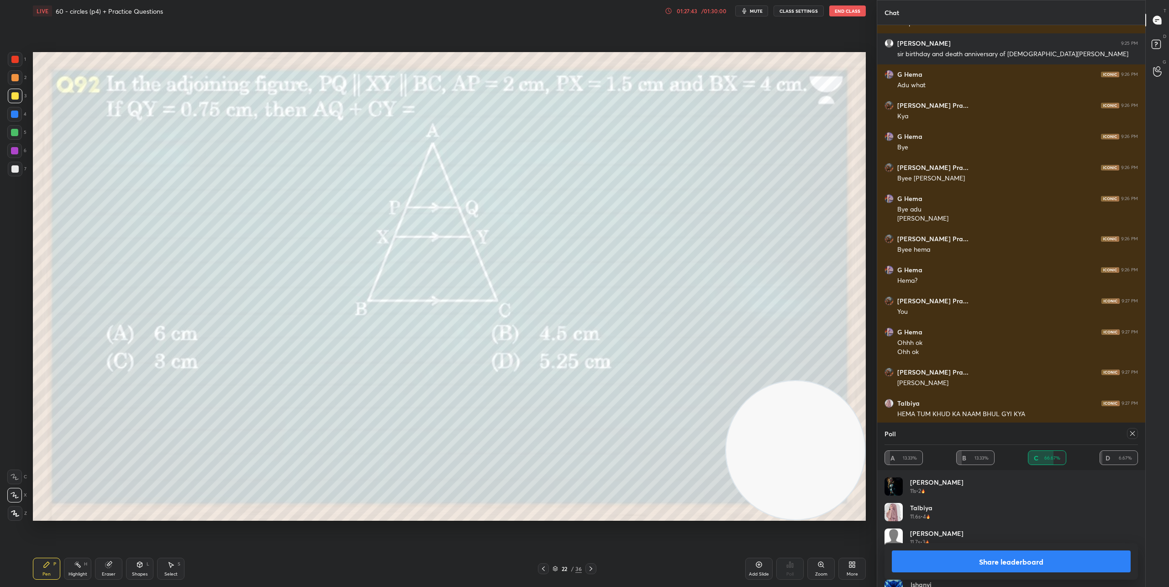
click at [592, 568] on icon at bounding box center [590, 568] width 7 height 7
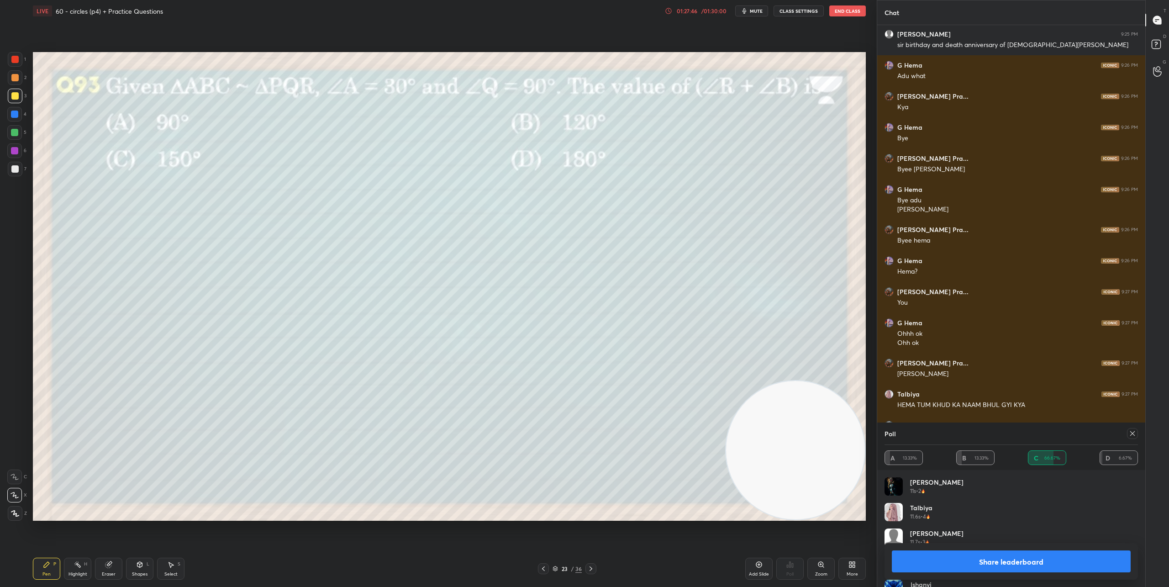
scroll to position [10116, 0]
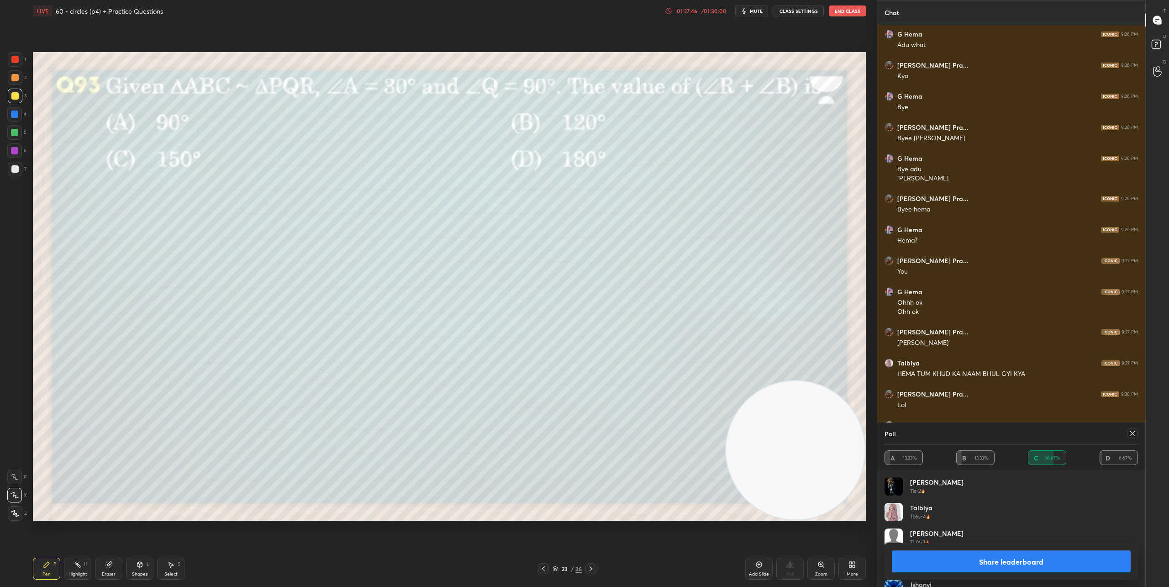
click at [1132, 434] on icon at bounding box center [1132, 433] width 7 height 7
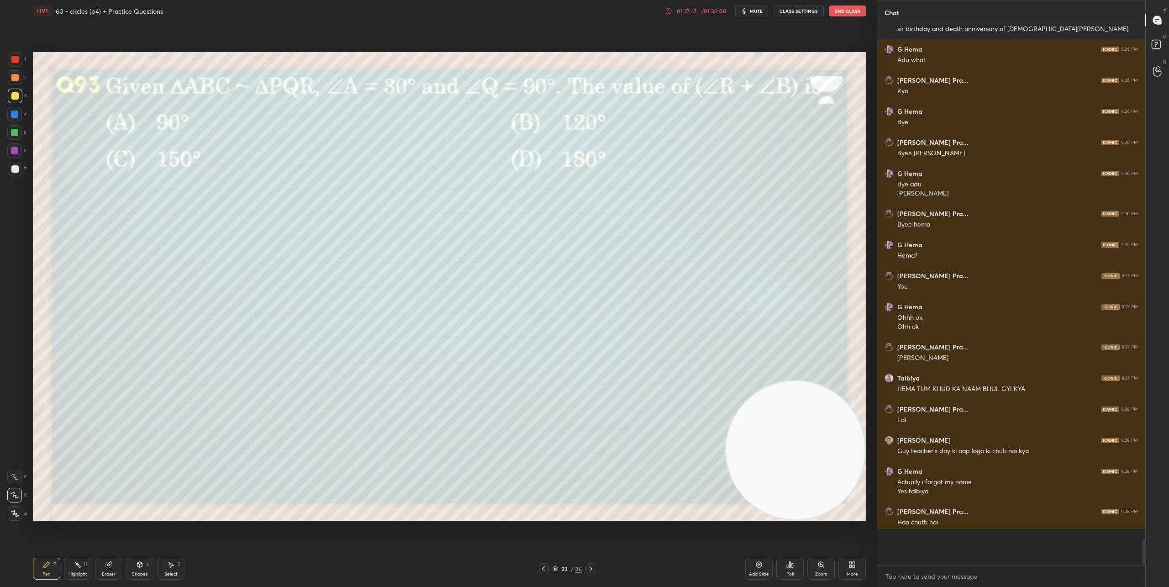
scroll to position [559, 265]
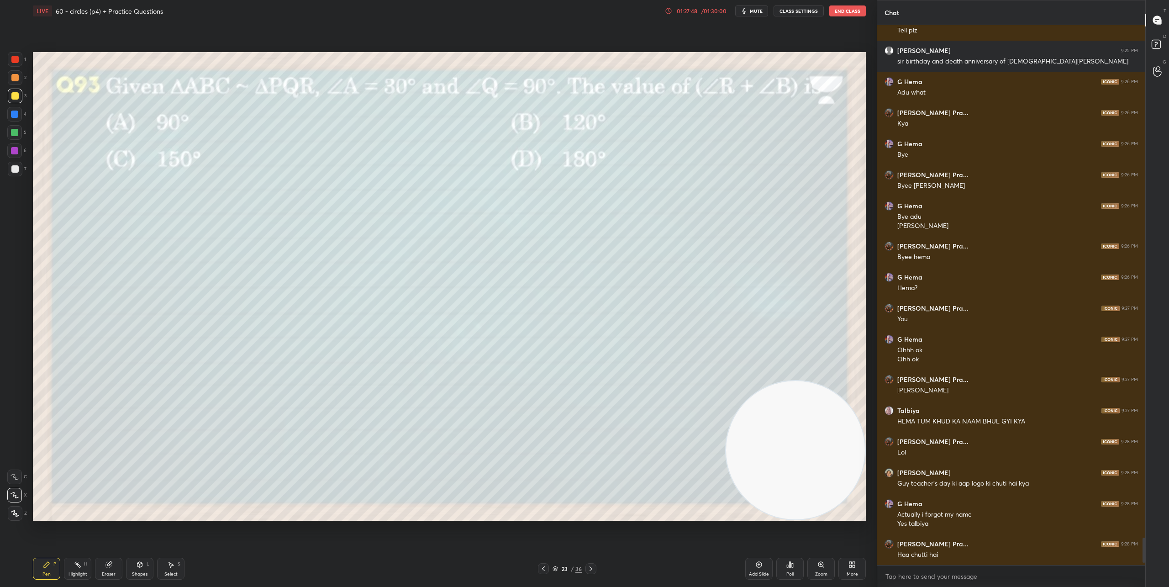
click at [793, 572] on div "Poll" at bounding box center [790, 574] width 7 height 5
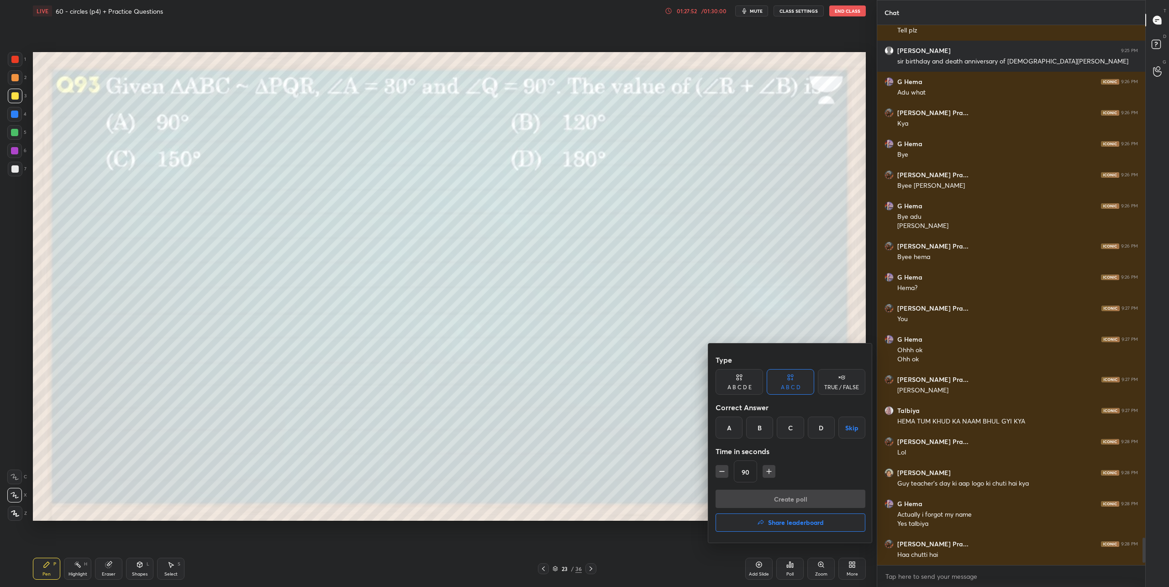
click at [795, 431] on div "C" at bounding box center [790, 428] width 27 height 22
click at [800, 496] on button "Create poll" at bounding box center [791, 499] width 150 height 18
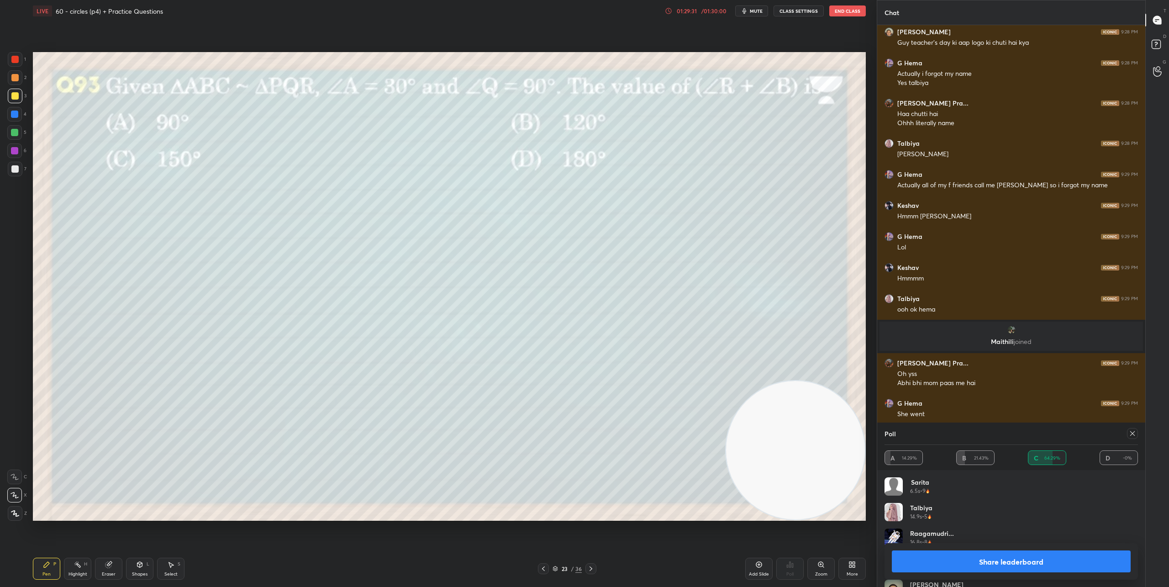
scroll to position [10052, 0]
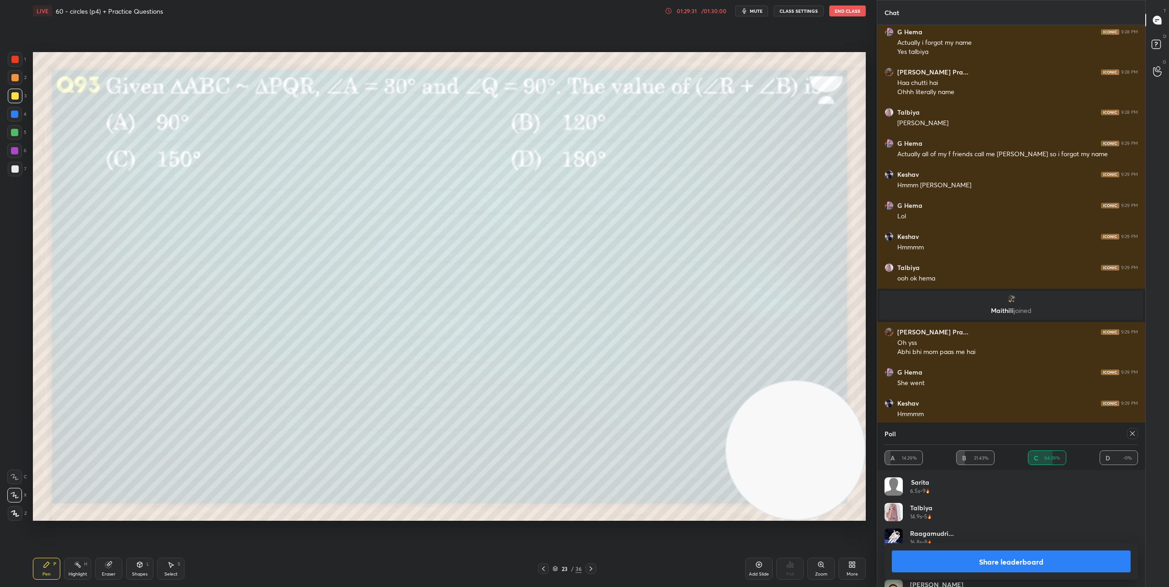
click at [1130, 434] on icon at bounding box center [1132, 433] width 7 height 7
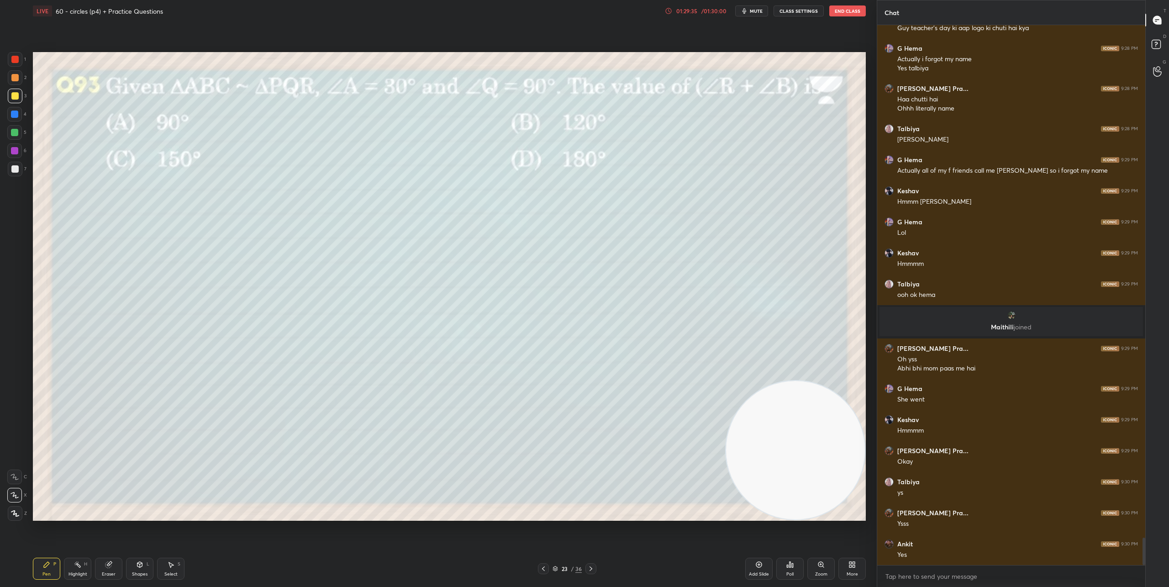
scroll to position [10066, 0]
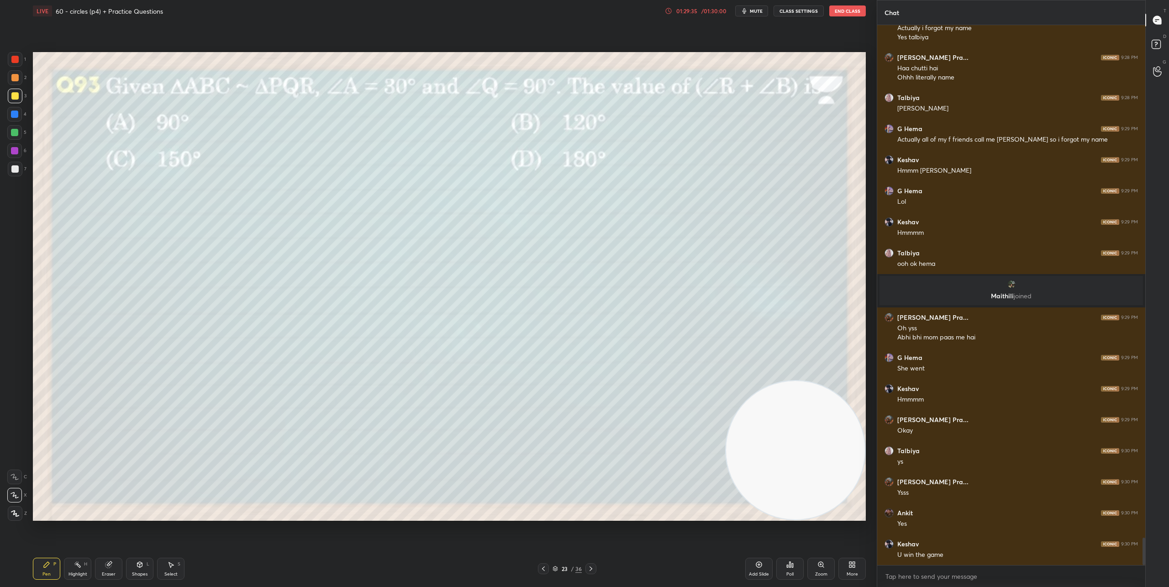
click at [592, 567] on icon at bounding box center [590, 568] width 7 height 7
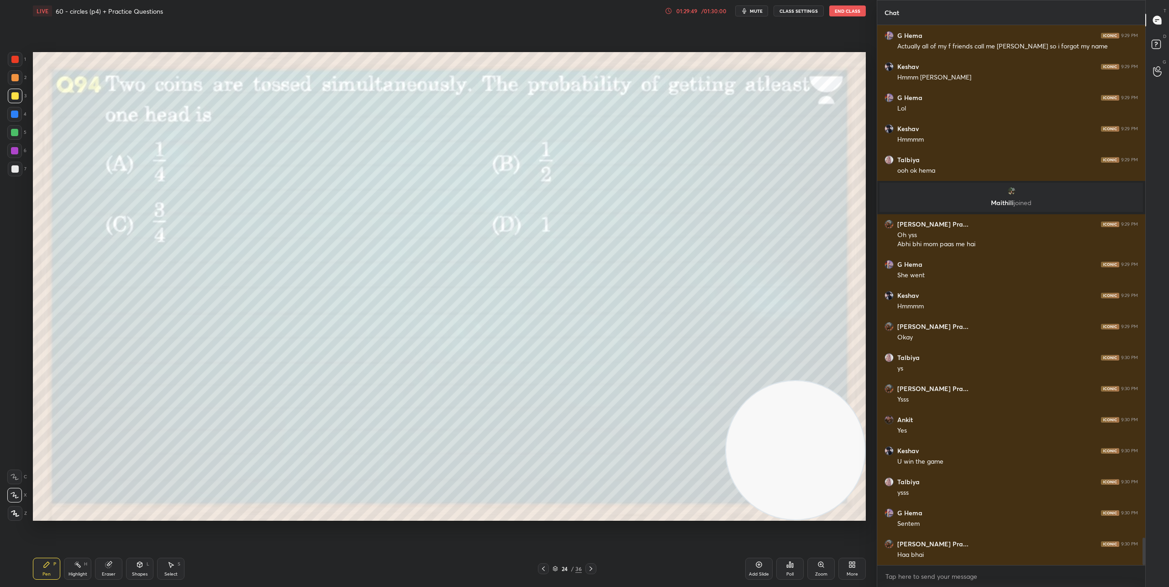
click at [791, 576] on div "Poll" at bounding box center [790, 574] width 7 height 5
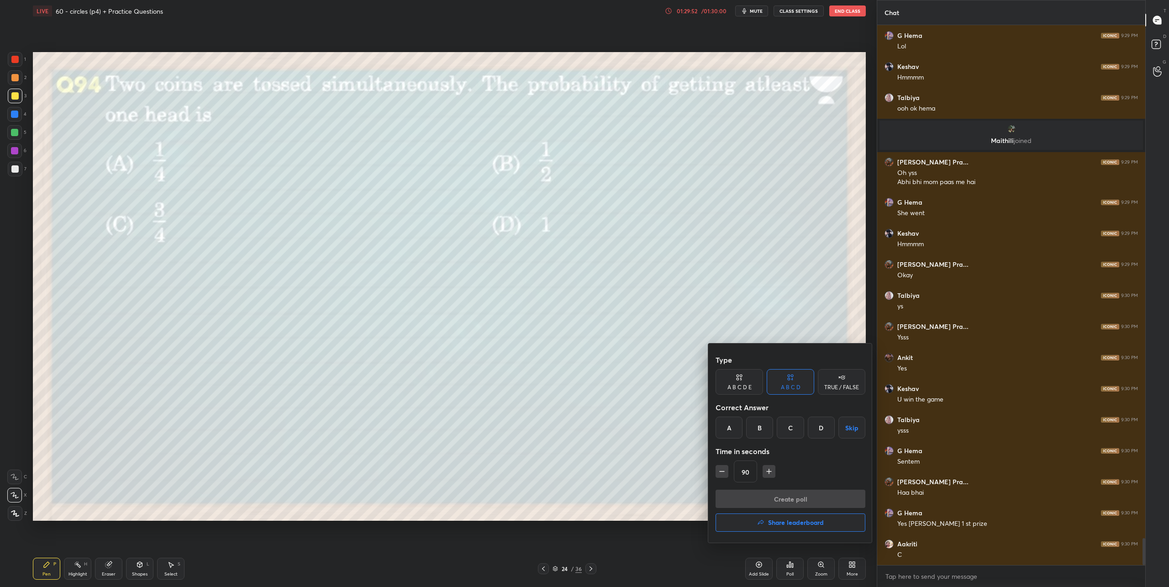
scroll to position [10253, 0]
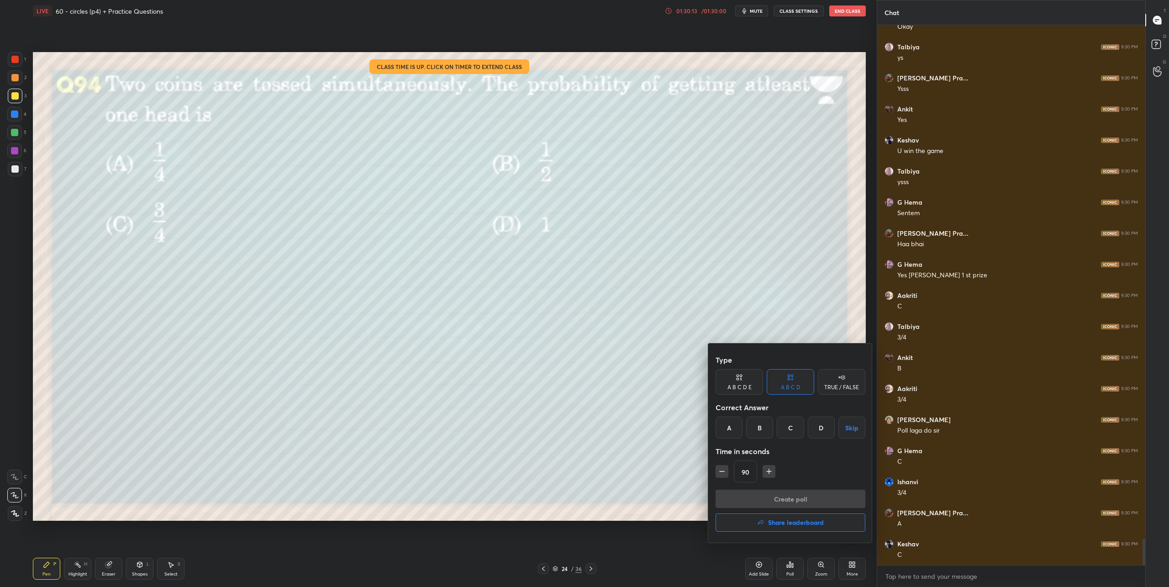
click at [615, 475] on div at bounding box center [584, 293] width 1169 height 587
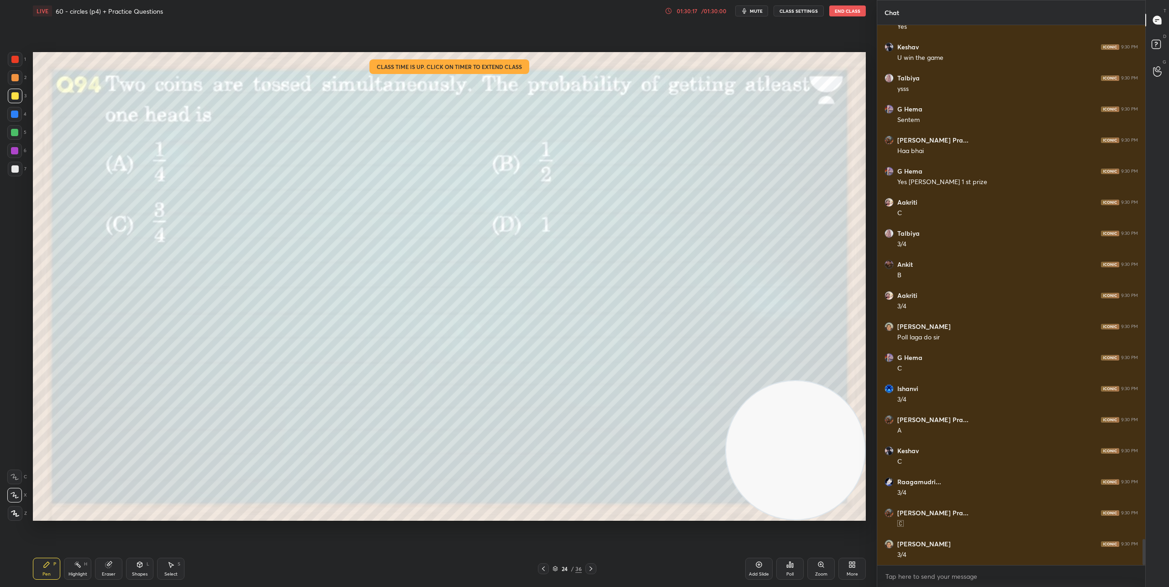
click at [592, 569] on icon at bounding box center [590, 568] width 7 height 7
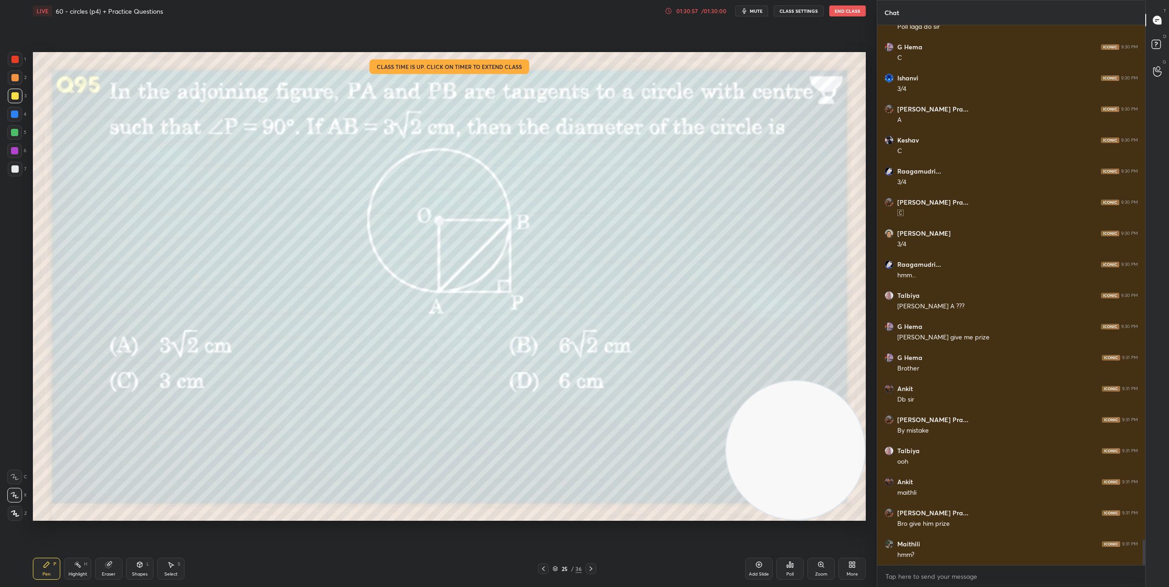
scroll to position [10905, 0]
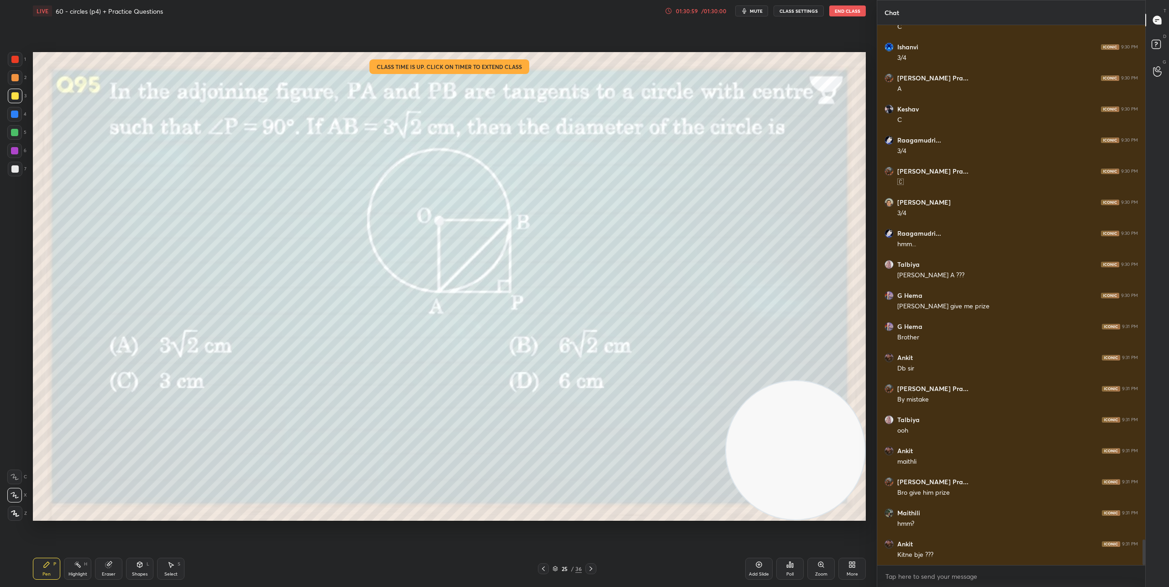
click at [794, 565] on div "Poll" at bounding box center [789, 569] width 27 height 22
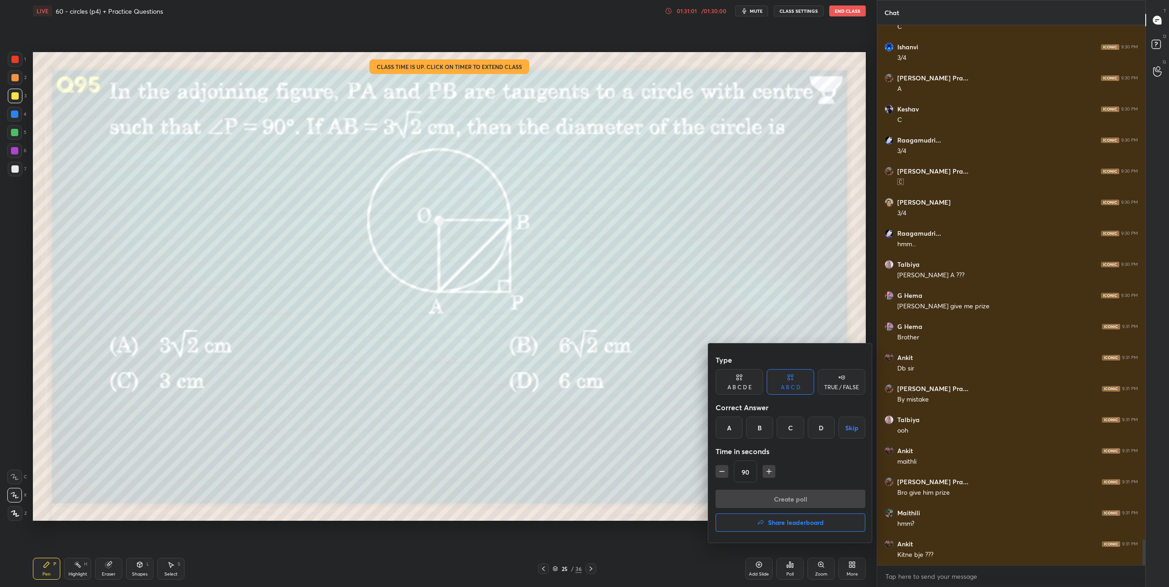
click at [808, 522] on h4 "Share leaderboard" at bounding box center [796, 522] width 56 height 6
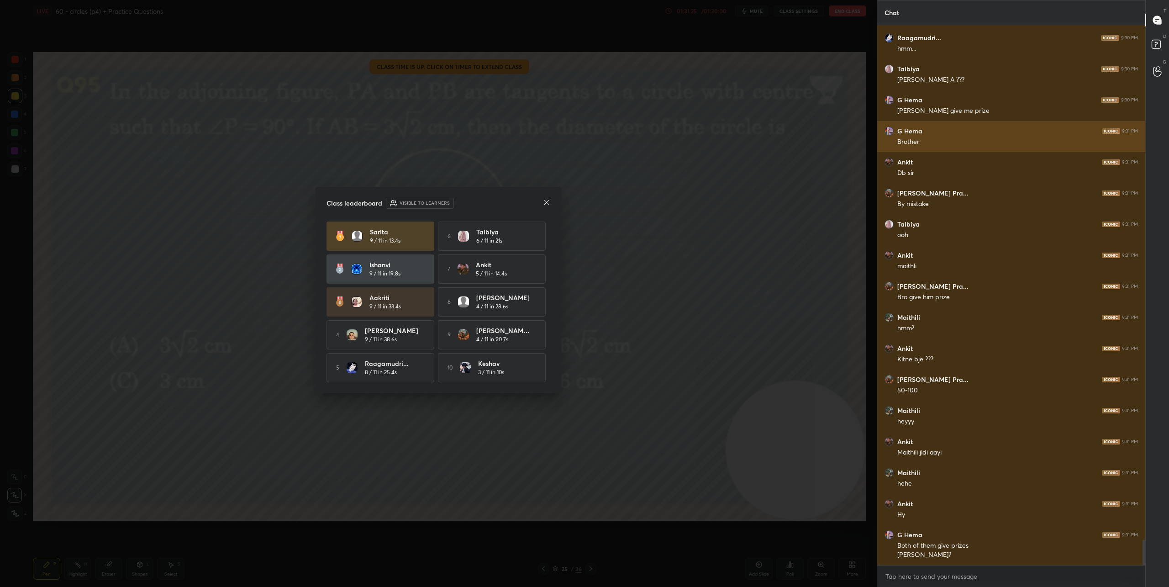
scroll to position [11132, 0]
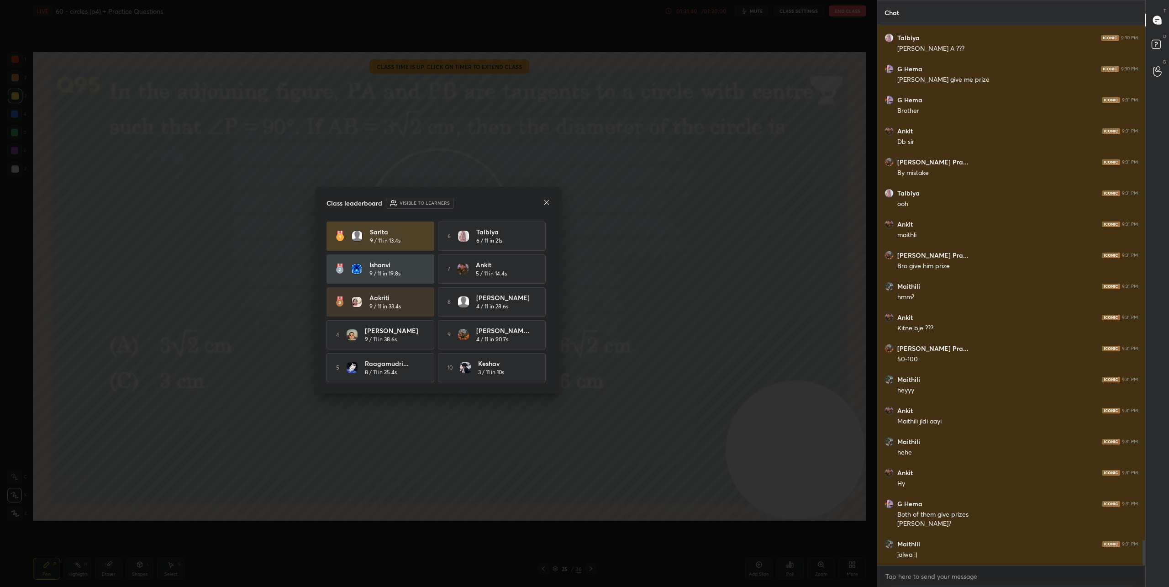
click at [546, 200] on icon at bounding box center [546, 202] width 7 height 7
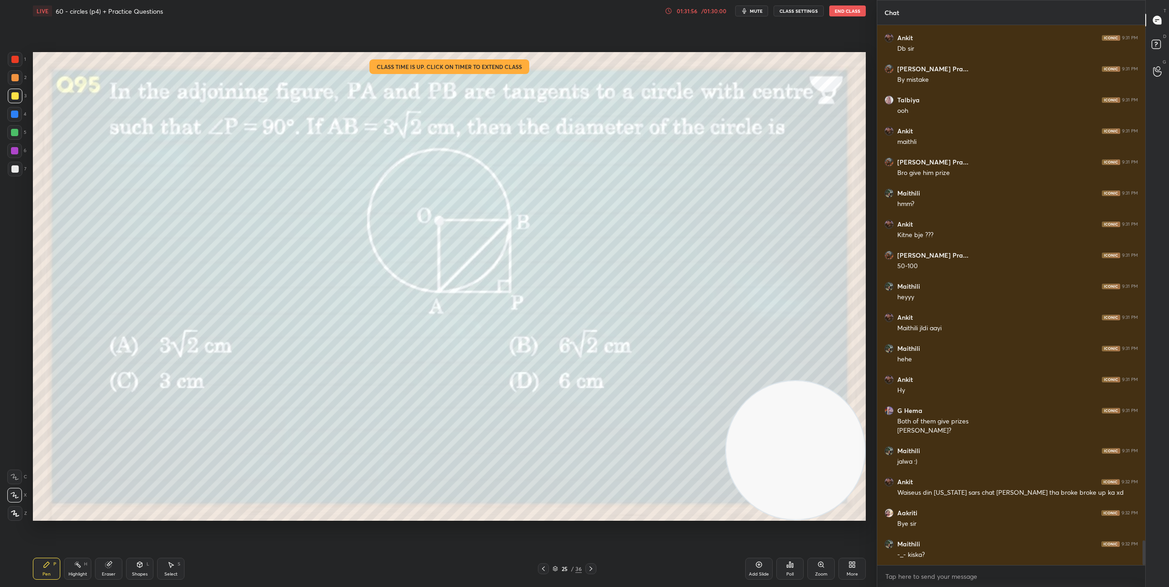
scroll to position [11256, 0]
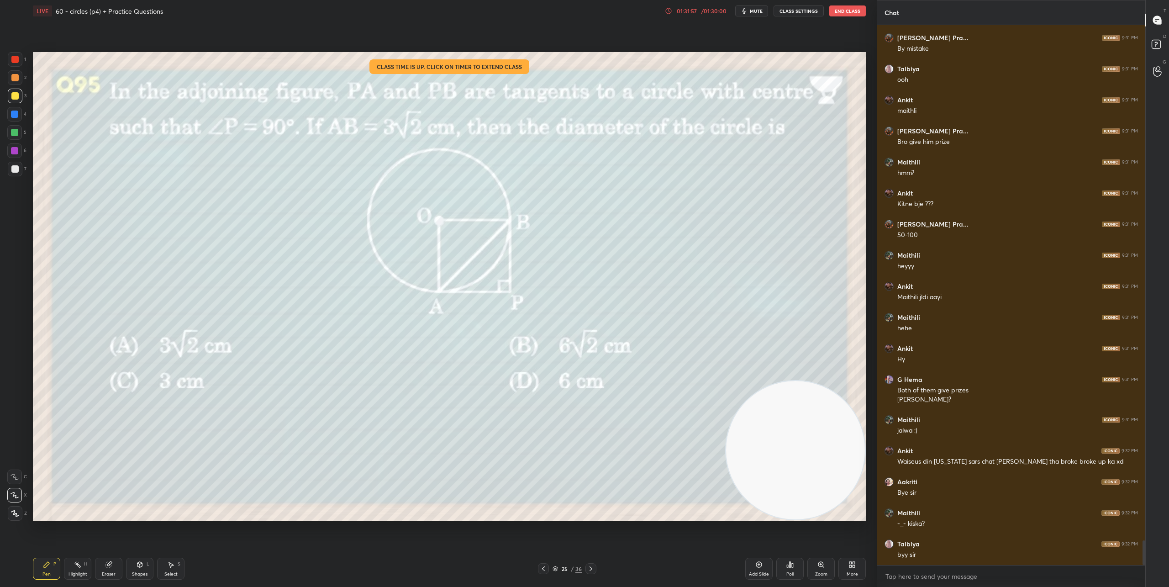
click at [843, 9] on button "End Class" at bounding box center [847, 10] width 37 height 11
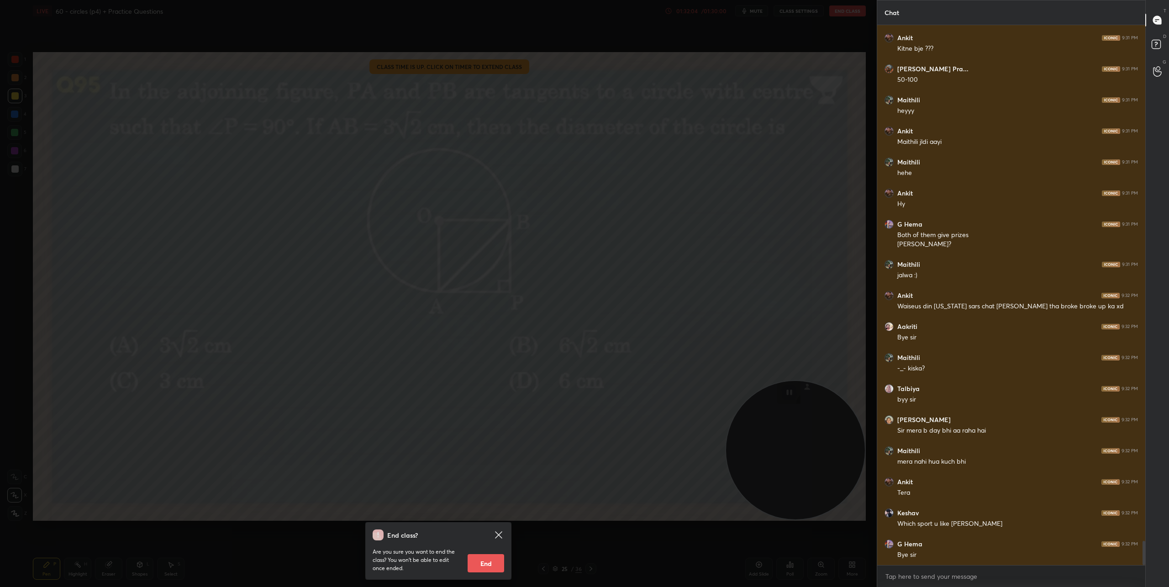
scroll to position [11442, 0]
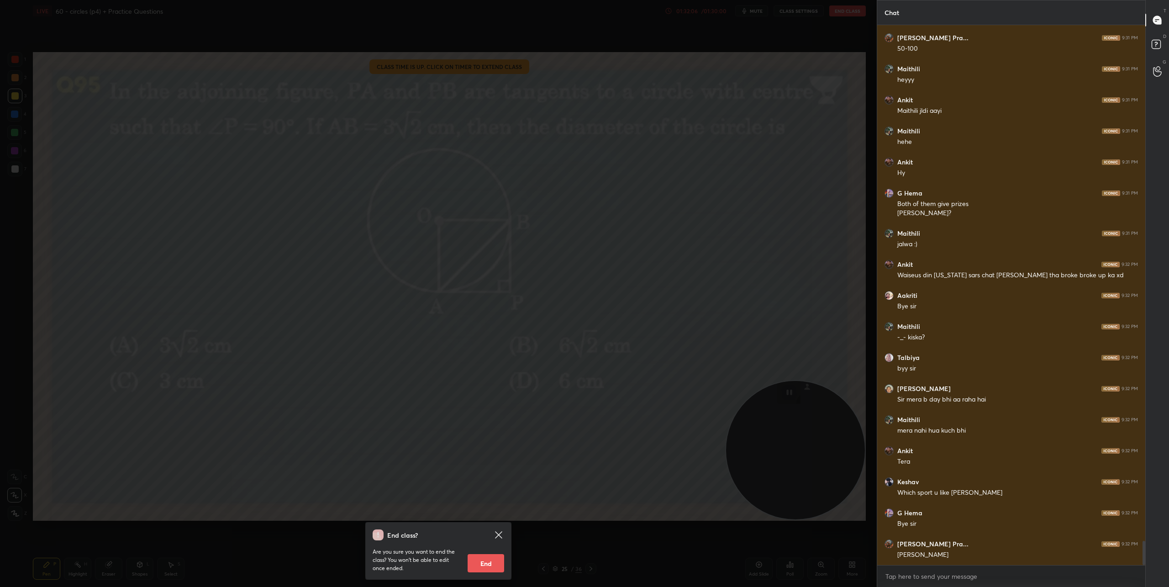
click at [486, 565] on button "End" at bounding box center [486, 563] width 37 height 18
type textarea "x"
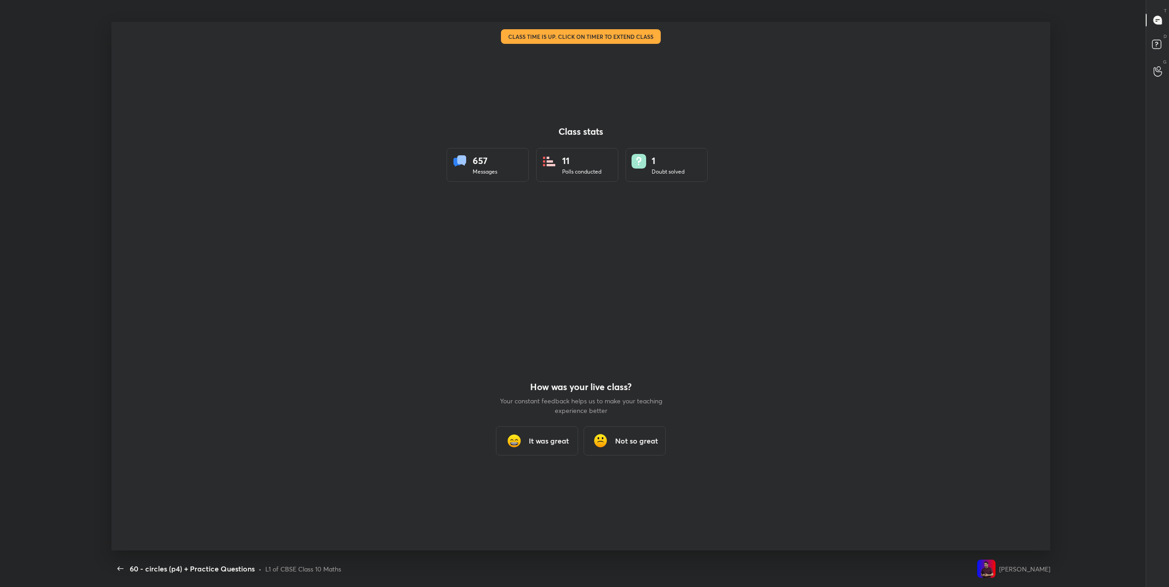
scroll to position [528, 1162]
click at [534, 437] on h3 "It was great" at bounding box center [549, 440] width 40 height 11
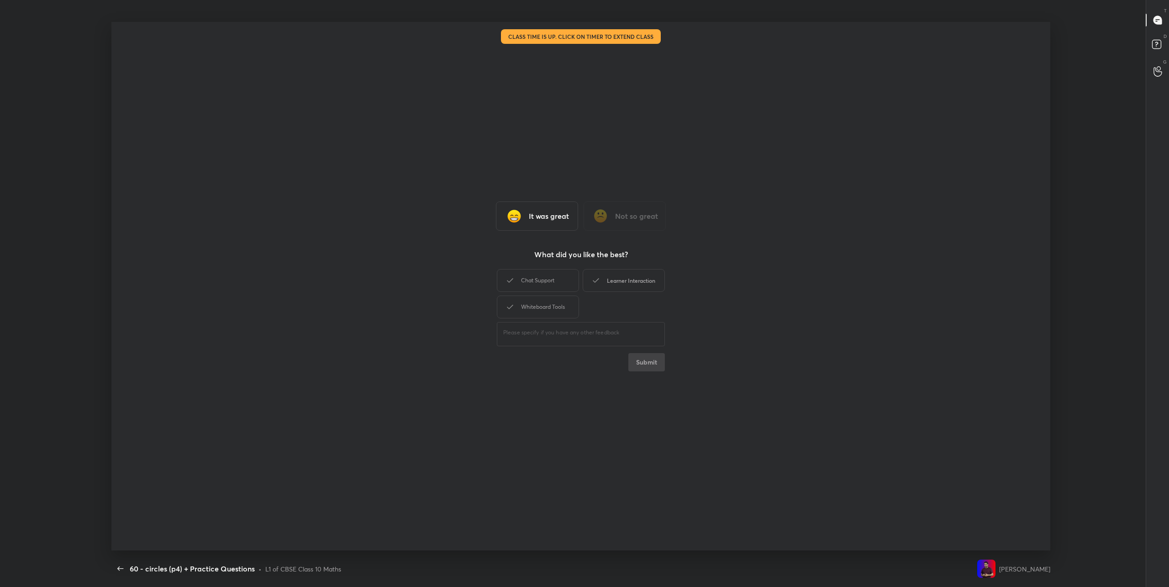
drag, startPoint x: 535, startPoint y: 285, endPoint x: 586, endPoint y: 280, distance: 50.5
click at [539, 284] on div "Chat Support" at bounding box center [538, 280] width 82 height 23
click at [595, 280] on icon at bounding box center [596, 280] width 11 height 11
click at [555, 306] on div "Whiteboard Tools" at bounding box center [538, 307] width 82 height 23
click at [636, 358] on button "Submit" at bounding box center [646, 362] width 37 height 18
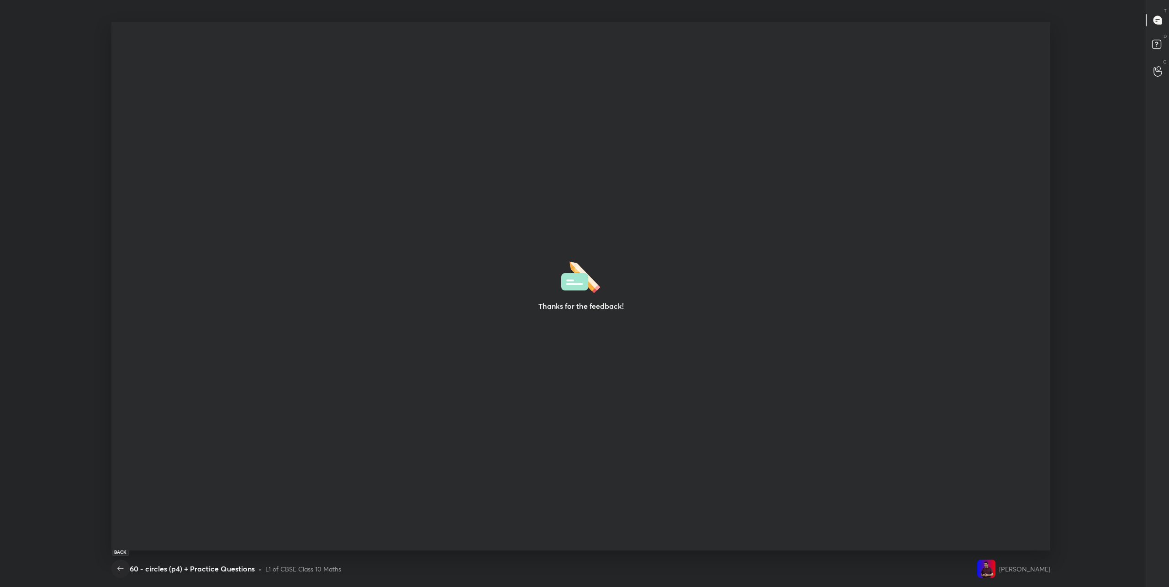
click at [119, 566] on icon "button" at bounding box center [120, 568] width 11 height 11
